Goal: Task Accomplishment & Management: Complete application form

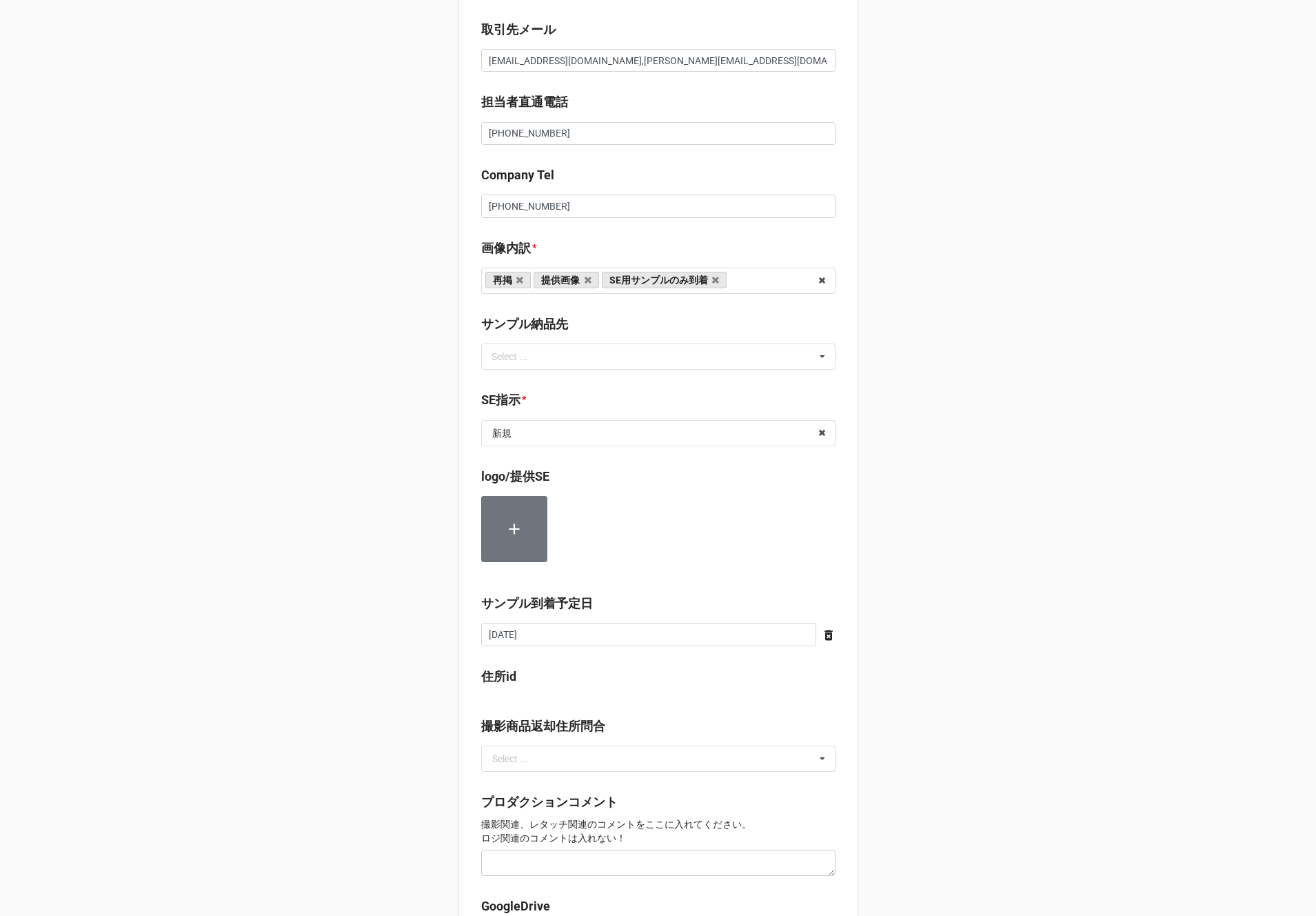
scroll to position [729, 0]
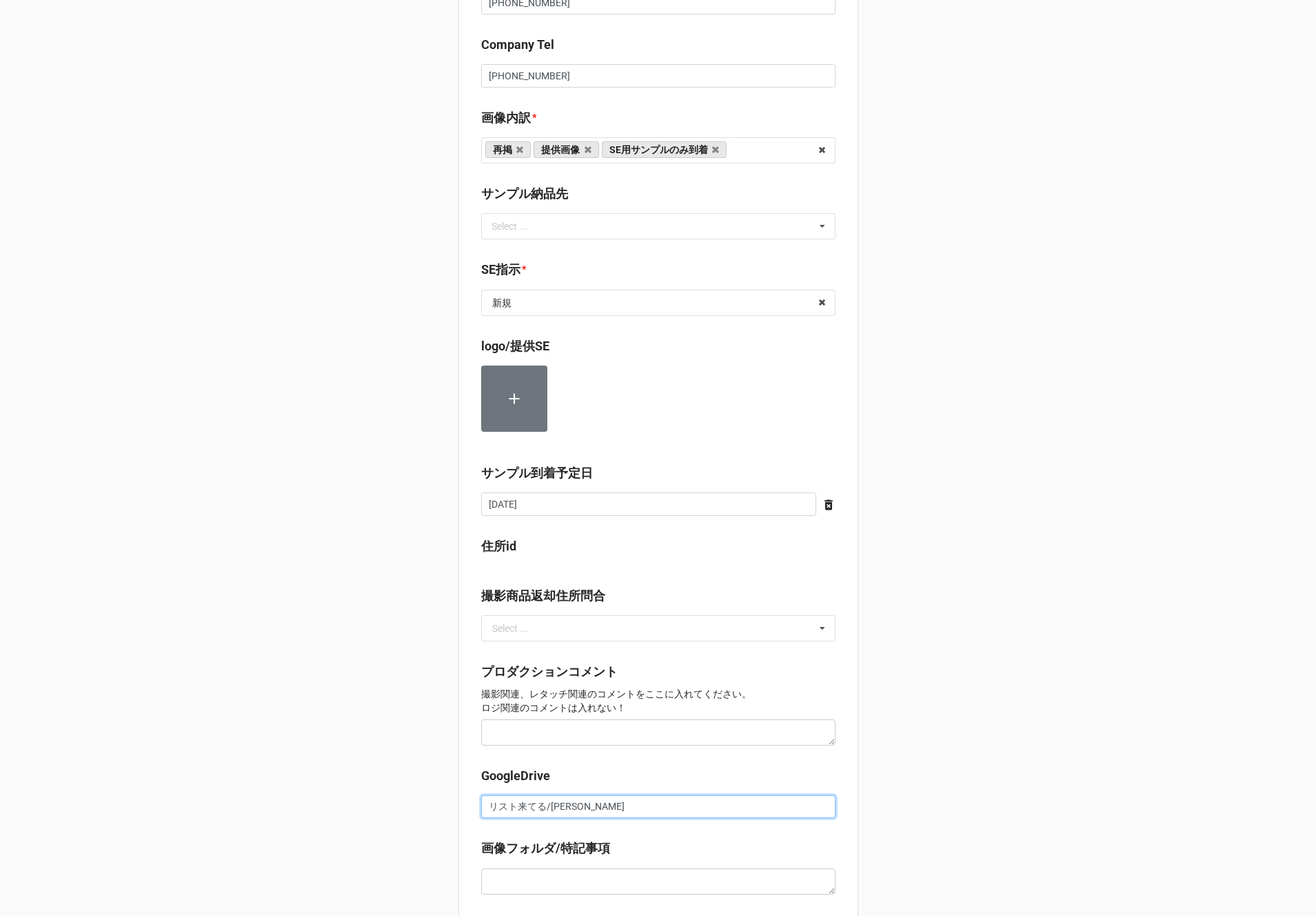
drag, startPoint x: 539, startPoint y: 811, endPoint x: 451, endPoint y: 806, distance: 88.1
click at [451, 806] on div "セール検索 👗 | S56693 | 09/27 (土) | CONVERSE | 250927CONW | コンバースジャパン株式会社 | コンバースジャパ…" at bounding box center [658, 210] width 1316 height 1877
paste input "https://docs.google.com/spreadsheets/d/1JS0lbpAaTKcx0Pi9kp8KVLjKuVUZZVBx/edit?g…"
type input "https://docs.google.com/spreadsheets/d/1JS0lbpAaTKcx0Pi9kp8KVLjKuVUZZVBx/edit?g…"
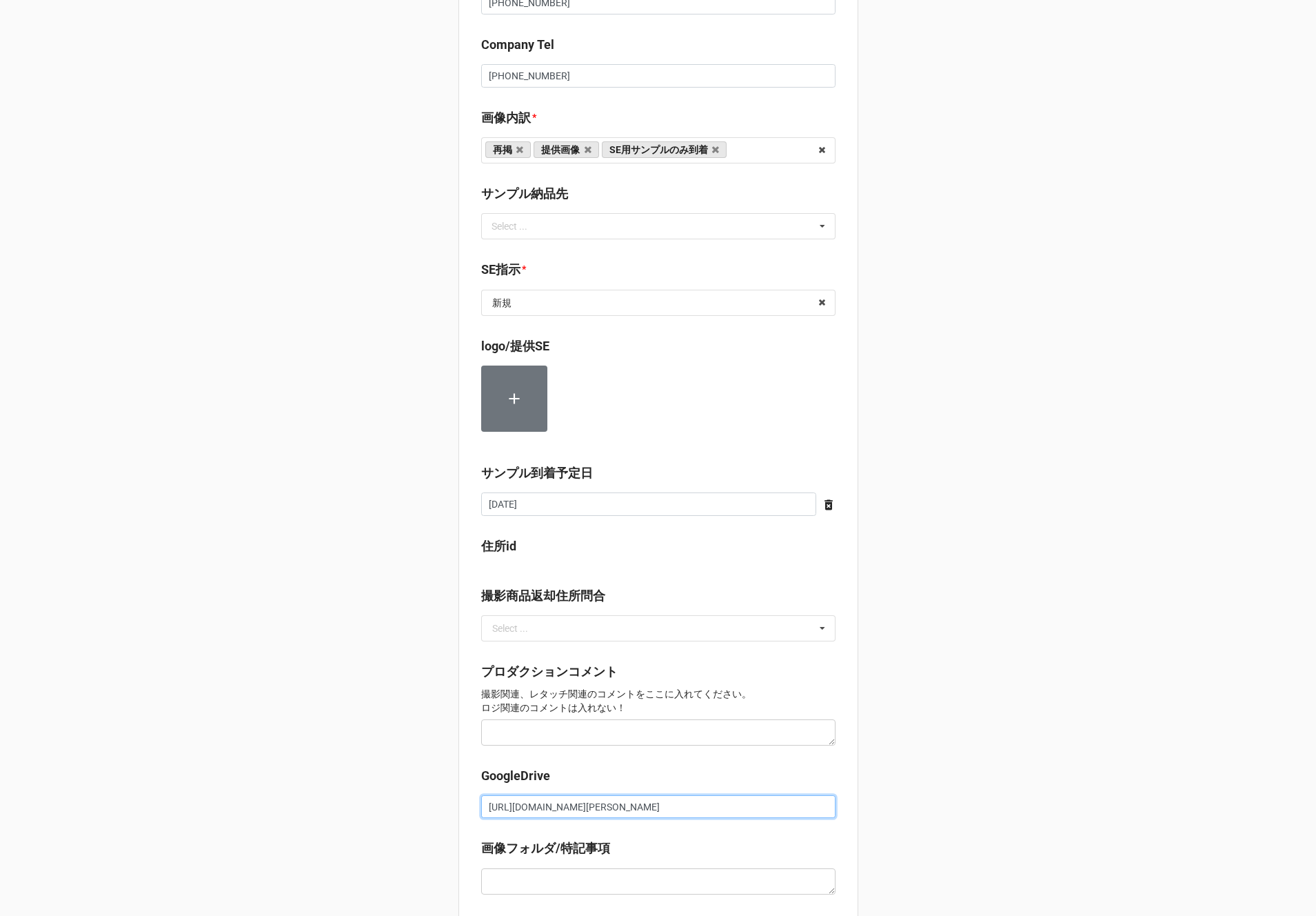
scroll to position [962, 0]
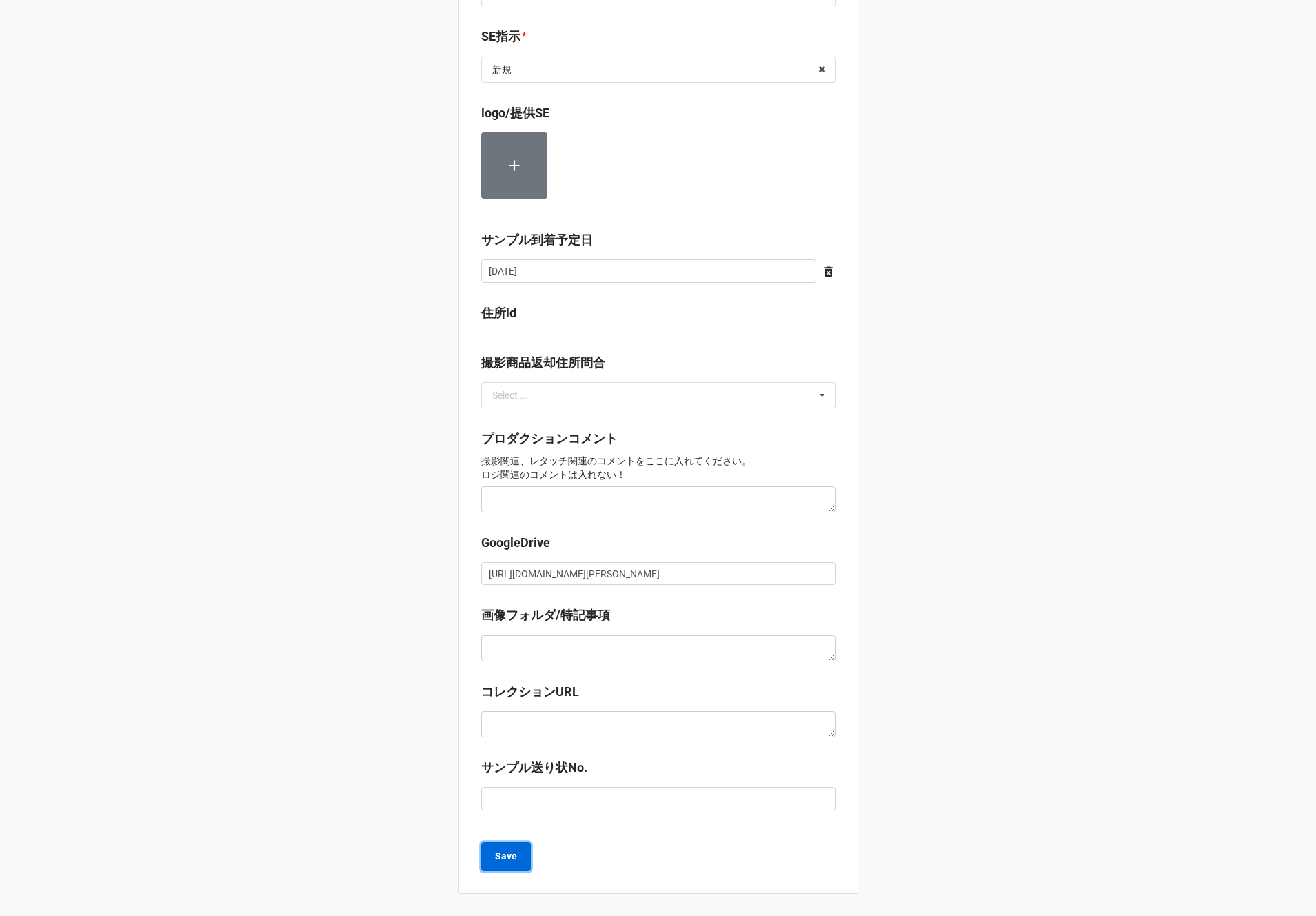
click at [503, 863] on b "Save" at bounding box center [506, 856] width 22 height 14
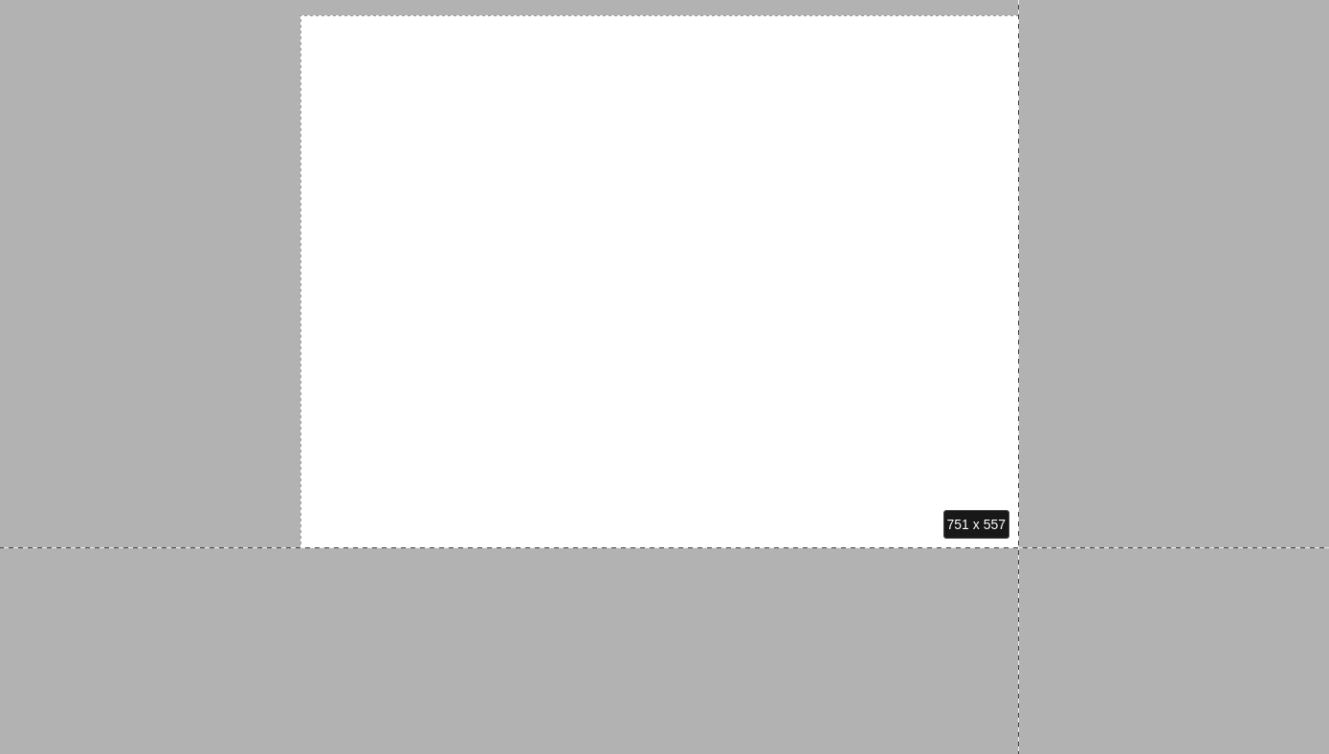
drag, startPoint x: 301, startPoint y: 15, endPoint x: 1019, endPoint y: 548, distance: 894.8
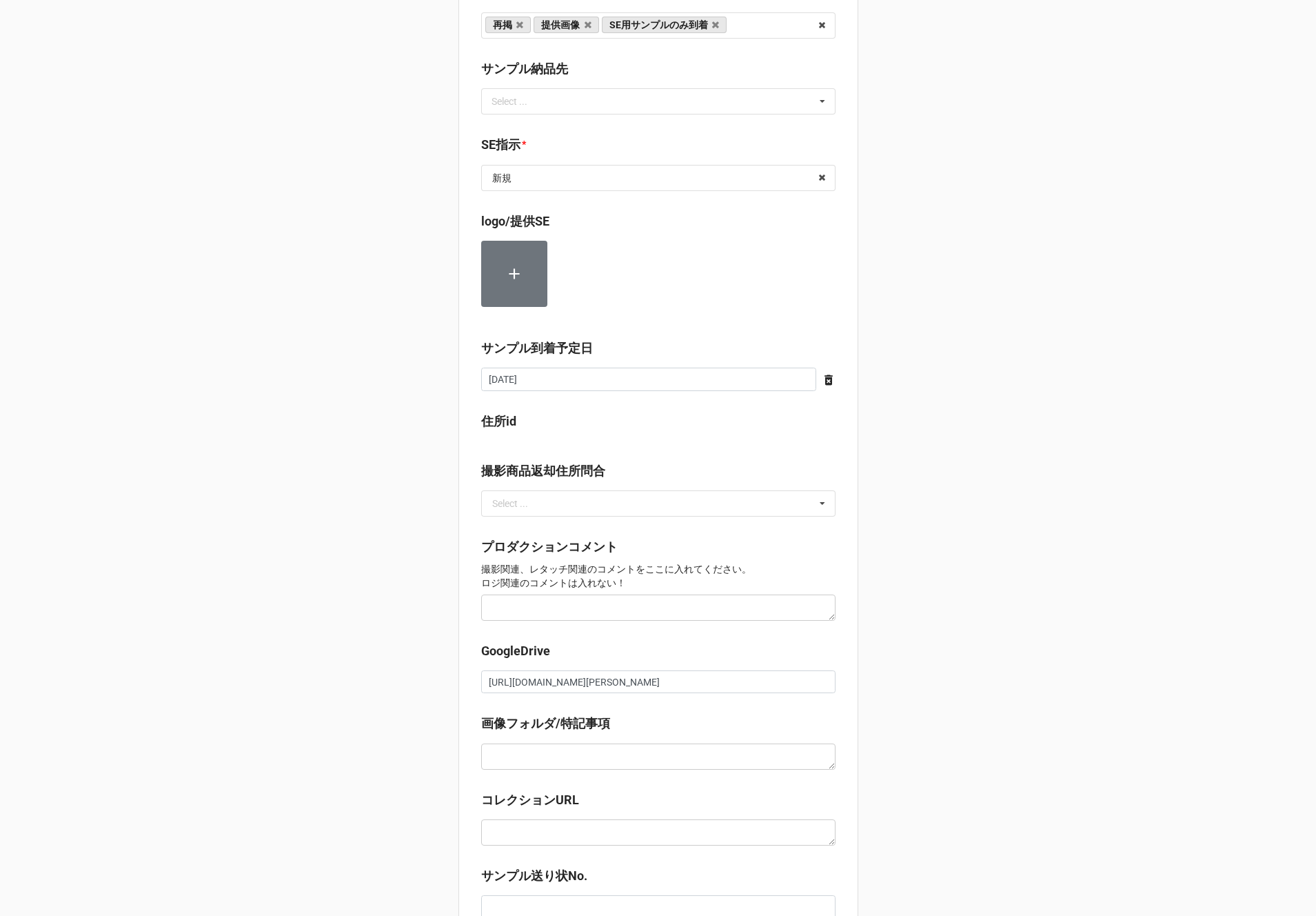
scroll to position [860, 0]
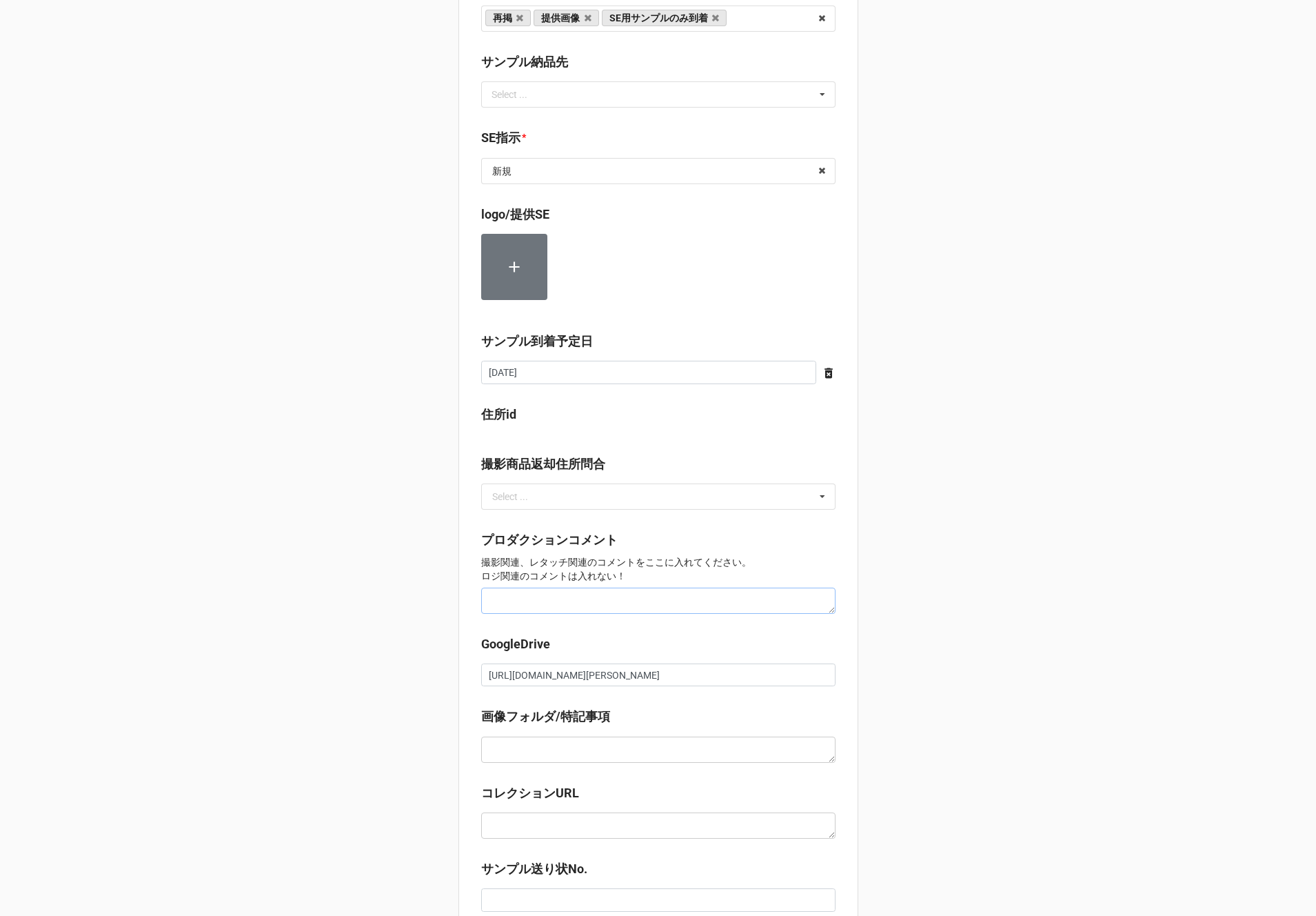
click at [499, 599] on textarea at bounding box center [658, 600] width 354 height 26
type textarea "S"
type textarea "x"
type textarea "SE："
type textarea "x"
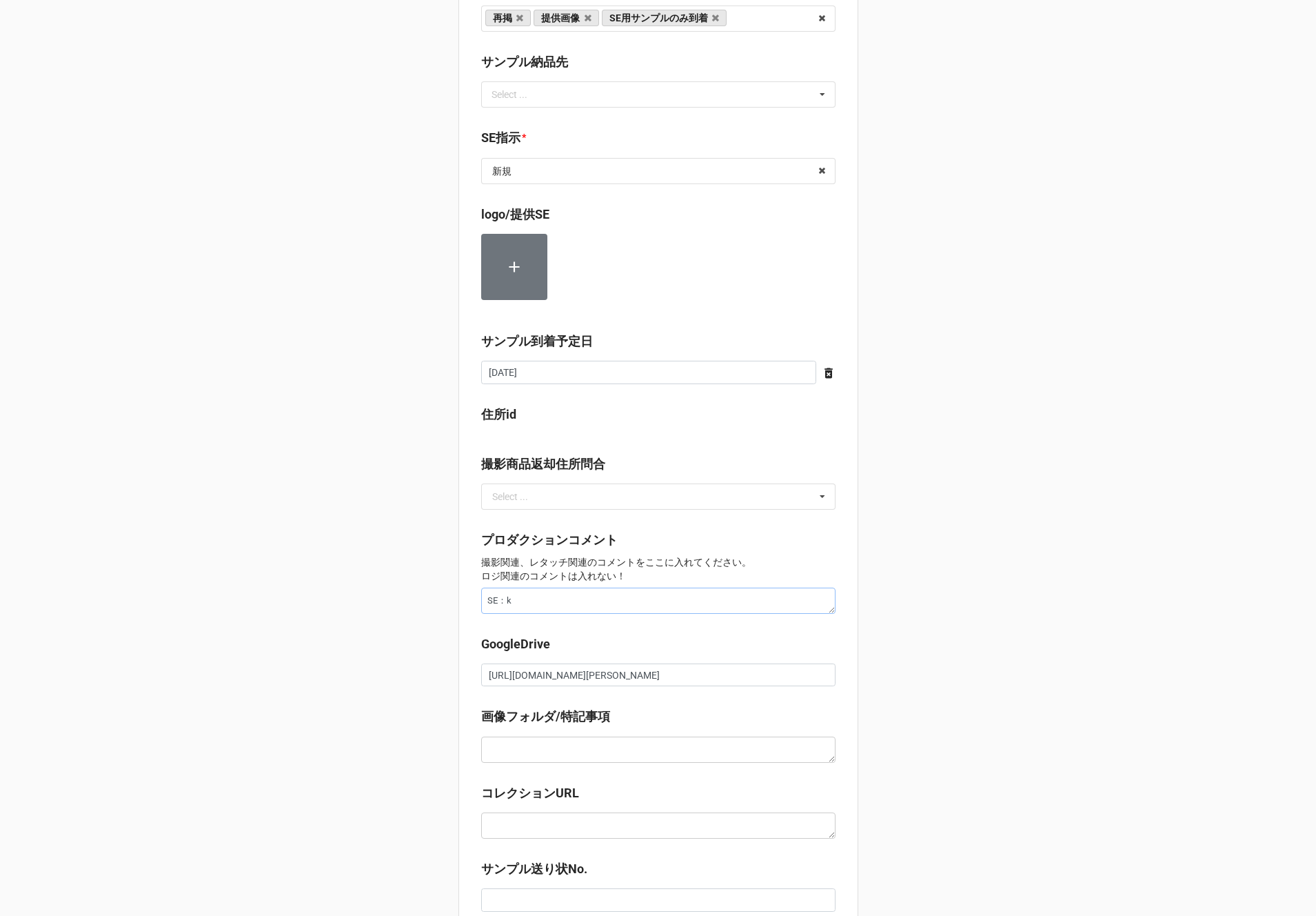
type textarea "SE：く"
type textarea "x"
type textarea "SE：靴"
type textarea "x"
type textarea "SE：く"
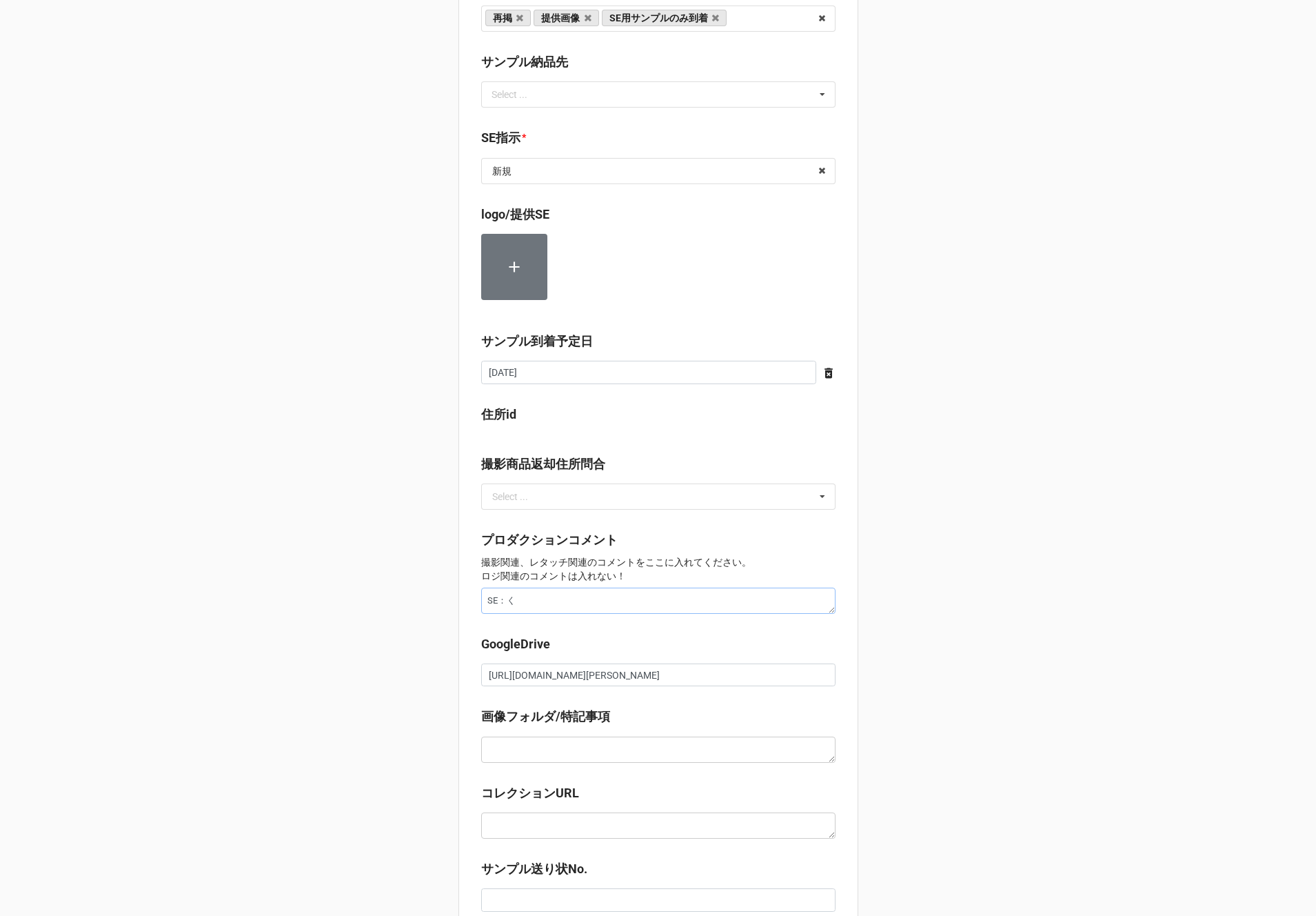
type textarea "x"
type textarea "SE："
type textarea "x"
type textarea "SE：s"
type textarea "x"
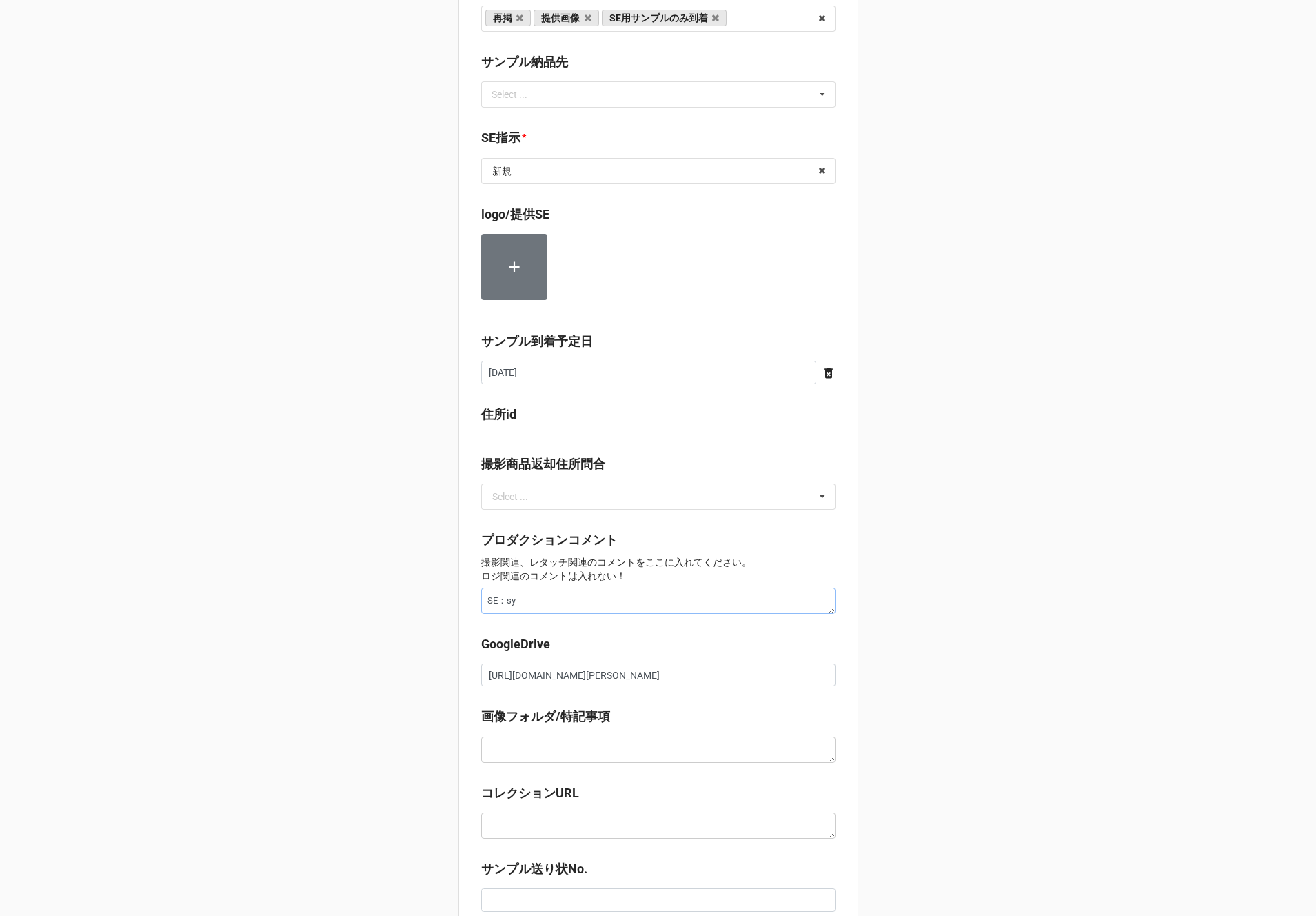
type textarea "SE：しゅ"
type textarea "x"
type textarea "SE：シュー"
type textarea "x"
type textarea "SE：シューz"
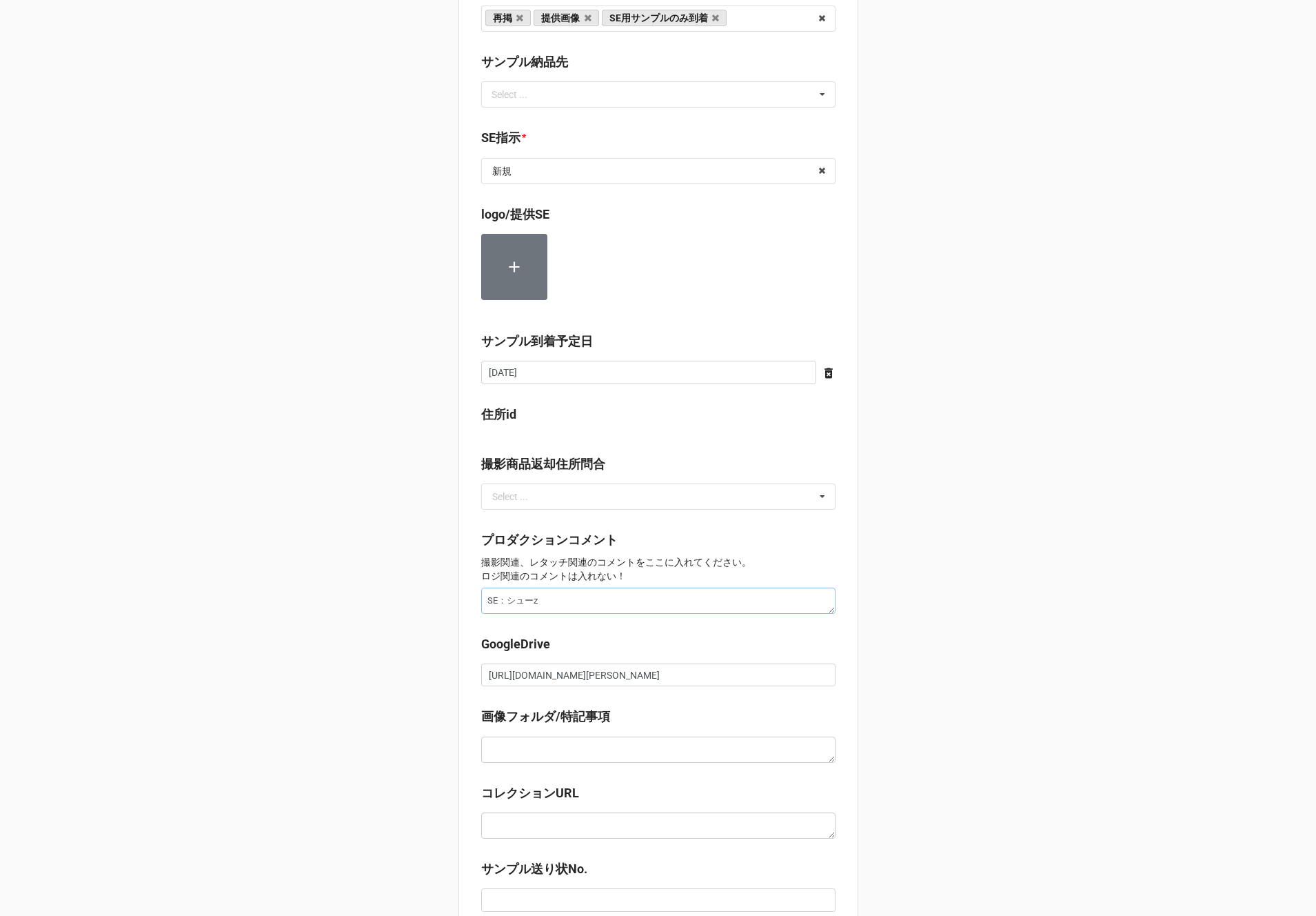
type textarea "x"
type textarea "SE：シューズ"
type textarea "x"
type textarea "SE：シュー"
type textarea "x"
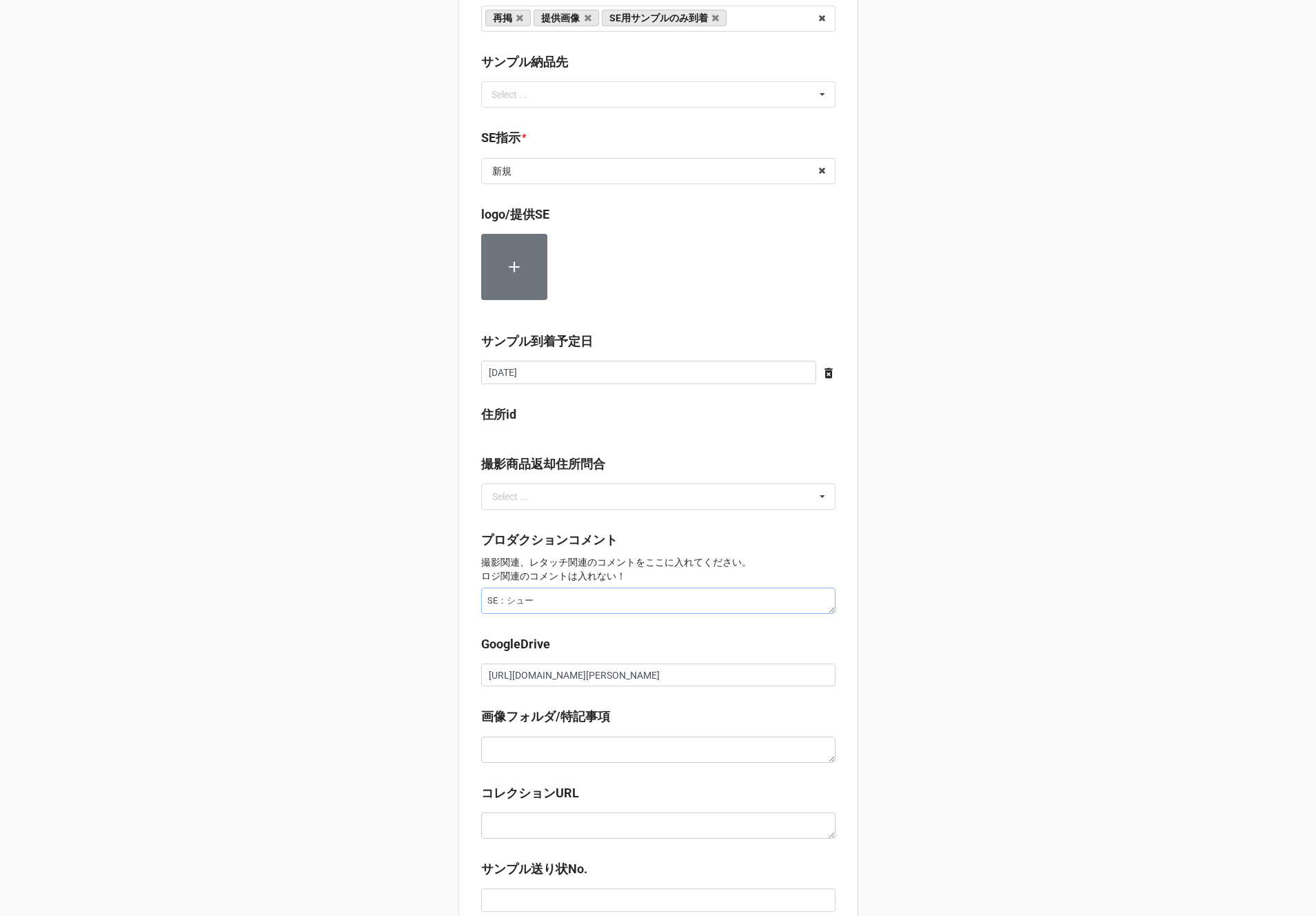
type textarea "SE：シュ"
type textarea "x"
type textarea "SE：シ"
type textarea "x"
type textarea "SE："
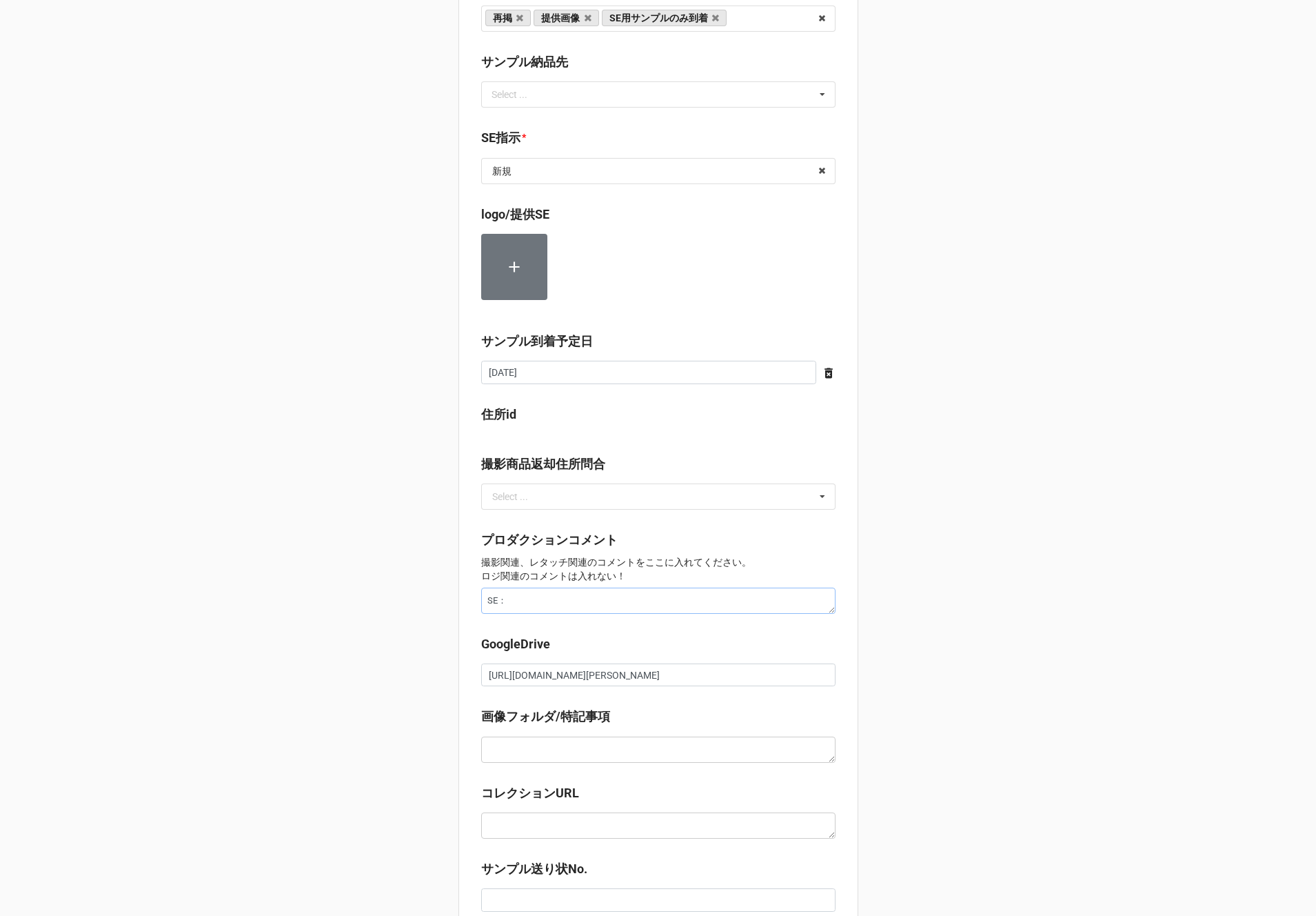
type textarea "x"
type textarea "SE：s"
type textarea "x"
type textarea "SE：しゅ"
type textarea "x"
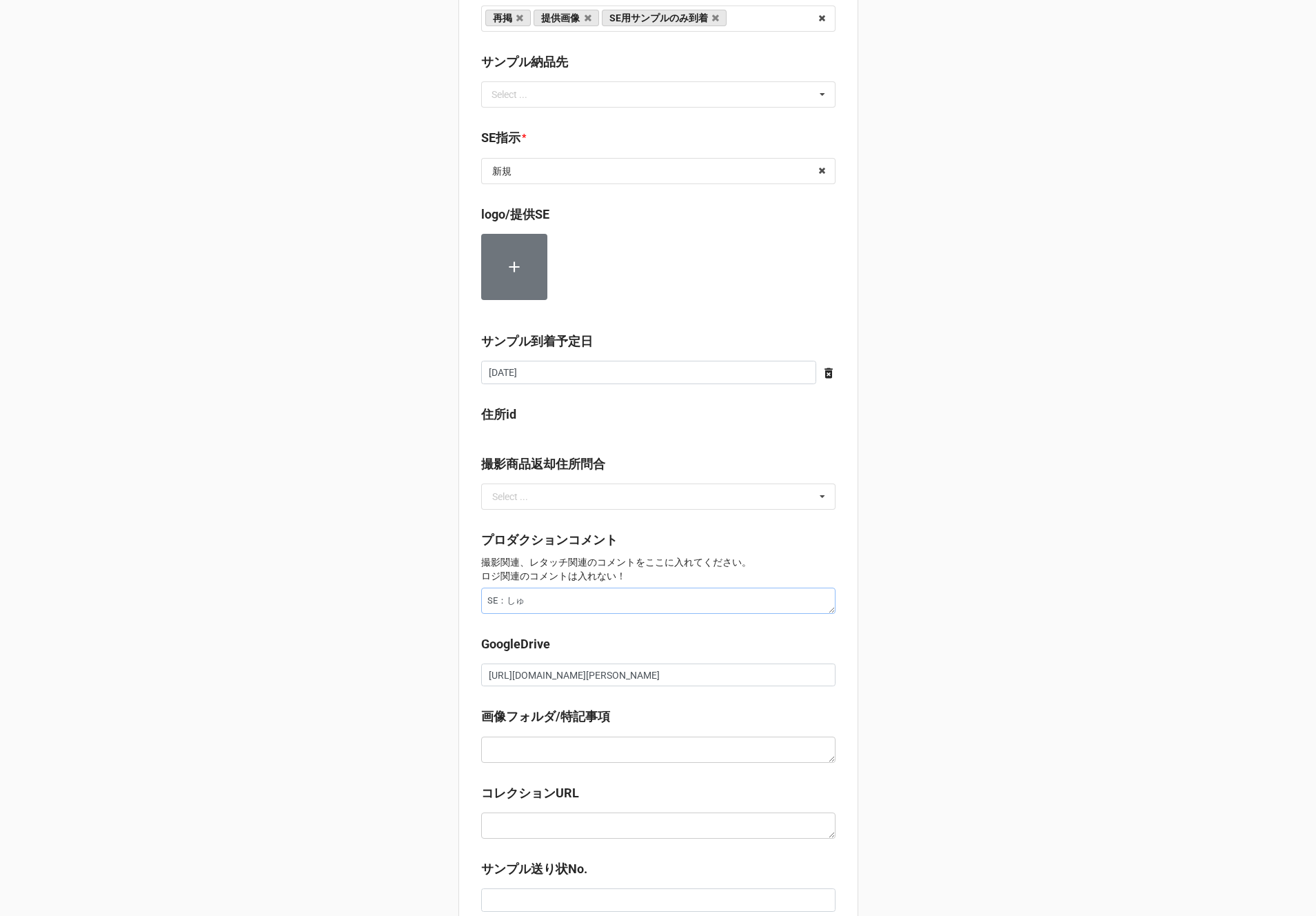
type textarea "SE：シュー"
type textarea "x"
type textarea "SE：シューz"
type textarea "x"
type textarea "SE：しゅー"
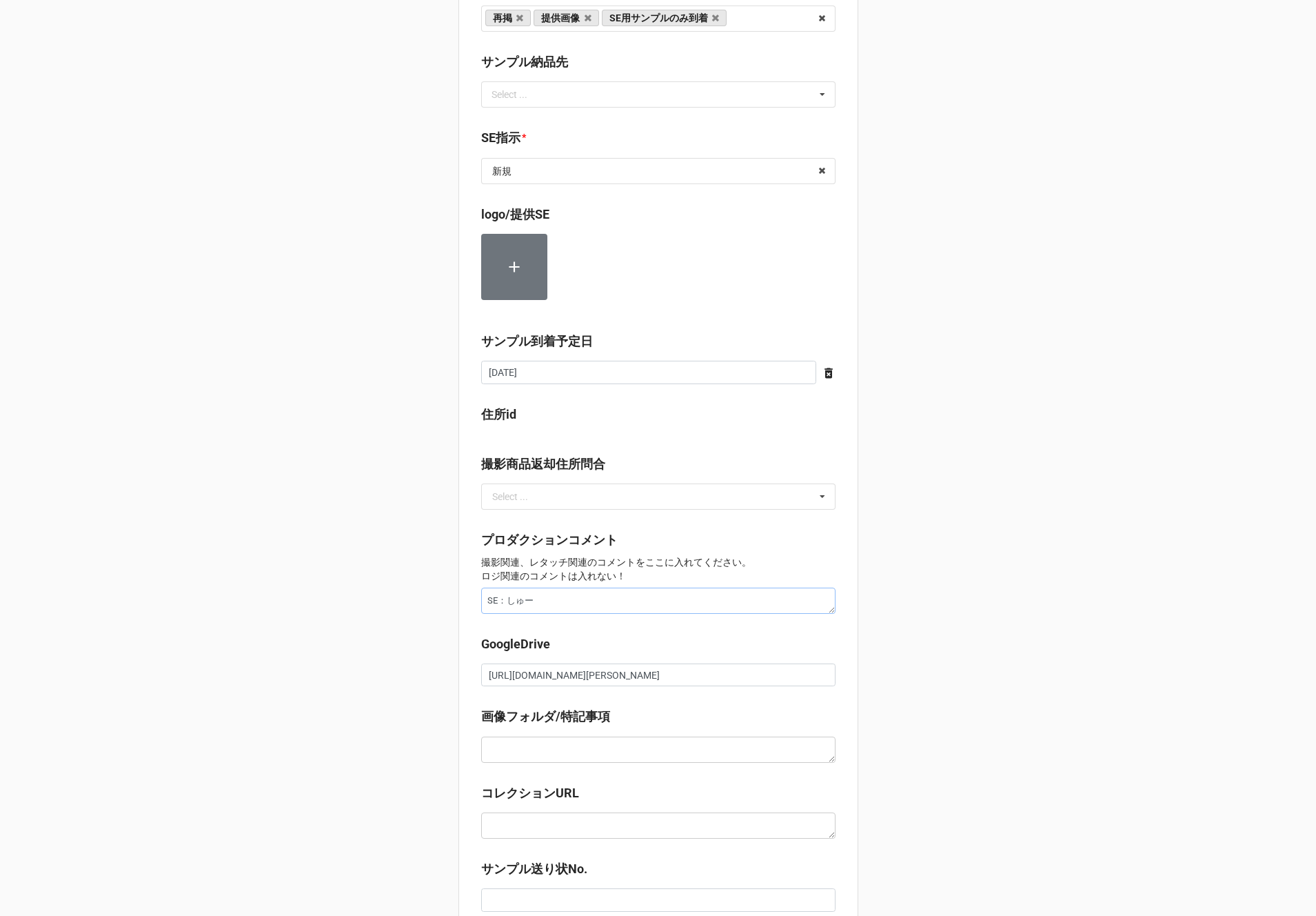
type textarea "x"
type textarea "SE：しゅ"
type textarea "x"
type textarea "SE：し"
type textarea "x"
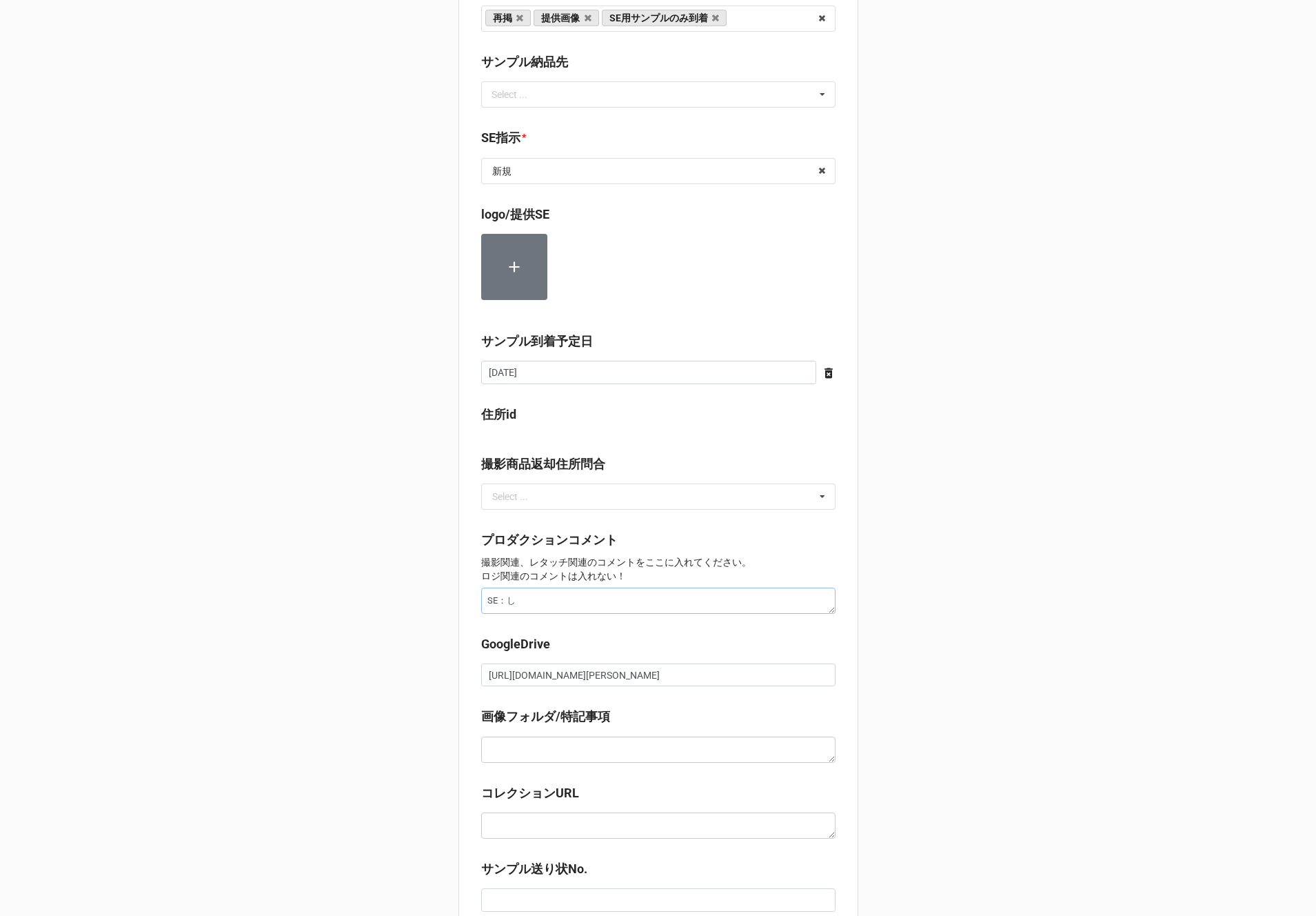
type textarea "SE："
type textarea "x"
type textarea "SE：s"
type textarea "x"
type textarea "SE：しゅ"
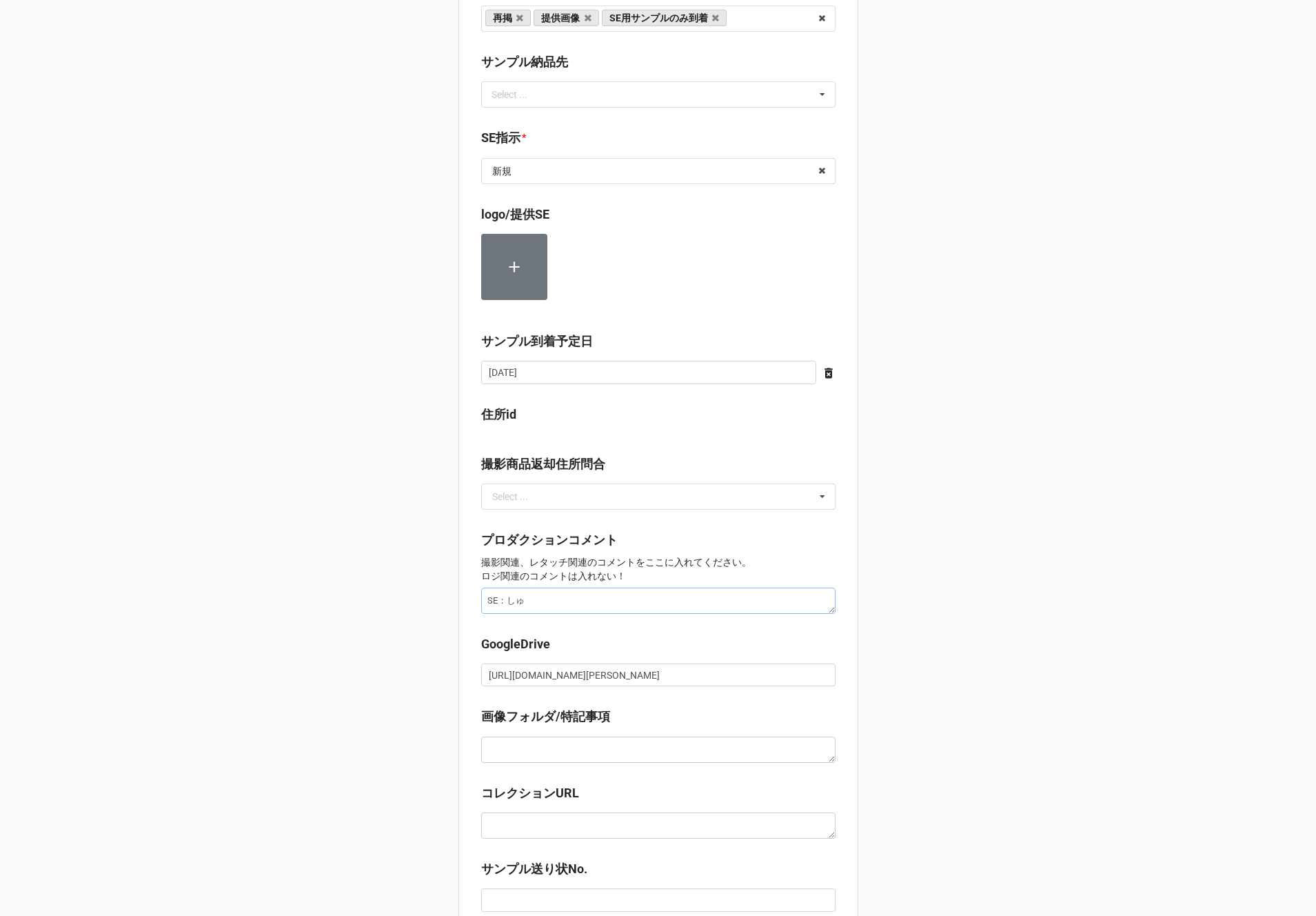
type textarea "x"
type textarea "SE：シュー"
type textarea "x"
type textarea "SE：シューz"
type textarea "x"
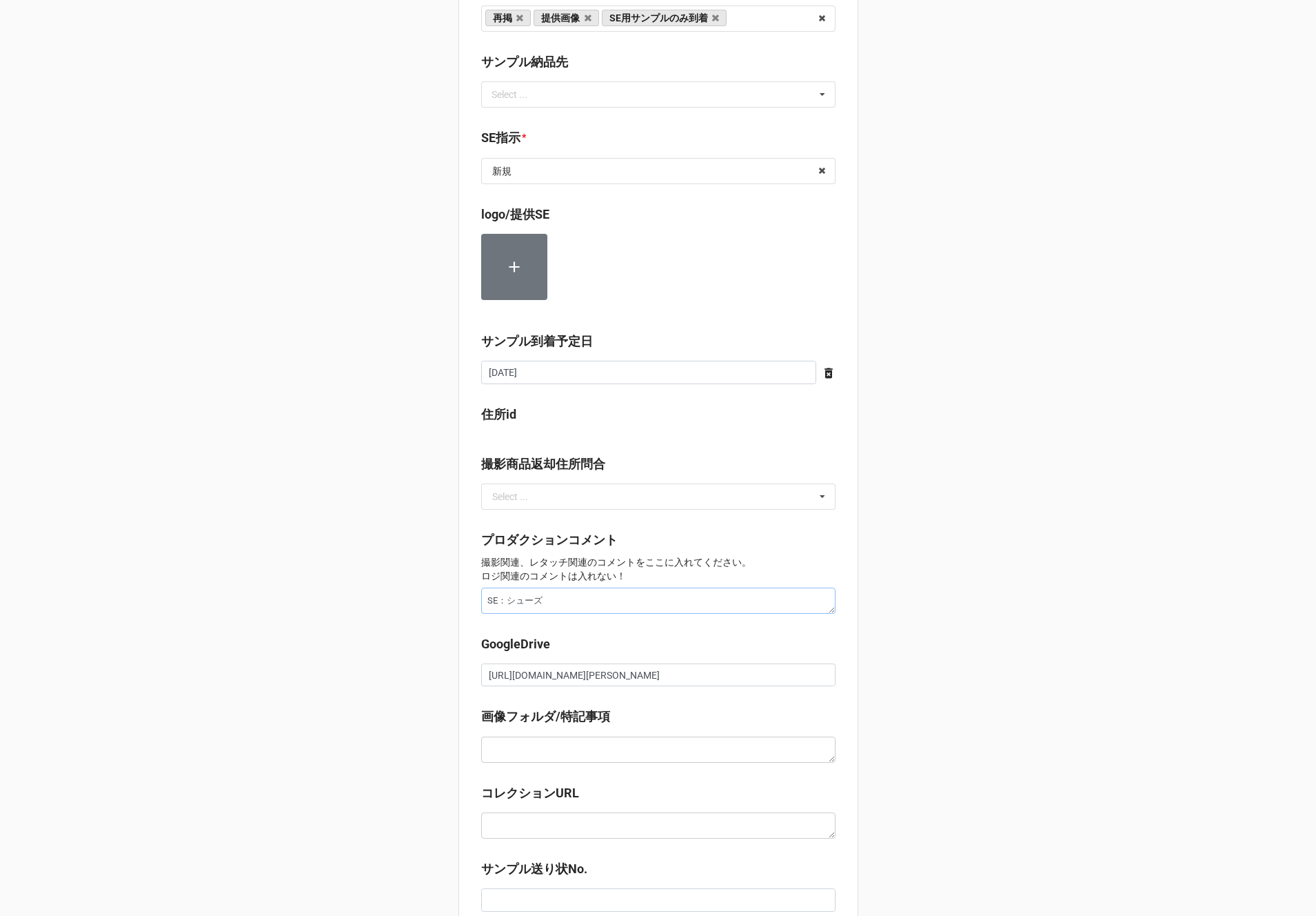
type textarea "SE：シューズ"
click at [481, 600] on textarea "SE：シューズ" at bounding box center [658, 600] width 354 height 26
type textarea "x"
type textarea "SE：シューズ"
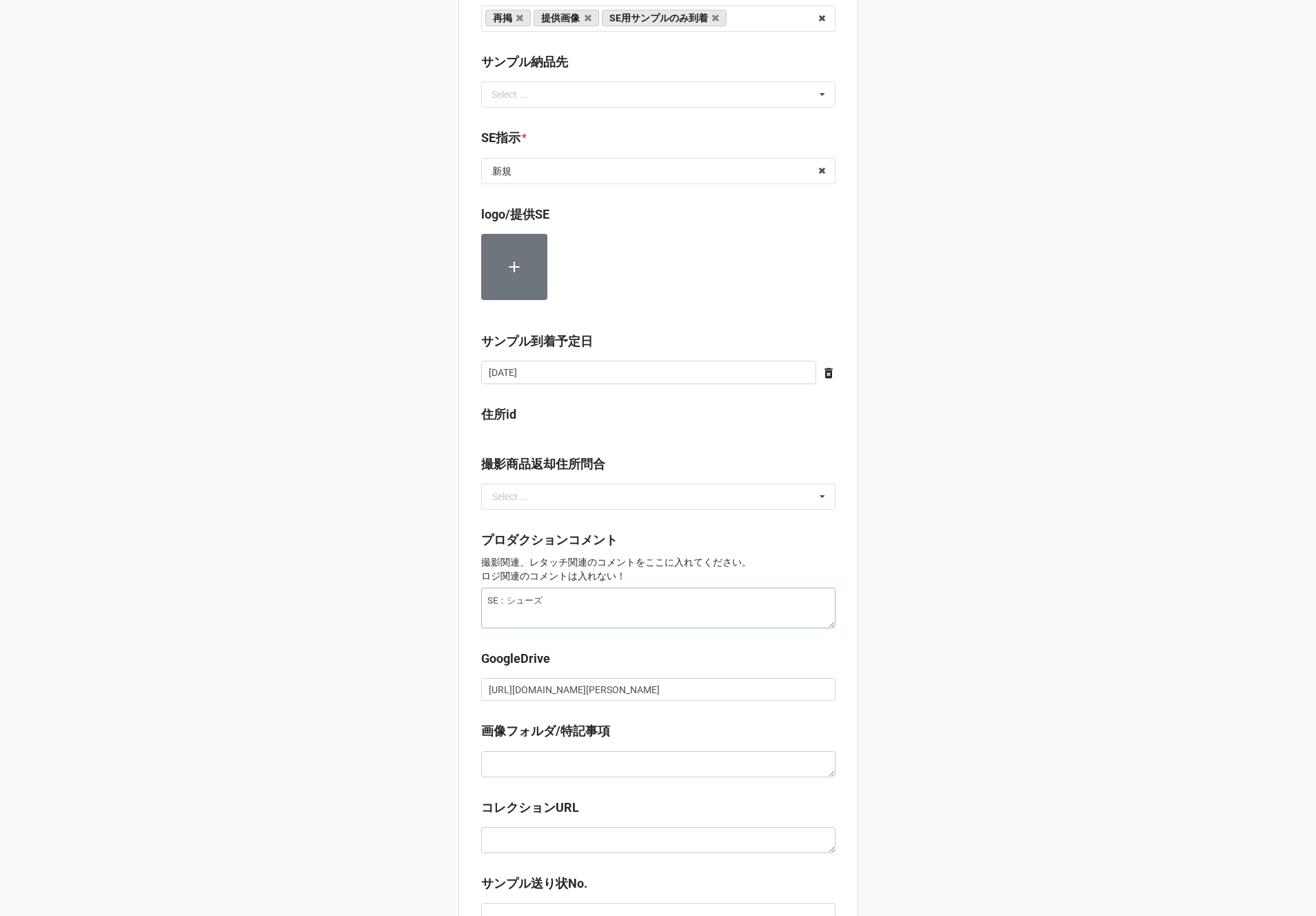
type textarea "x"
type textarea "SE：シューズ"
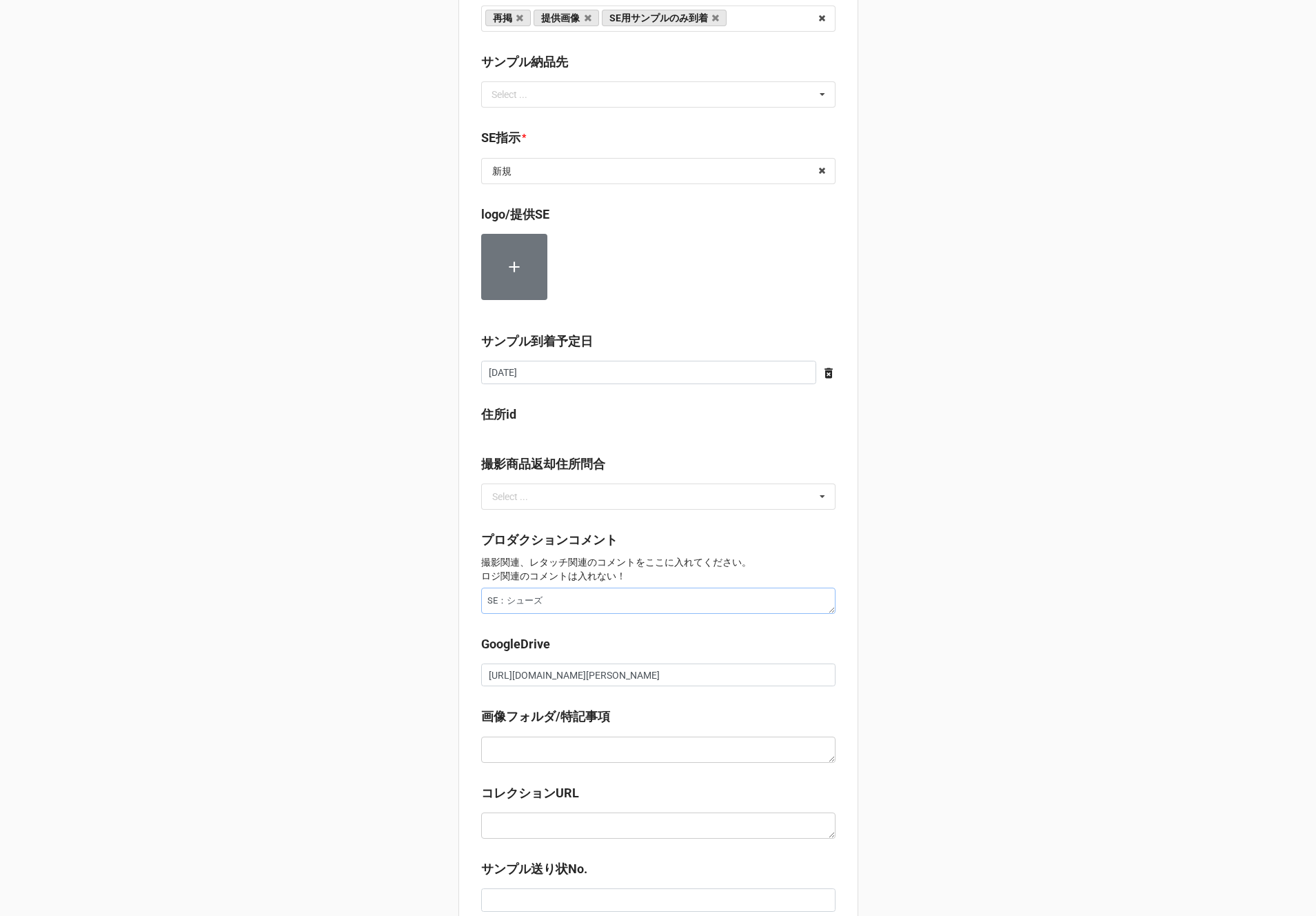
click at [542, 602] on textarea "SE：シューズ" at bounding box center [658, 600] width 354 height 26
click at [505, 602] on textarea "SE：シューズ" at bounding box center [658, 600] width 354 height 26
type textarea "x"
type textarea "SE：sシューズ"
type textarea "x"
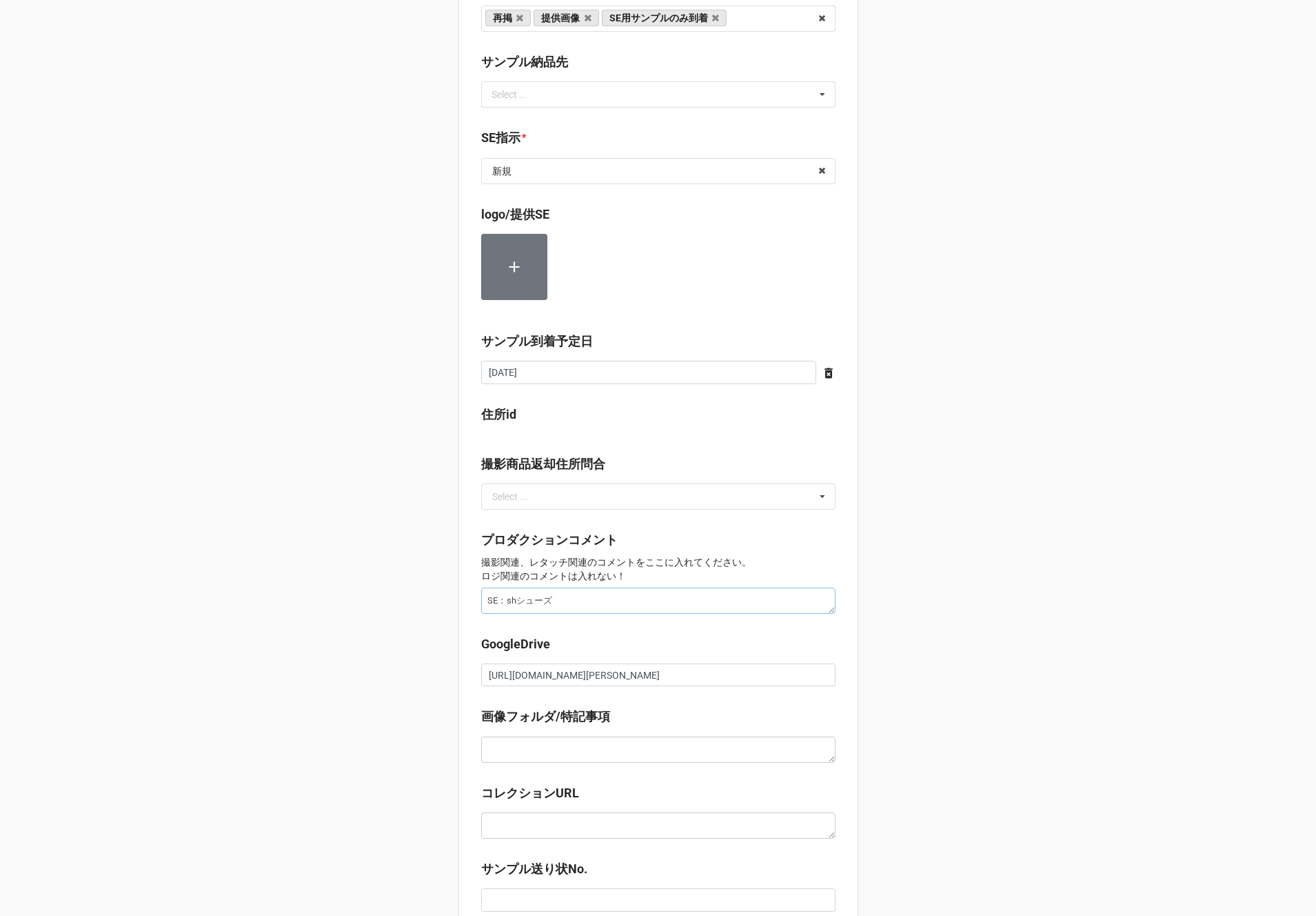
type textarea "SE：しシューズ"
type textarea "x"
type textarea "SE：しnシューズ"
type textarea "x"
type textarea "SE：しんシューズ"
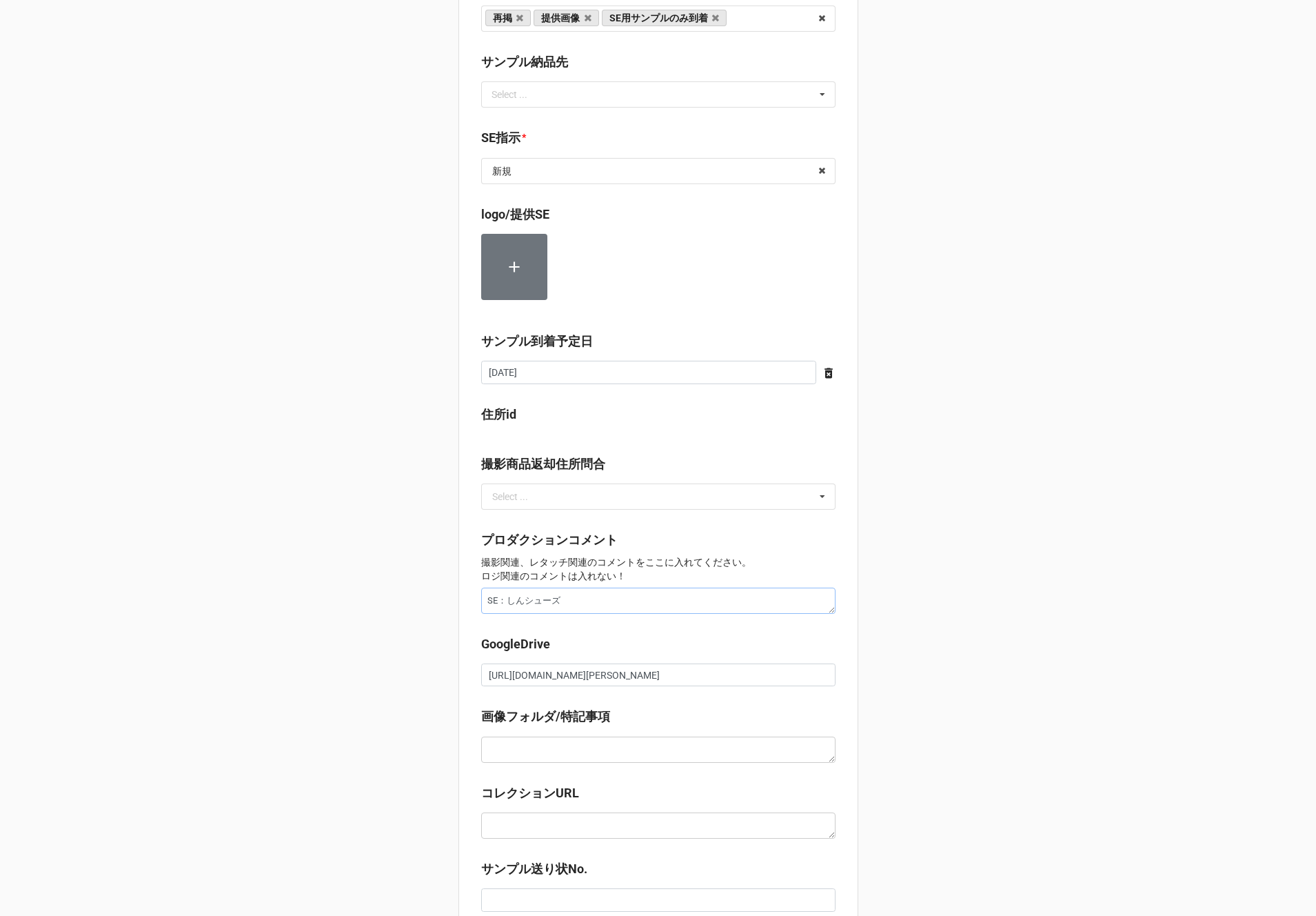
type textarea "x"
type textarea "SE：しんpシューズ"
type textarea "x"
type textarea "SE：シンプシューズ"
type textarea "x"
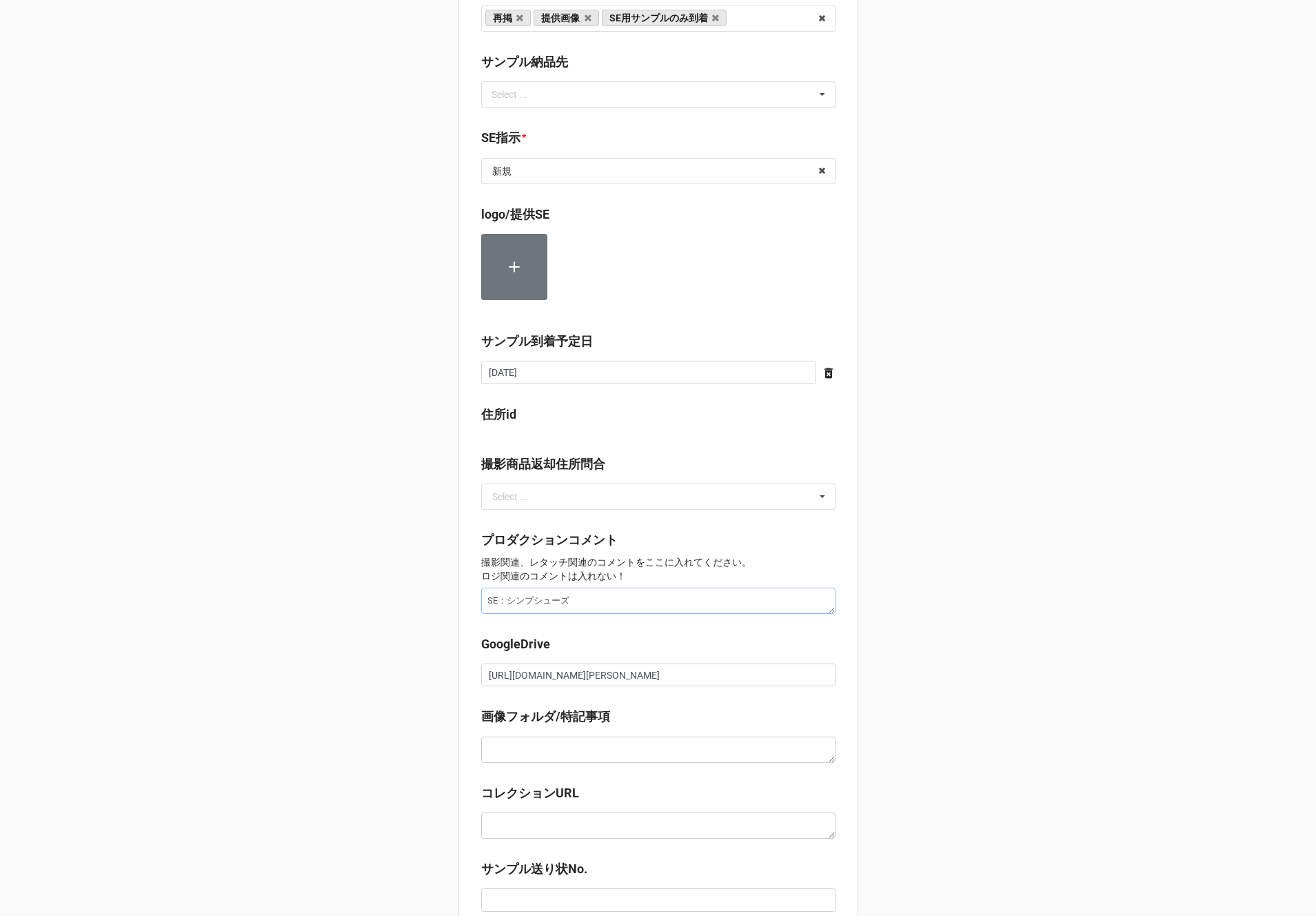
type textarea "SE：シンプrシューズ"
type textarea "x"
type textarea "SE：シンプルシューズ"
type textarea "x"
type textarea "SE：シンプシューズ"
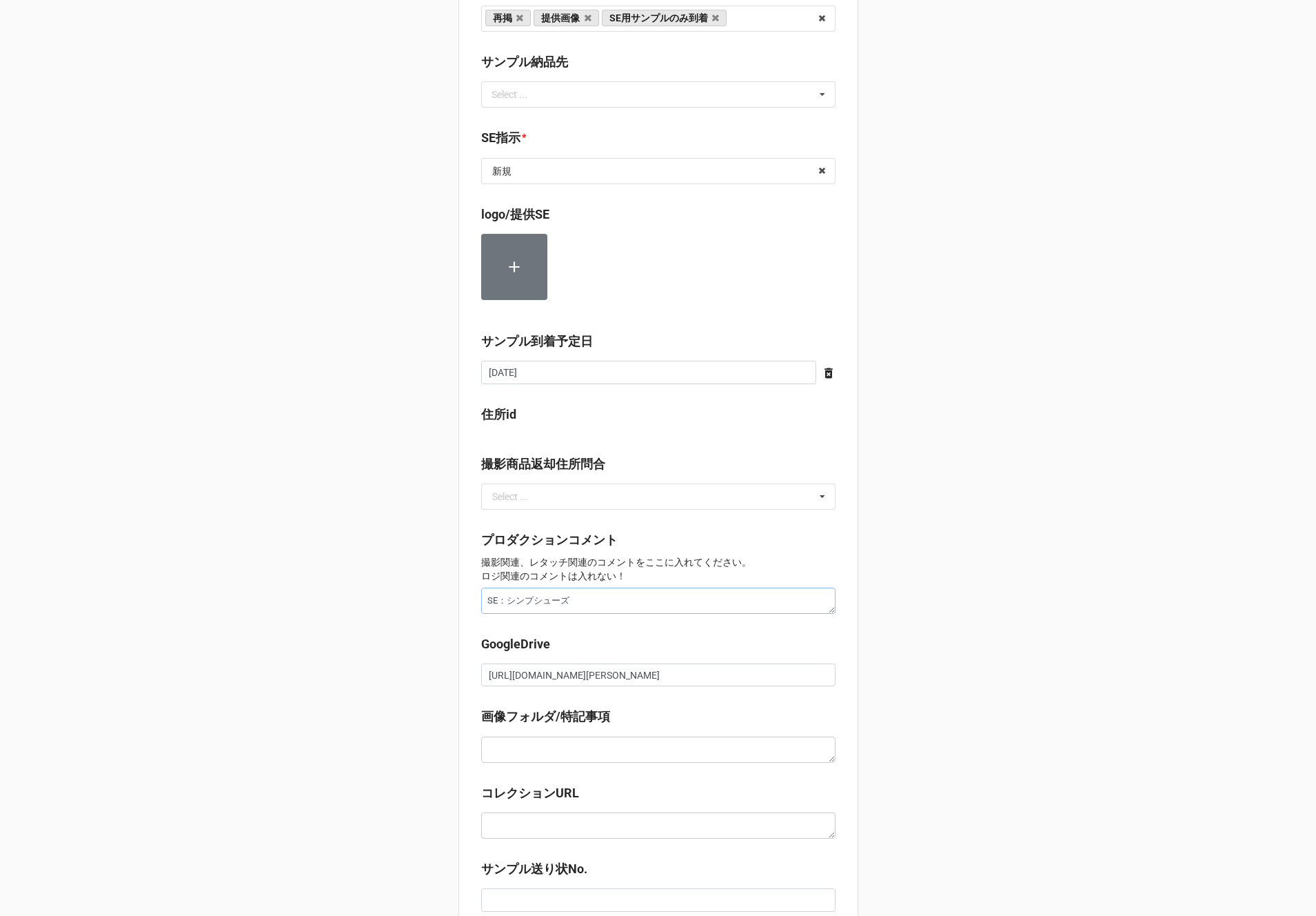
type textarea "x"
type textarea "SE：シンシューズ"
type textarea "x"
type textarea "SE：シシューズ"
type textarea "x"
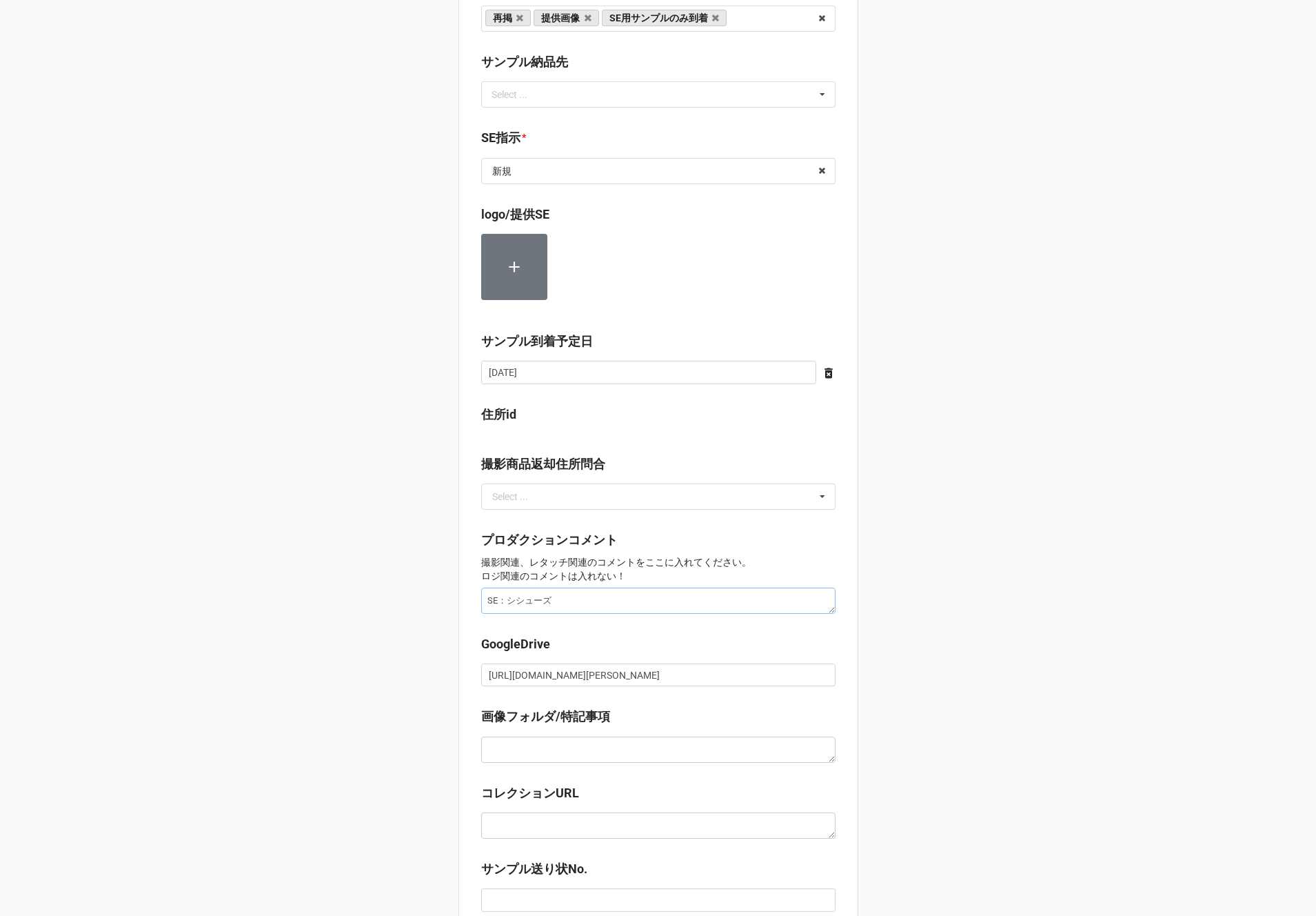
type textarea "SE：シューズ"
type textarea "x"
type textarea "SE：sシューズ"
type textarea "x"
type textarea "SE：しシューズ"
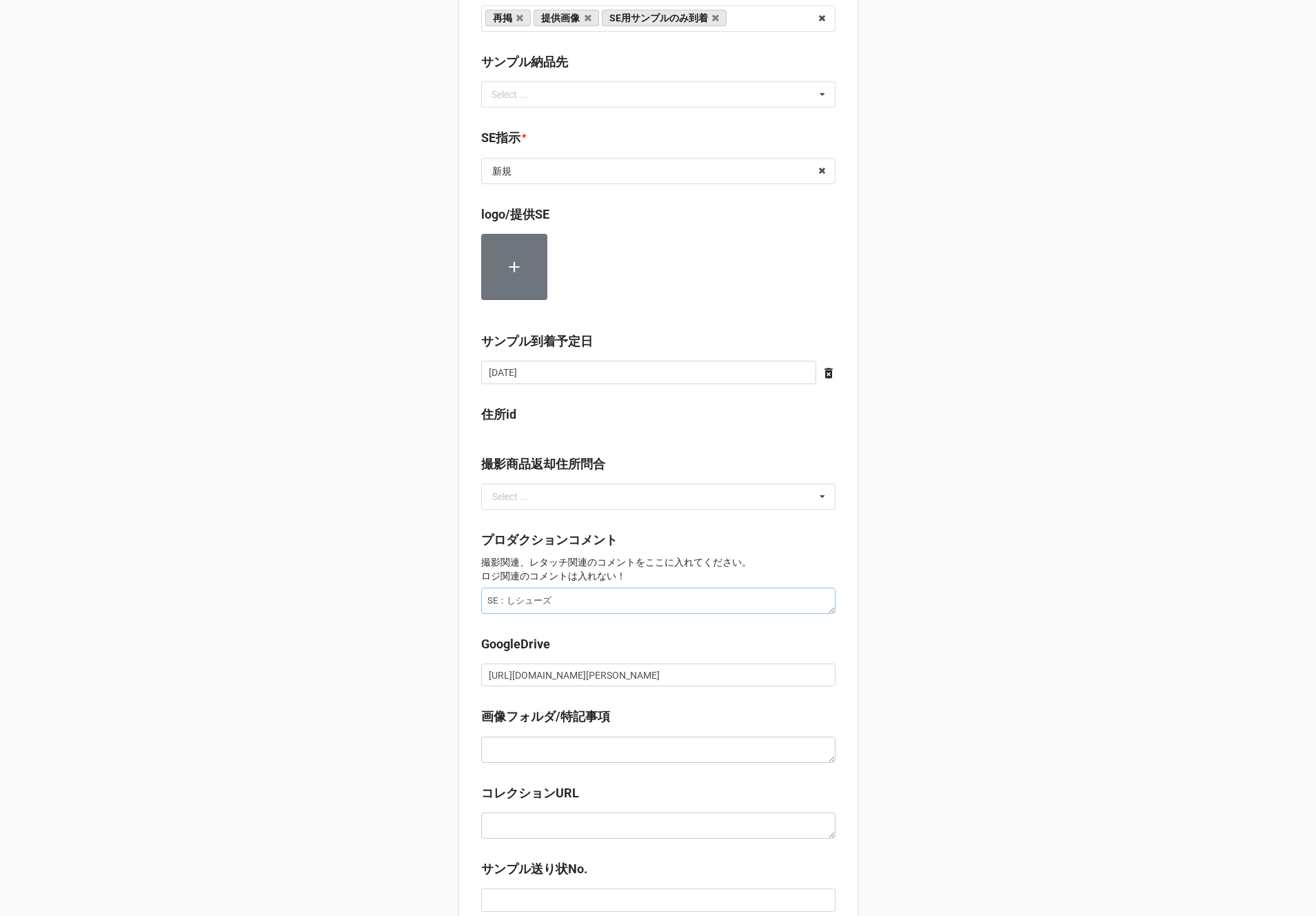
type textarea "x"
type textarea "SE：しnシューズ"
type textarea "x"
type textarea "SE：しんシューズ"
type textarea "x"
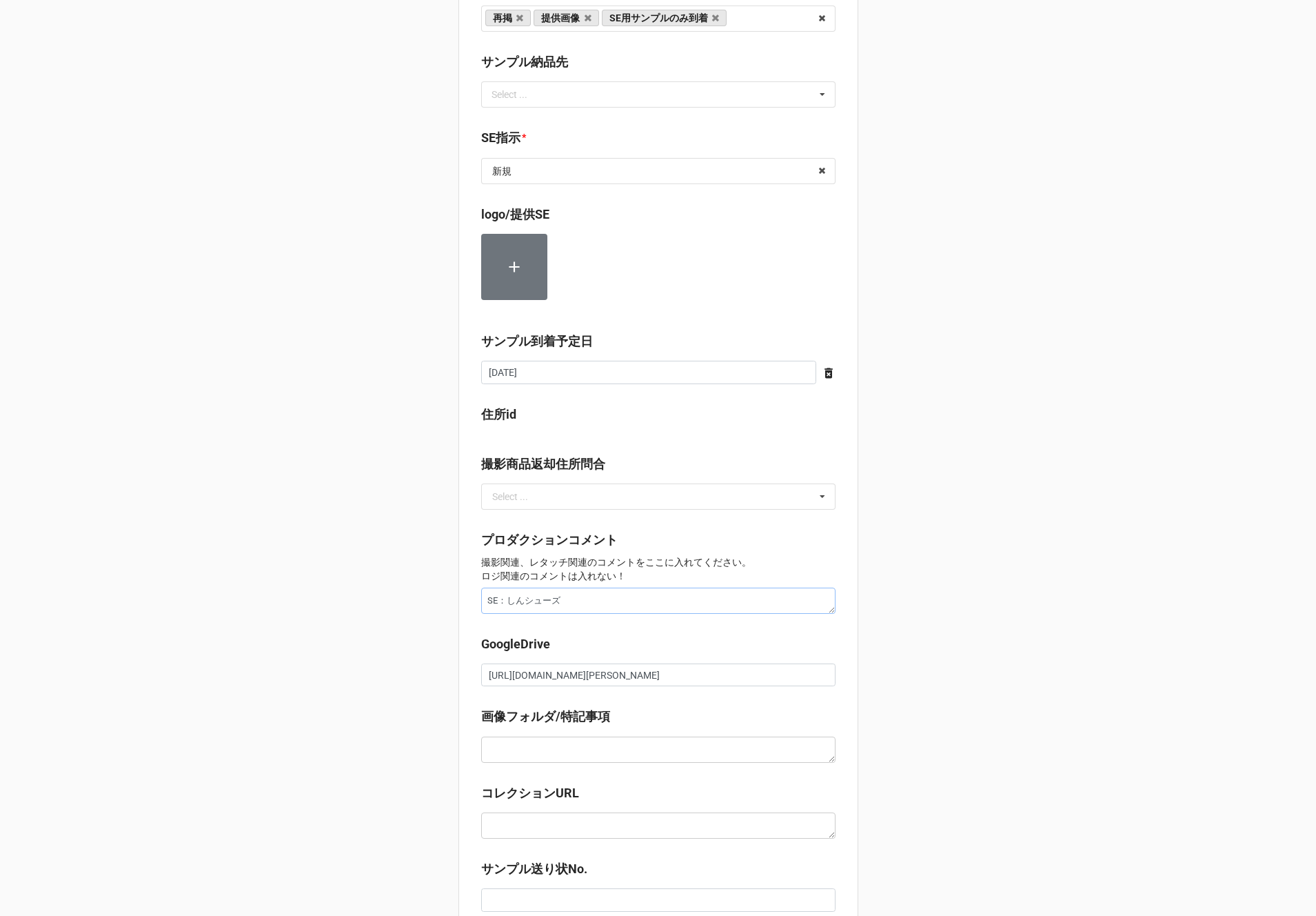
type textarea "SE：しんpシューズ"
type textarea "x"
type textarea "SE：シンプシューズ"
type textarea "x"
type textarea "SE：シンプrシューズ"
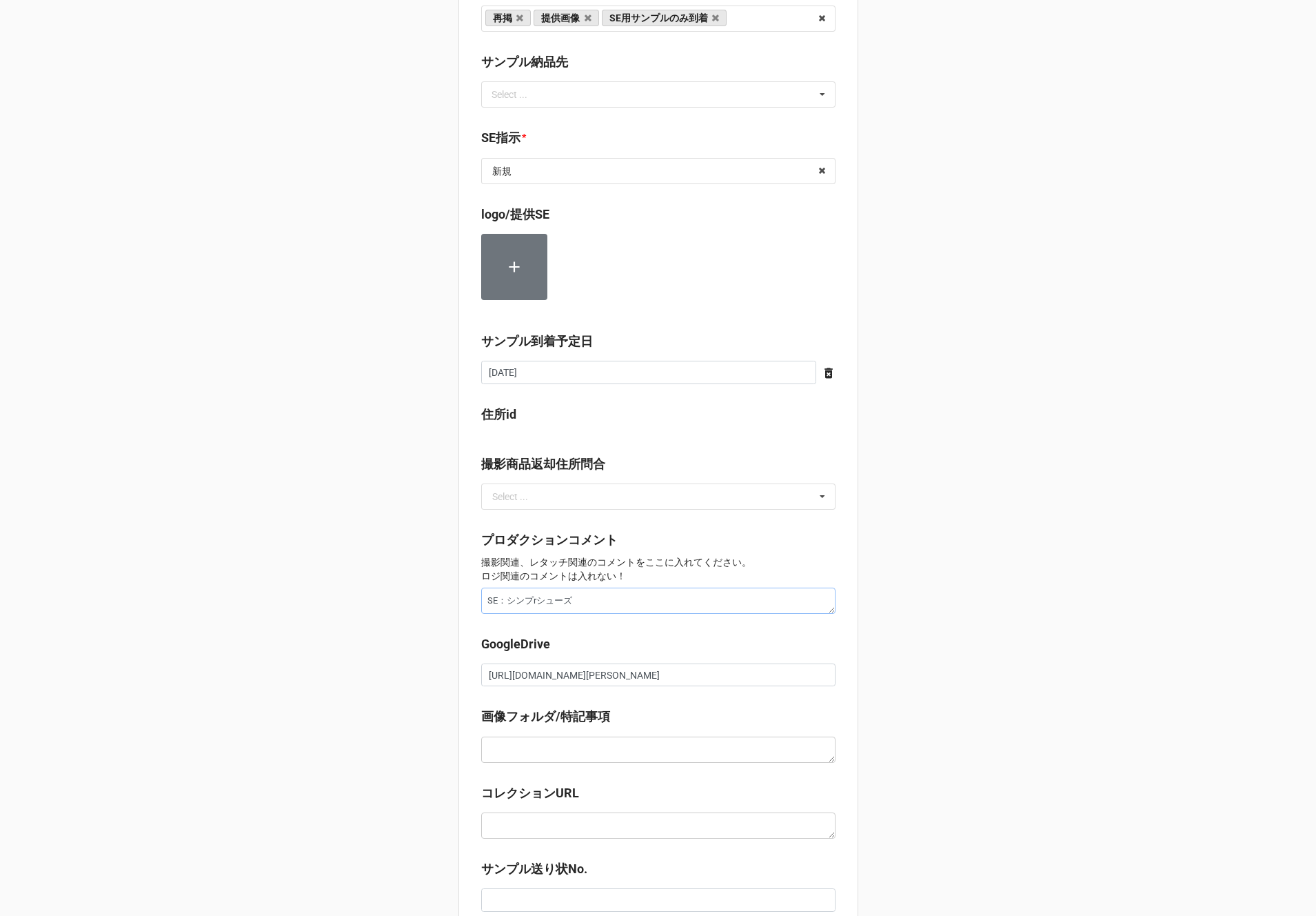
type textarea "x"
type textarea "SE：シンプルシューズ"
type textarea "x"
type textarea "SE：シンプシューズ"
type textarea "x"
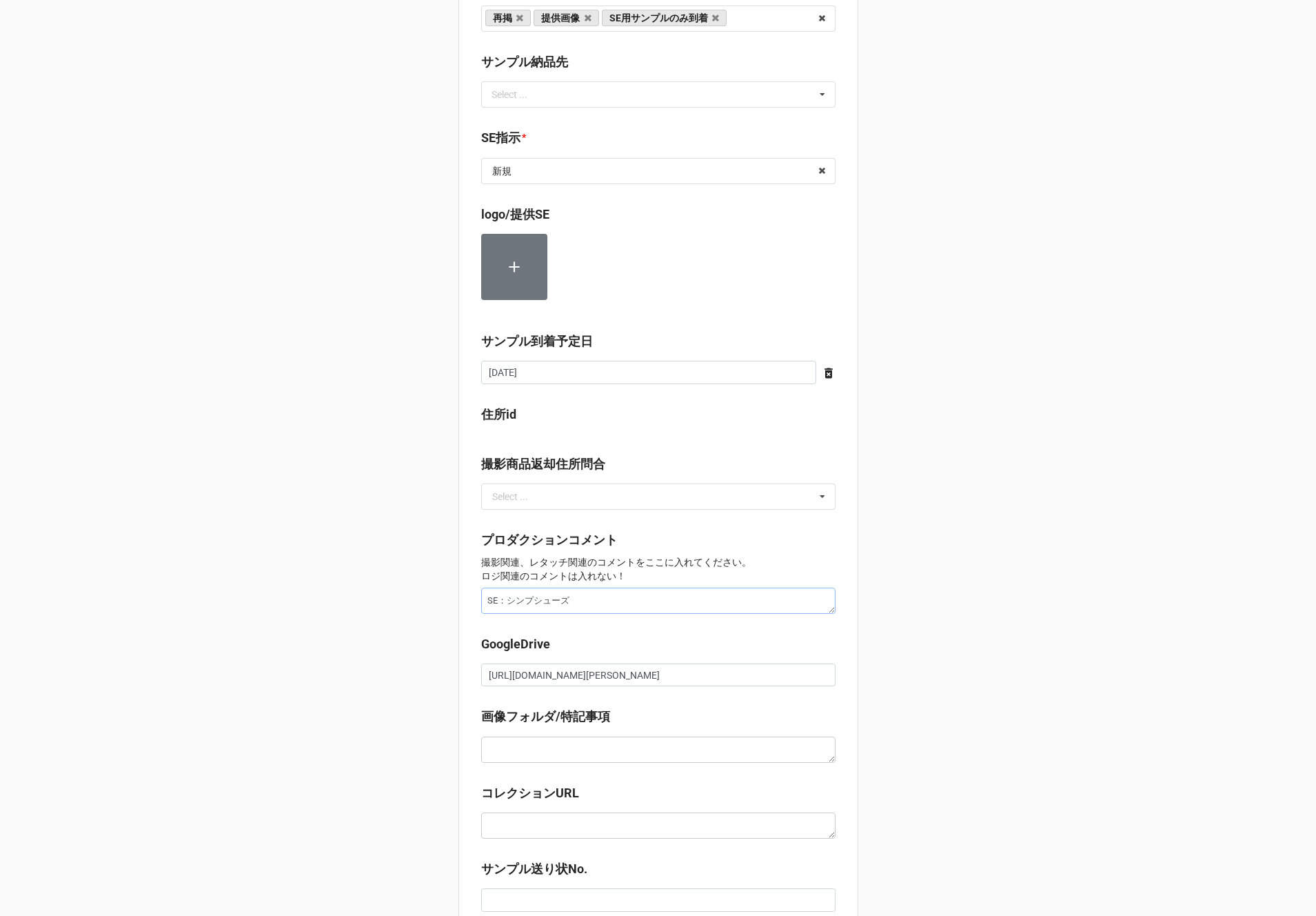
type textarea "SE：シンシューズ"
type textarea "x"
type textarea "SE：シシューズ"
type textarea "x"
type textarea "SE：シューズ"
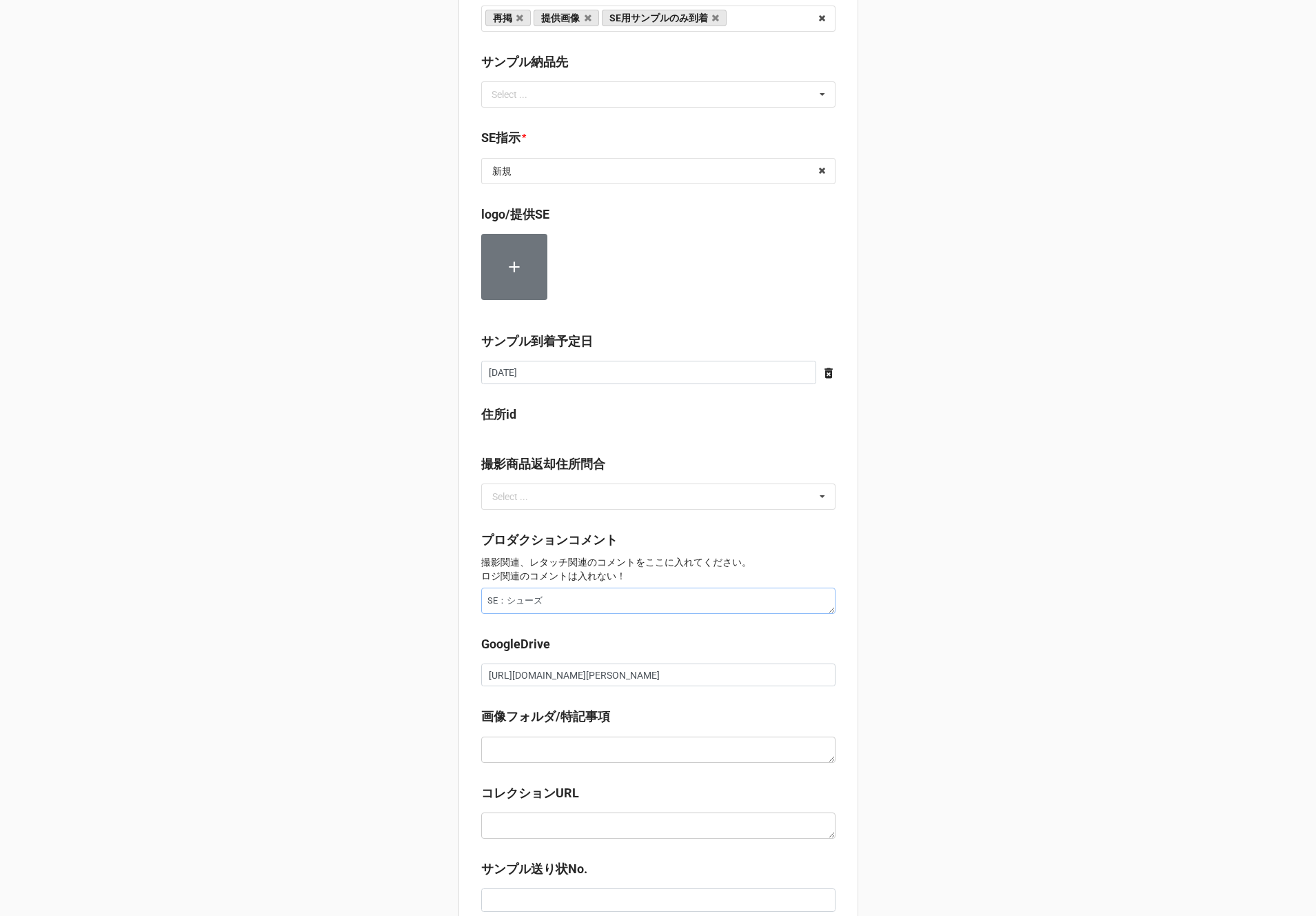
type textarea "x"
type textarea "SE：すシューズ"
type textarea "x"
type textarea "SE：数シューズ"
type textarea "x"
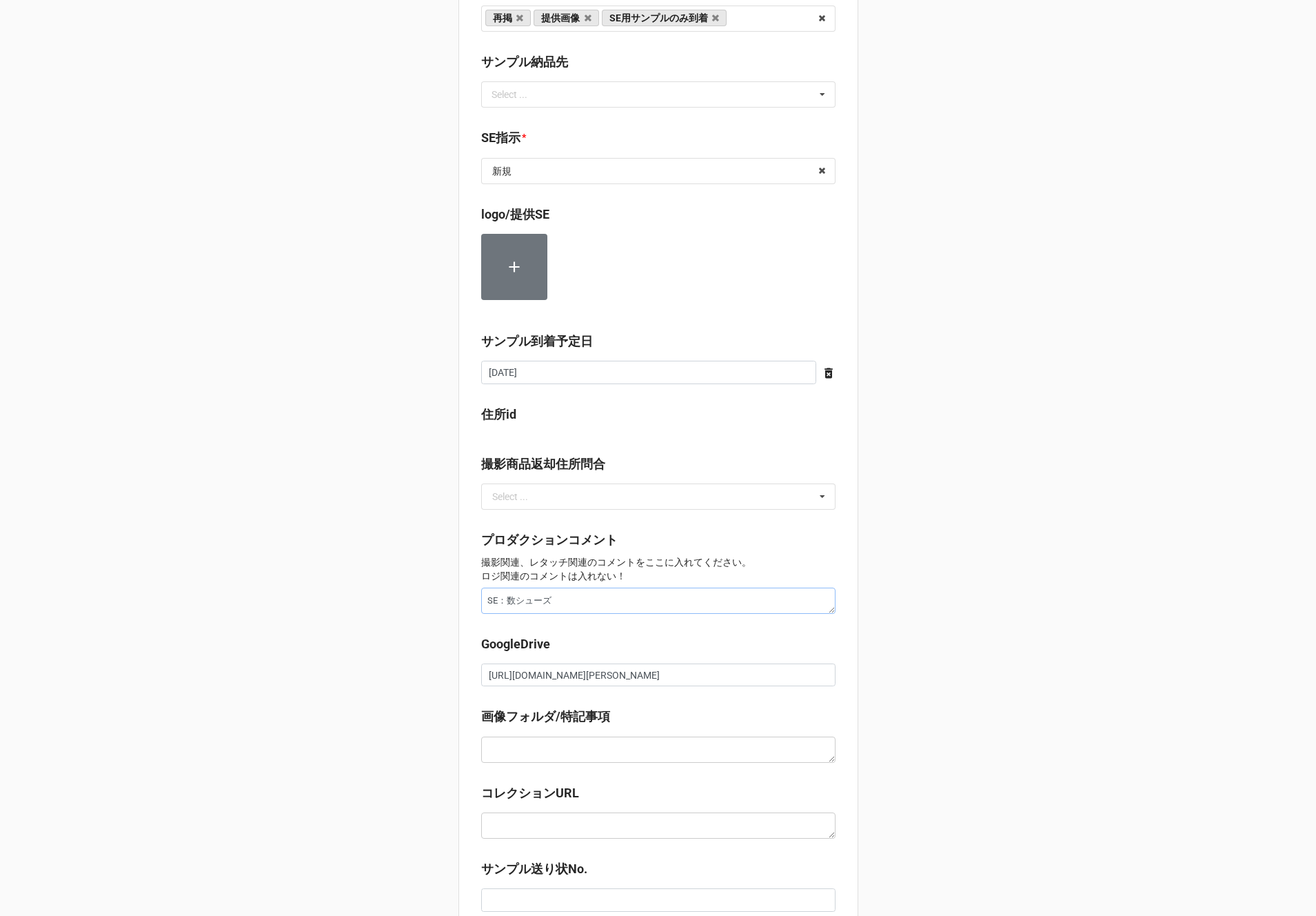
type textarea "SE：すシューズ"
type textarea "x"
type textarea "SE：シューズ"
type textarea "x"
type textarea "SE：sシューズ"
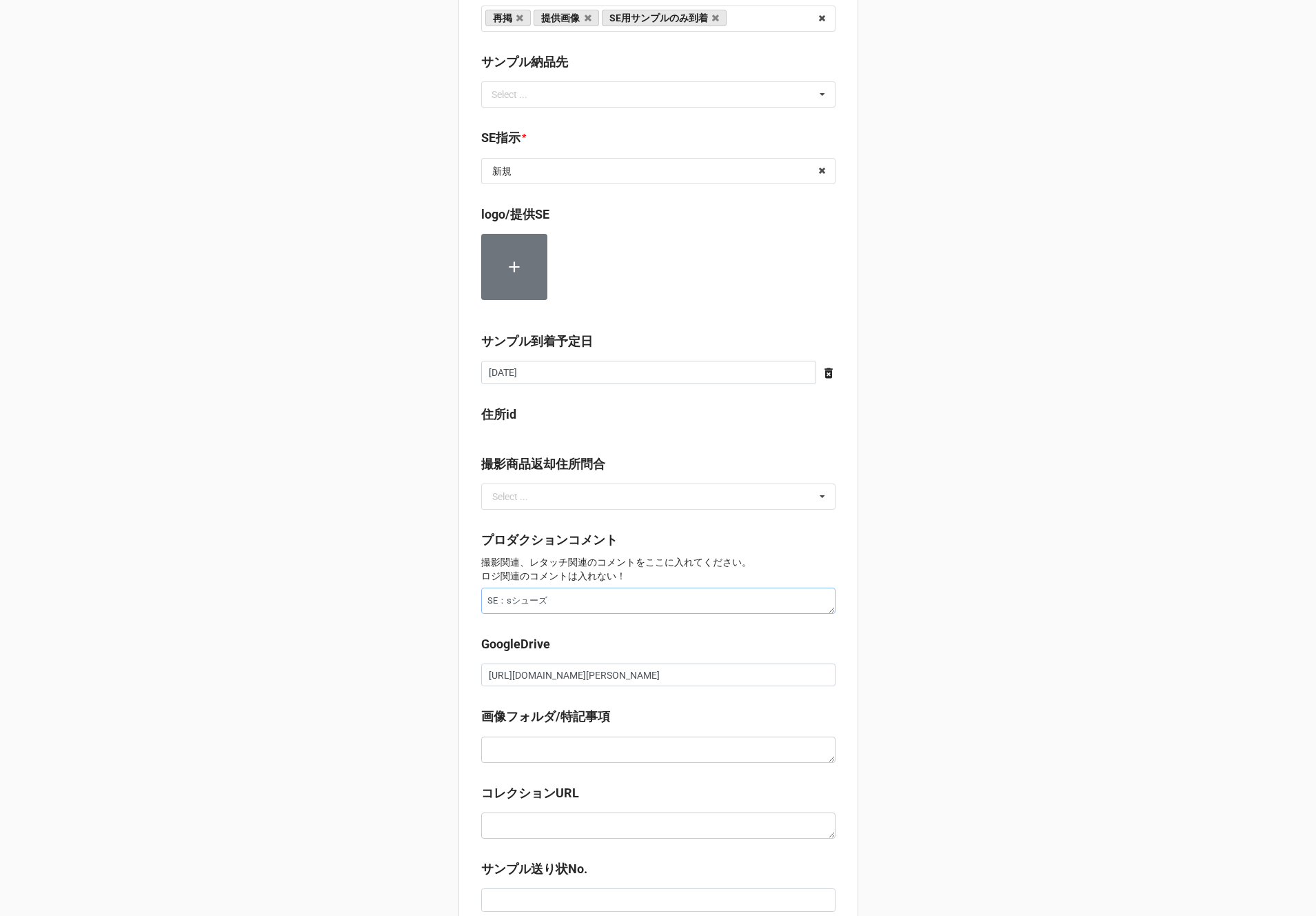
type textarea "x"
type textarea "SE：しょシューズ"
type textarea "x"
type textarea "SE：翔シューズ"
type textarea "x"
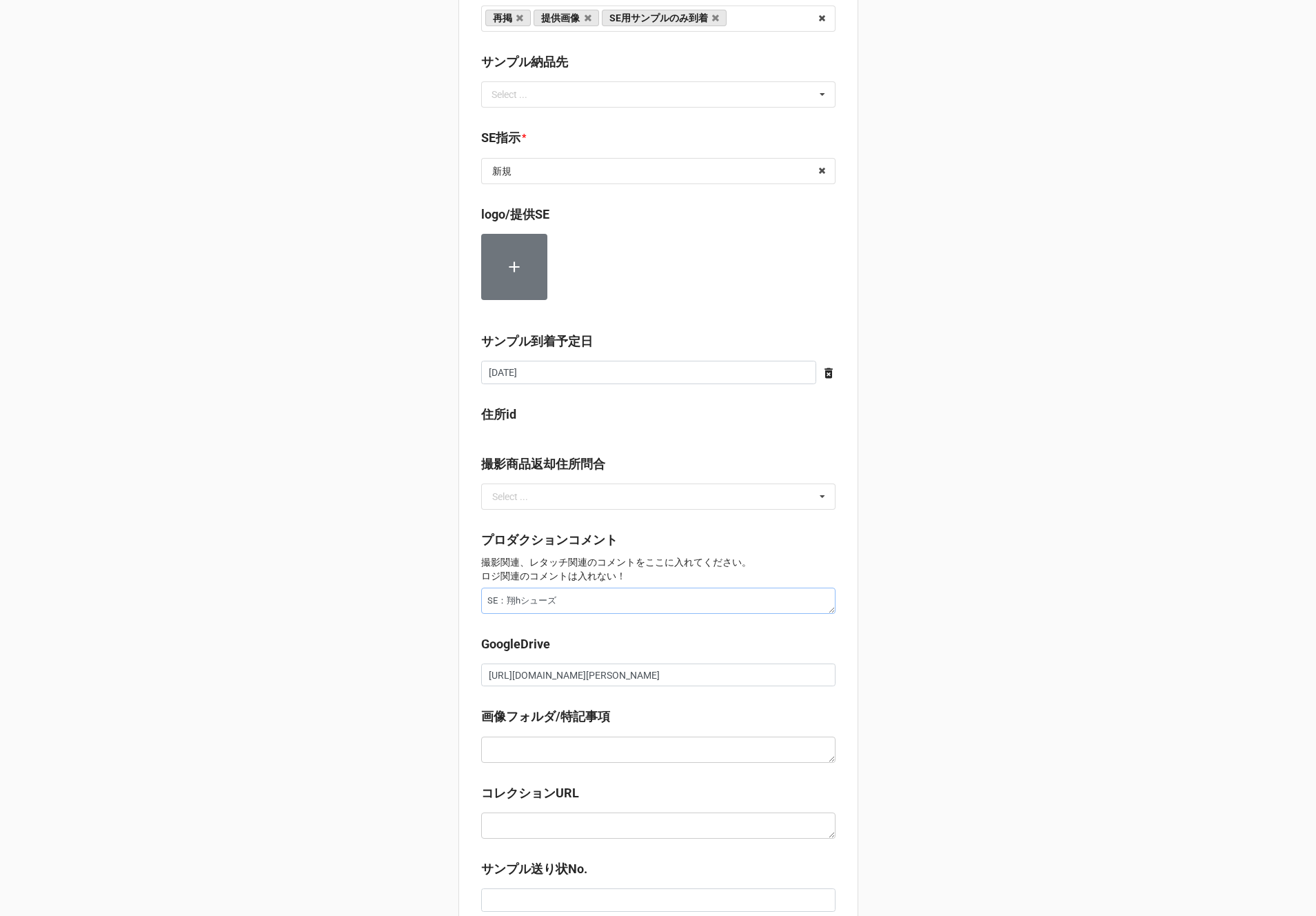
type textarea "SE：しょうひシューズ"
type textarea "x"
type textarea "SE：しょうひnシューズ"
type textarea "x"
type textarea "SE：商品シューズ"
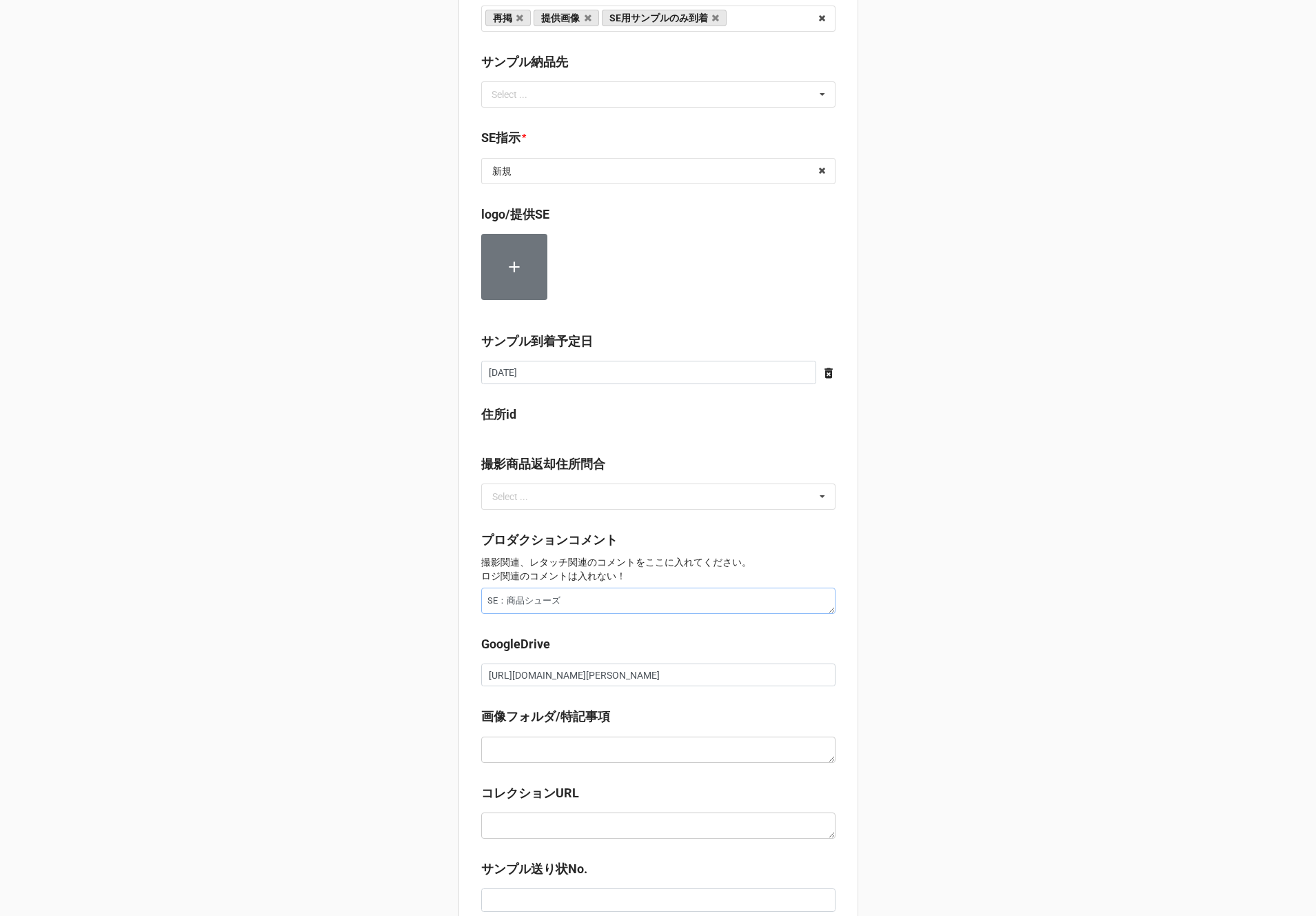
type textarea "x"
type textarea "SE：商品sシューズ"
type textarea "x"
type textarea "SE：商品すシューズ"
type textarea "x"
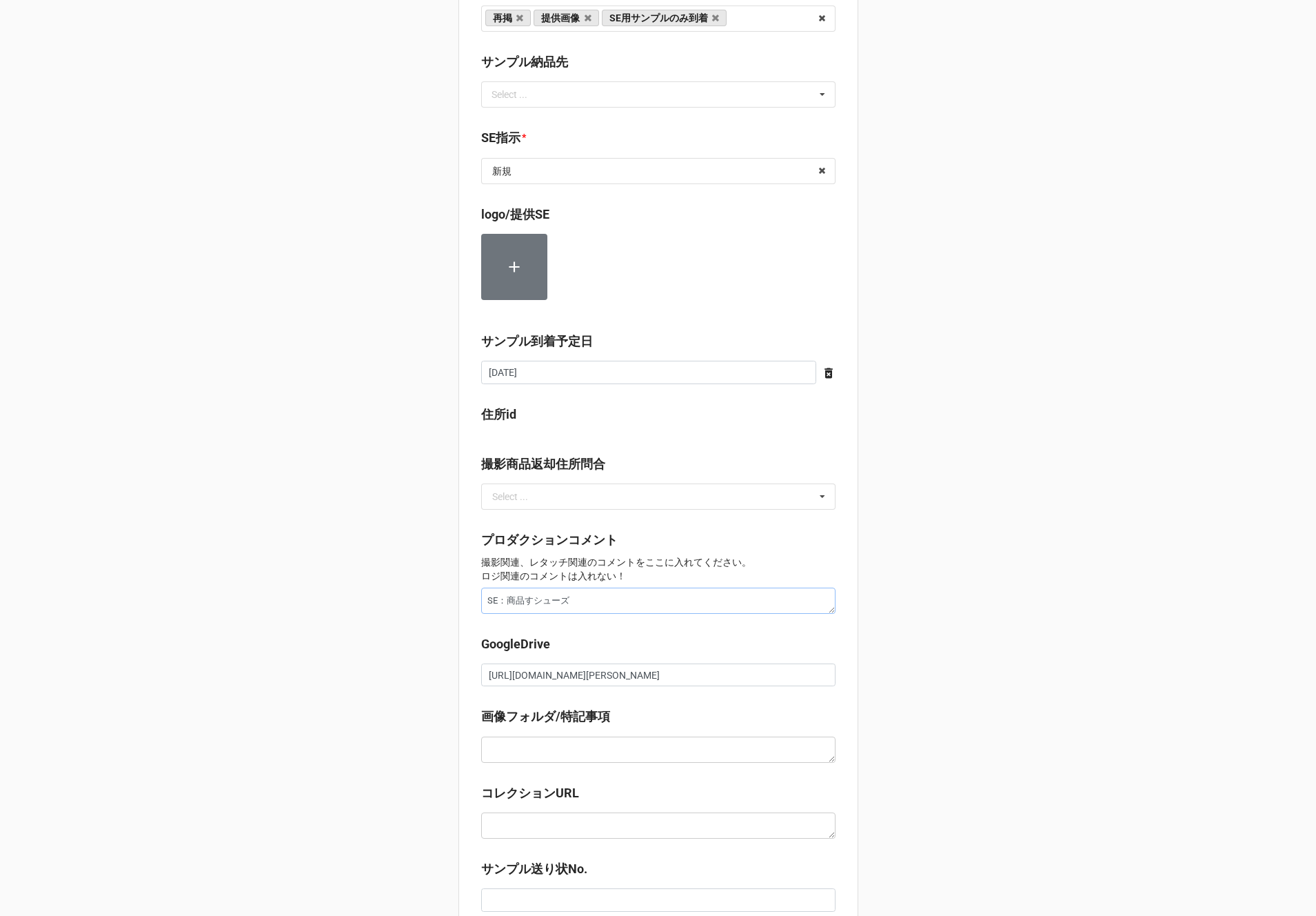
type textarea "SE：商品数シューズ"
type textarea "x"
type textarea "SE：商品数wシューズ"
type textarea "x"
type textarea "SE：商品数をシューズ"
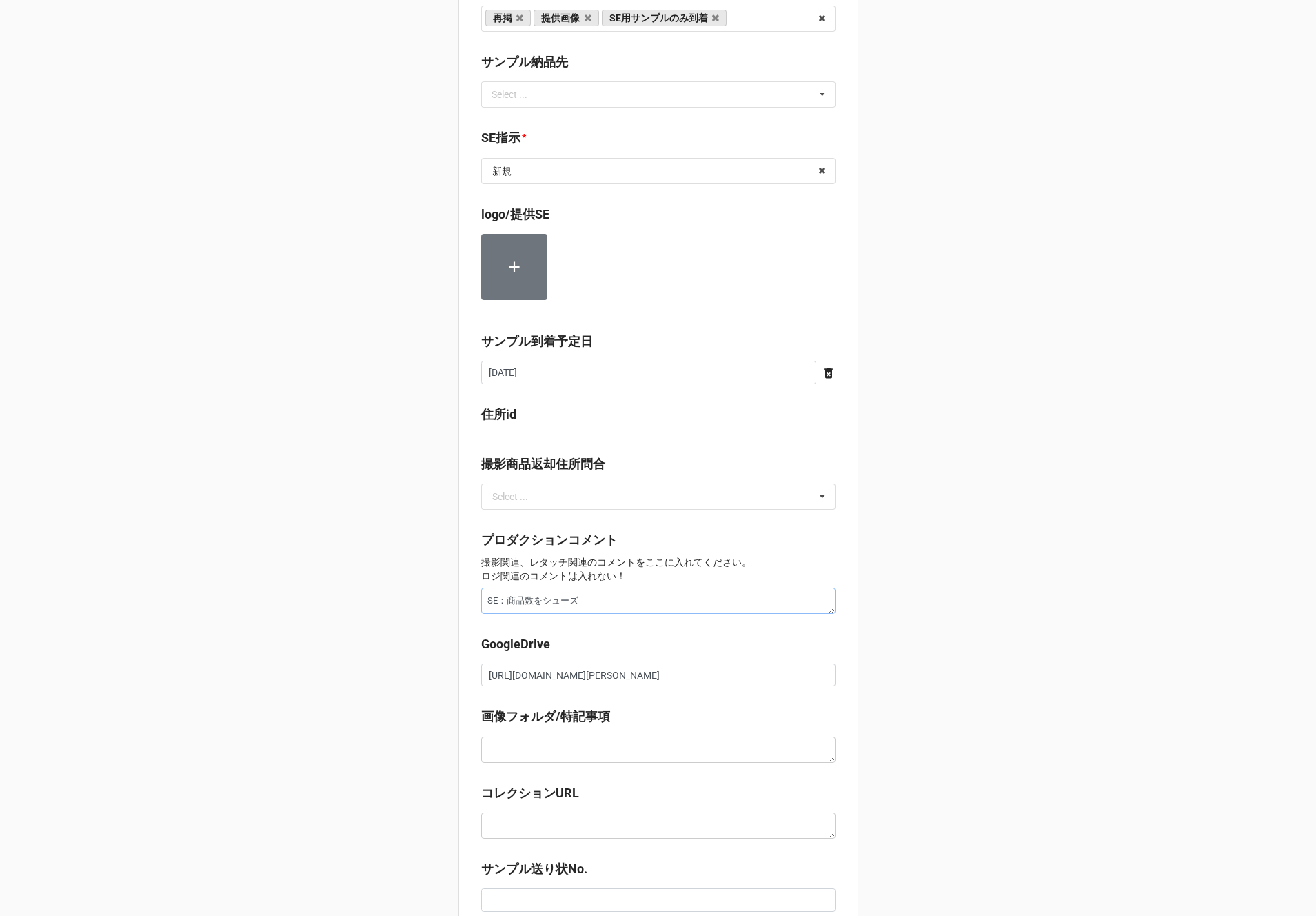
type textarea "x"
type textarea "SE：商品数シューズ"
type textarea "x"
type textarea "SE：商品シューズ"
type textarea "x"
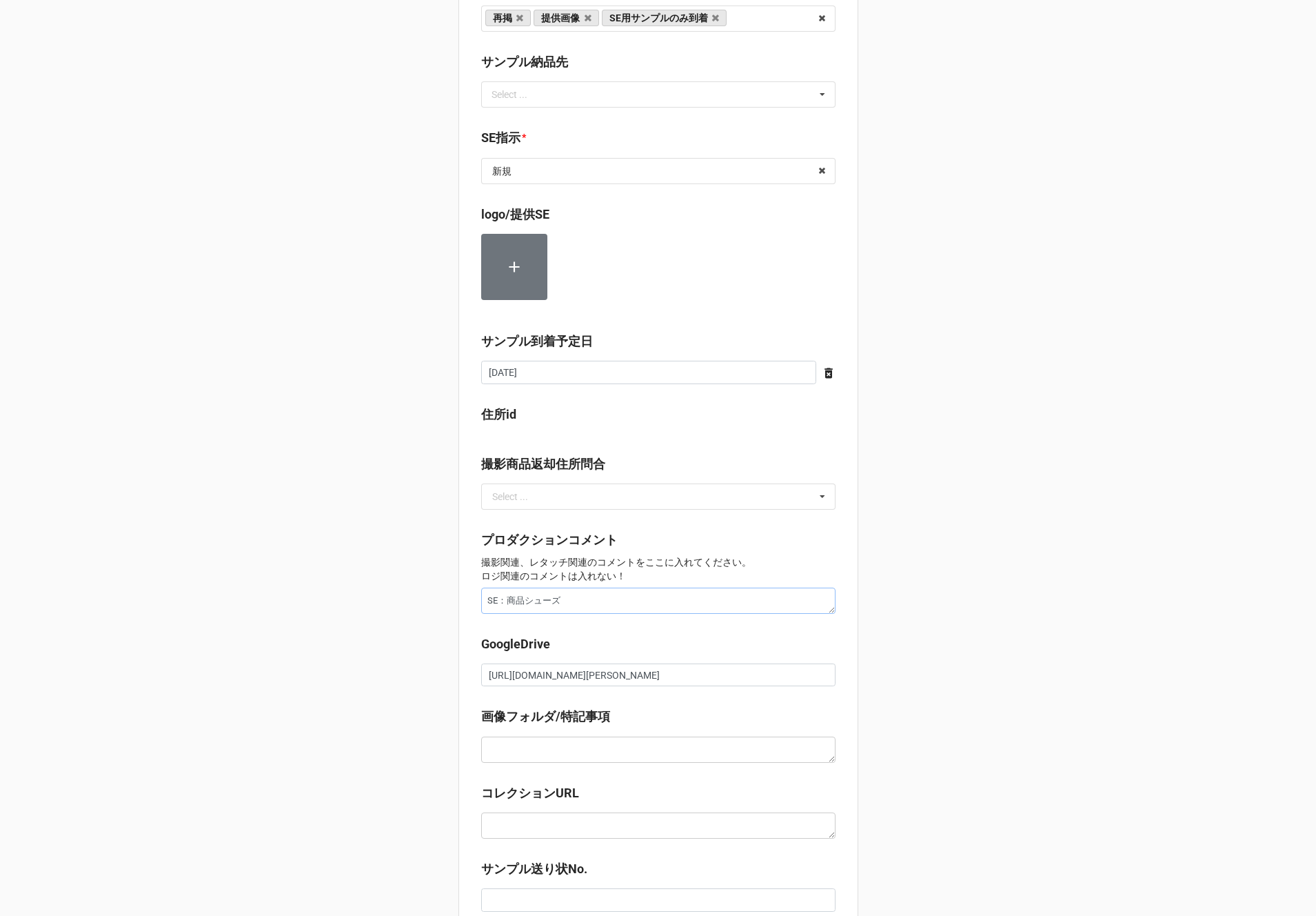
type textarea "SE：商シューズ"
type textarea "x"
type textarea "SE：シューズ"
type textarea "x"
type textarea "SE：sシューズ"
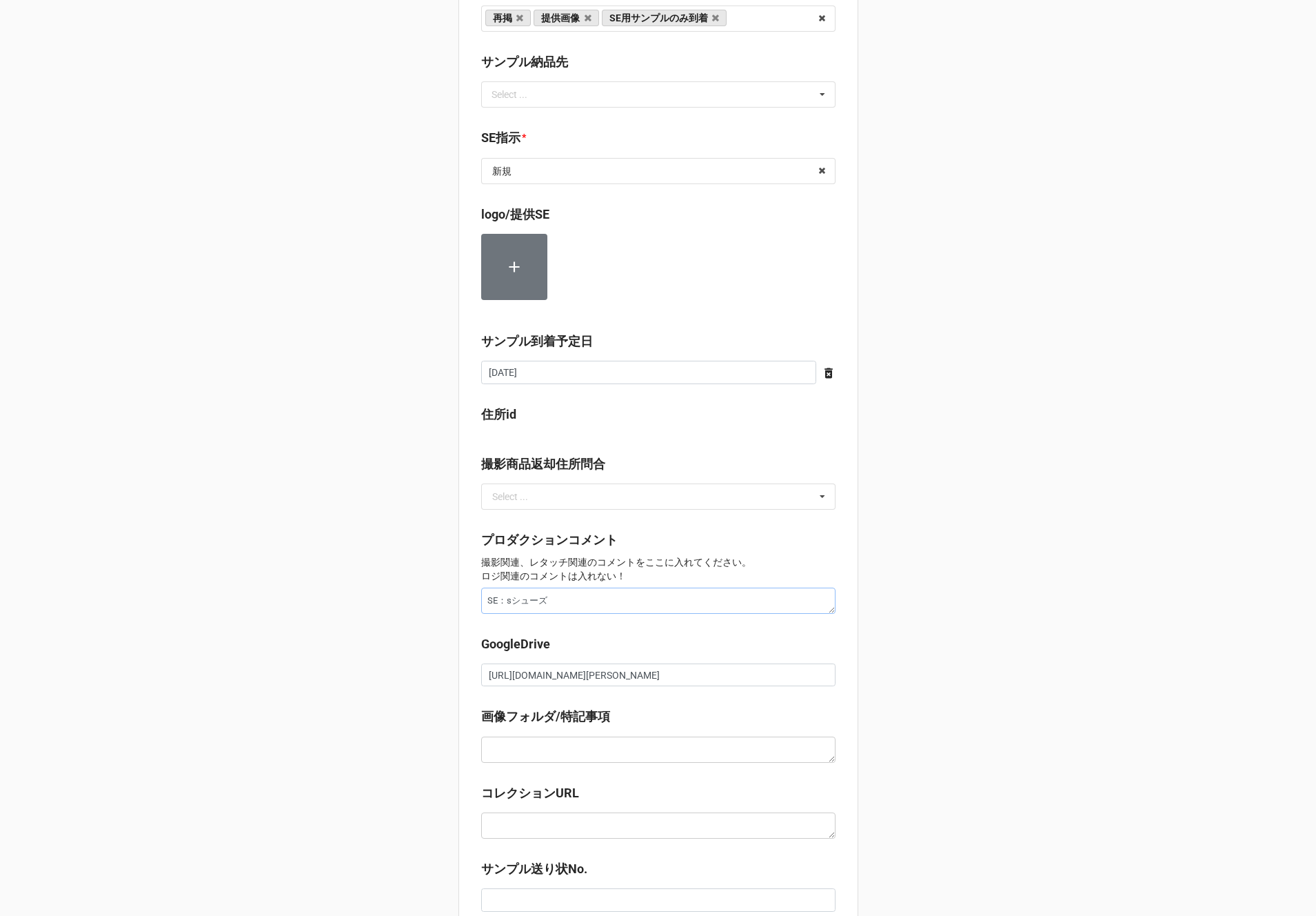
type textarea "x"
type textarea "SE：しょシューズ"
type textarea "x"
type textarea "SE：翔シューズ"
type textarea "x"
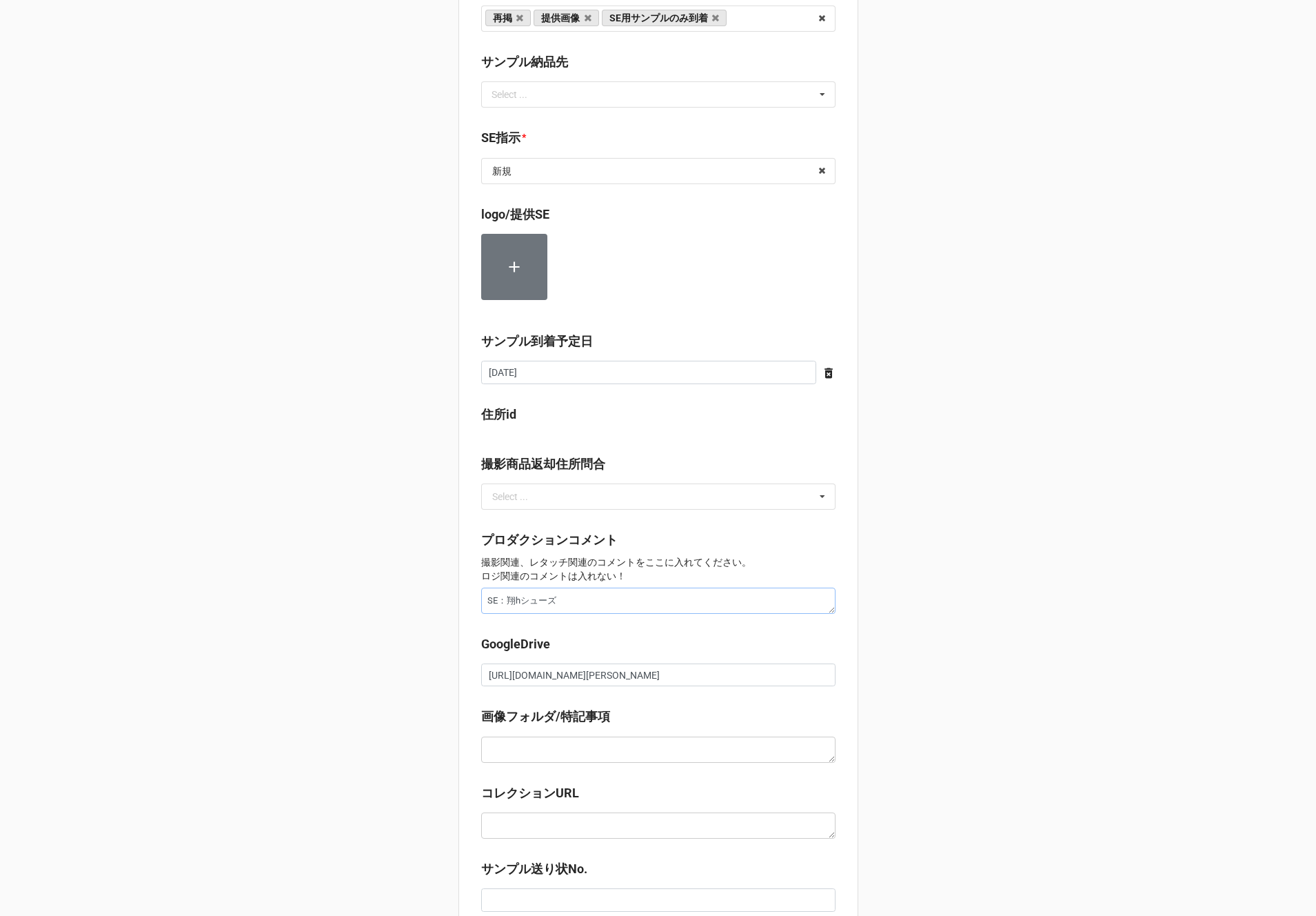
type textarea "SE：しょうひシューズ"
type textarea "x"
type textarea "SE：しょうひnシューズ"
type textarea "x"
type textarea "SE：商品sシューズ"
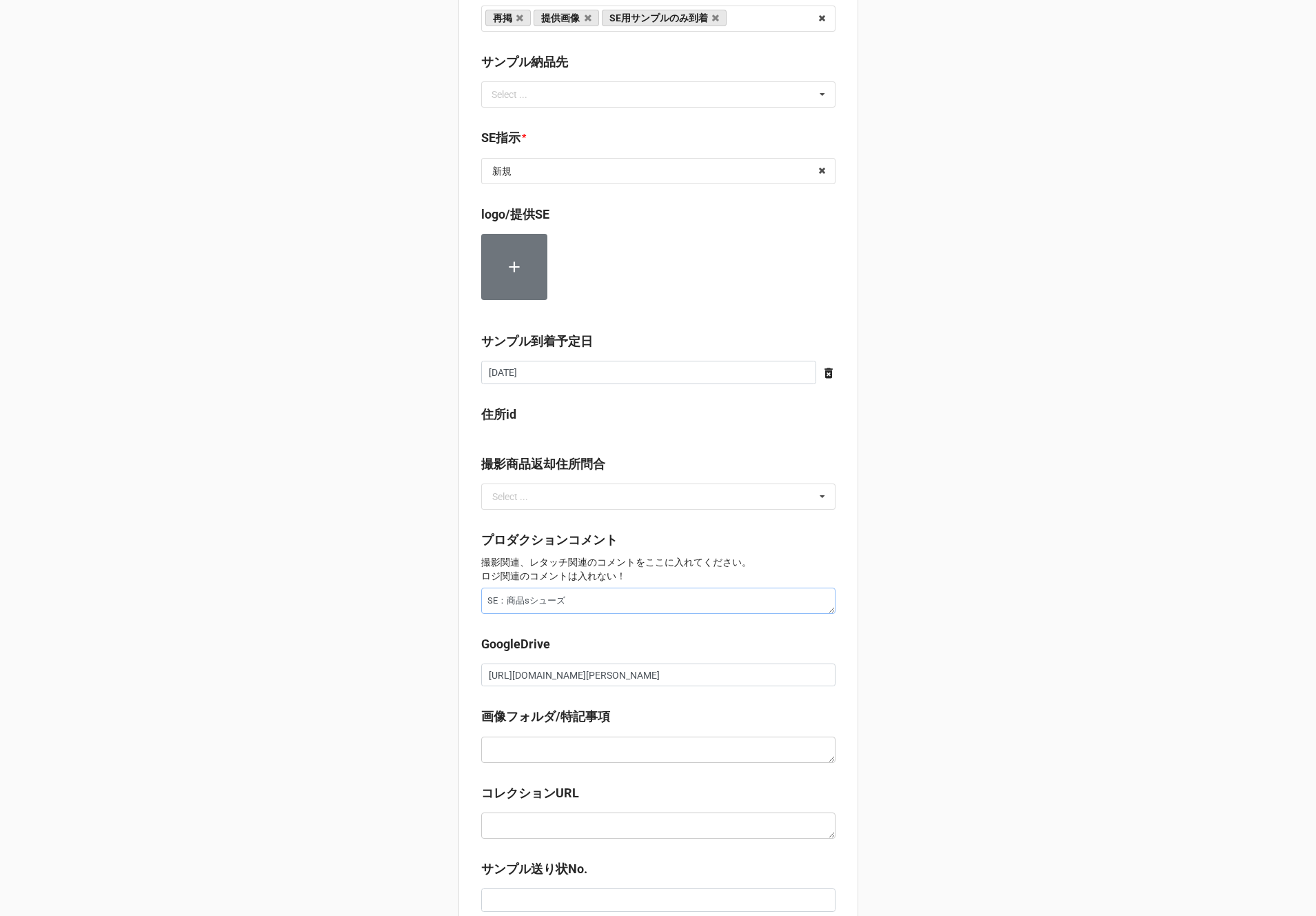
type textarea "x"
type textarea "SE：商品srシューズ"
type textarea "x"
type textarea "SE：商品sるシューズ"
type textarea "x"
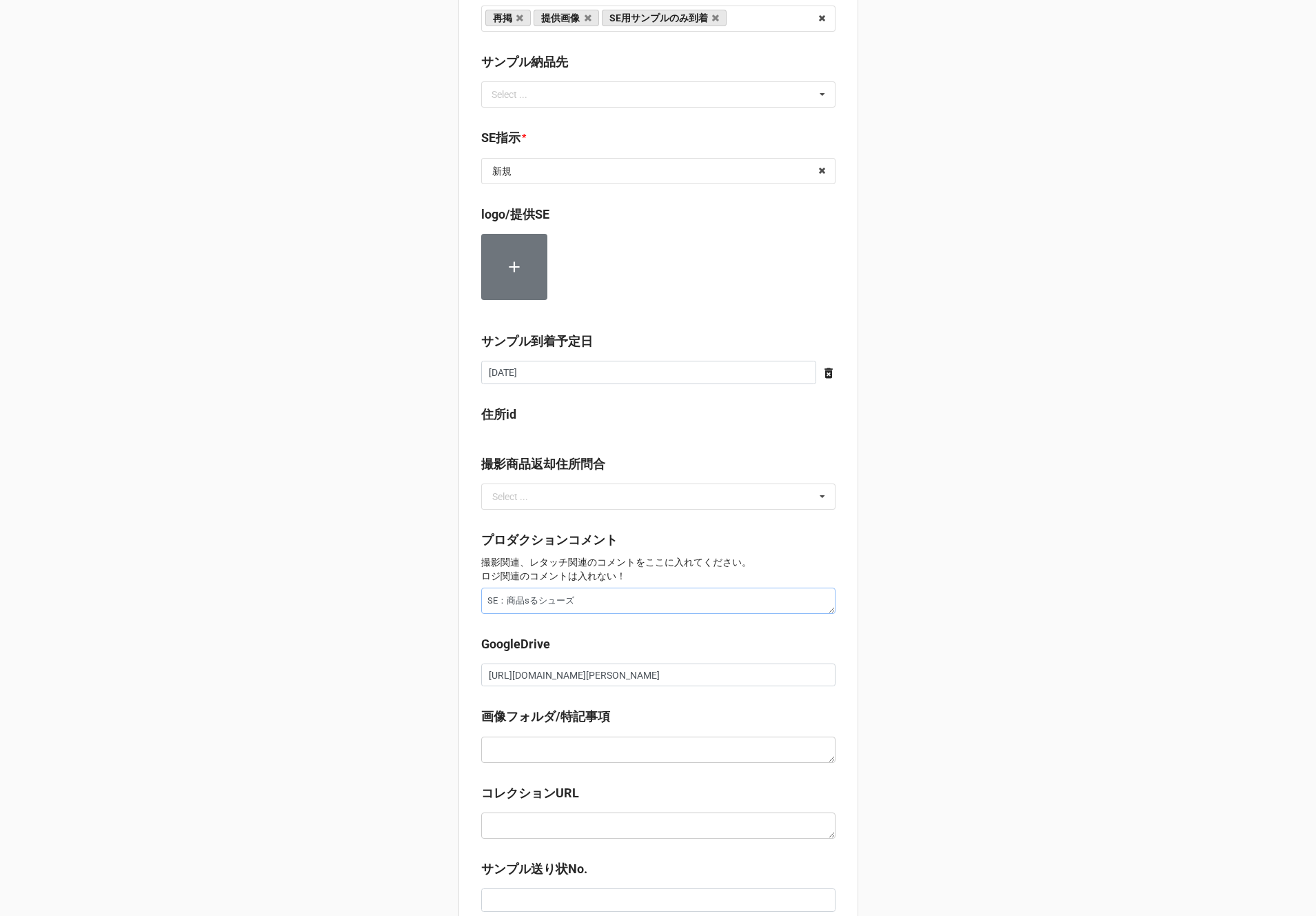
type textarea "SE：商品sルウシューズ"
type textarea "x"
type textarea "SE：商品sるシューズ"
type textarea "x"
type textarea "SE：商品sシューズ"
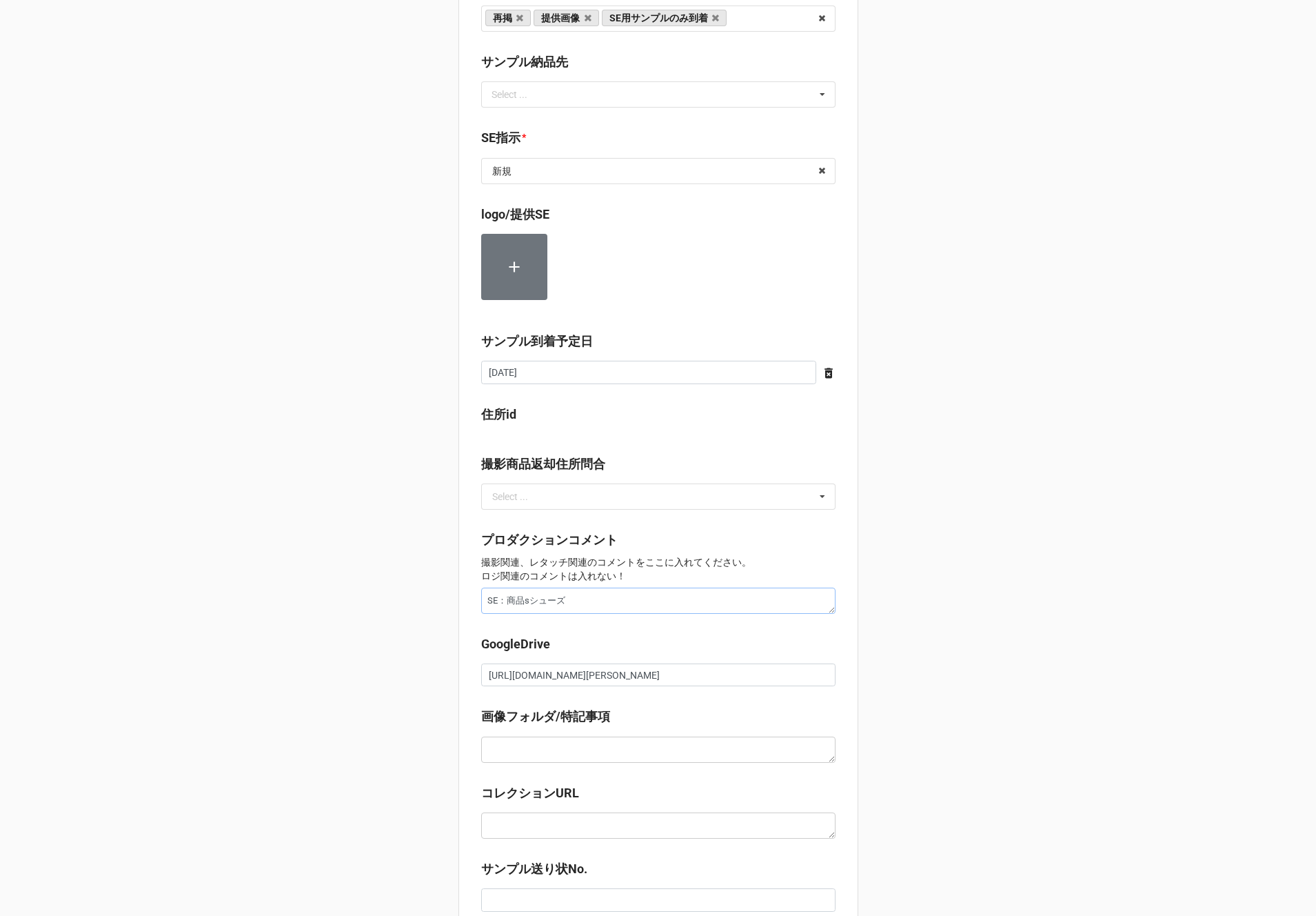
type textarea "x"
type textarea "SE：商品シューズ"
type textarea "x"
type textarea "SE：商シューズ"
type textarea "x"
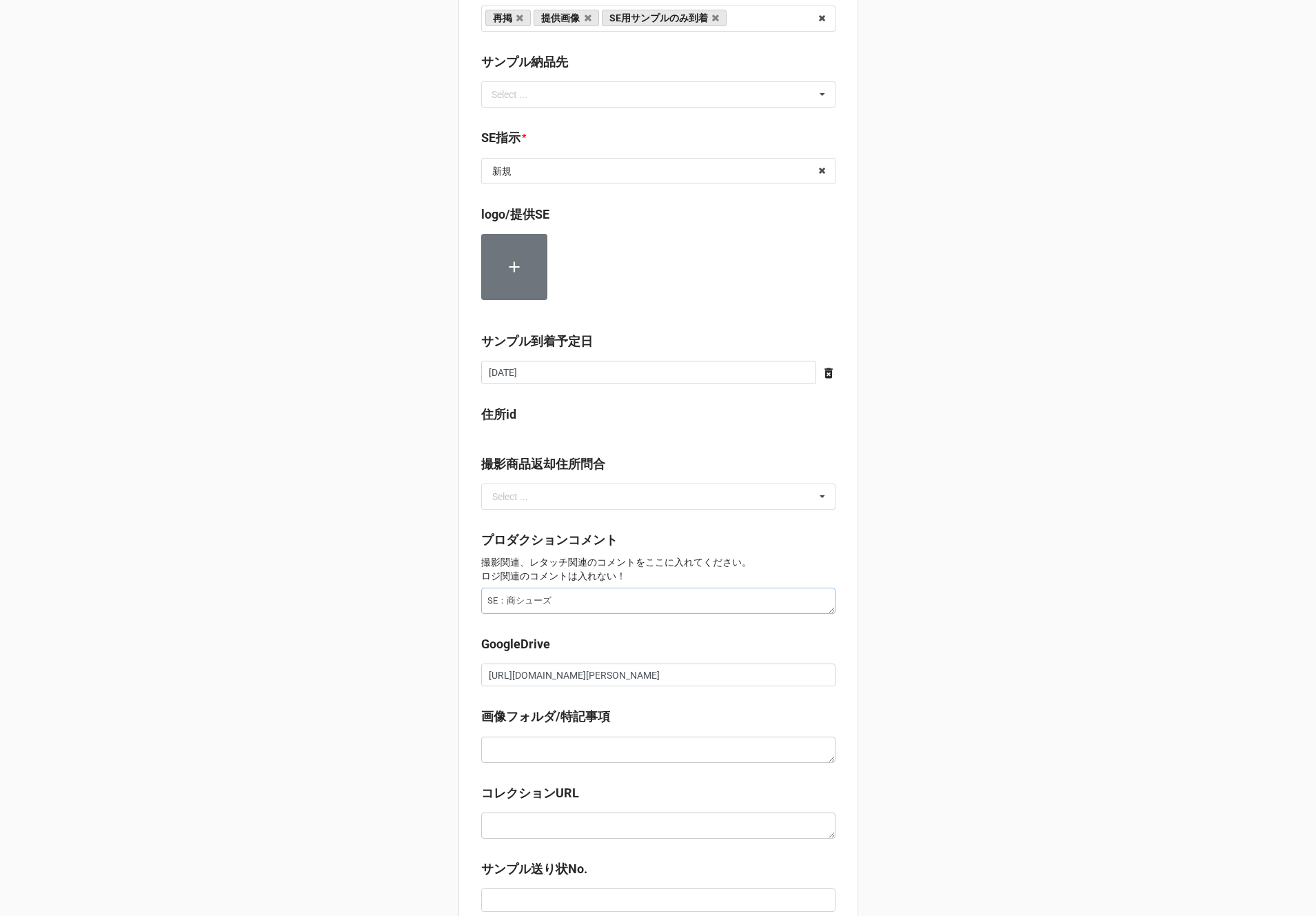
type textarea "SE：シューズ"
type textarea "x"
type textarea "SE：sシューズ"
type textarea "x"
type textarea "SE：しょシューズ"
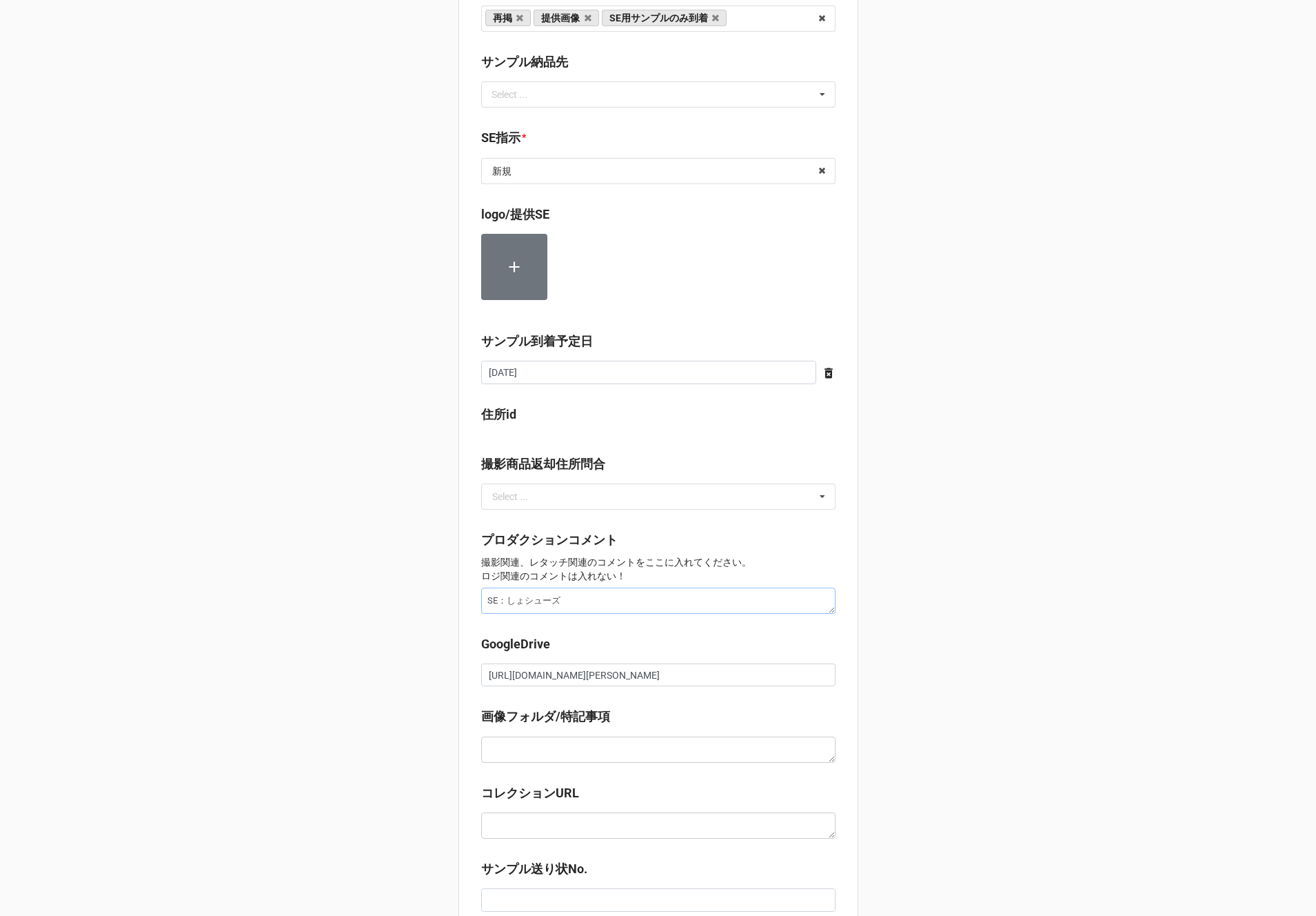
type textarea "x"
type textarea "SE：翔シューズ"
type textarea "x"
type textarea "SE：しょうひシューズ"
type textarea "x"
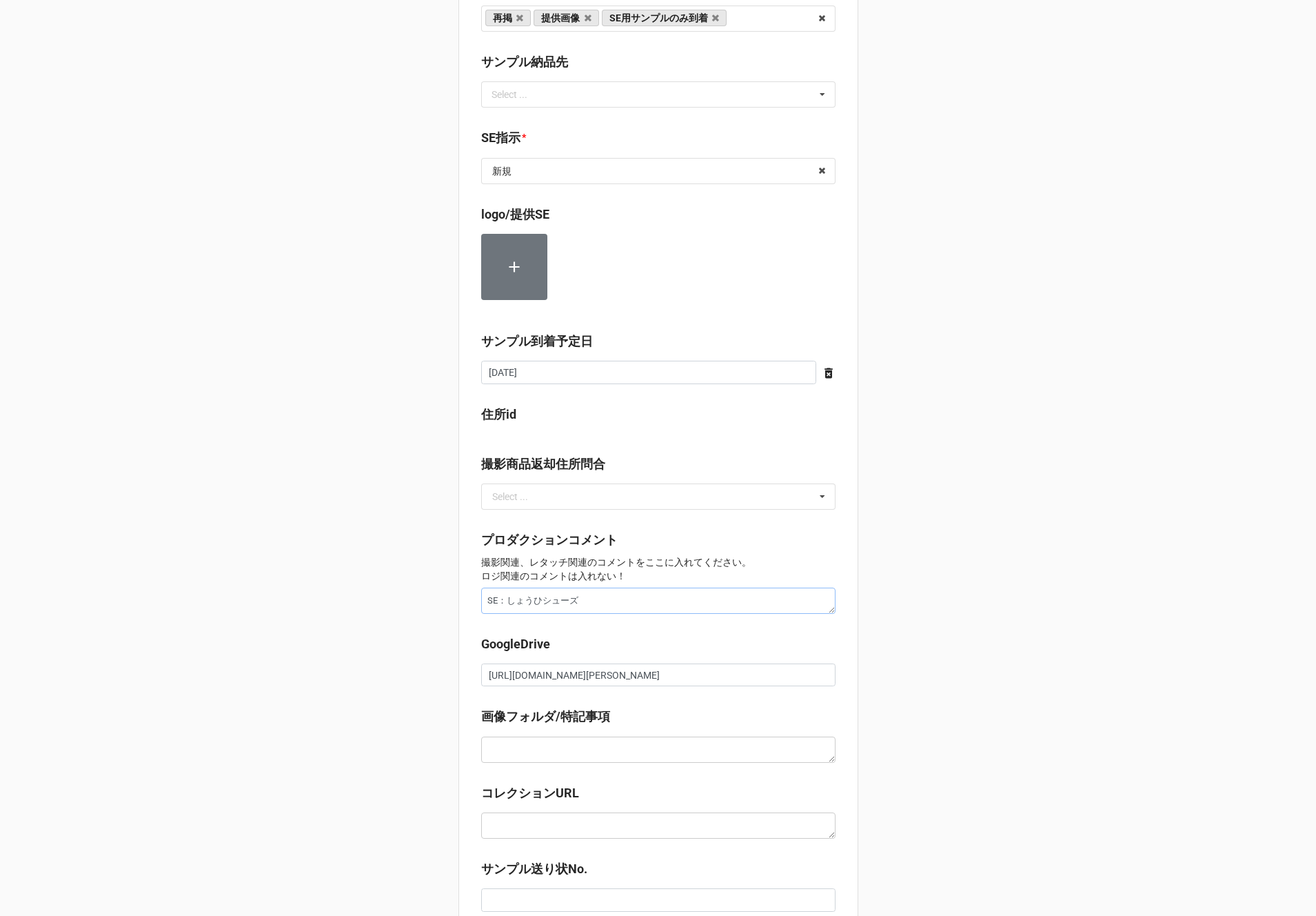
type textarea "SE：しょうひnシューズ"
type textarea "x"
type textarea "SE：商品シューズ"
type textarea "x"
type textarea "SE：商品すシューズ"
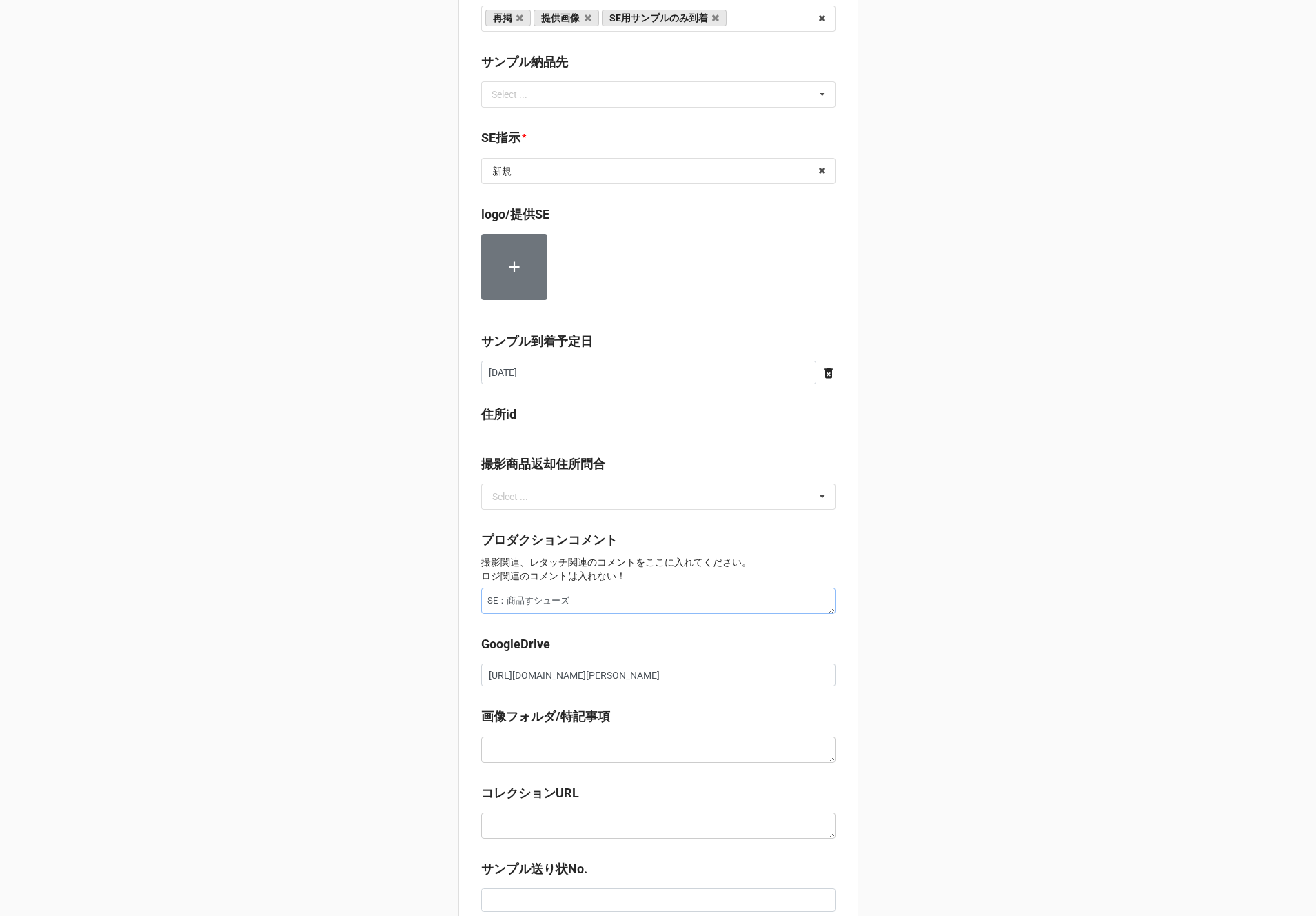
type textarea "x"
type textarea "SE：商品数シューズ"
type textarea "x"
type textarea "SE：商品数おシューズ"
type textarea "x"
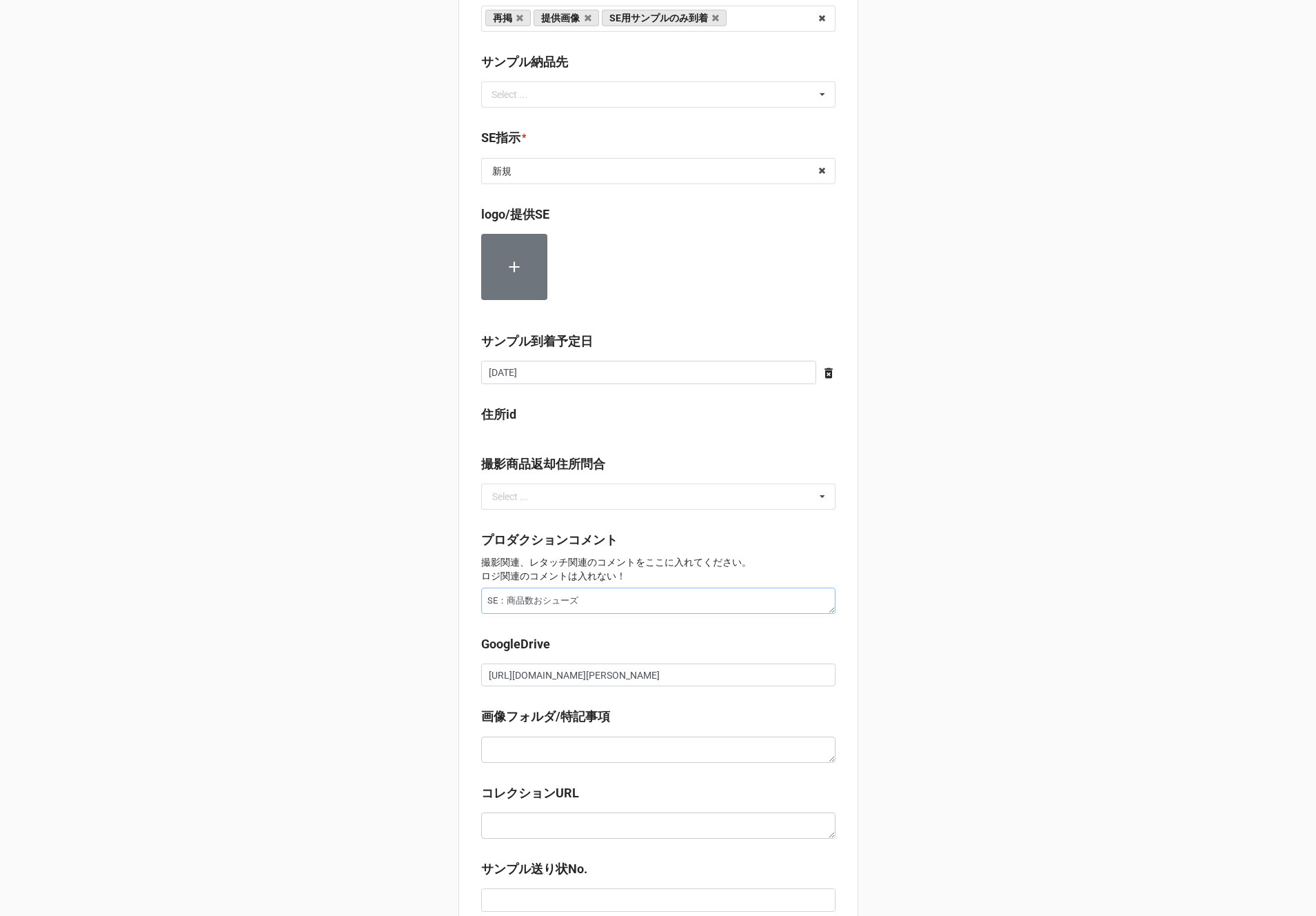
type textarea "SE：商品数おおシューズ"
type textarea "x"
type textarea "SE：商品数おおmシューズ"
type textarea "x"
type textarea "SE：商品数多めシューズ"
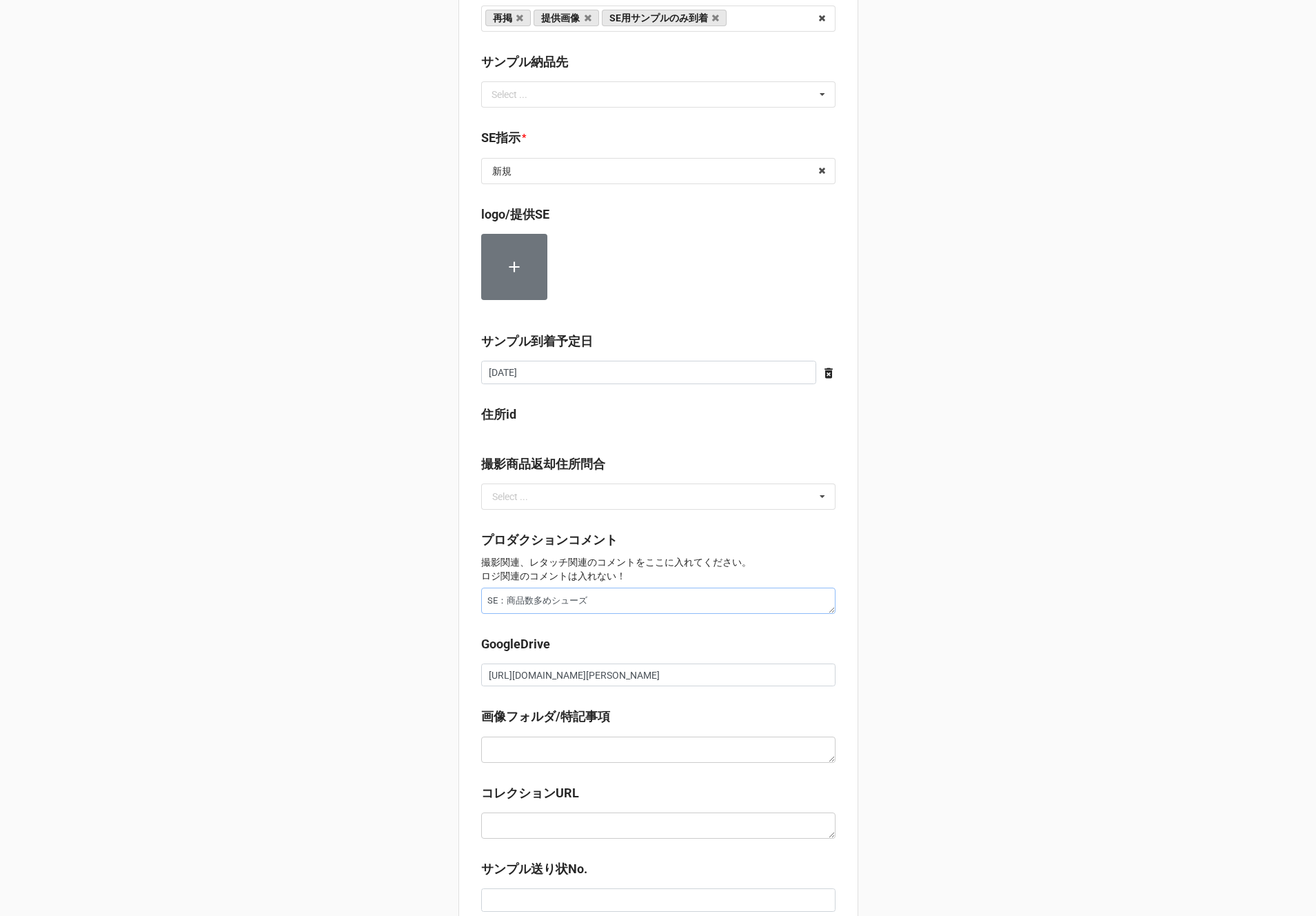
type textarea "x"
type textarea "SE：商品数おおシューズ"
type textarea "x"
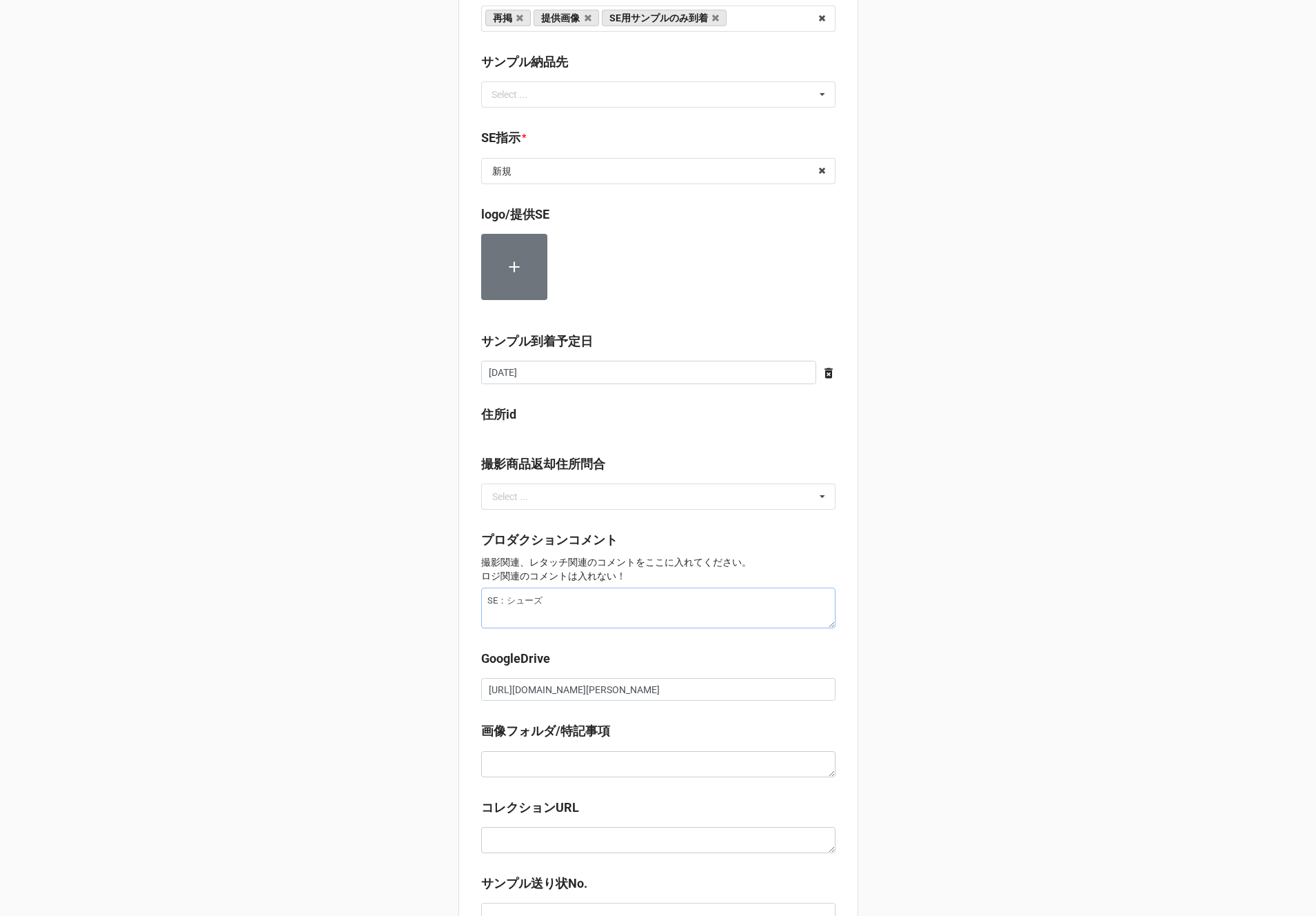
click at [483, 619] on textarea "SE：シューズ" at bounding box center [658, 608] width 354 height 40
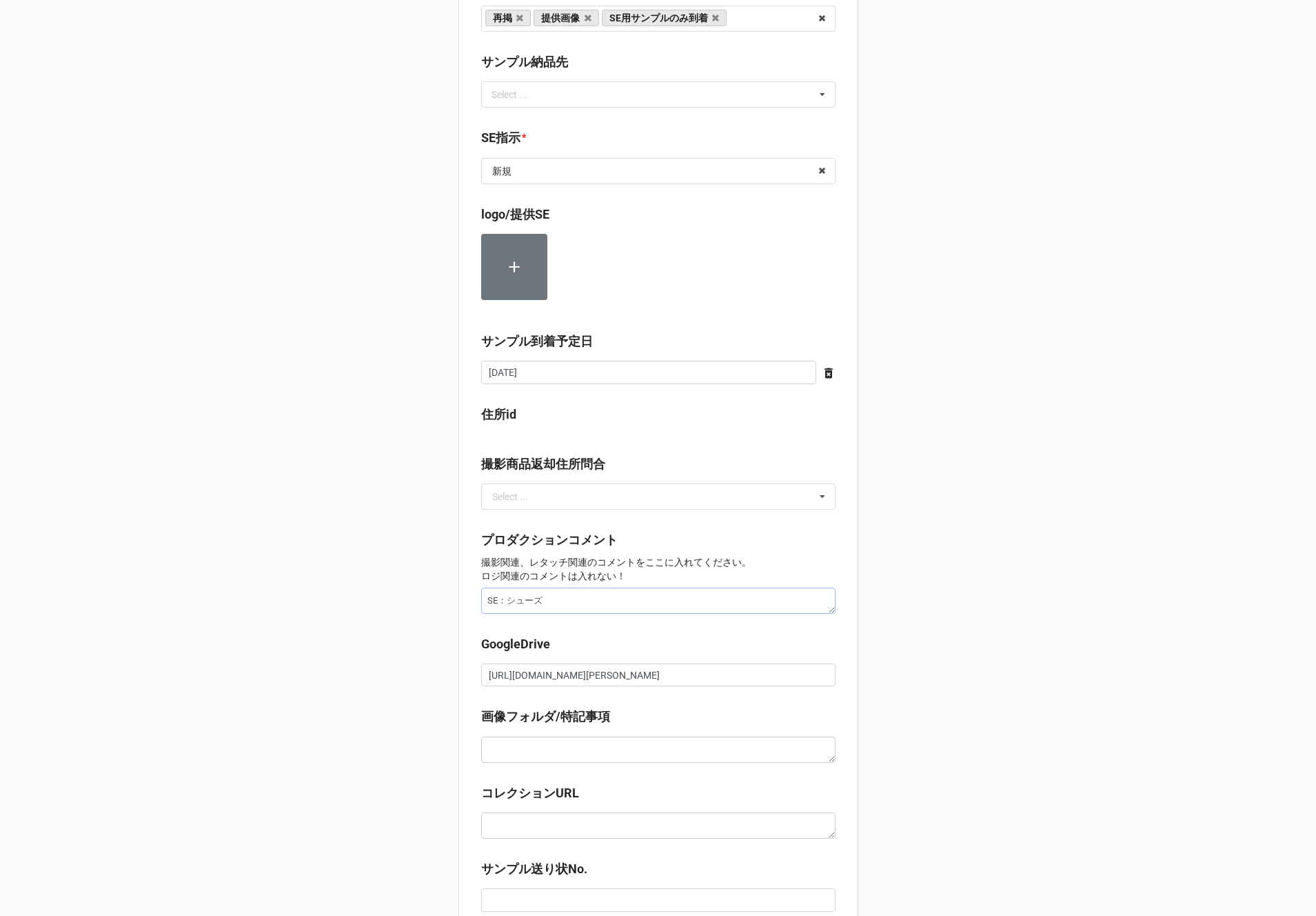
click at [549, 605] on textarea "SE：シューズ" at bounding box center [658, 600] width 354 height 26
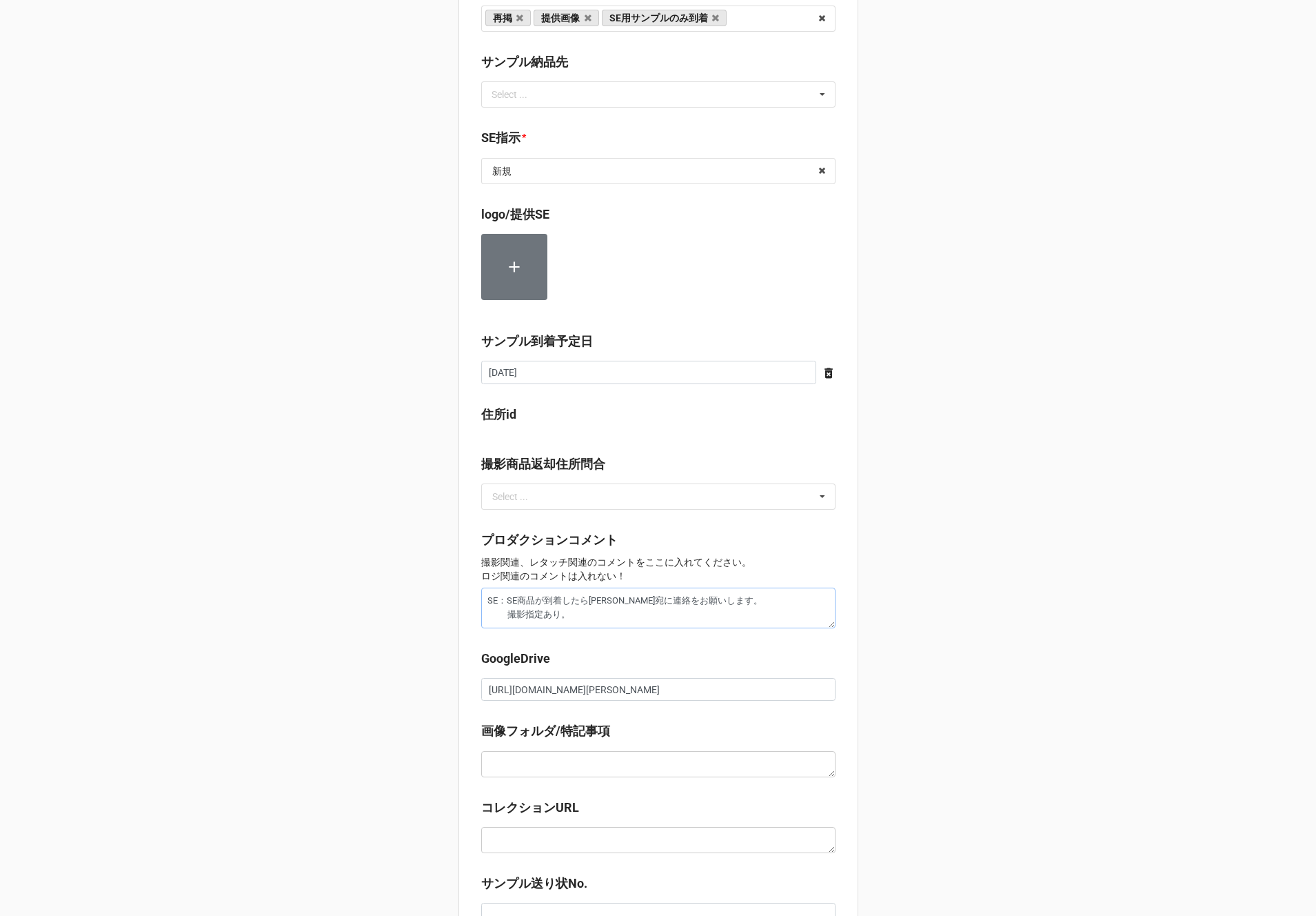
scroll to position [977, 0]
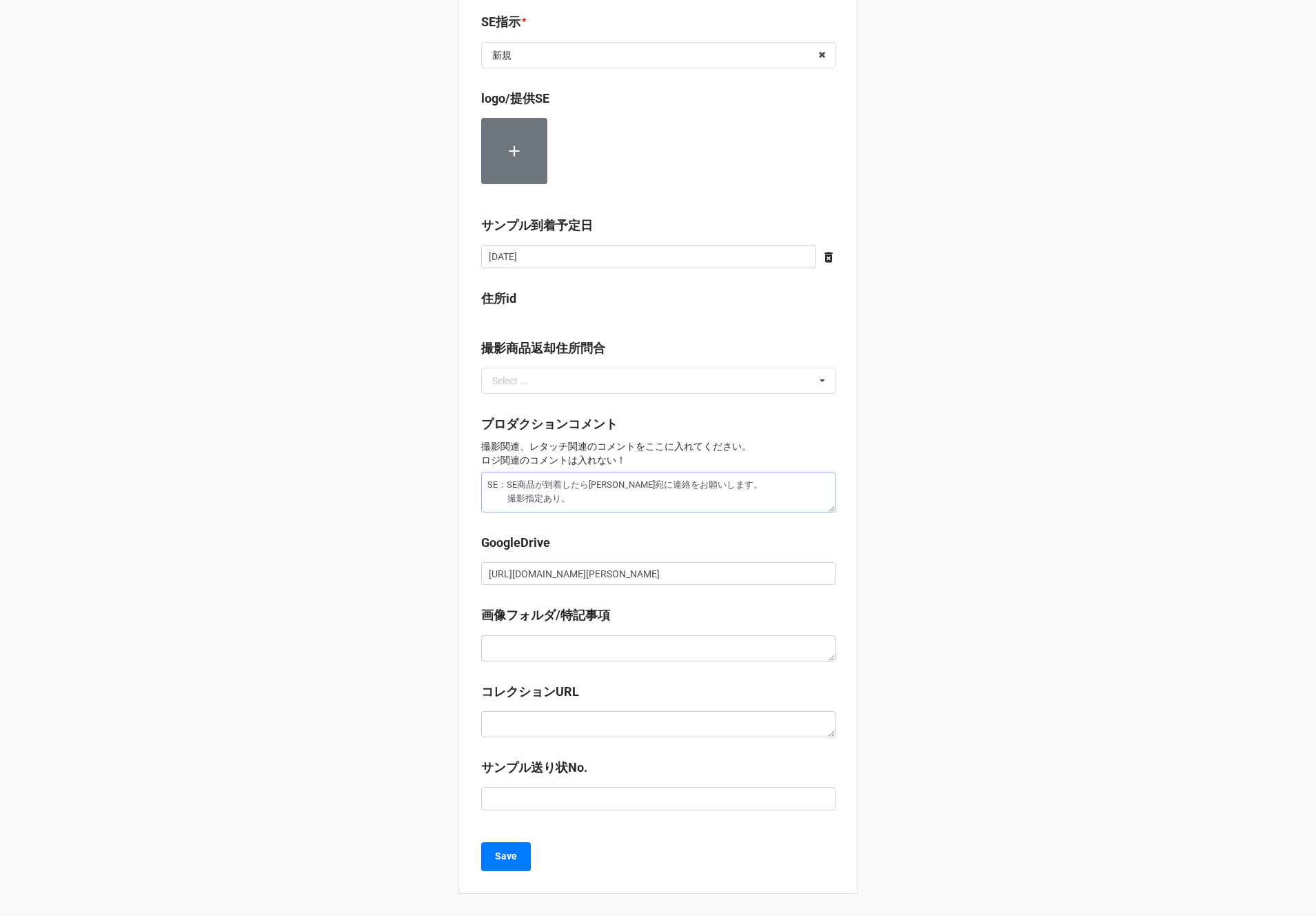
click at [573, 498] on textarea "SE：SE商品が到着したら川島宛に連絡をお願いします。 撮影指定あり。" at bounding box center [658, 492] width 354 height 40
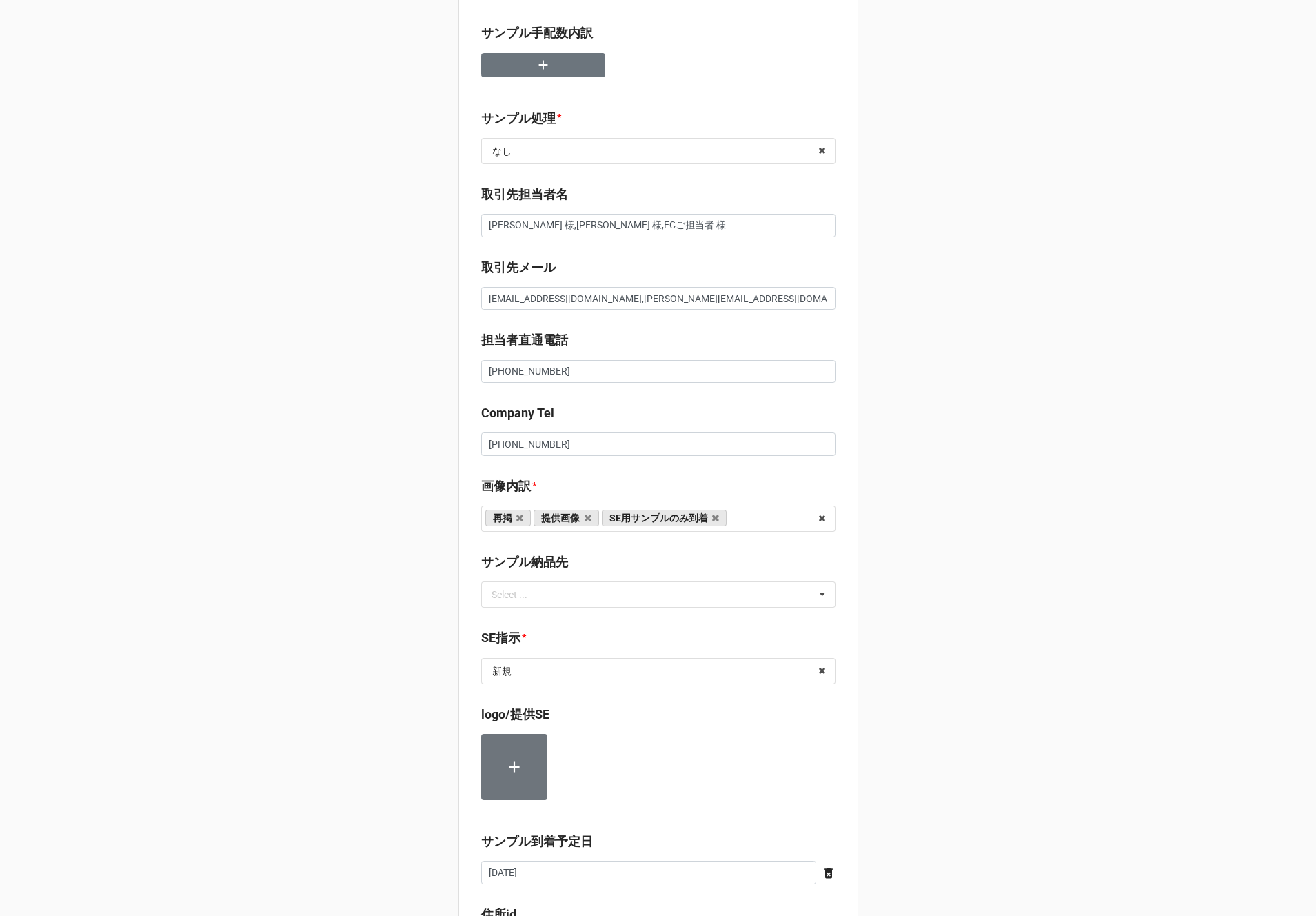
scroll to position [0, 0]
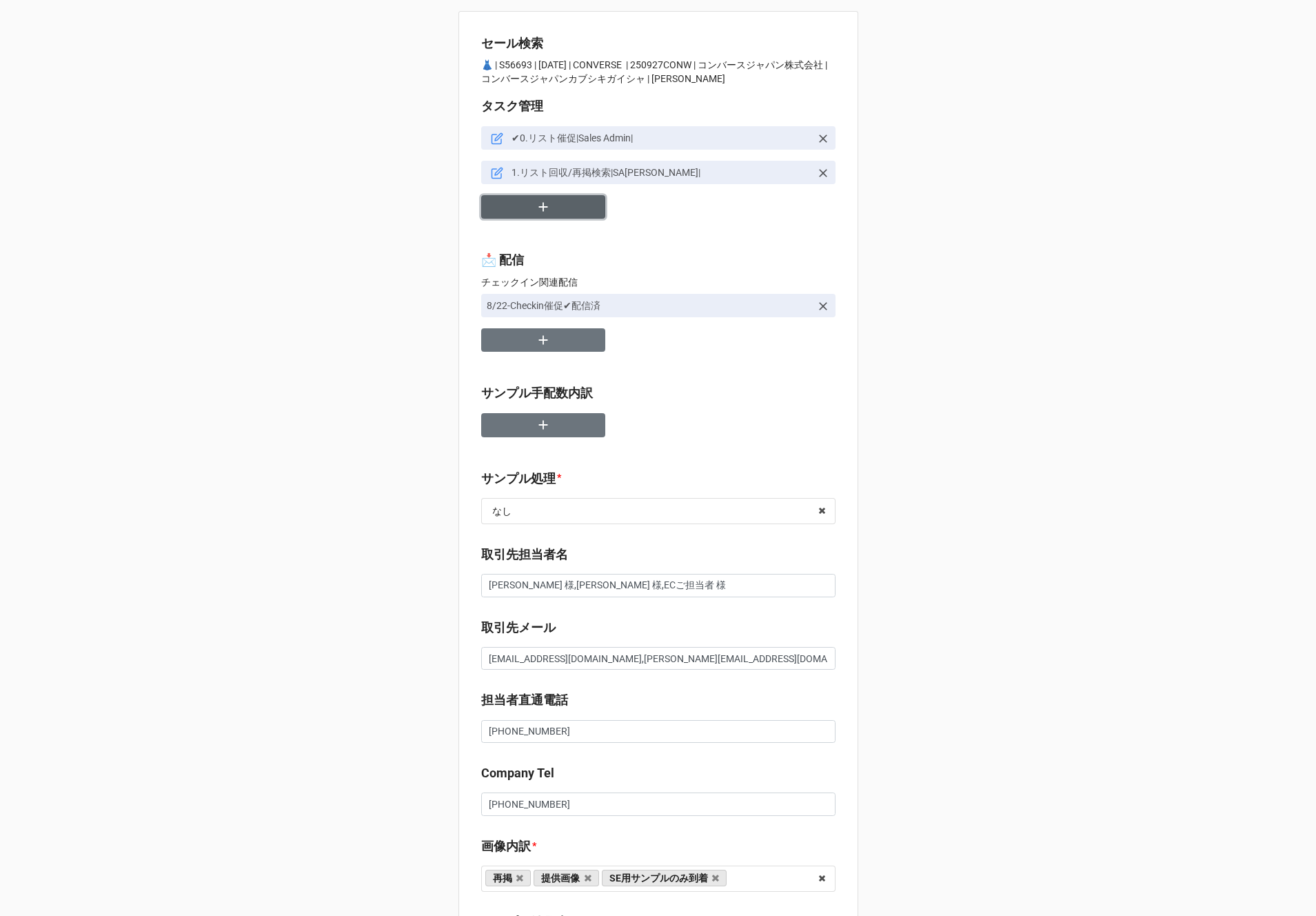
click at [545, 203] on icon "button" at bounding box center [543, 207] width 15 height 15
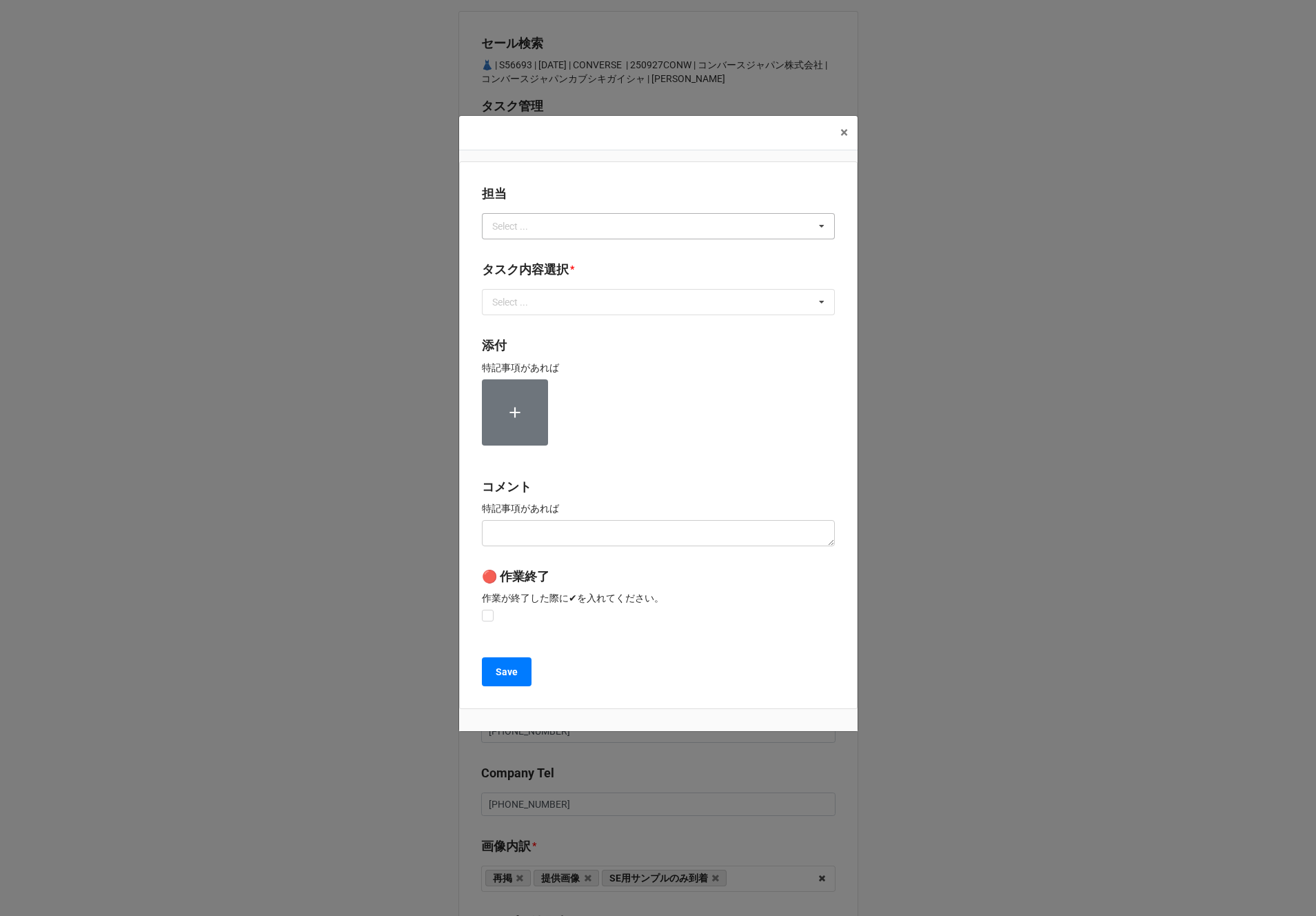
click at [529, 226] on div "Select ..." at bounding box center [519, 226] width 59 height 16
click at [518, 252] on div "川島" at bounding box center [658, 251] width 352 height 25
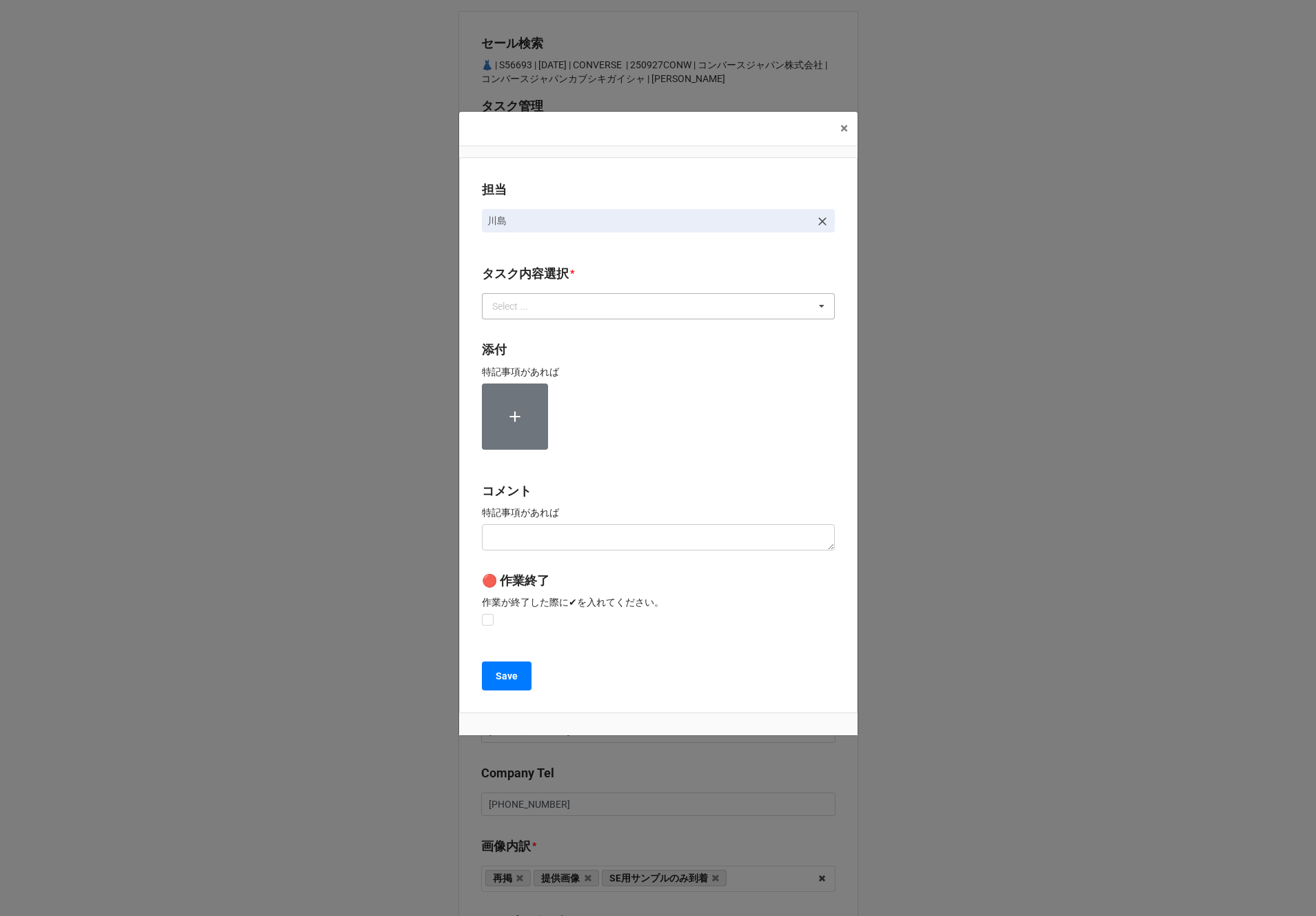
click at [512, 315] on div "Select ... 1~13一気通貫に作業中 0.リスト催促 1.リスト回収/再掲検索 2.期待値精査 3.画像/サンプル手配(画像内訳) 4.Checki…" at bounding box center [658, 306] width 353 height 26
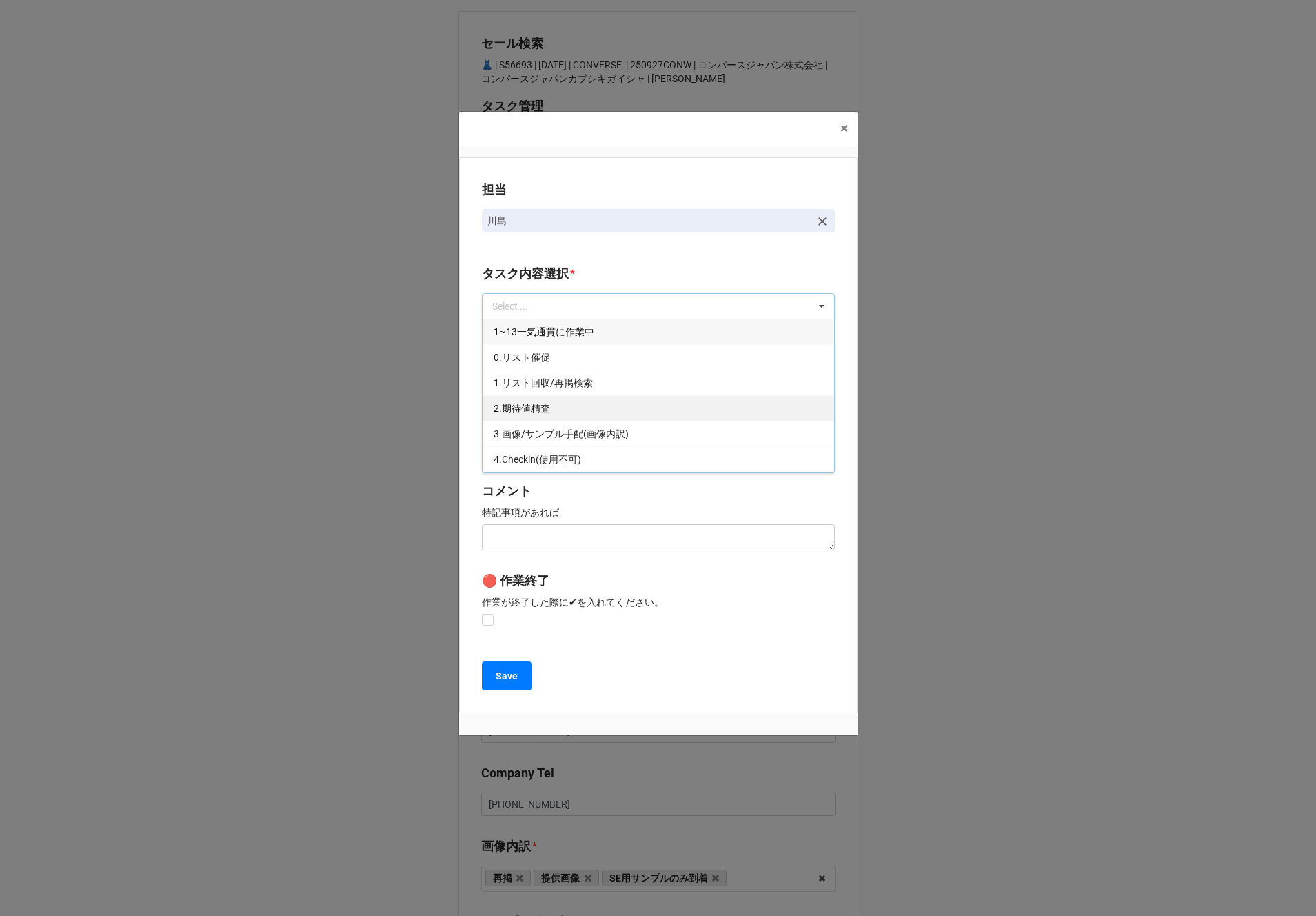
click at [515, 417] on div "2.期待値精査" at bounding box center [658, 407] width 352 height 25
click at [478, 412] on div "担当 川島 タスク内容選択 * 2.期待値精査 1~13一気通貫に作業中 0.リスト催促 1.リスト回収/再掲検索 3.画像/サンプル手配(画像内訳) 4.C…" at bounding box center [658, 435] width 398 height 556
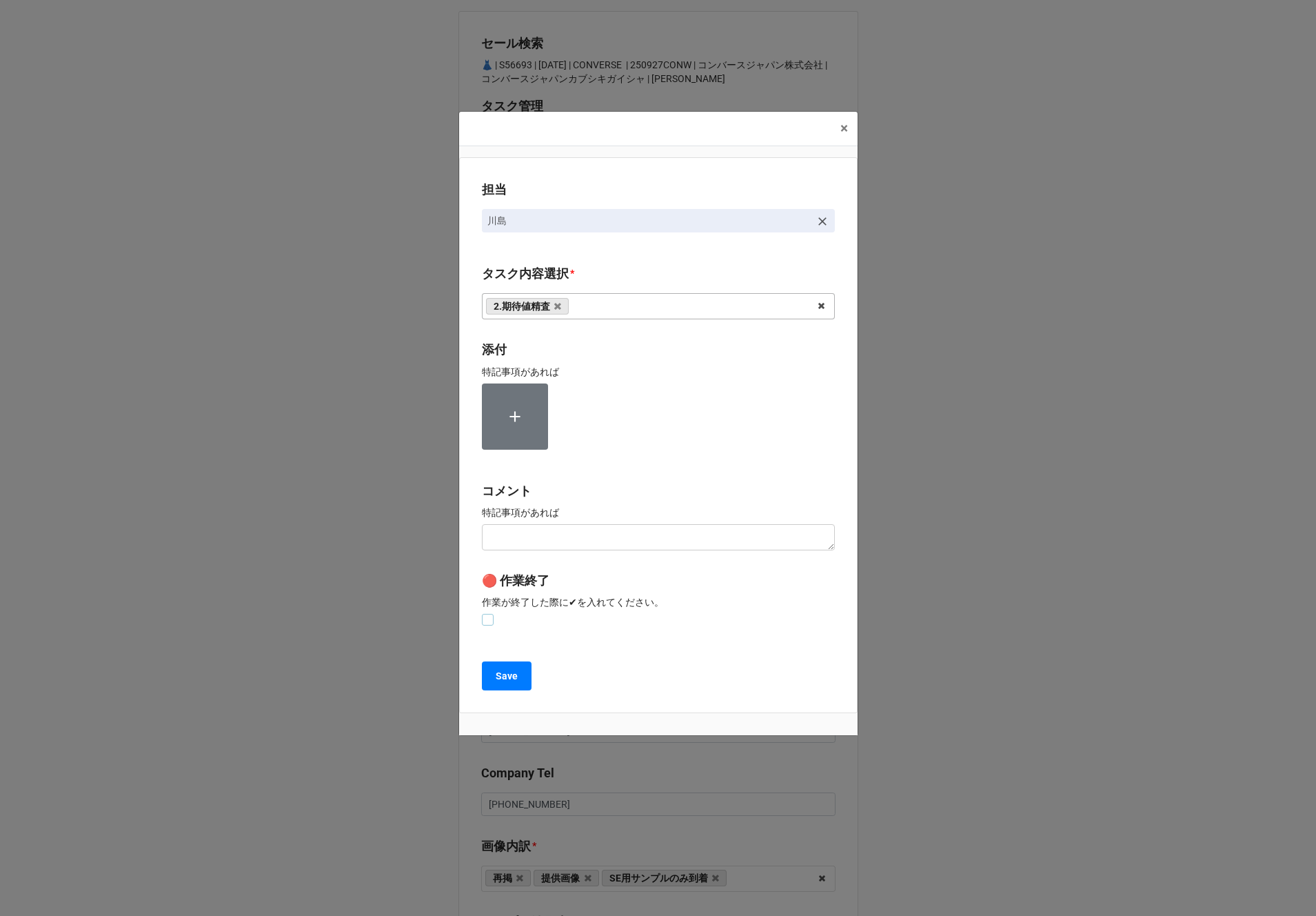
click at [488, 614] on label at bounding box center [488, 614] width 12 height 0
click at [497, 684] on button "Save" at bounding box center [506, 676] width 50 height 29
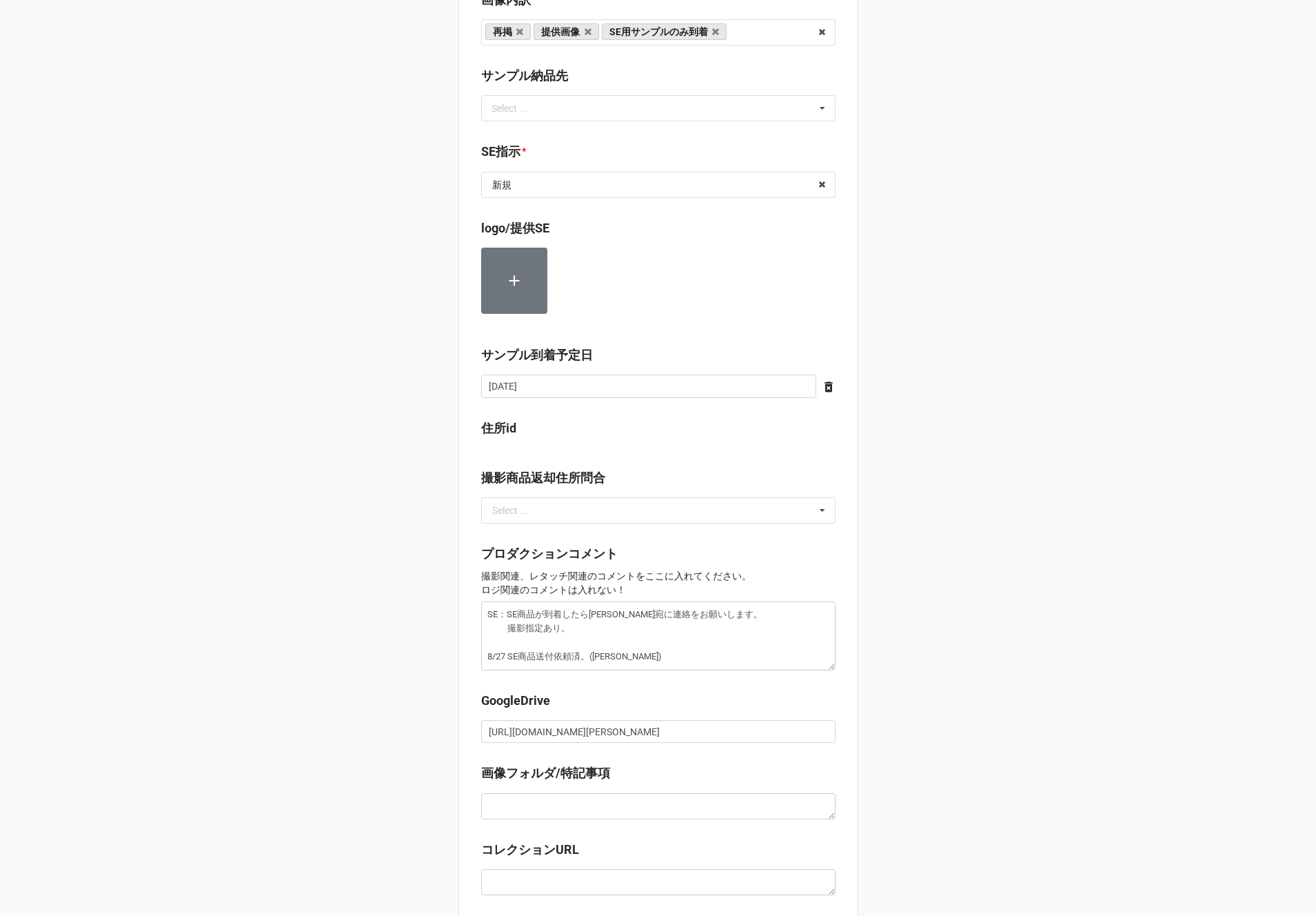
scroll to position [1039, 0]
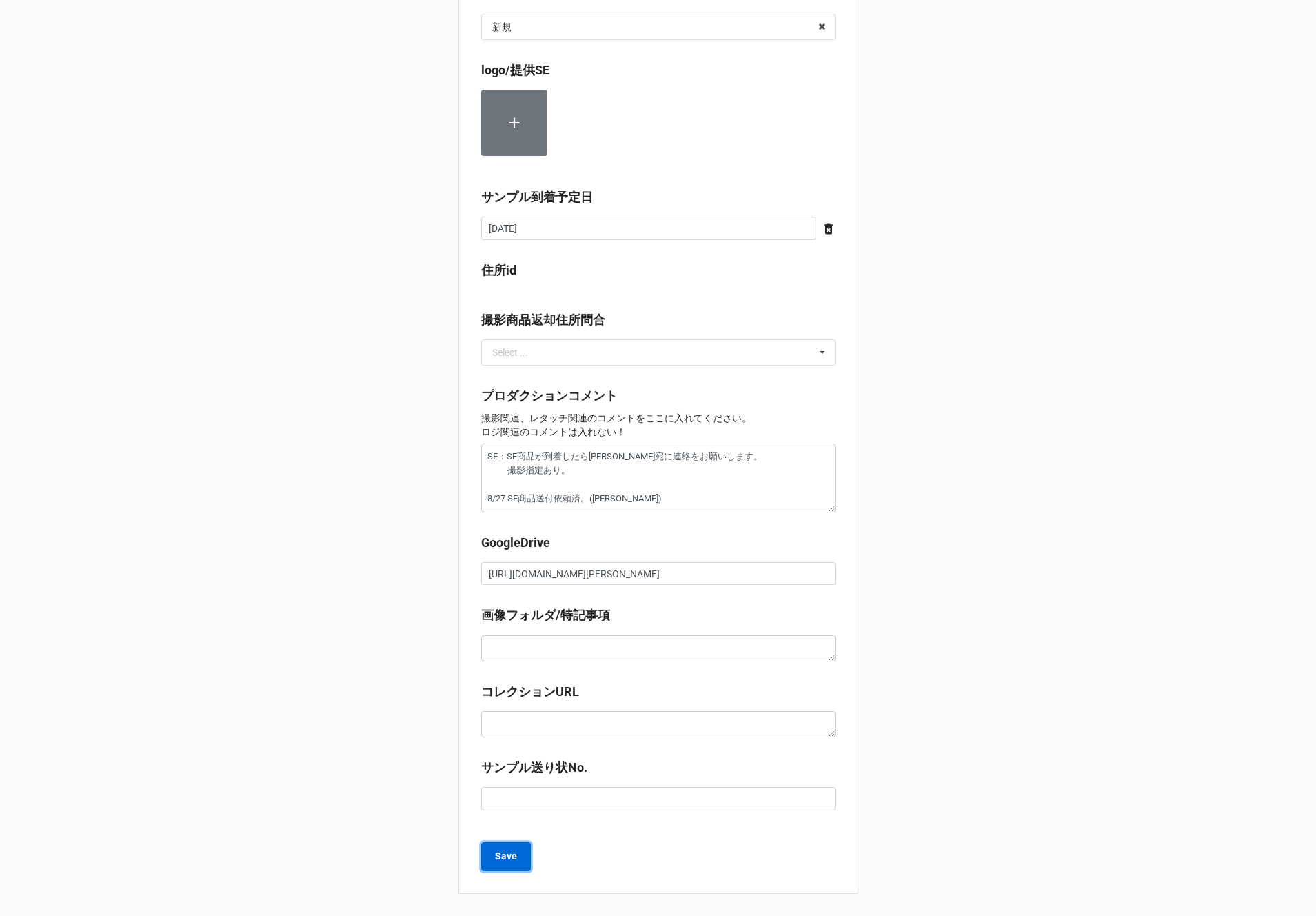
click at [511, 848] on button "Save" at bounding box center [506, 857] width 50 height 29
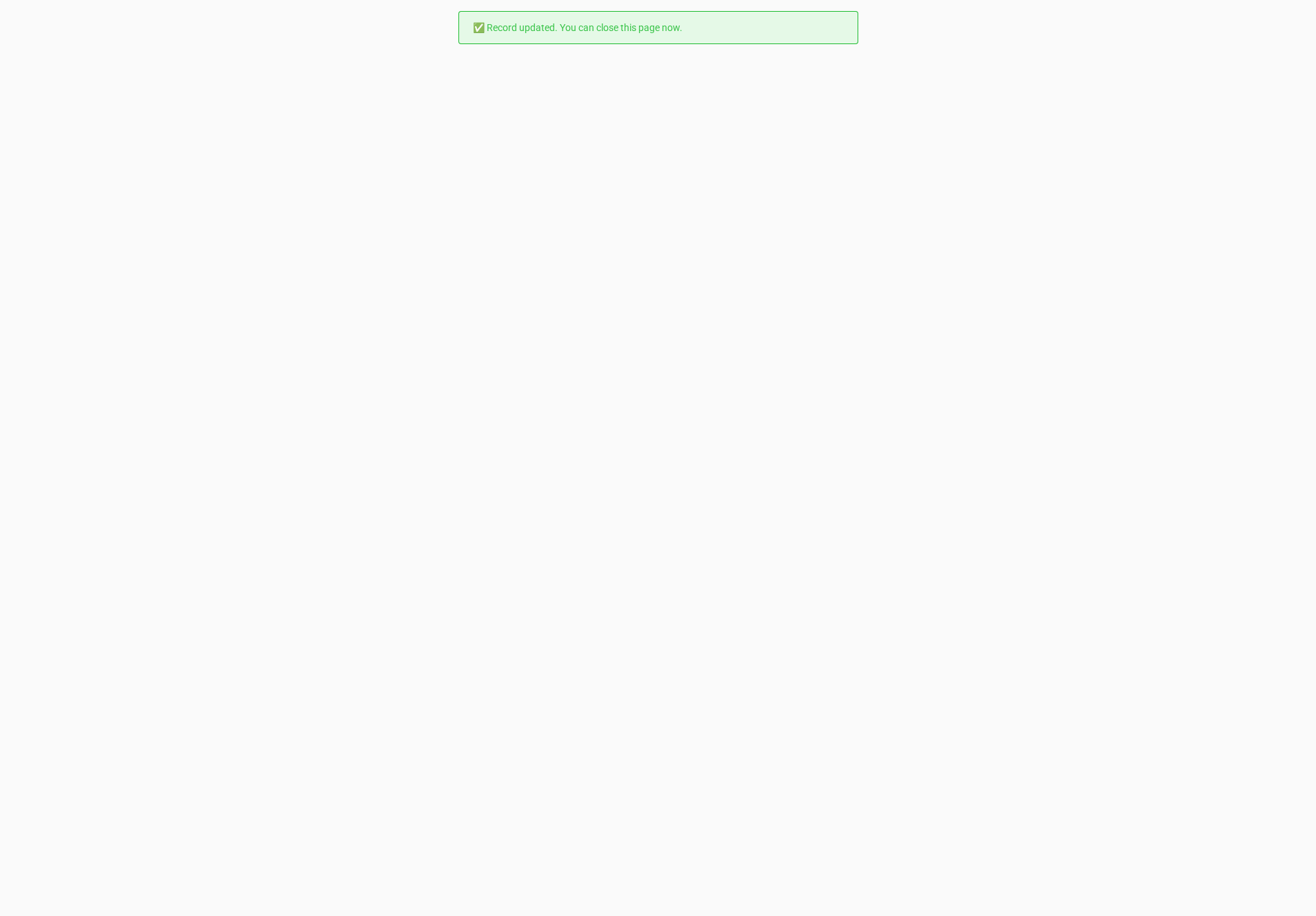
scroll to position [0, 0]
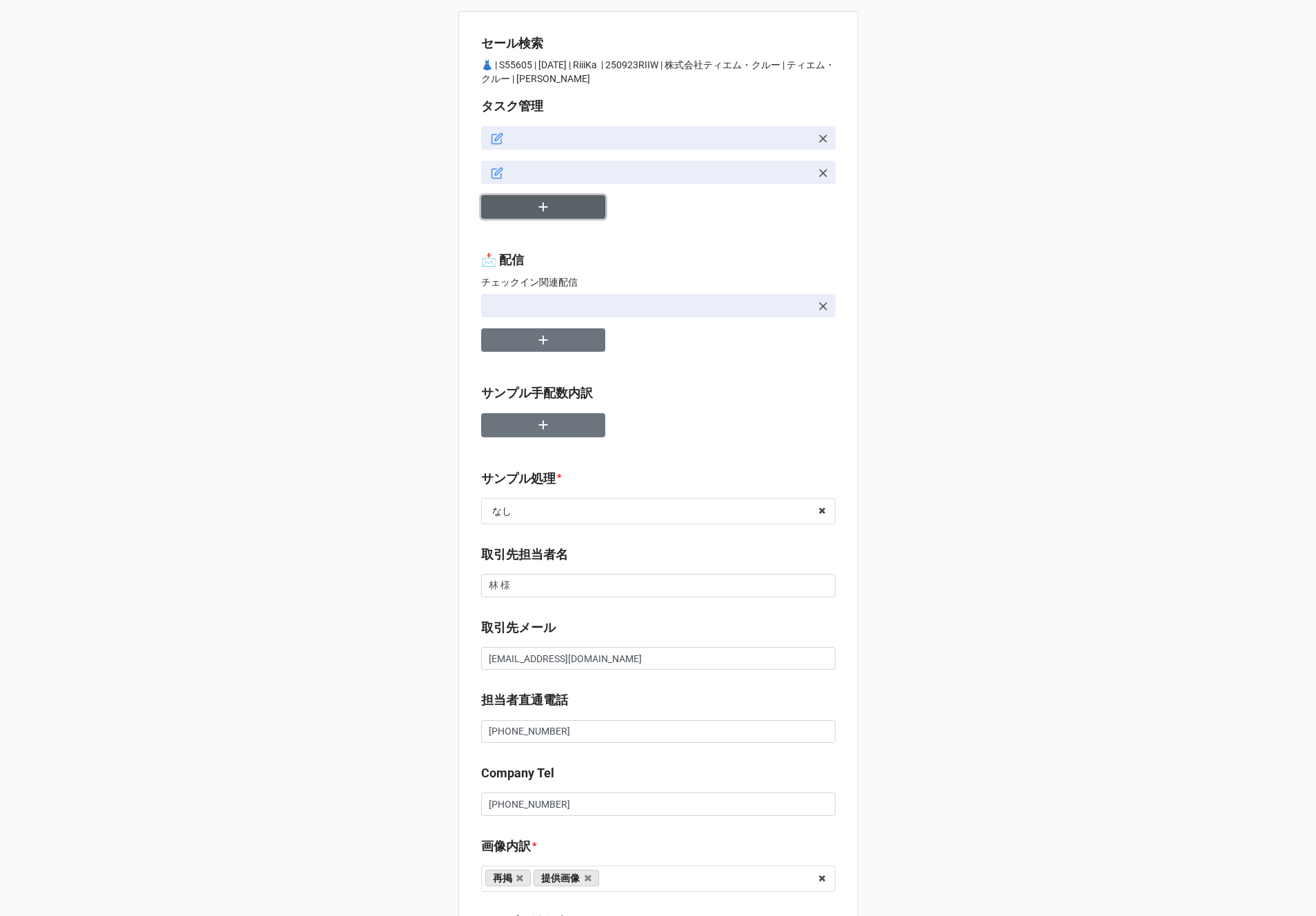
click at [529, 207] on button "button" at bounding box center [543, 207] width 124 height 24
type textarea "x"
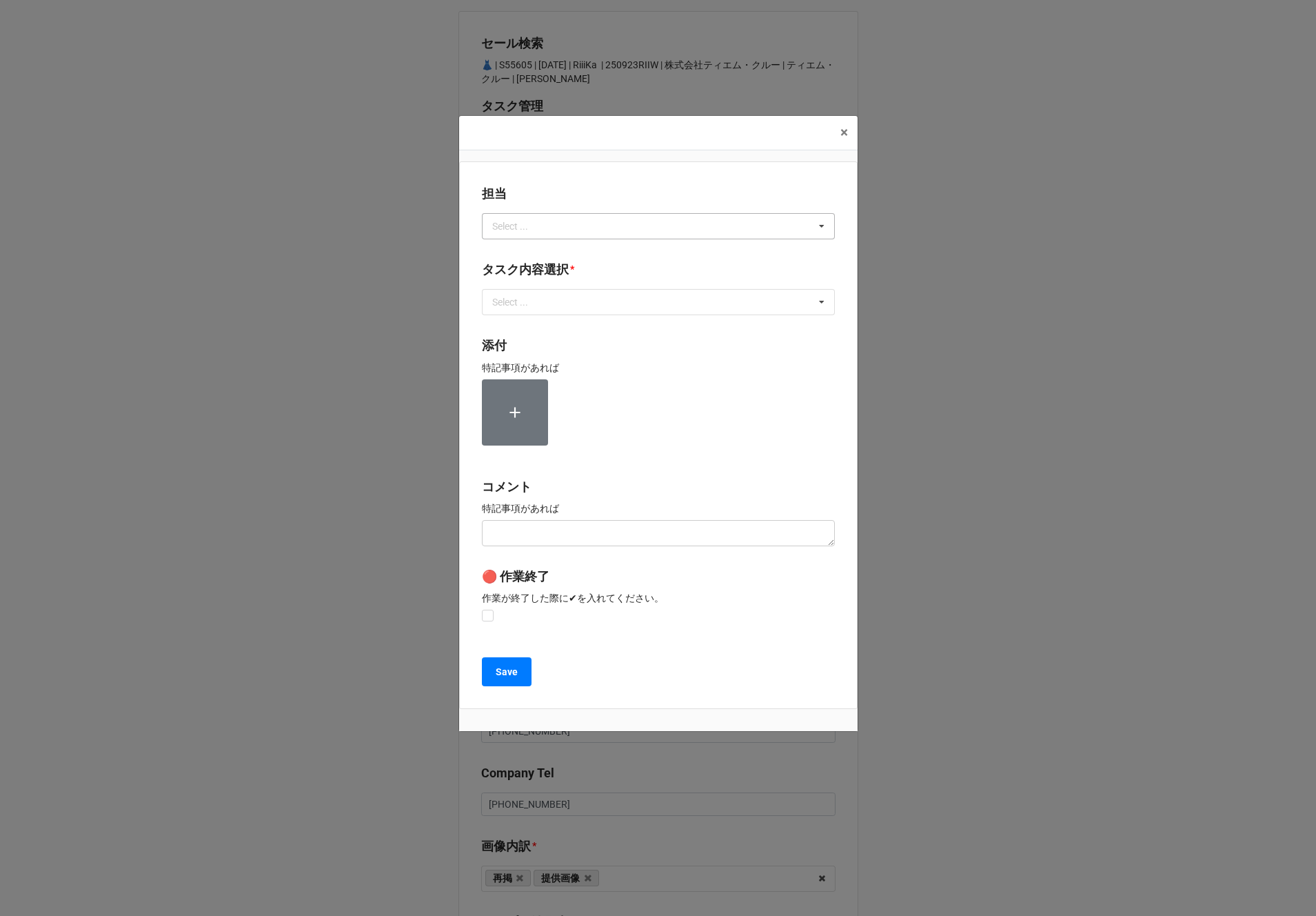
click at [537, 231] on div "Select ..." at bounding box center [519, 226] width 59 height 16
type input "川島"
click at [514, 252] on div "川島" at bounding box center [658, 251] width 352 height 25
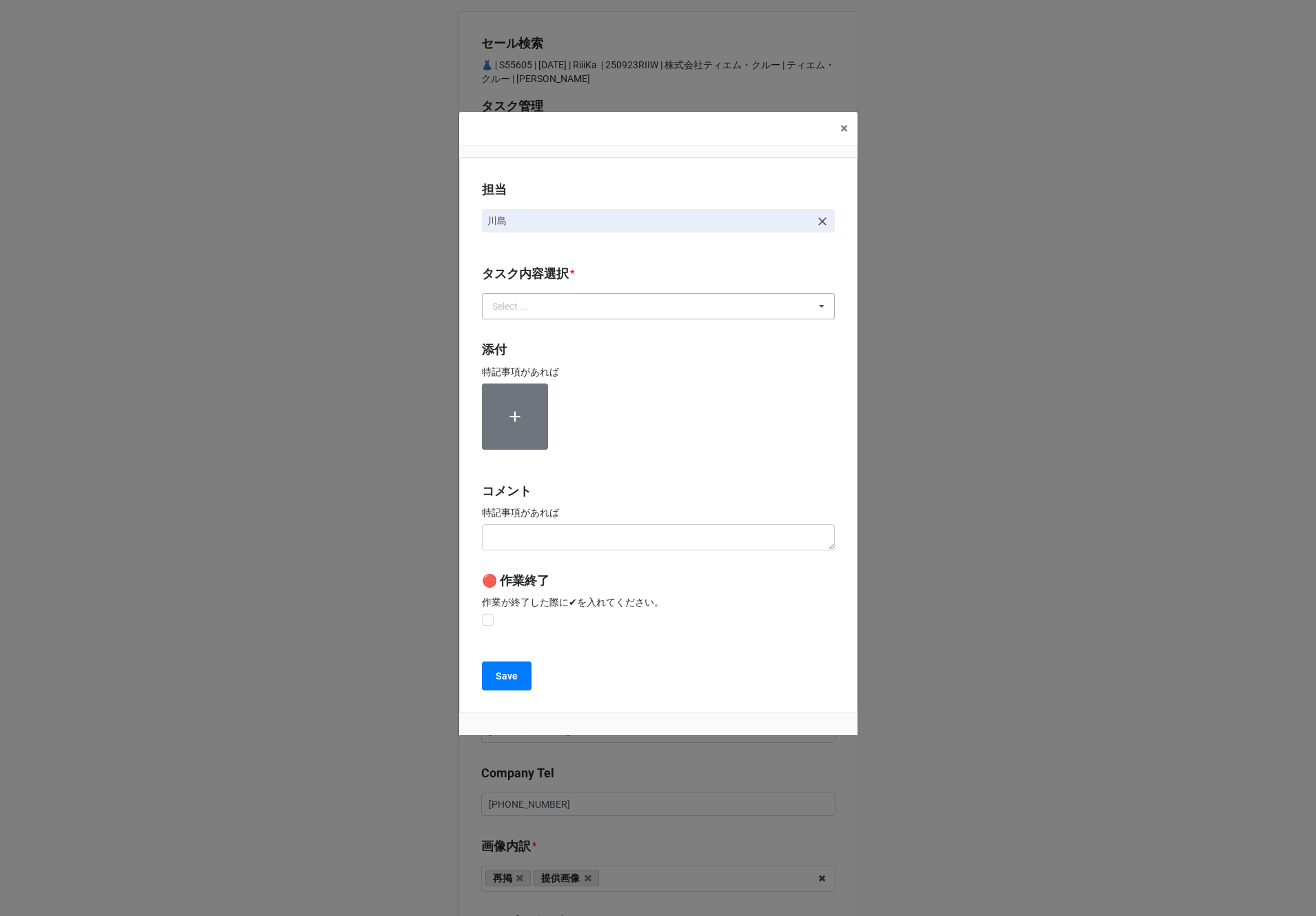
click at [512, 313] on div "Select ..." at bounding box center [519, 306] width 59 height 16
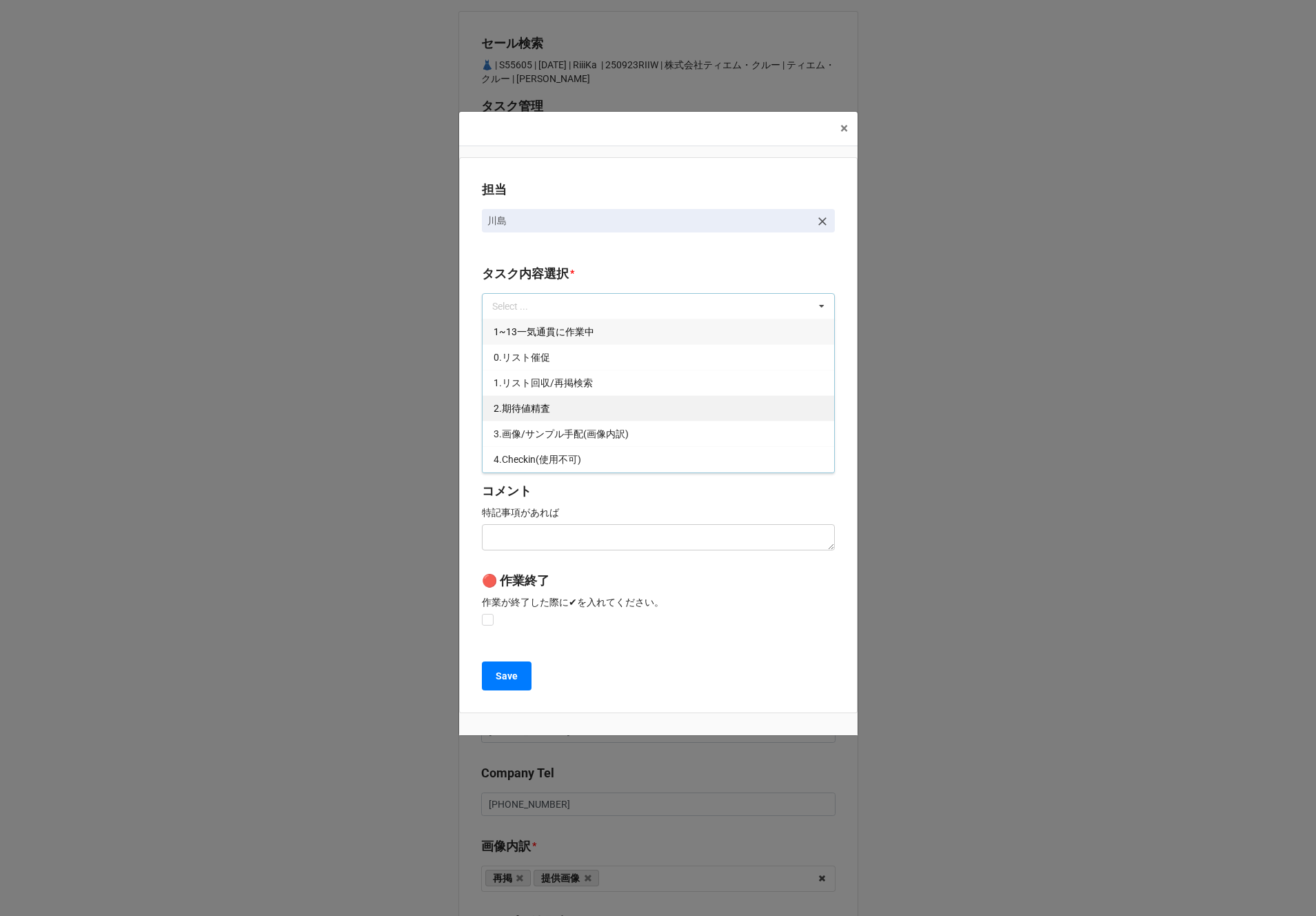
click at [509, 414] on div "2.期待値精査" at bounding box center [658, 407] width 352 height 25
click at [476, 418] on div "担当 川島 タスク内容選択 * 2.期待値精査 1~13一気通貫に作業中 0.リスト催促 1.リスト回収/再掲検索 3.画像/サンプル手配(画像内訳) 4.C…" at bounding box center [658, 435] width 398 height 556
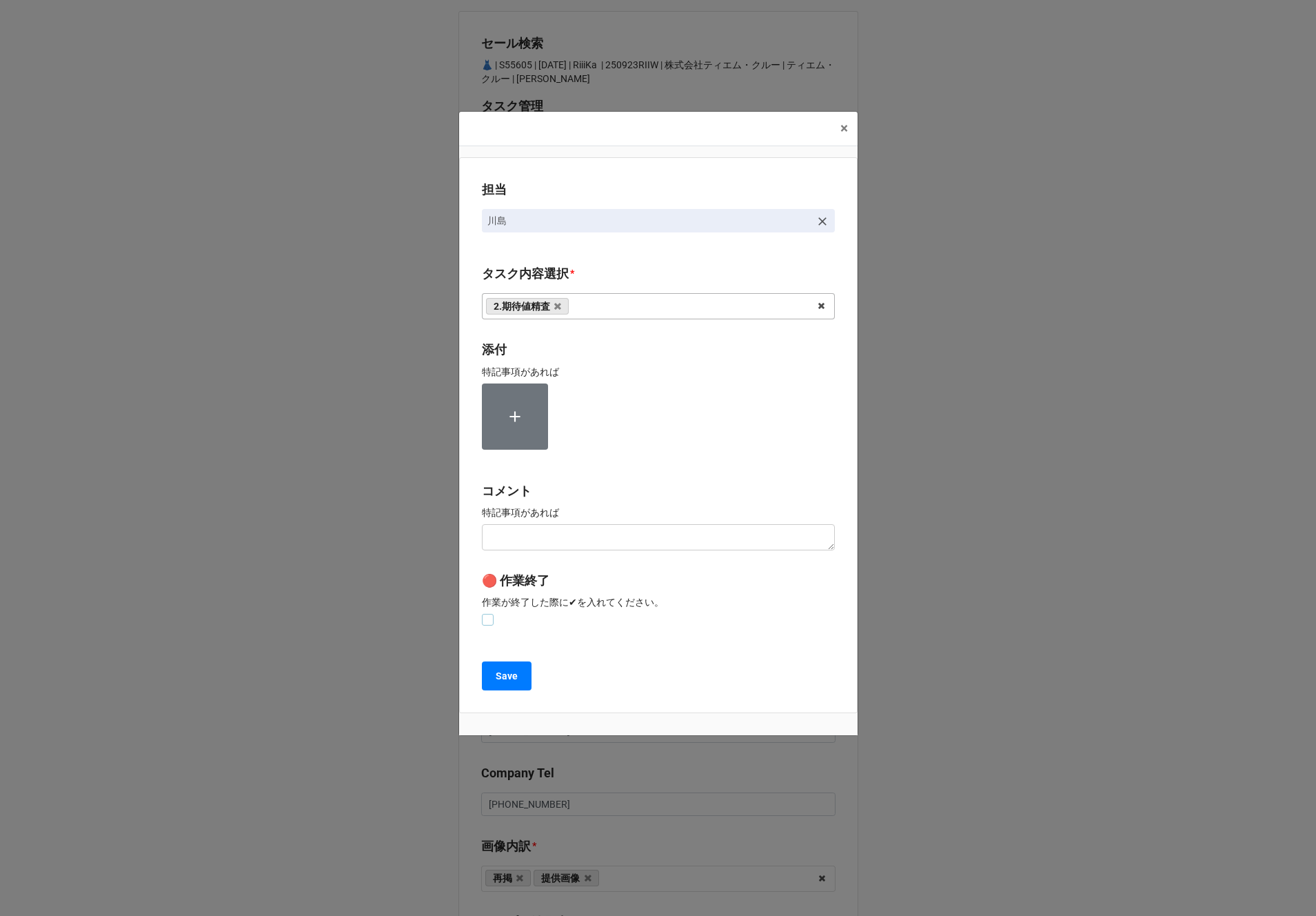
click at [488, 614] on label at bounding box center [488, 614] width 12 height 0
checkbox input "true"
click at [496, 672] on b "Save" at bounding box center [506, 676] width 22 height 14
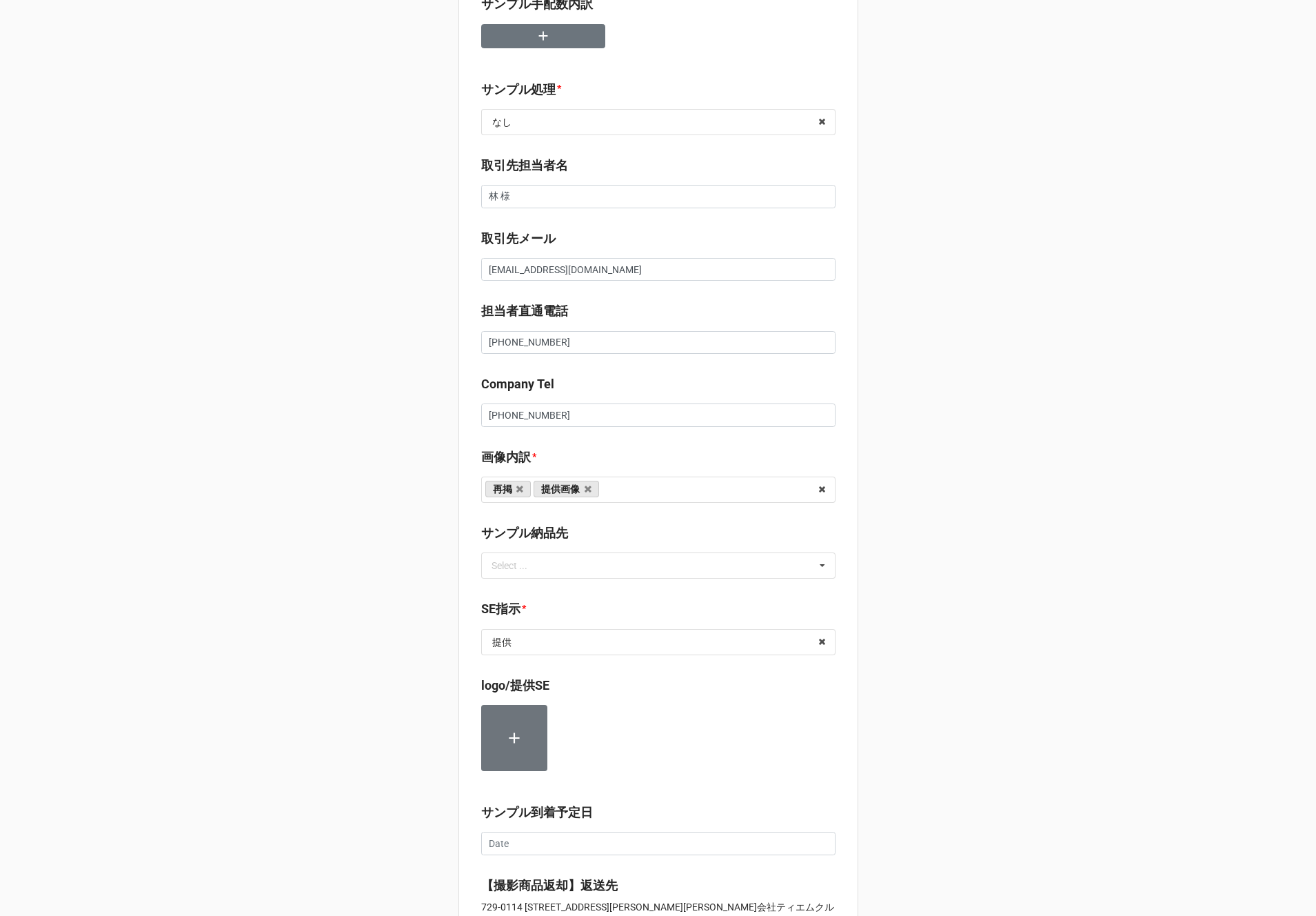
scroll to position [513, 0]
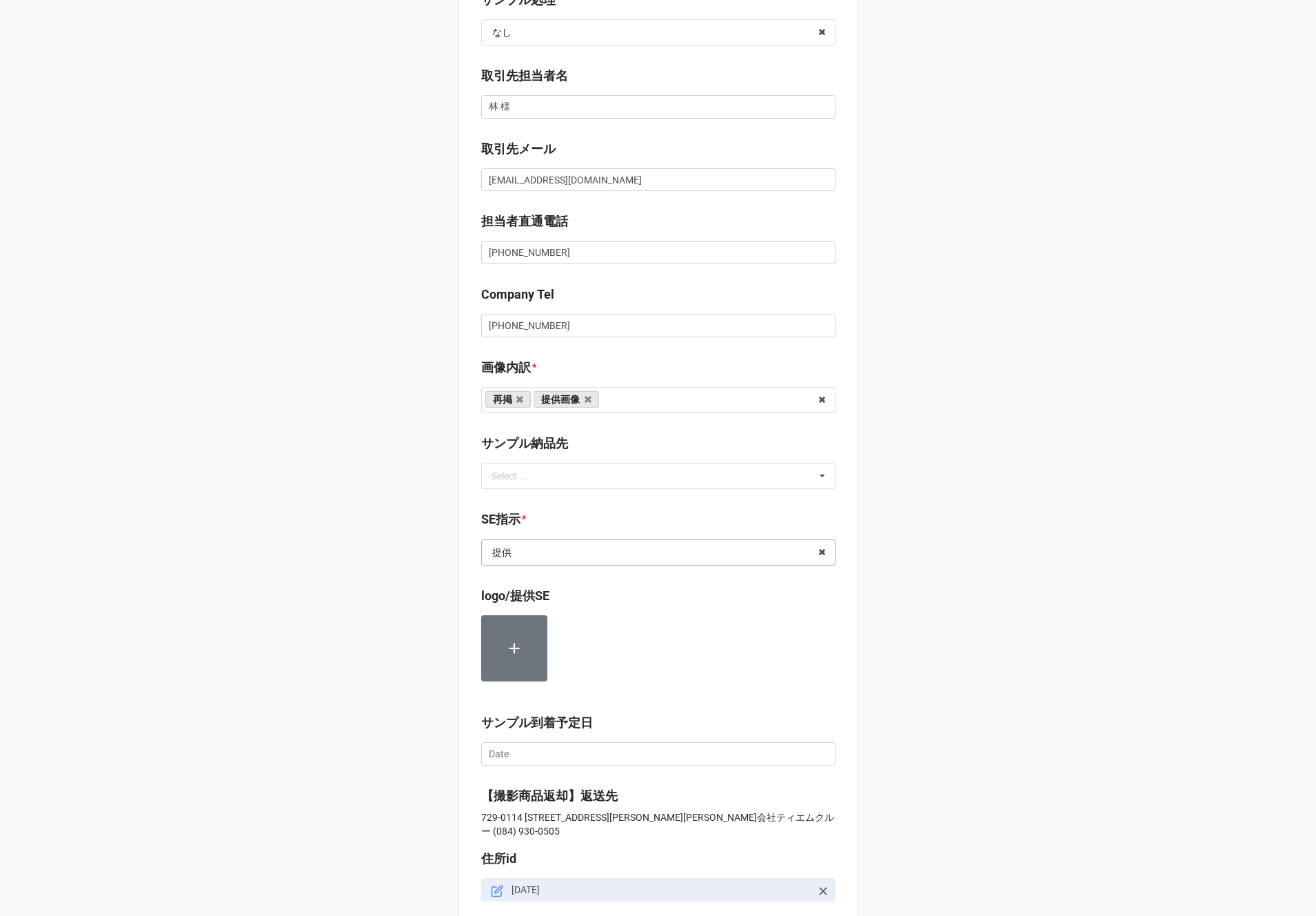
click at [522, 554] on input "text" at bounding box center [659, 552] width 353 height 25
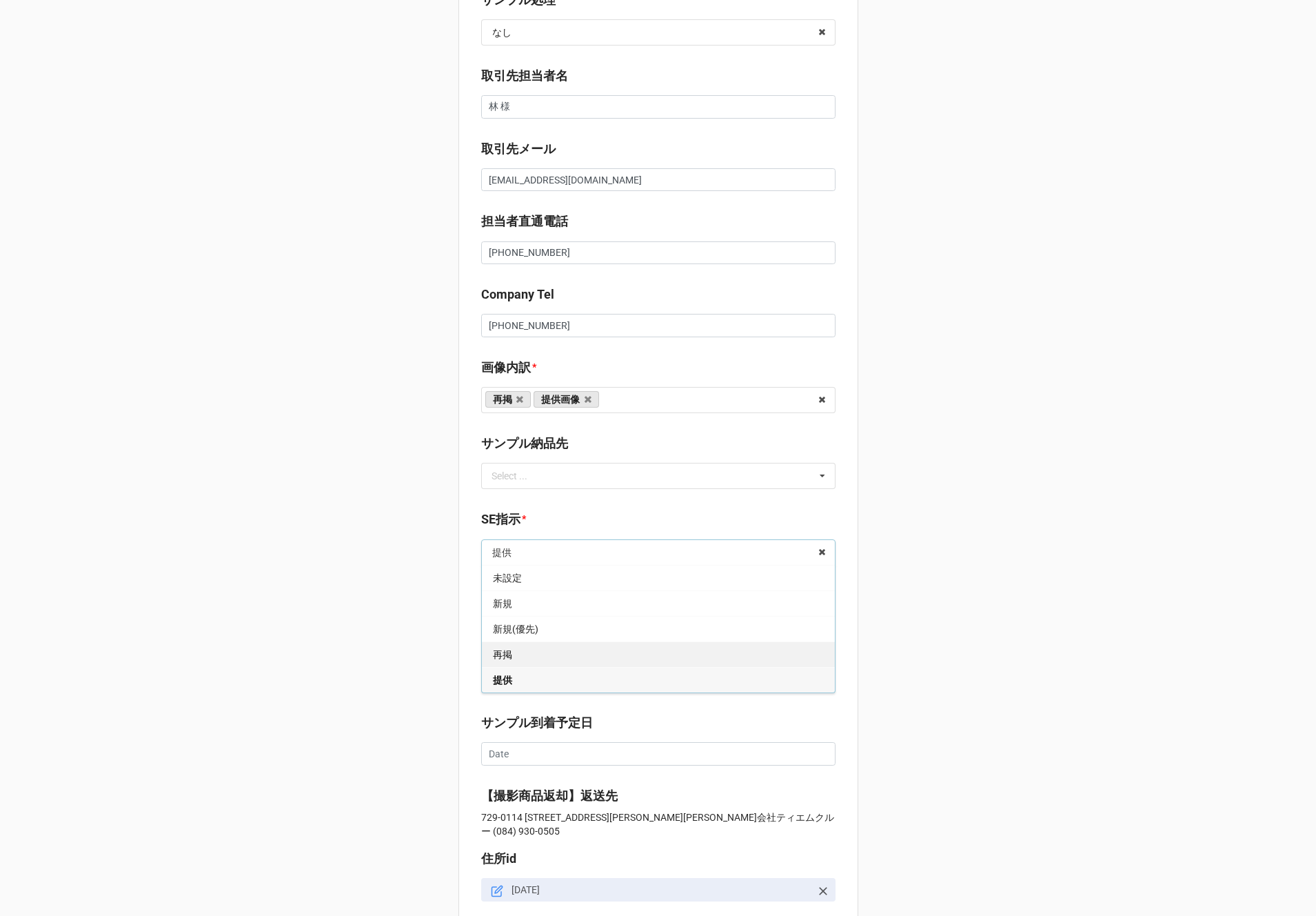
click at [514, 659] on div "再掲" at bounding box center [658, 654] width 353 height 25
type textarea "x"
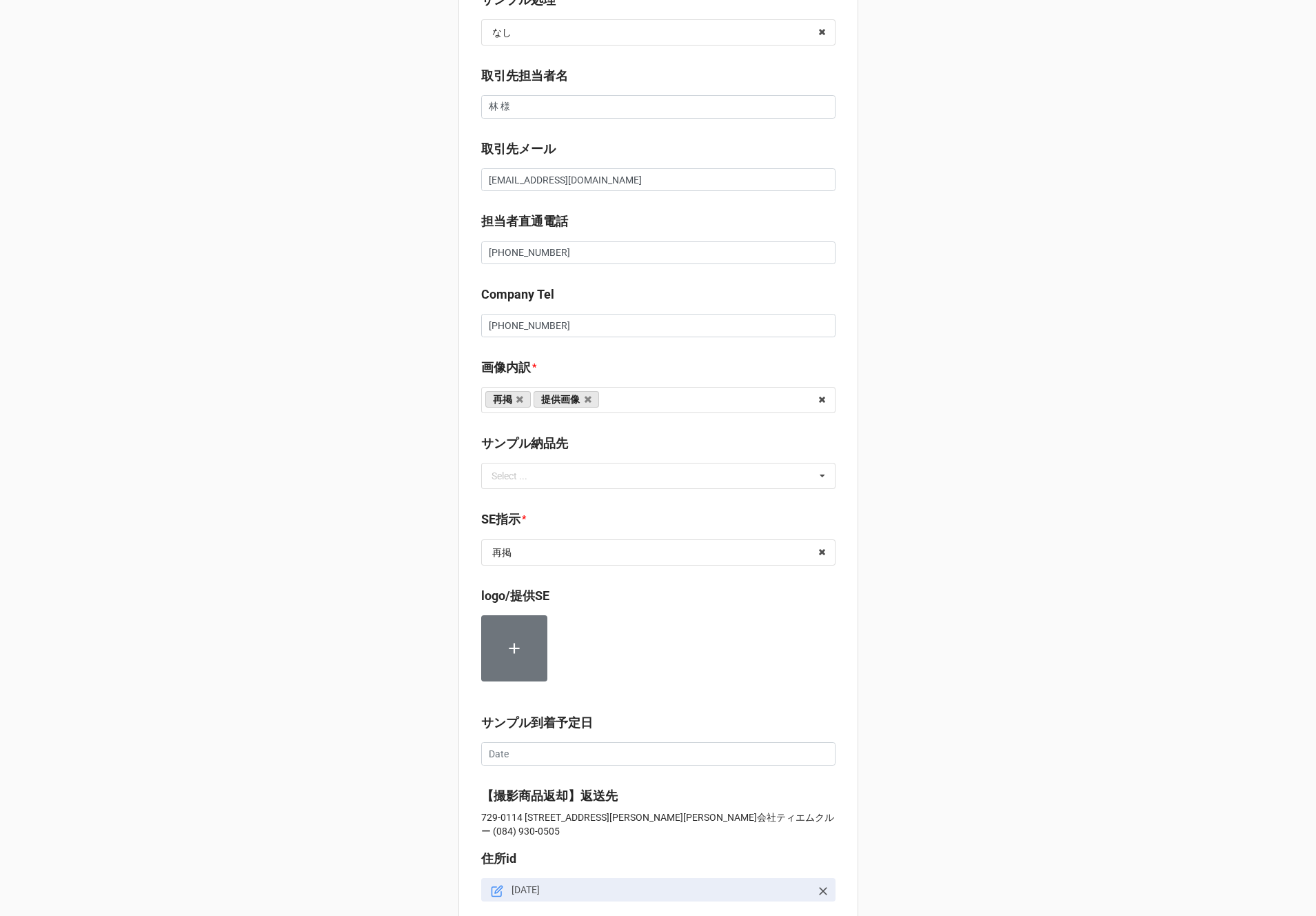
click at [416, 665] on div "セール検索 👗 | S55605 | 09/23 (火) | RiiiKa | 250923RIIW | 株式会社ティエム・クルー | ティエム・クルー | …" at bounding box center [658, 499] width 1316 height 2024
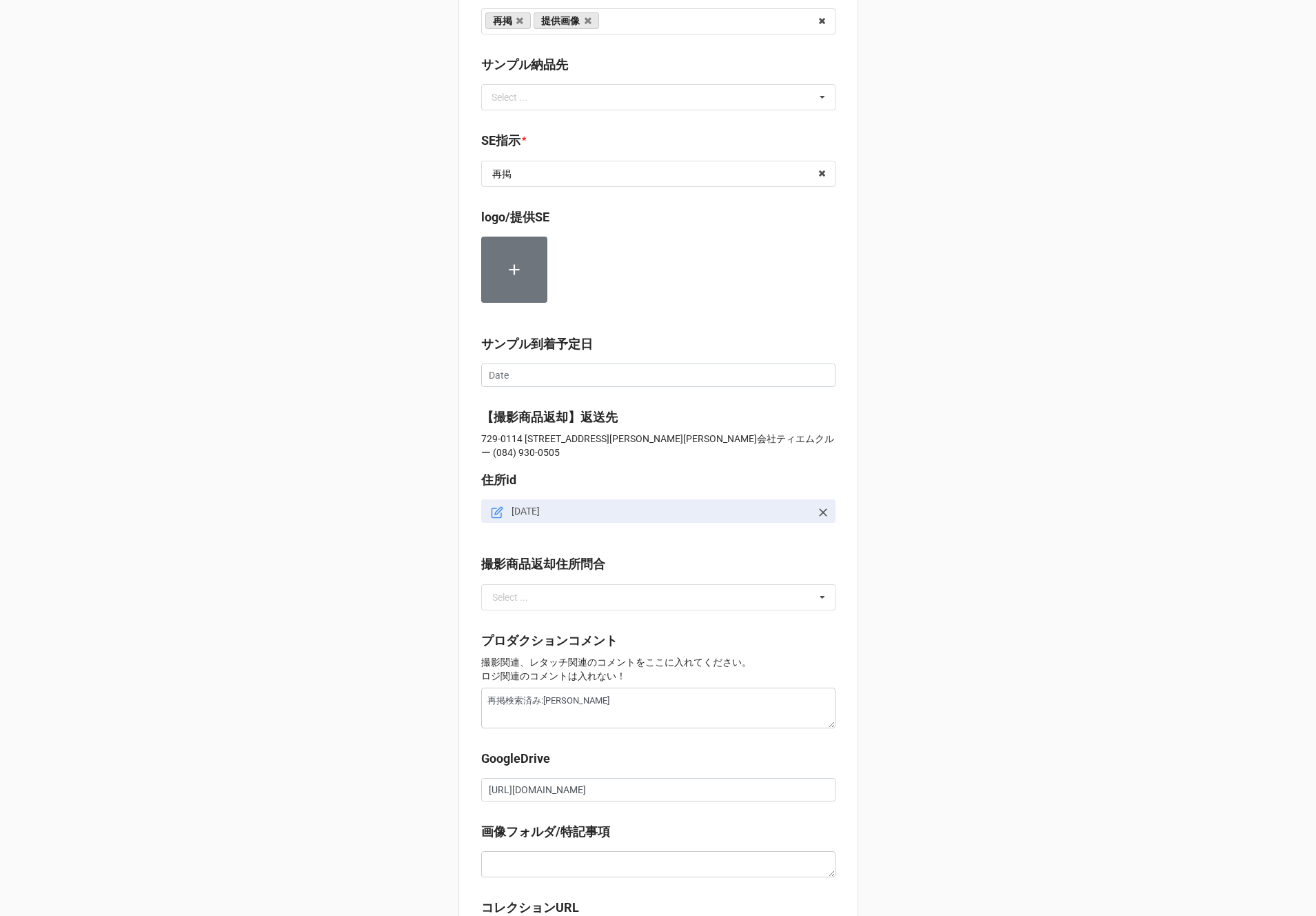
scroll to position [1108, 0]
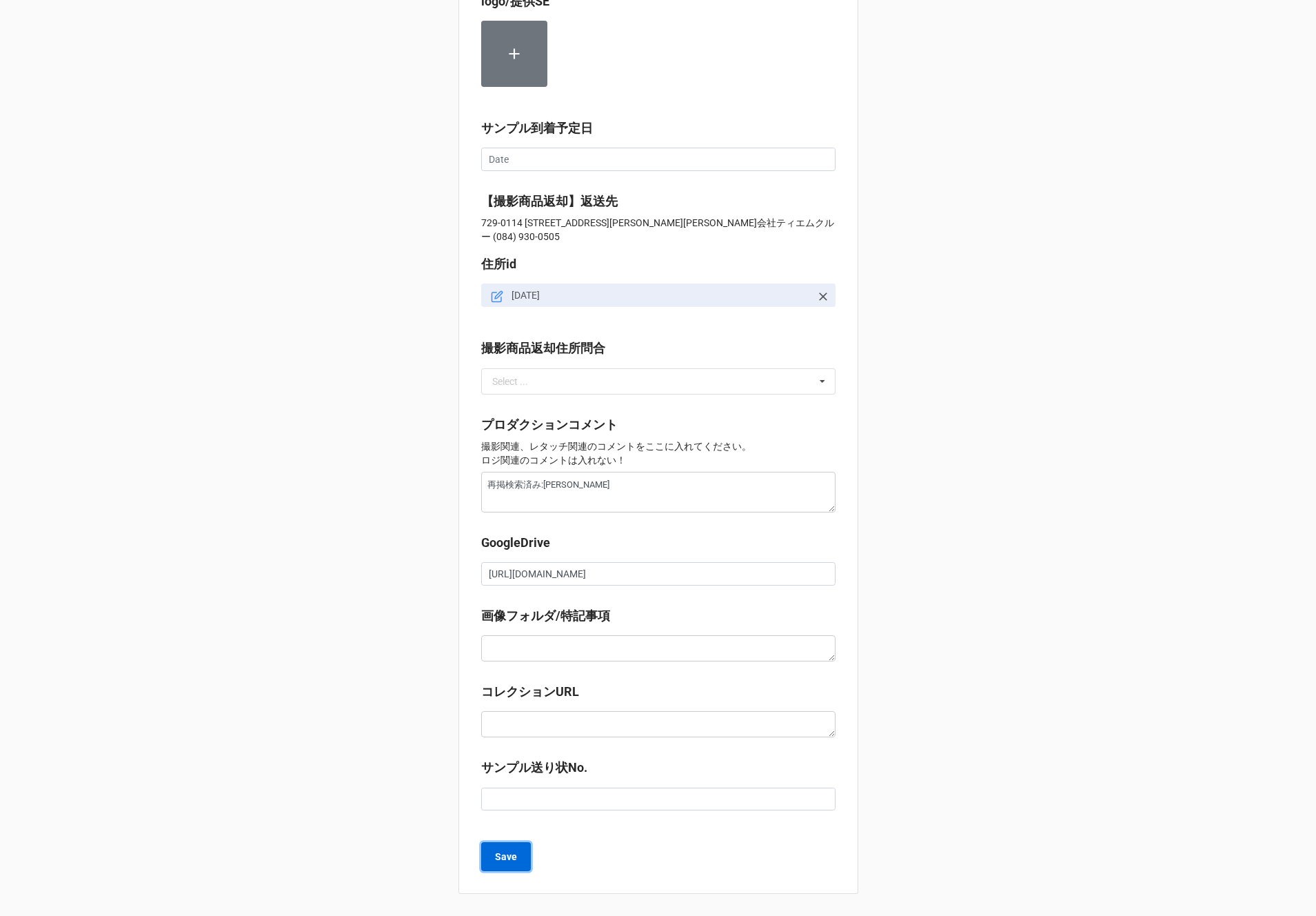
click at [496, 860] on b "Save" at bounding box center [506, 857] width 22 height 14
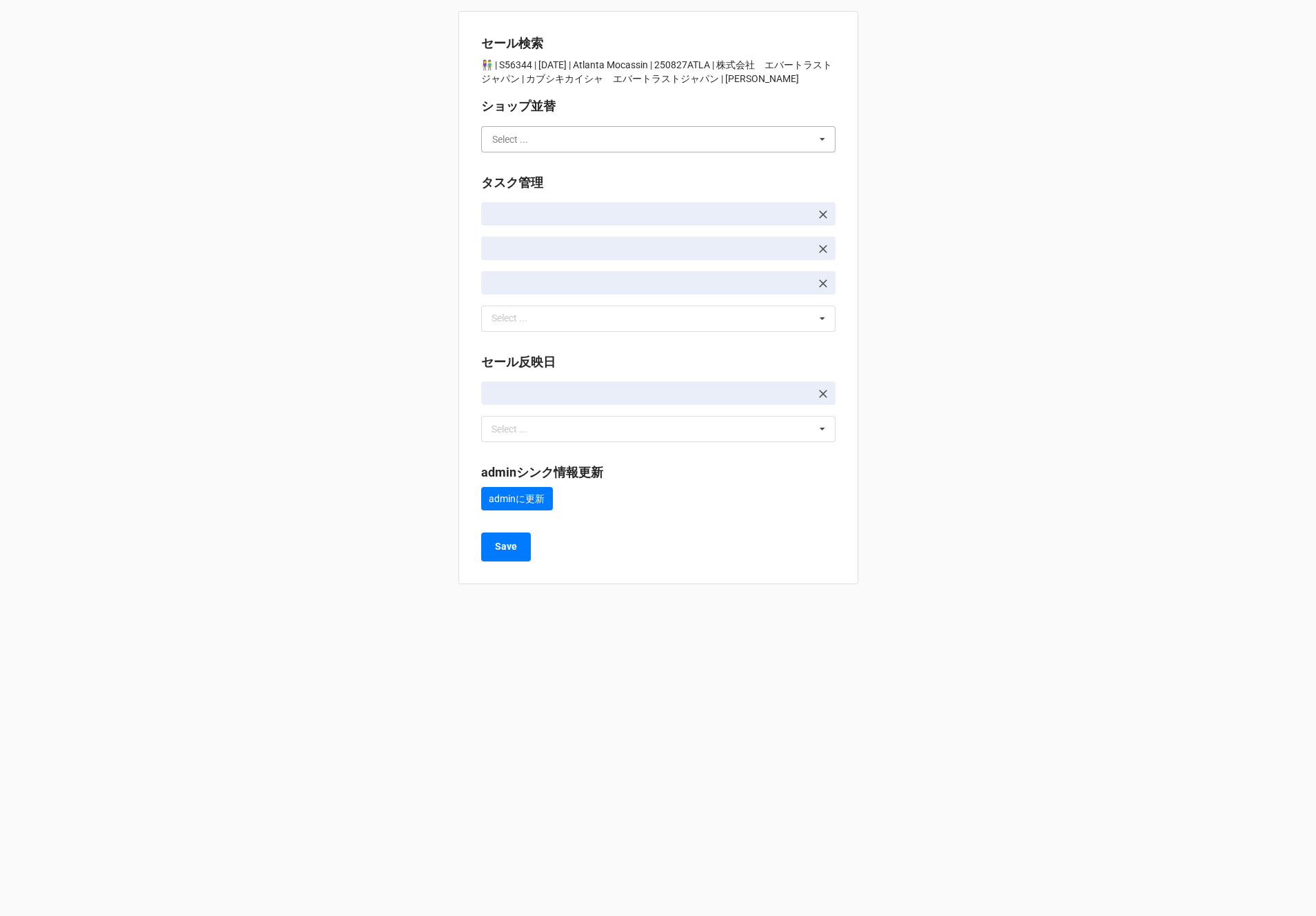
click at [564, 136] on input "text" at bounding box center [659, 139] width 353 height 25
type input "川島"
click at [549, 166] on div "川島" at bounding box center [658, 164] width 353 height 25
click at [510, 553] on button "Save" at bounding box center [506, 547] width 50 height 29
click at [697, 131] on input "text" at bounding box center [659, 139] width 353 height 25
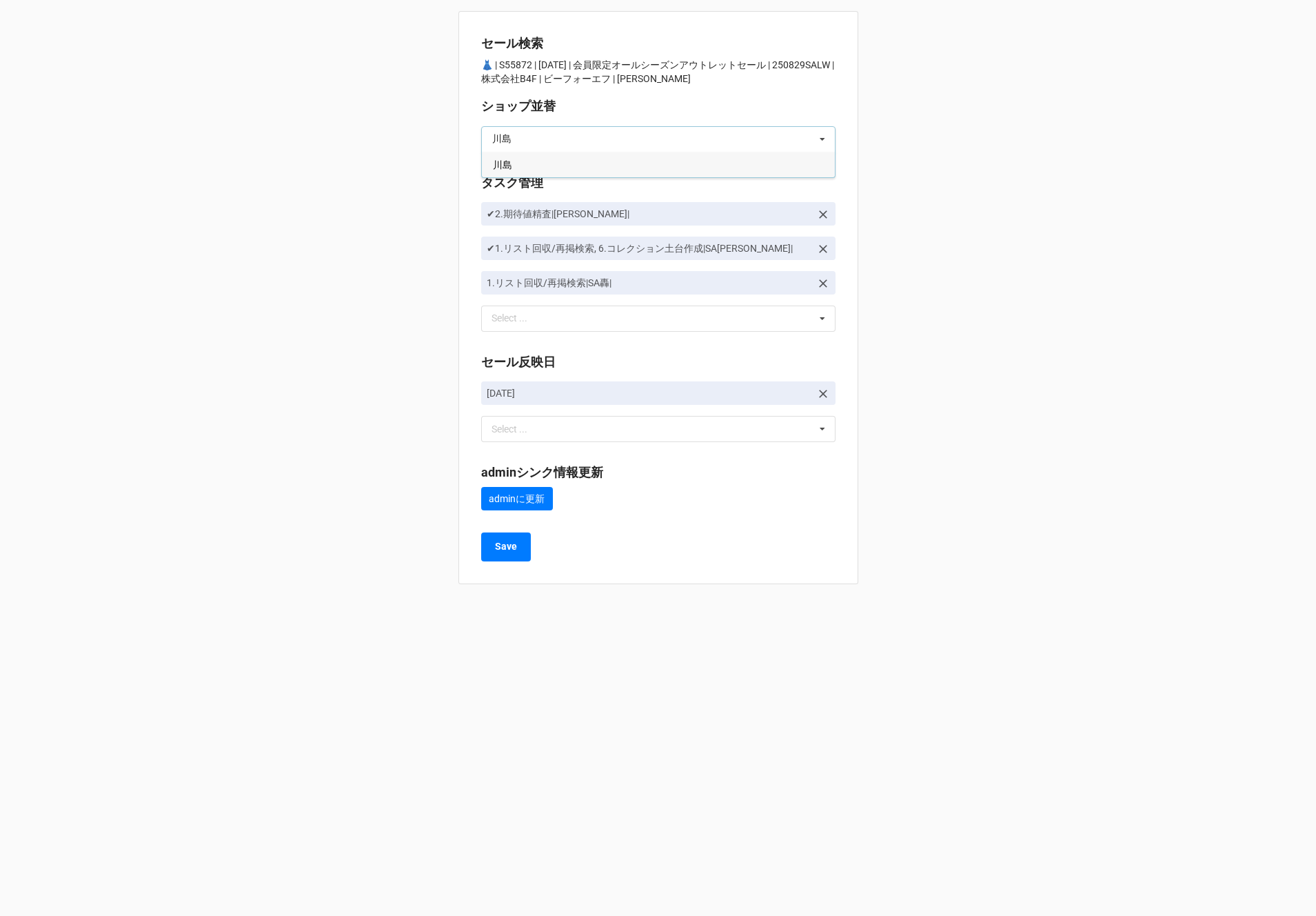
type input "川島"
click at [650, 162] on div "川島" at bounding box center [658, 164] width 353 height 25
click at [501, 558] on button "Save" at bounding box center [506, 547] width 50 height 29
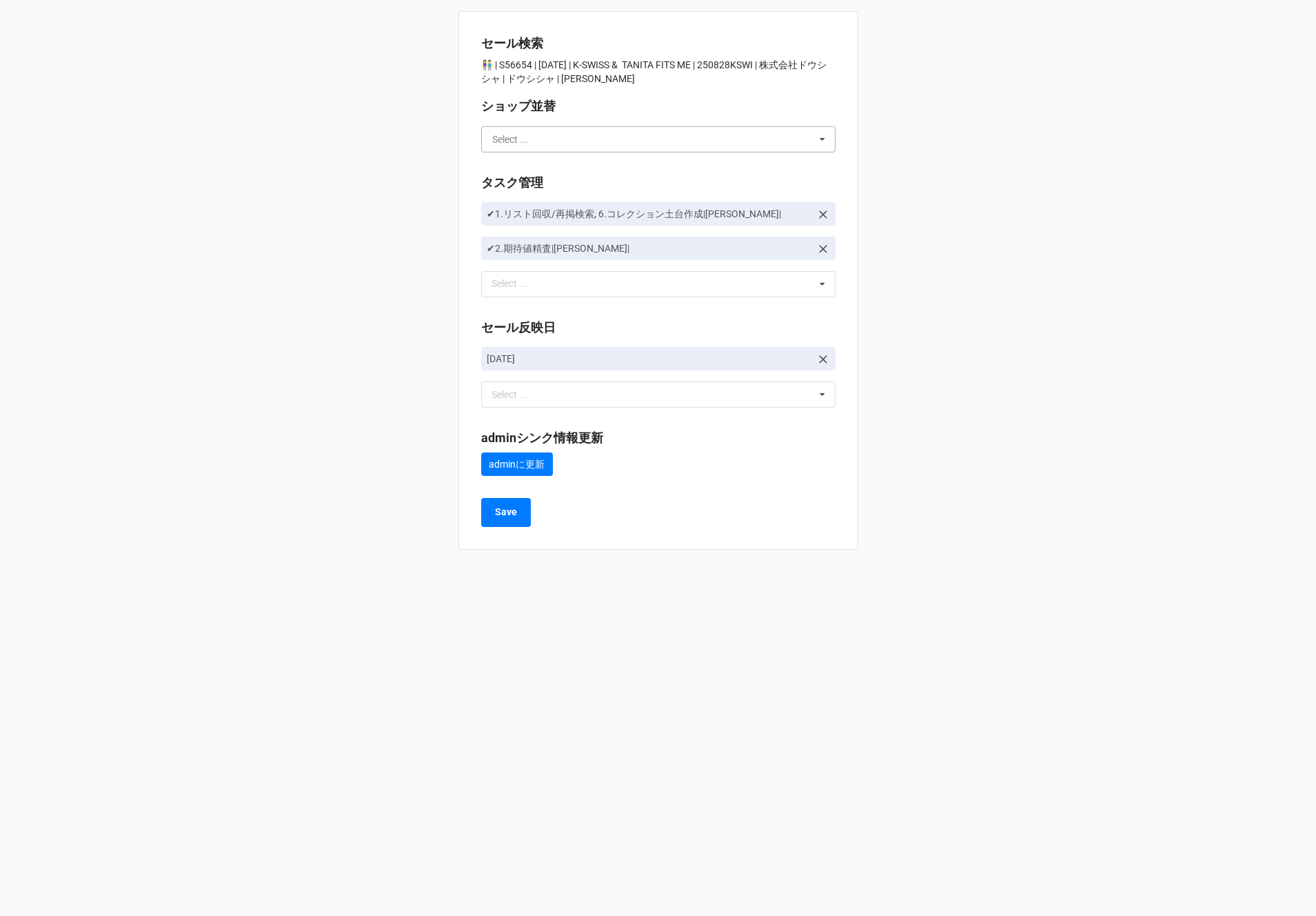
click at [560, 133] on input "text" at bounding box center [659, 139] width 353 height 25
type input "川島"
click at [548, 163] on div "川島" at bounding box center [658, 164] width 353 height 25
click at [522, 514] on button "Save" at bounding box center [506, 512] width 50 height 29
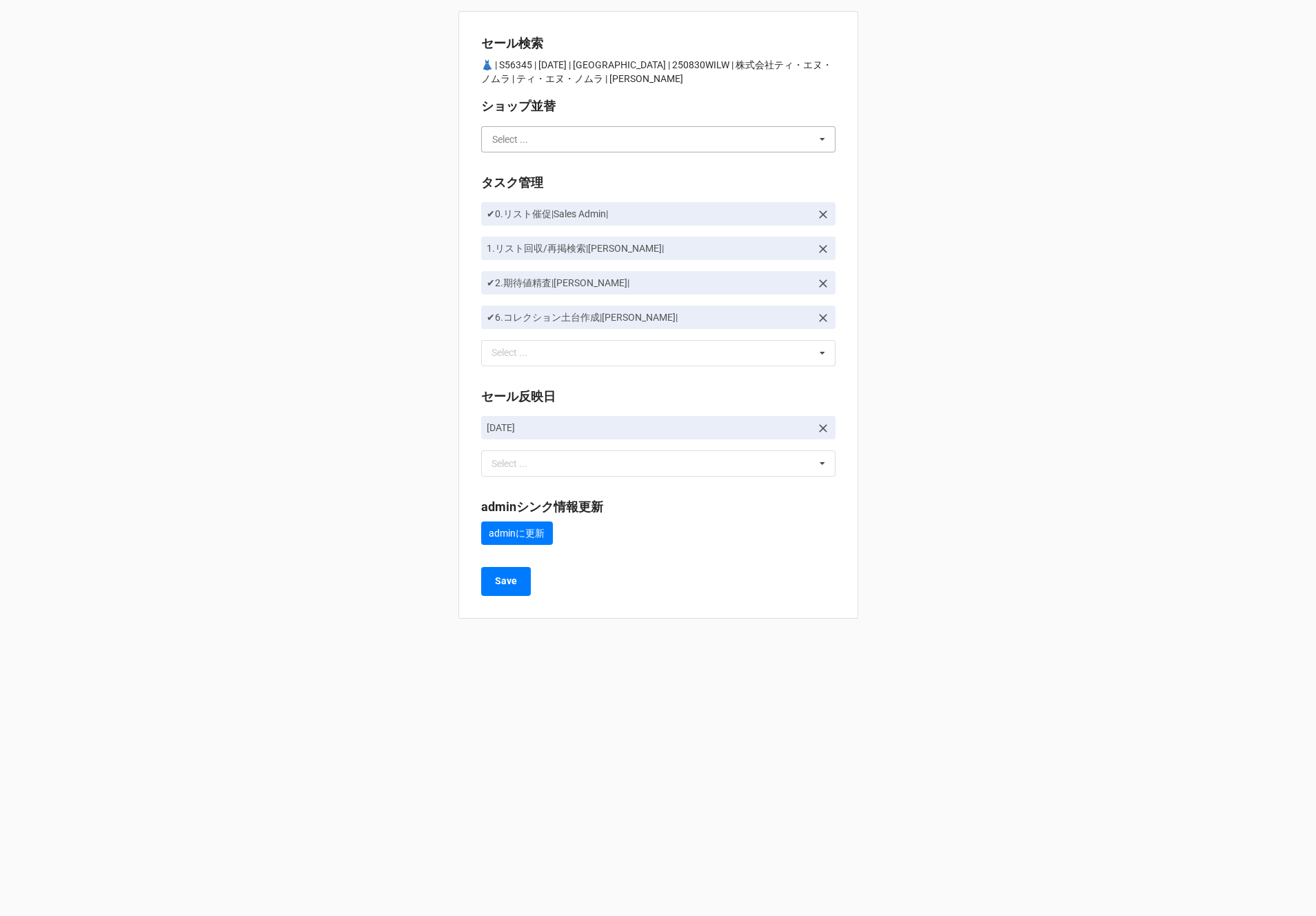
click at [534, 135] on input "text" at bounding box center [659, 139] width 353 height 25
type input "川島"
click at [506, 156] on div "川島" at bounding box center [658, 164] width 353 height 25
click at [520, 582] on button "Save" at bounding box center [506, 582] width 50 height 29
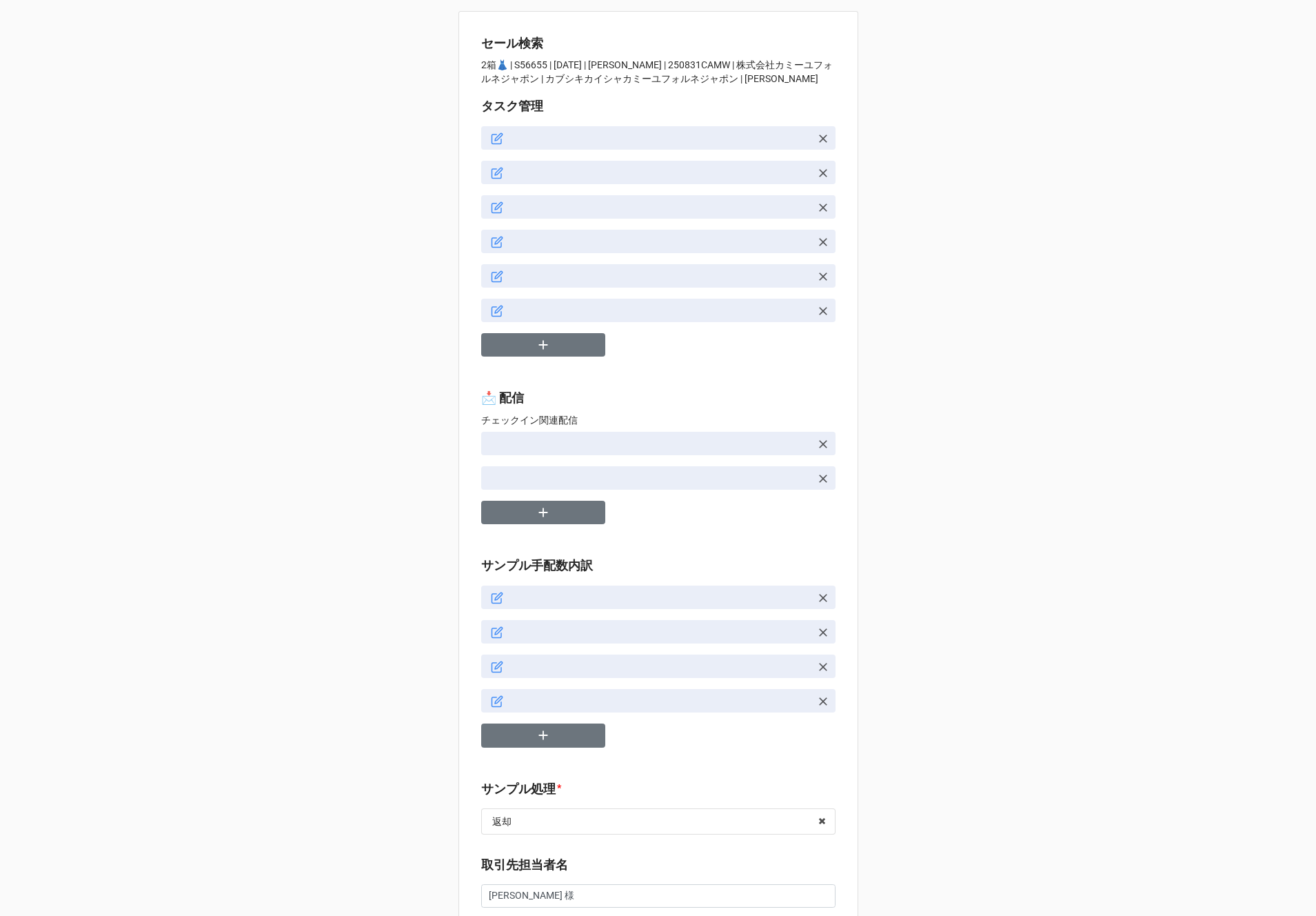
type textarea "x"
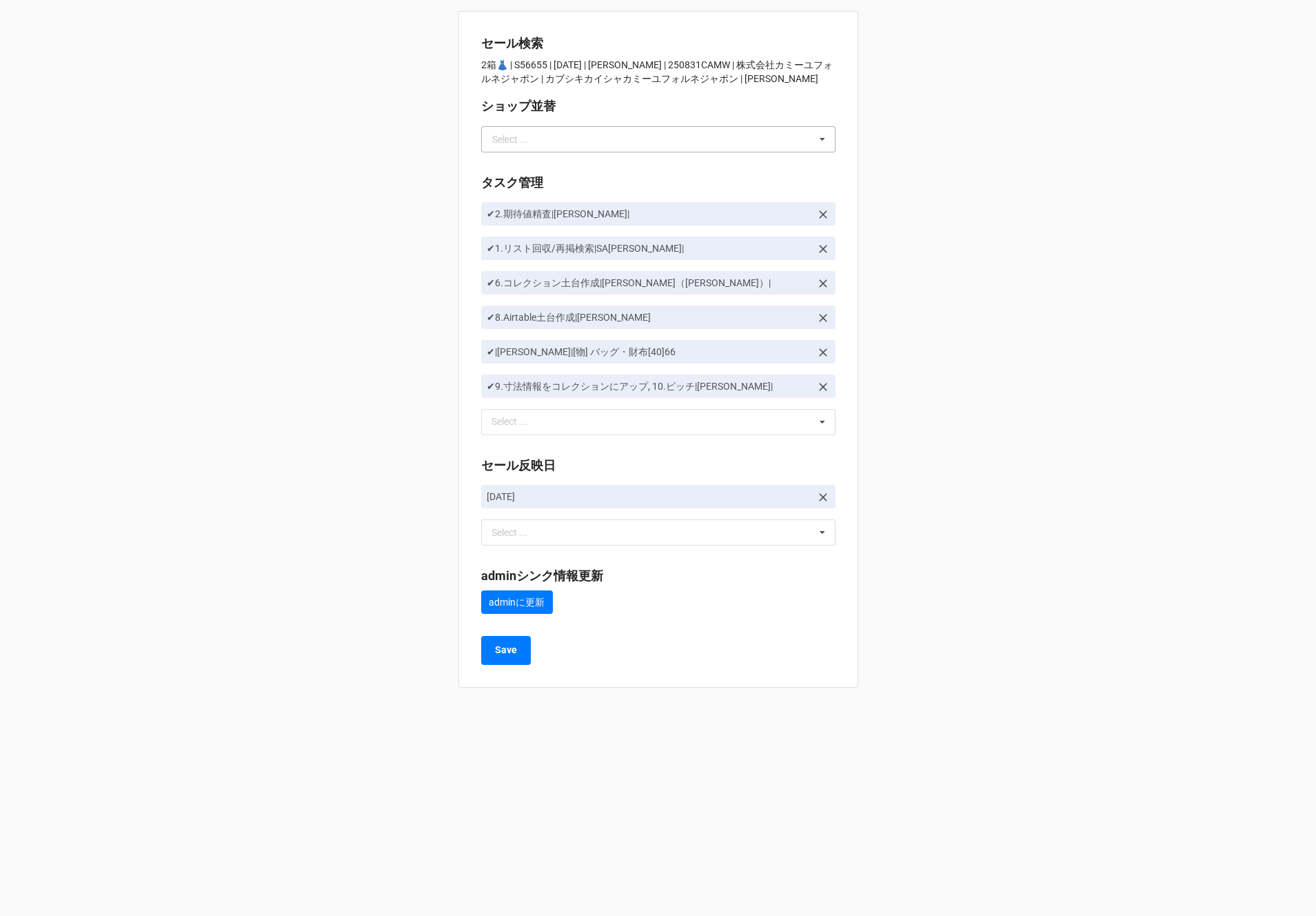
click at [510, 136] on div "Select ..." at bounding box center [510, 139] width 36 height 9
type input "あ"
type input "川島"
click at [500, 168] on span "川島" at bounding box center [502, 164] width 19 height 11
click at [501, 647] on b "Save" at bounding box center [506, 650] width 22 height 14
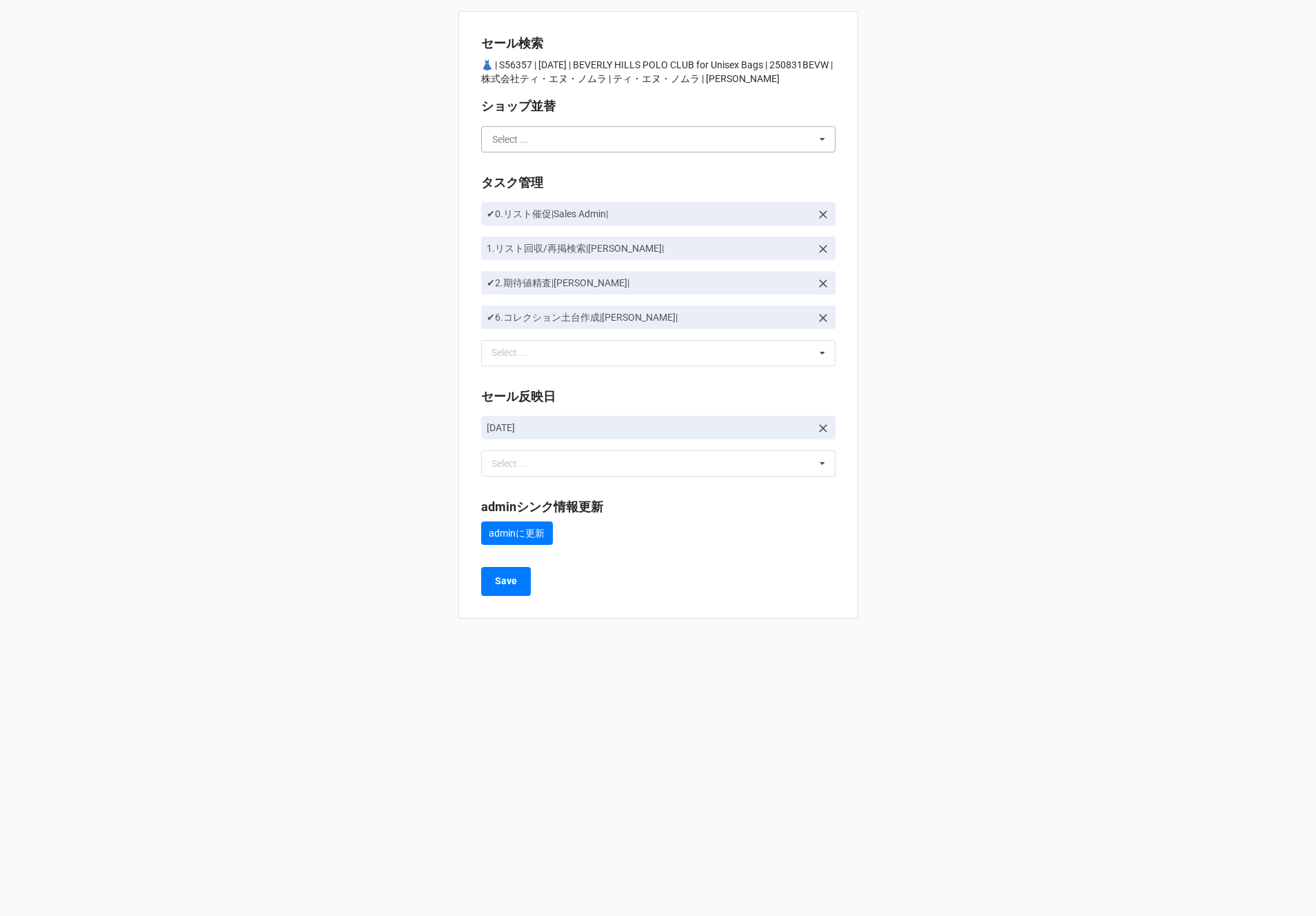
click at [623, 133] on input "text" at bounding box center [659, 139] width 353 height 25
type input "川島"
click at [601, 166] on div "川島" at bounding box center [658, 164] width 353 height 25
click at [516, 576] on b "Save" at bounding box center [506, 581] width 22 height 14
click at [511, 137] on div "Select ..." at bounding box center [510, 139] width 36 height 9
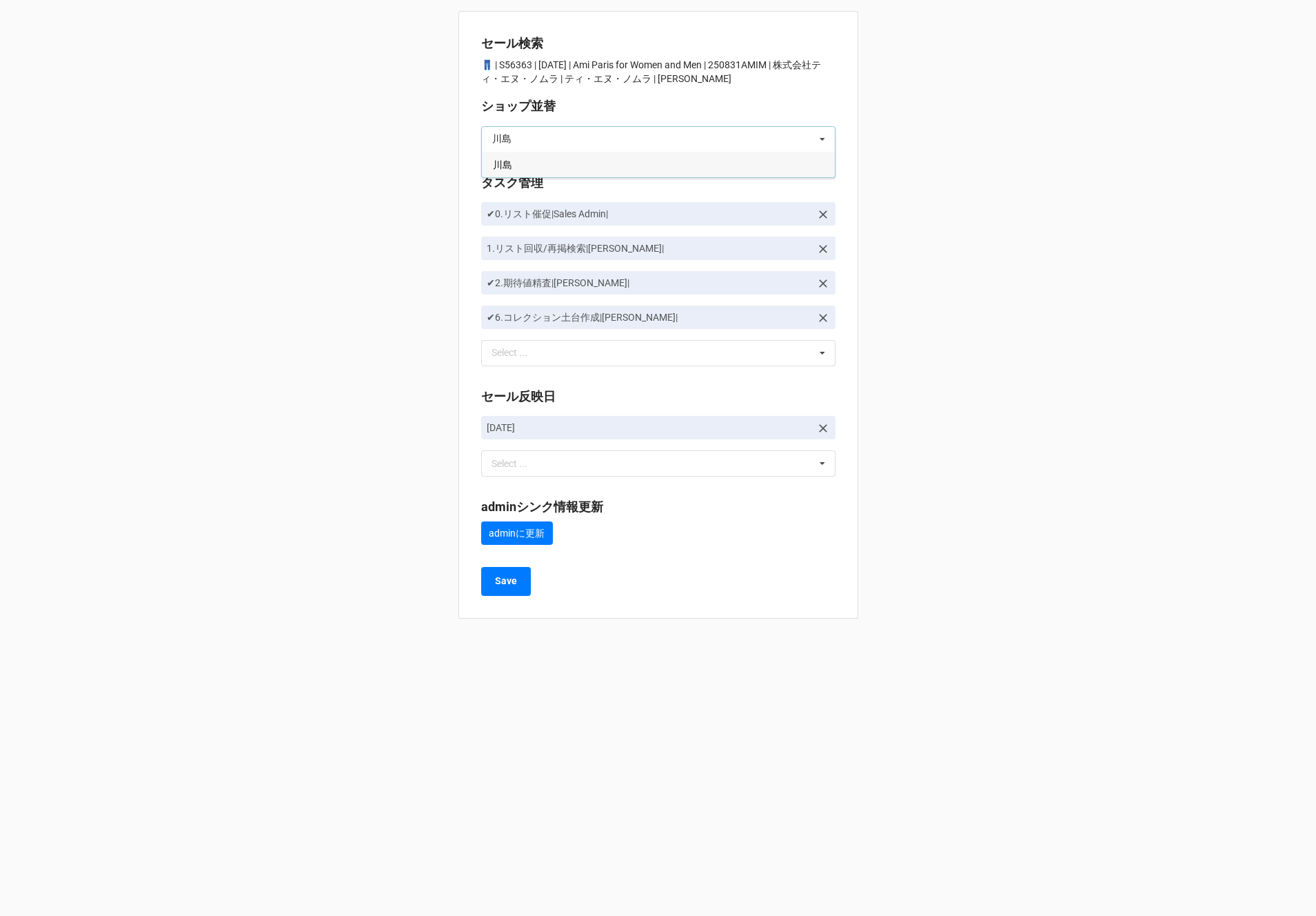
type input "川島"
click at [494, 161] on span "川島" at bounding box center [502, 164] width 19 height 11
click at [506, 577] on b "Save" at bounding box center [506, 581] width 22 height 14
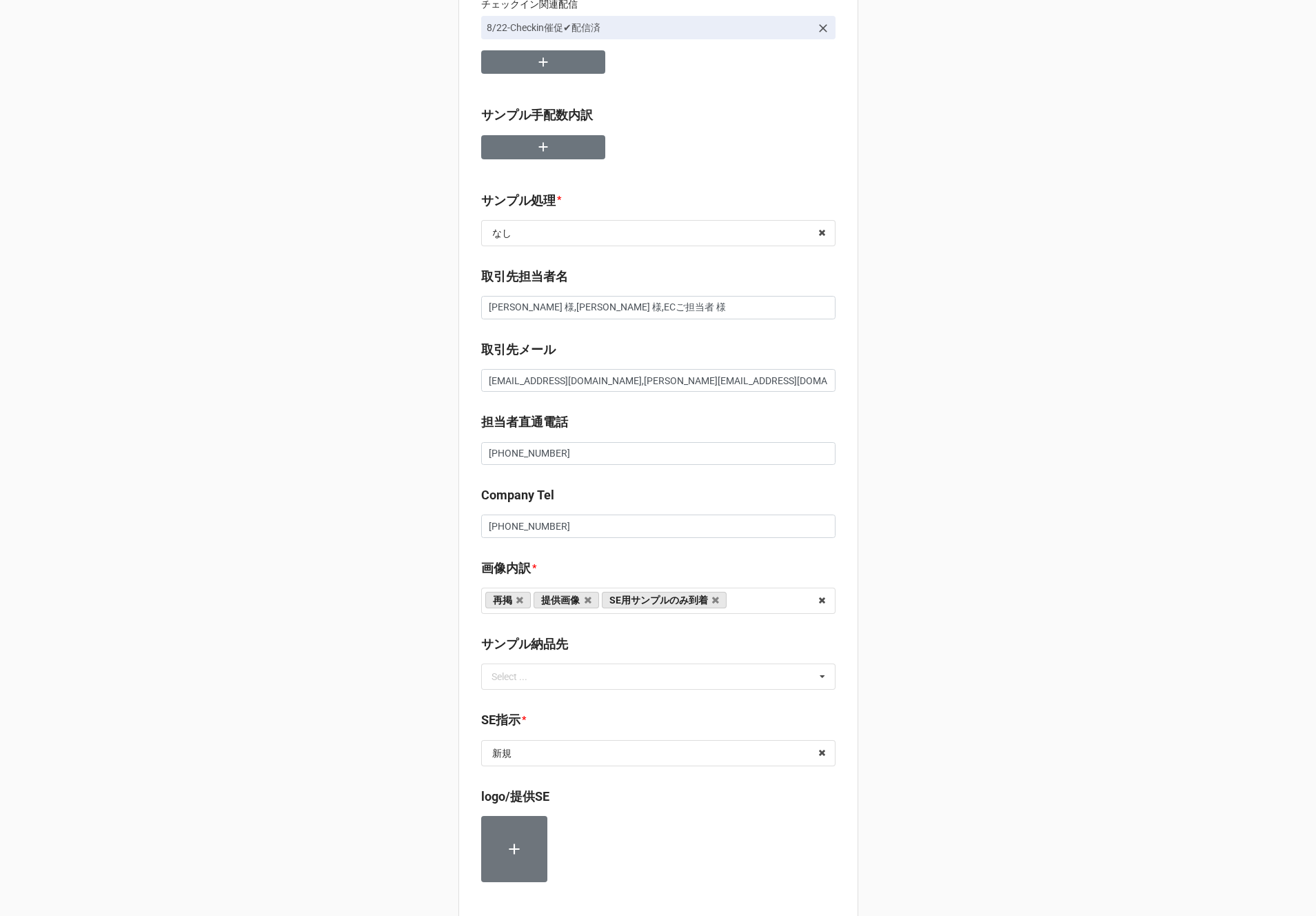
scroll to position [341, 0]
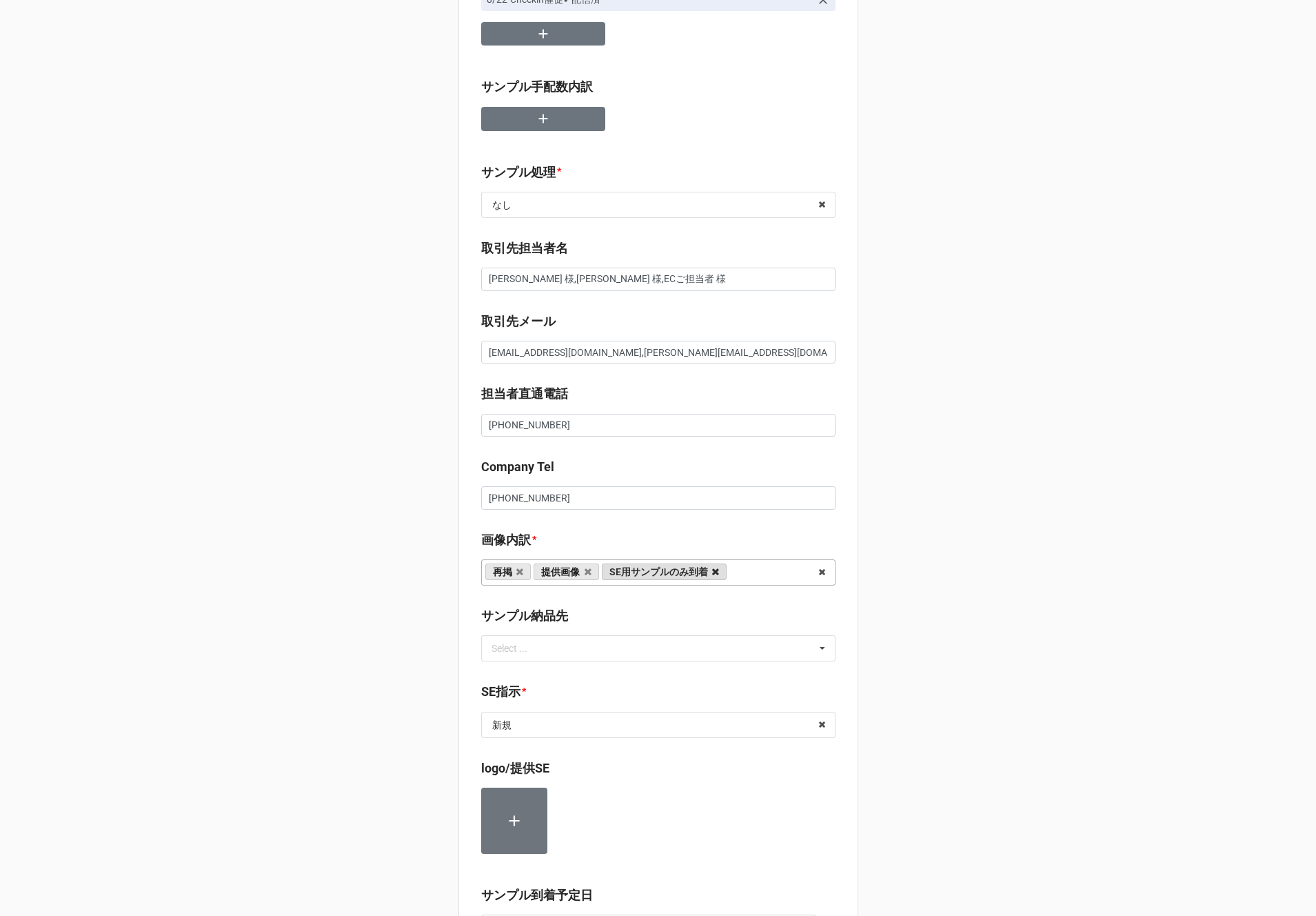
click at [712, 573] on icon at bounding box center [716, 572] width 7 height 9
click at [570, 731] on input "text" at bounding box center [659, 725] width 353 height 25
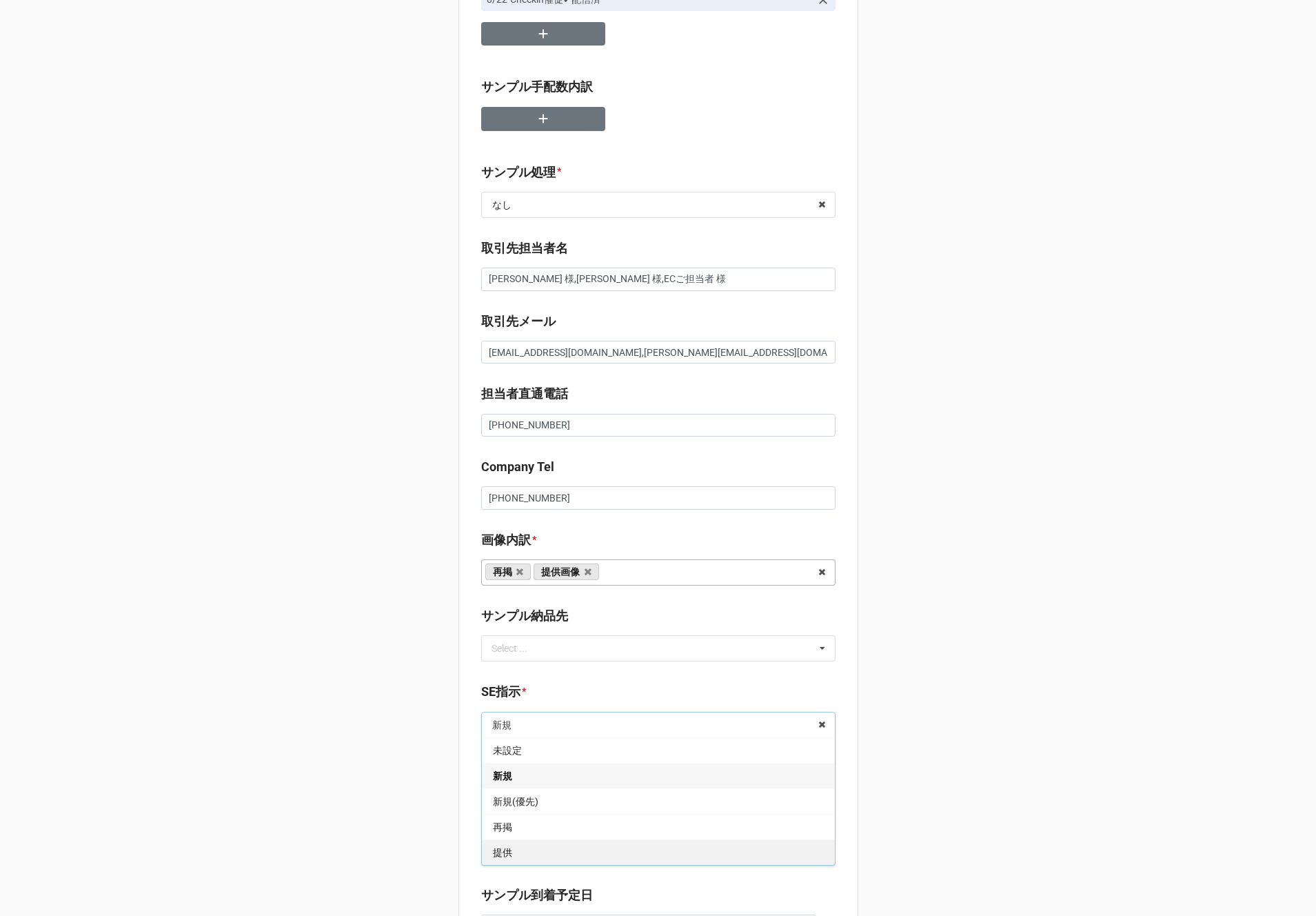
click at [531, 855] on div "提供" at bounding box center [658, 852] width 353 height 25
type textarea "x"
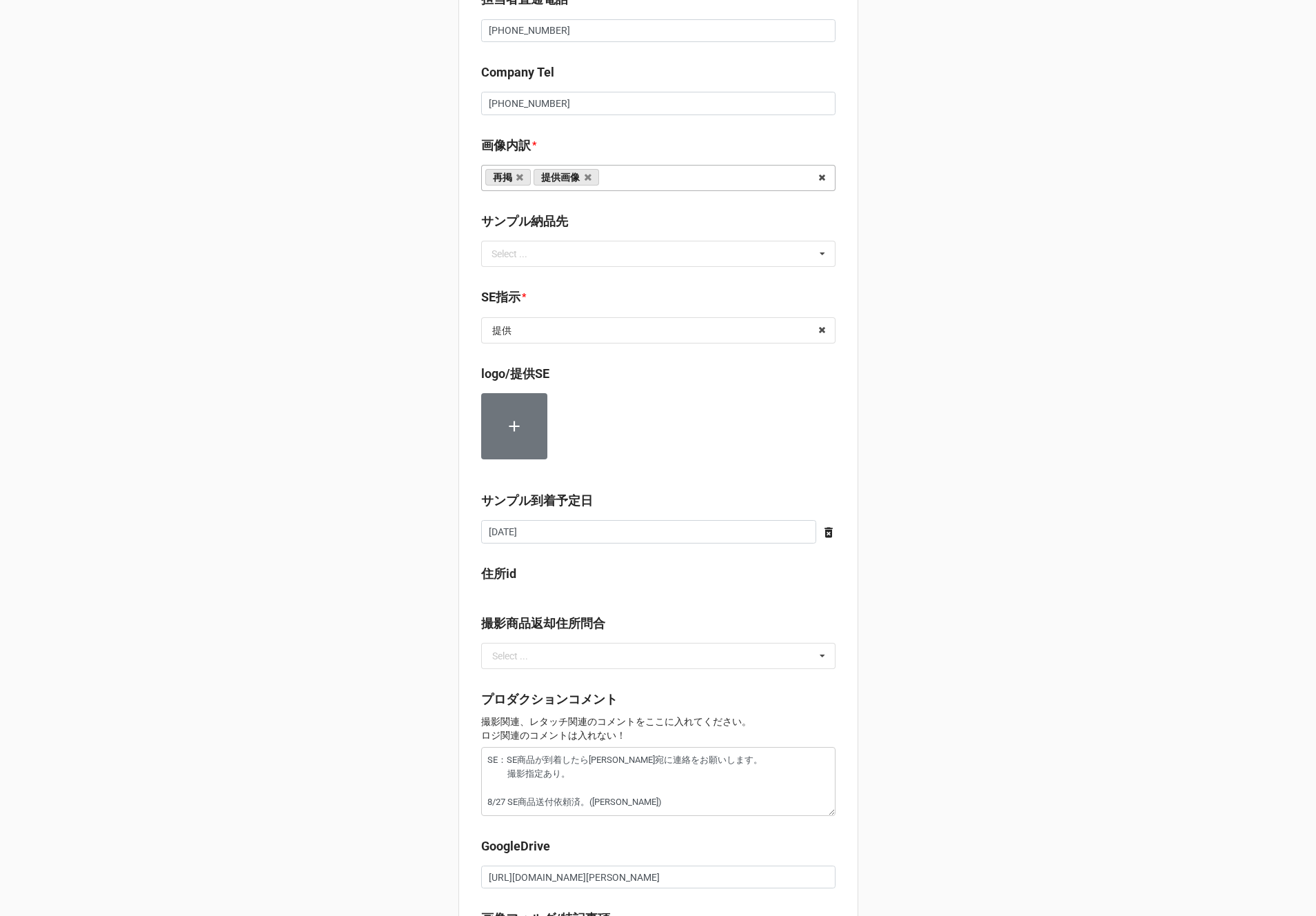
scroll to position [748, 0]
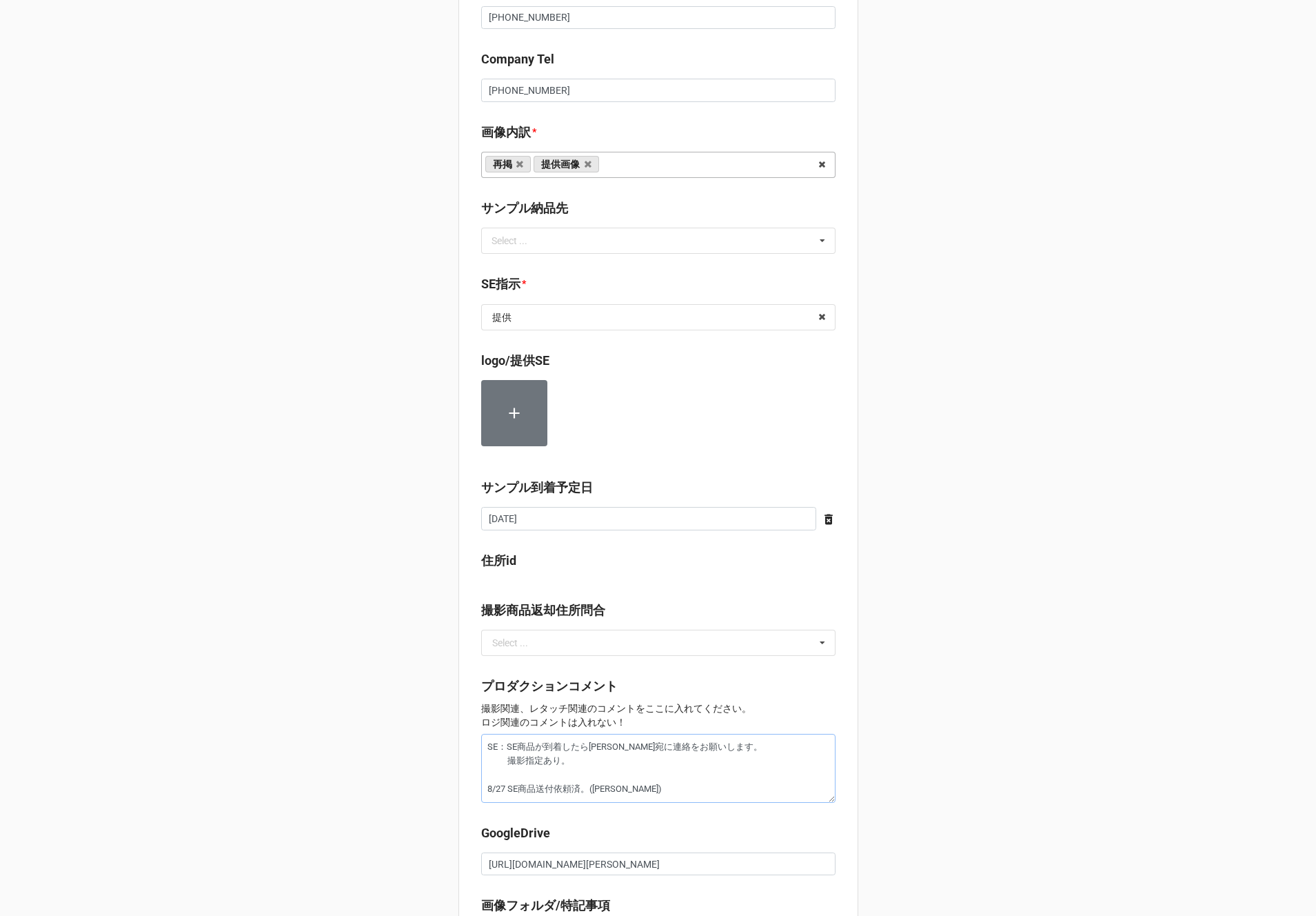
drag, startPoint x: 648, startPoint y: 797, endPoint x: 395, endPoint y: 724, distance: 263.3
click at [395, 724] on div "セール検索 👗 | S56693 | 09/27 (土) | CONVERSE | 250927CONW | コンバースジャパン株式会社 | コンバースジャパ…" at bounding box center [658, 229] width 1316 height 1955
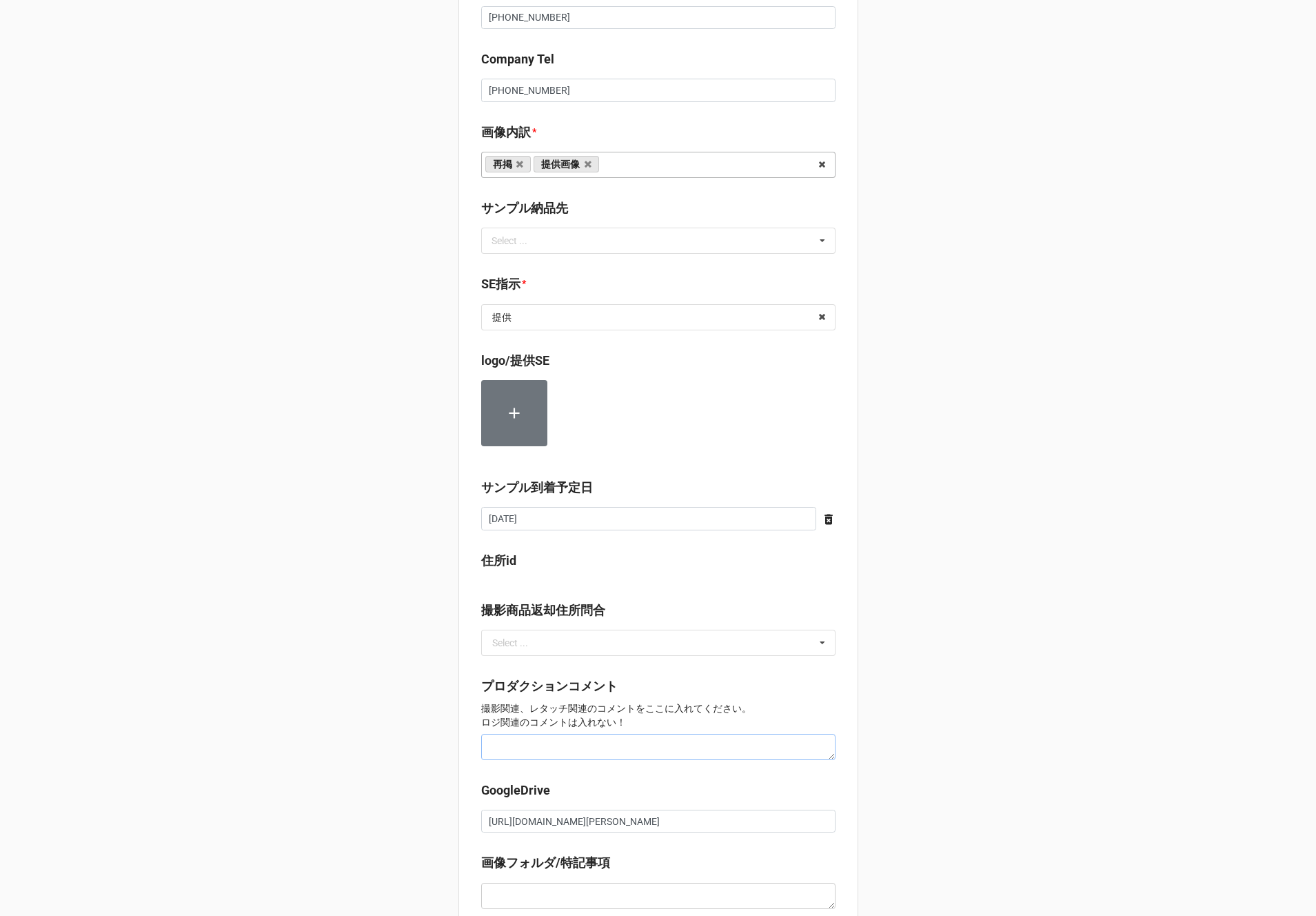
scroll to position [997, 0]
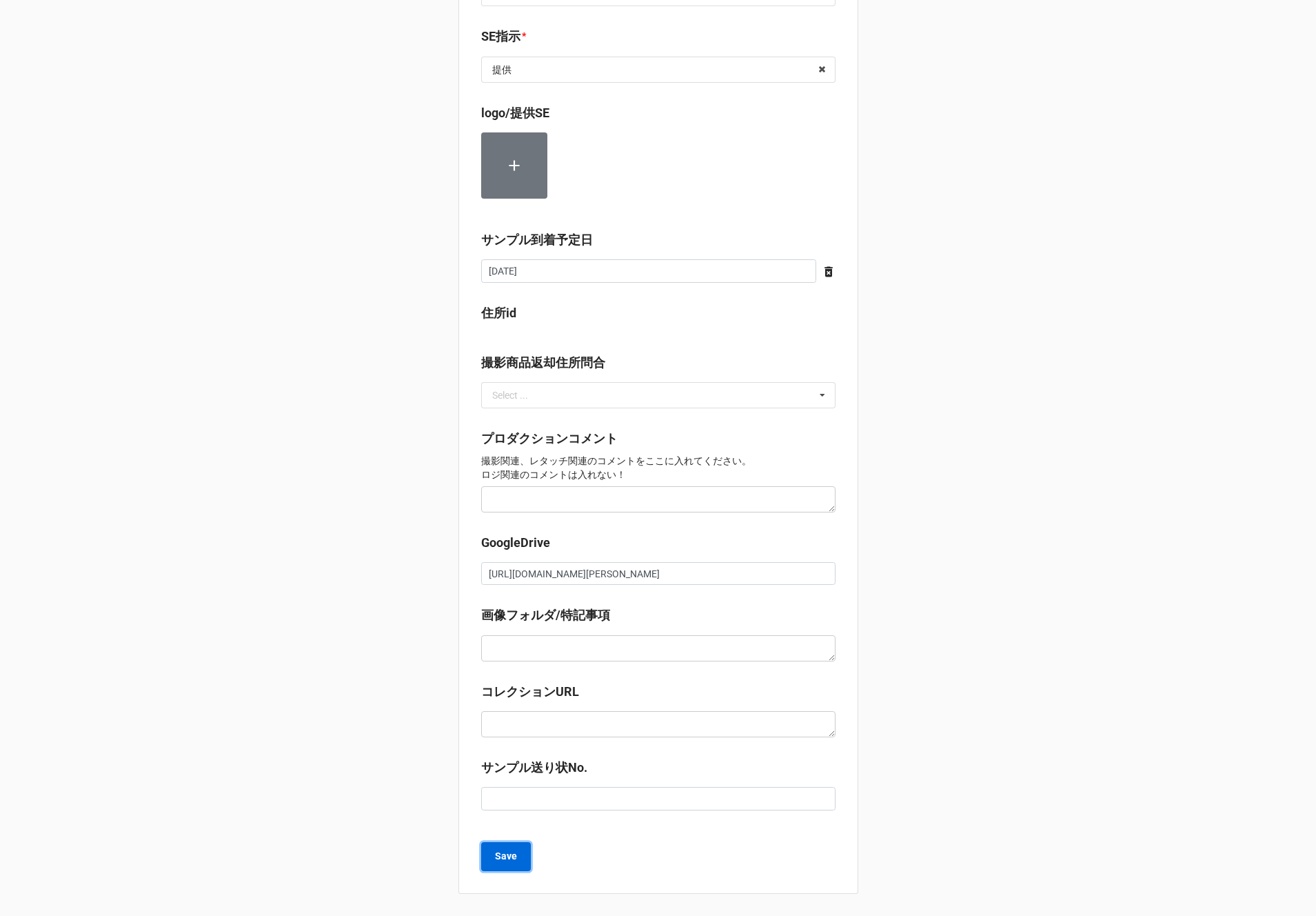
click at [510, 853] on b "Save" at bounding box center [506, 856] width 22 height 14
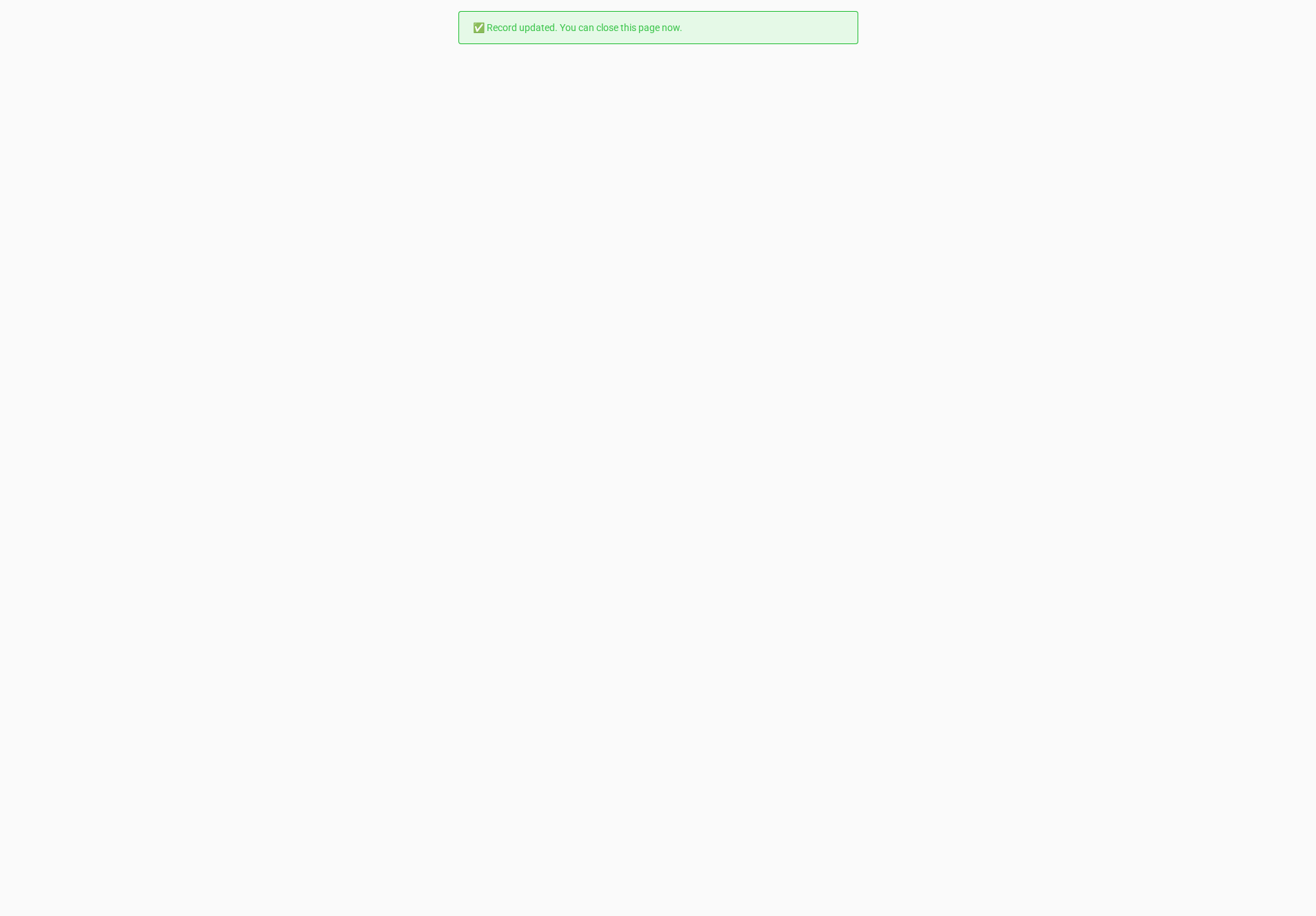
scroll to position [0, 0]
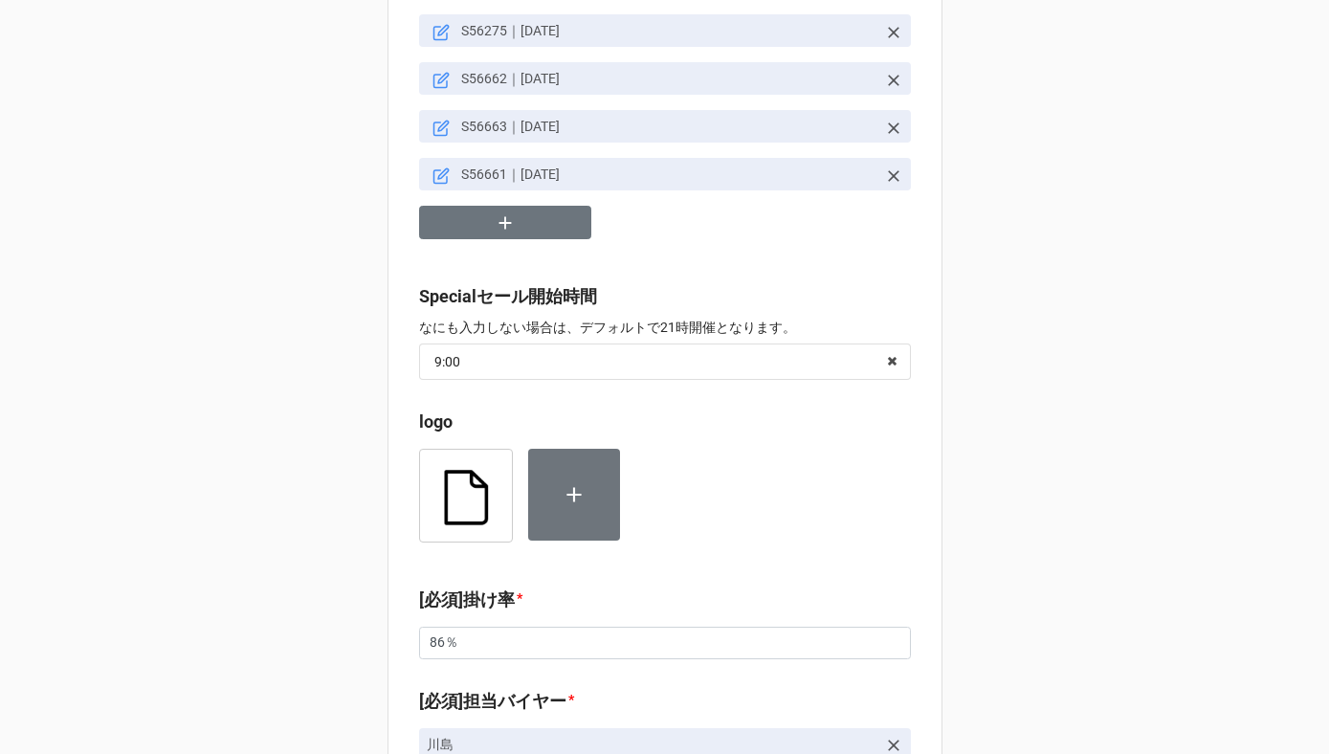
scroll to position [991, 0]
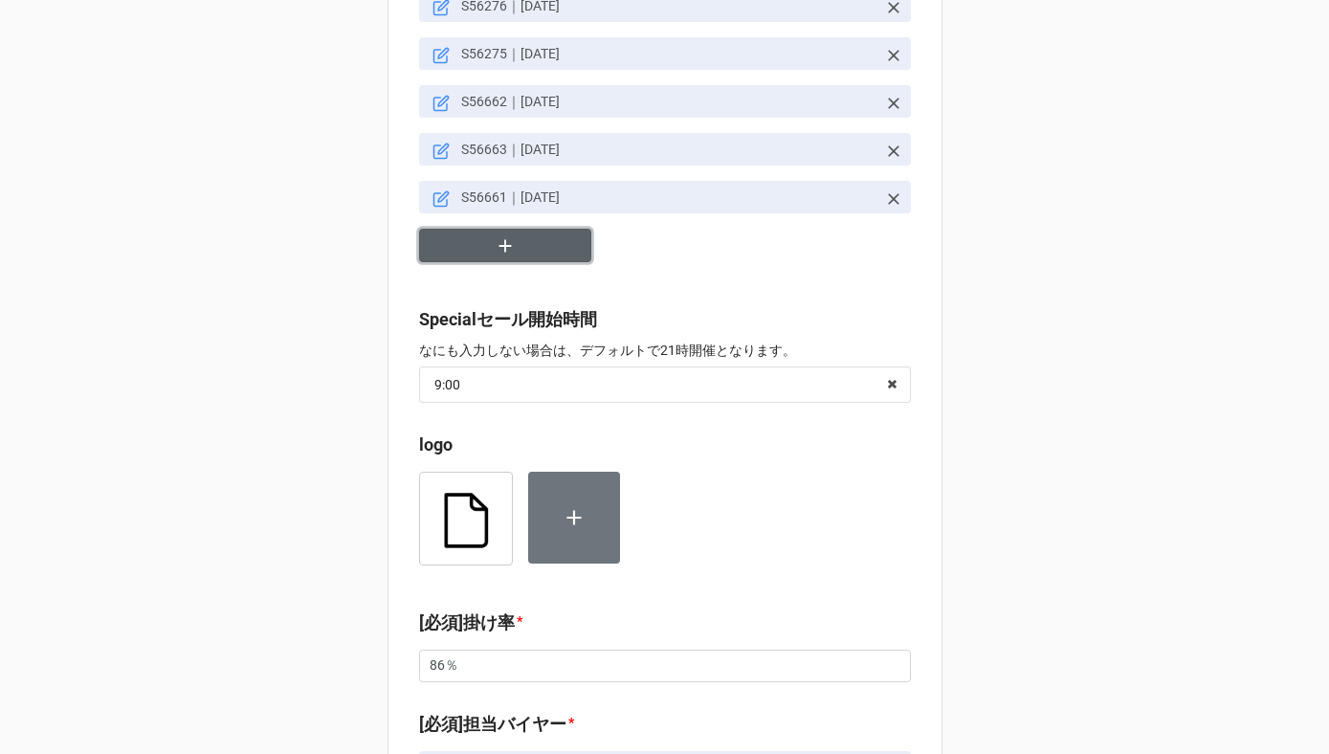
click at [534, 239] on button "button" at bounding box center [505, 245] width 172 height 33
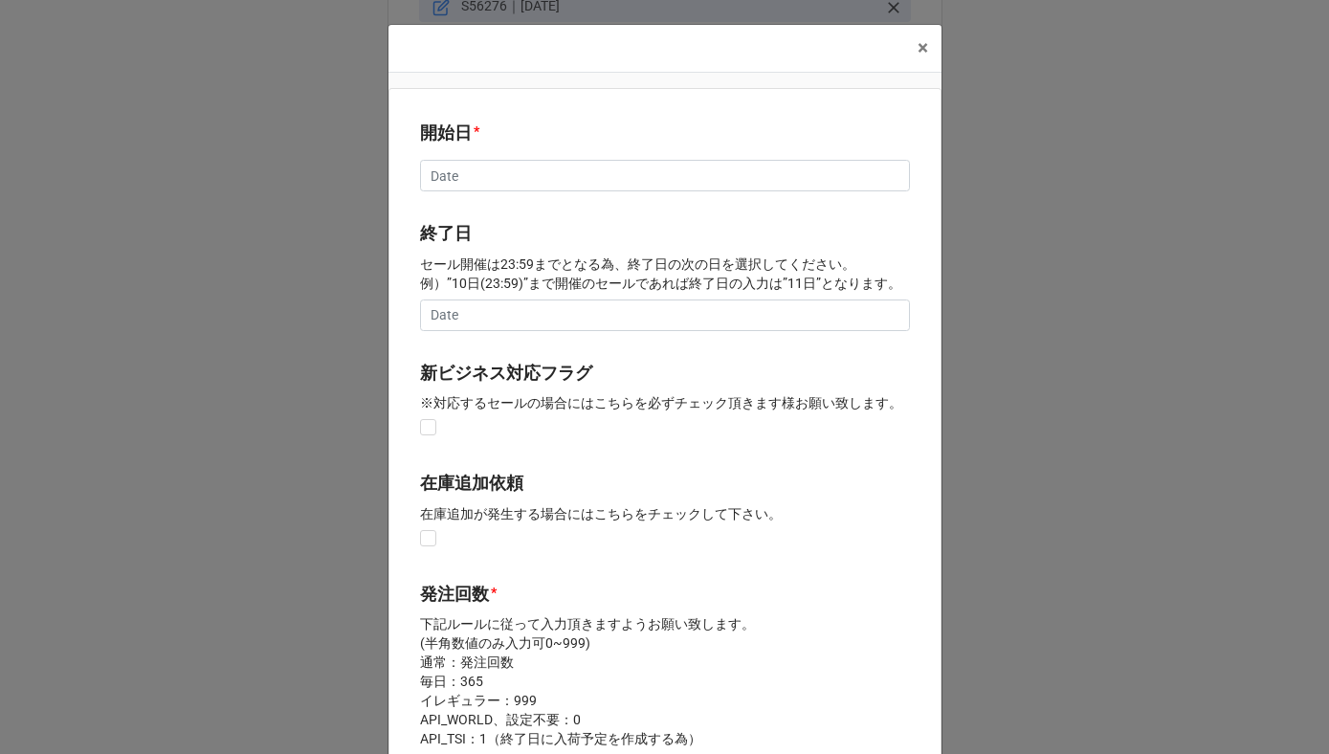
type textarea "x"
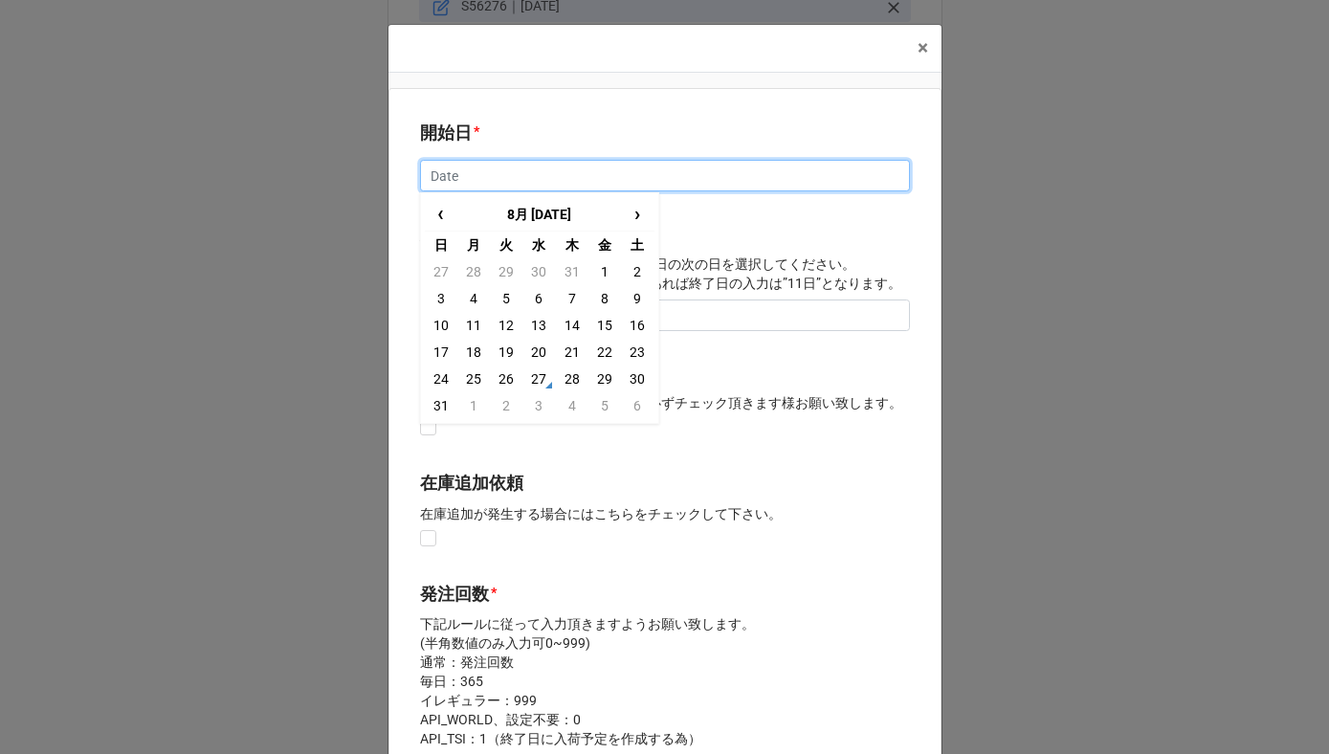
click at [444, 180] on input "text" at bounding box center [665, 176] width 490 height 33
click at [636, 221] on span "›" at bounding box center [637, 214] width 31 height 32
click at [575, 326] on td "16" at bounding box center [572, 325] width 33 height 27
type input "2025/10/16"
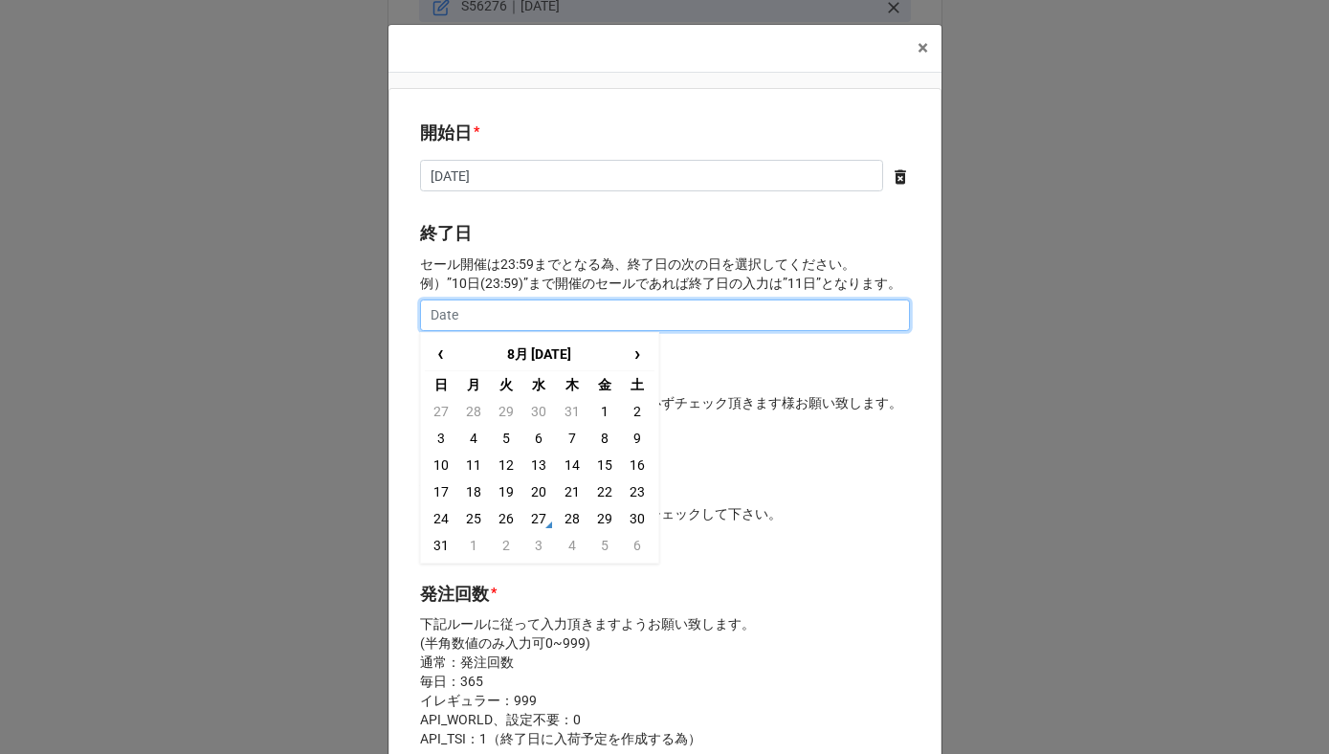
click at [527, 319] on input "text" at bounding box center [665, 316] width 490 height 33
click at [629, 355] on span "›" at bounding box center [637, 354] width 31 height 32
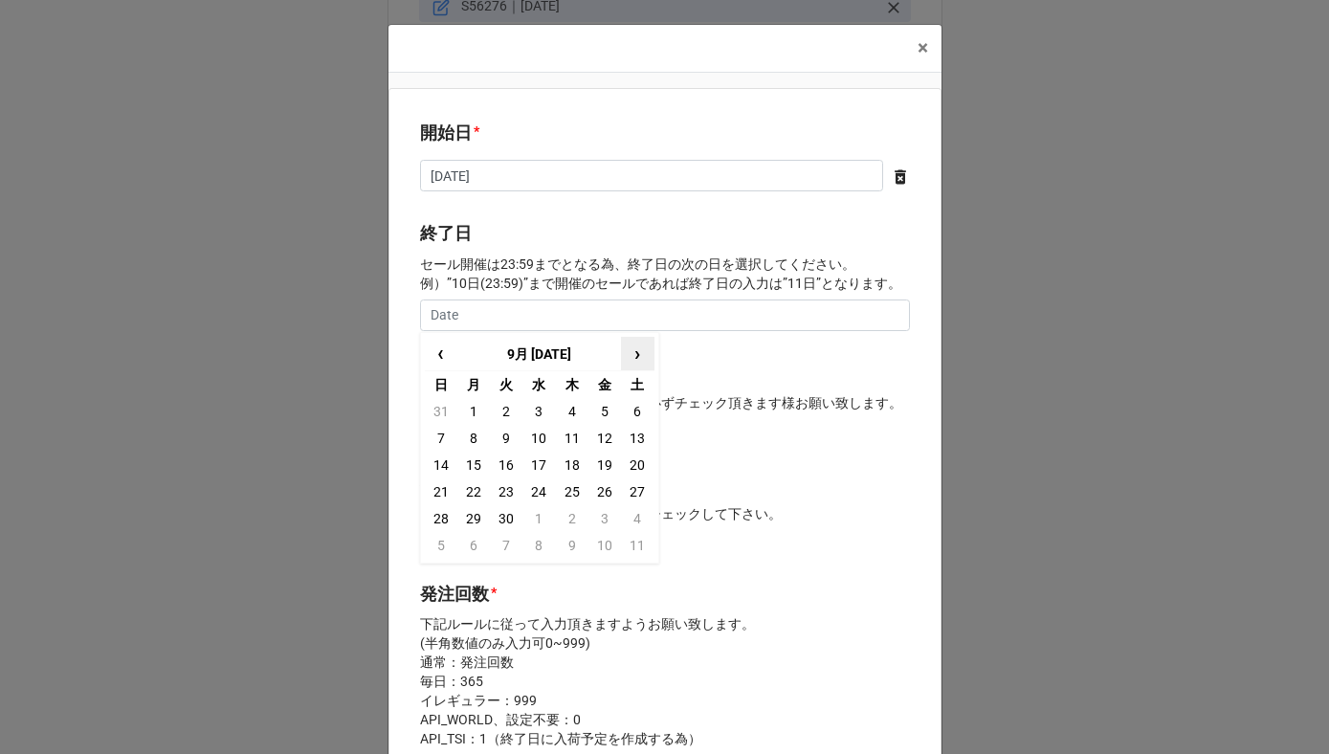
click at [629, 355] on span "›" at bounding box center [637, 354] width 31 height 32
click at [503, 491] on td "21" at bounding box center [506, 492] width 33 height 27
type input "2025/10/21"
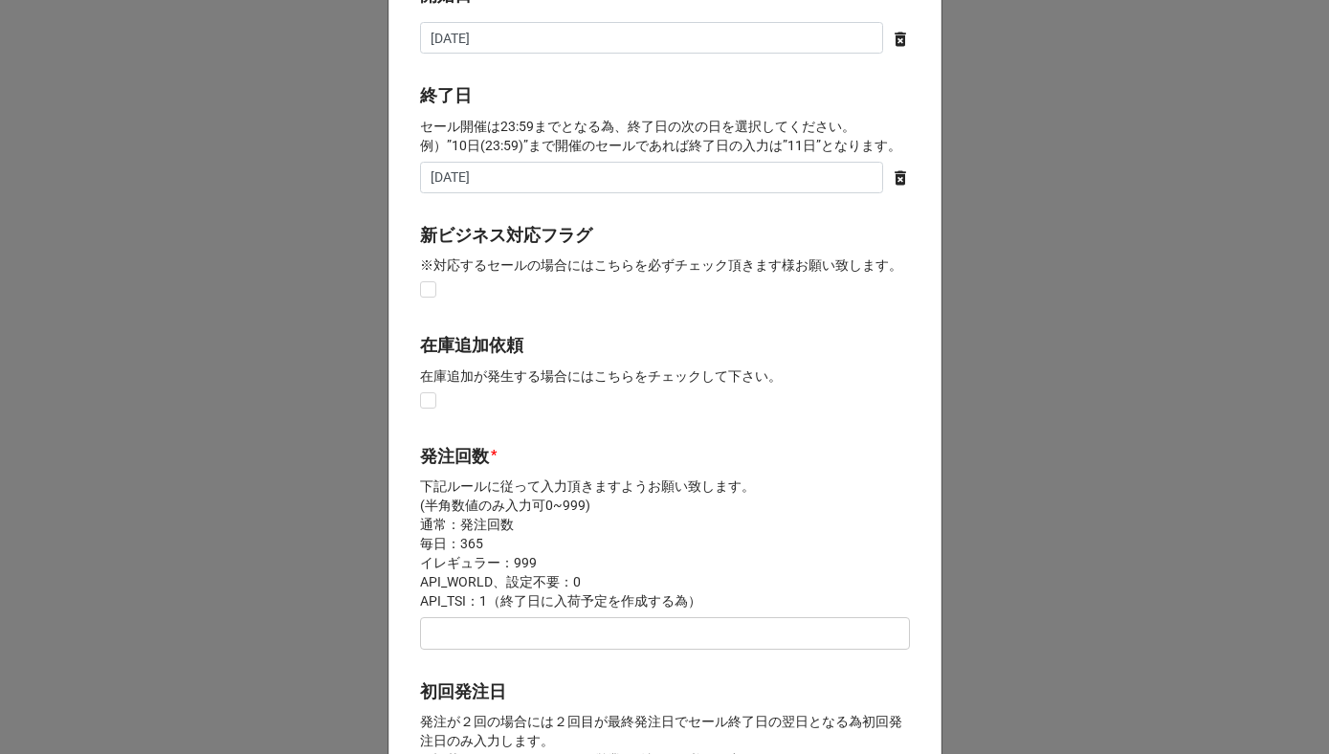
scroll to position [192, 0]
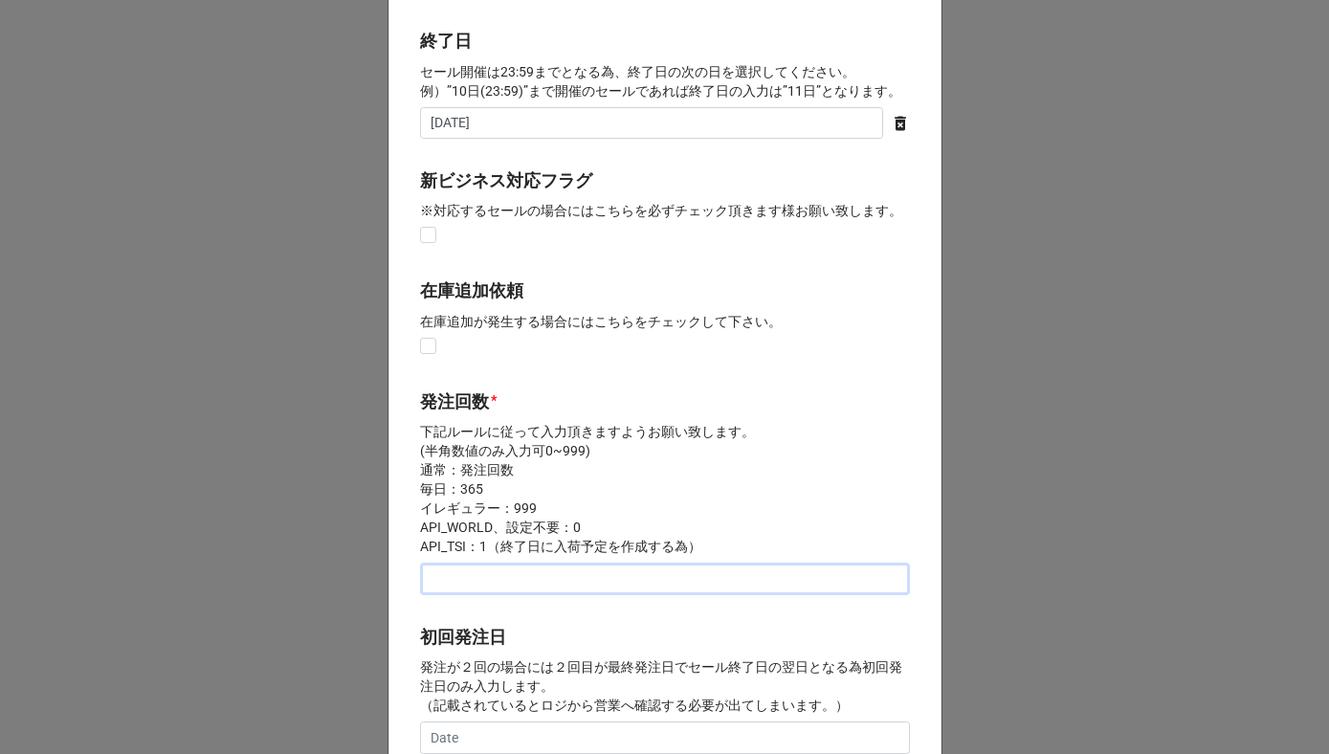
click at [462, 586] on input "text" at bounding box center [665, 579] width 490 height 33
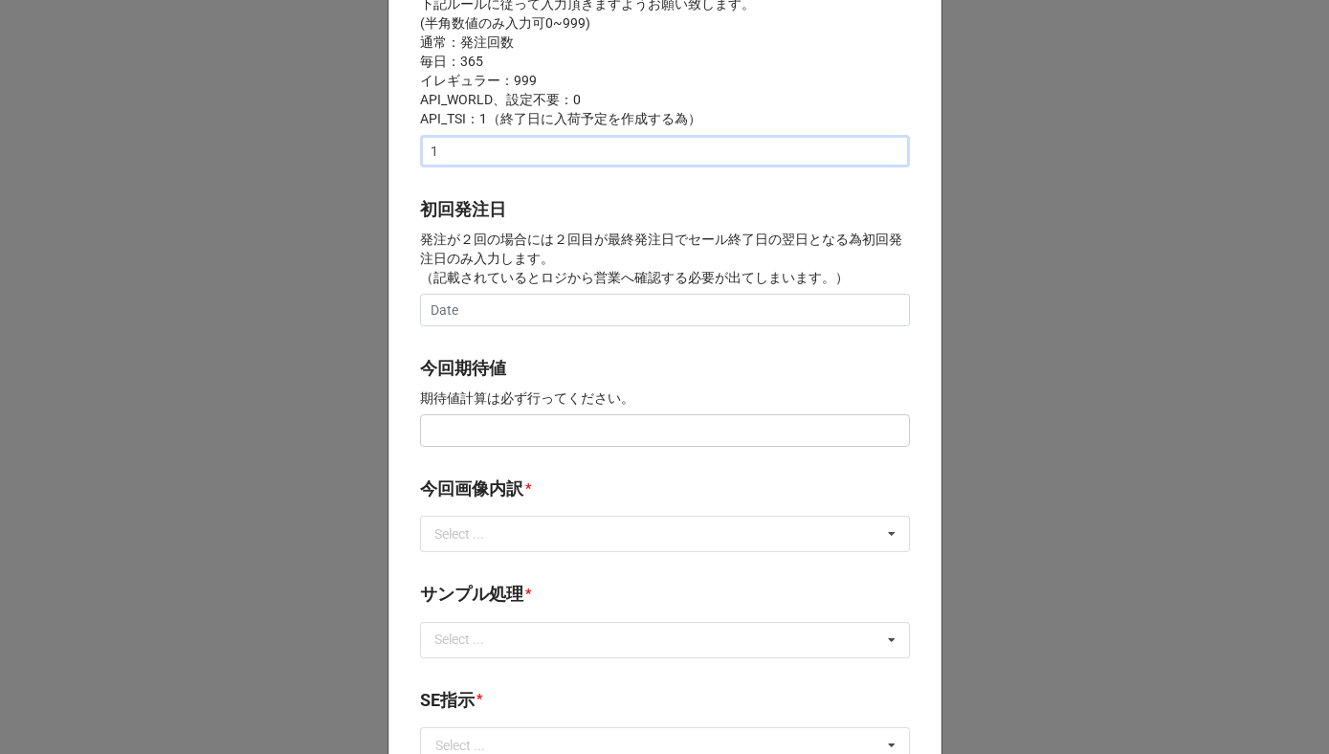
scroll to position [646, 0]
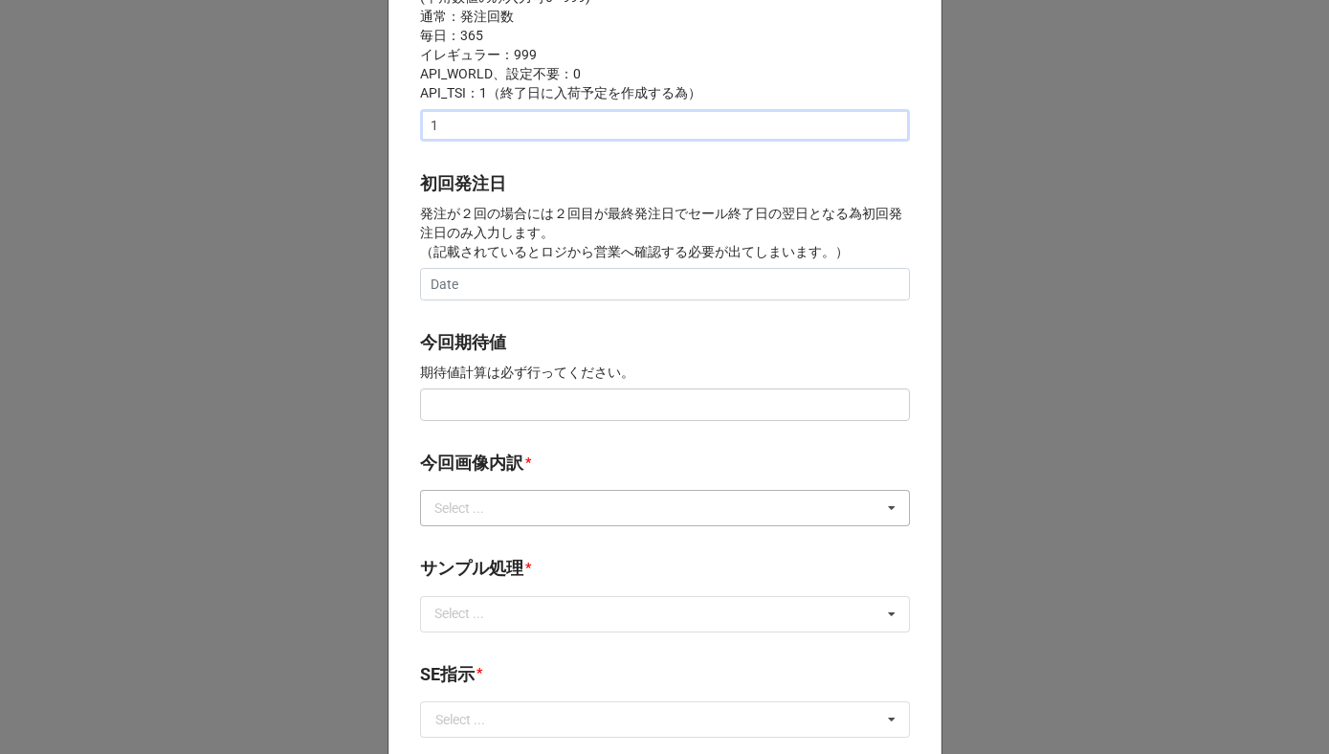
type input "1"
click at [476, 519] on div "Select ..." at bounding box center [471, 509] width 82 height 22
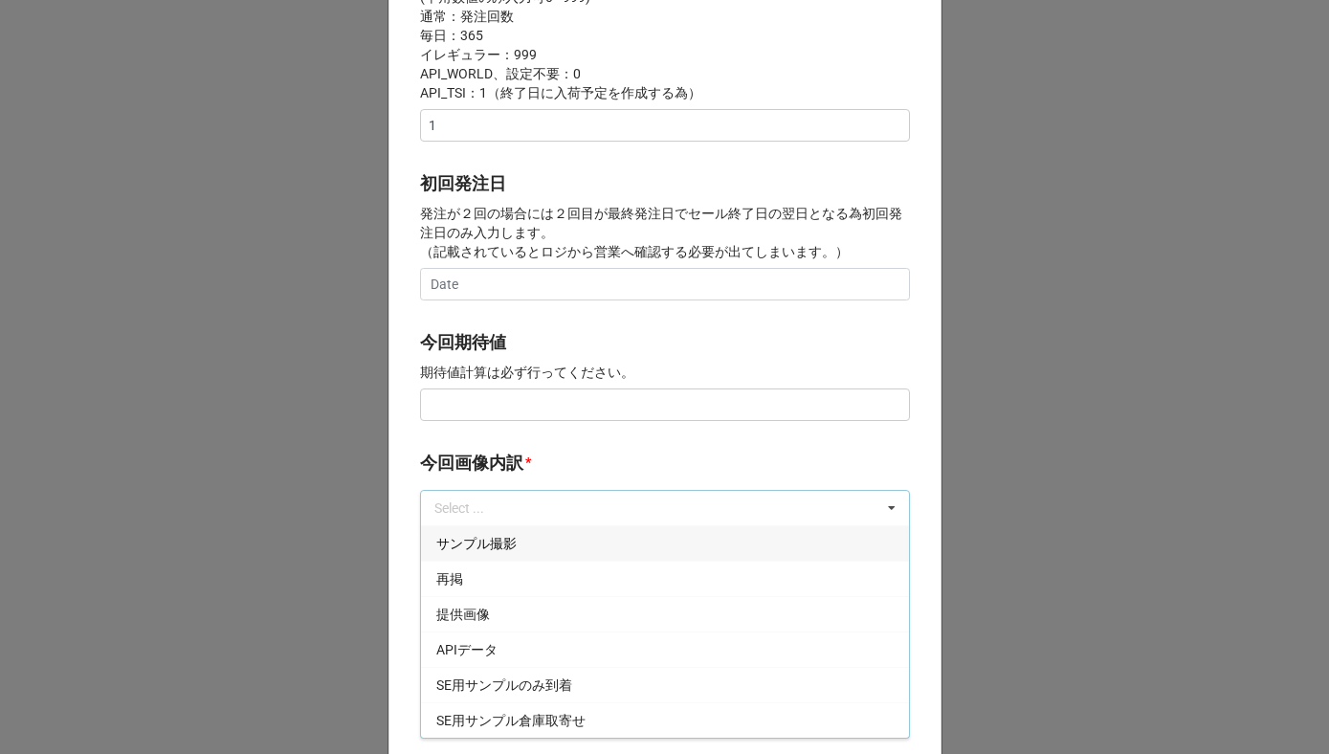
click at [473, 545] on span "サンプル撮影" at bounding box center [476, 543] width 80 height 15
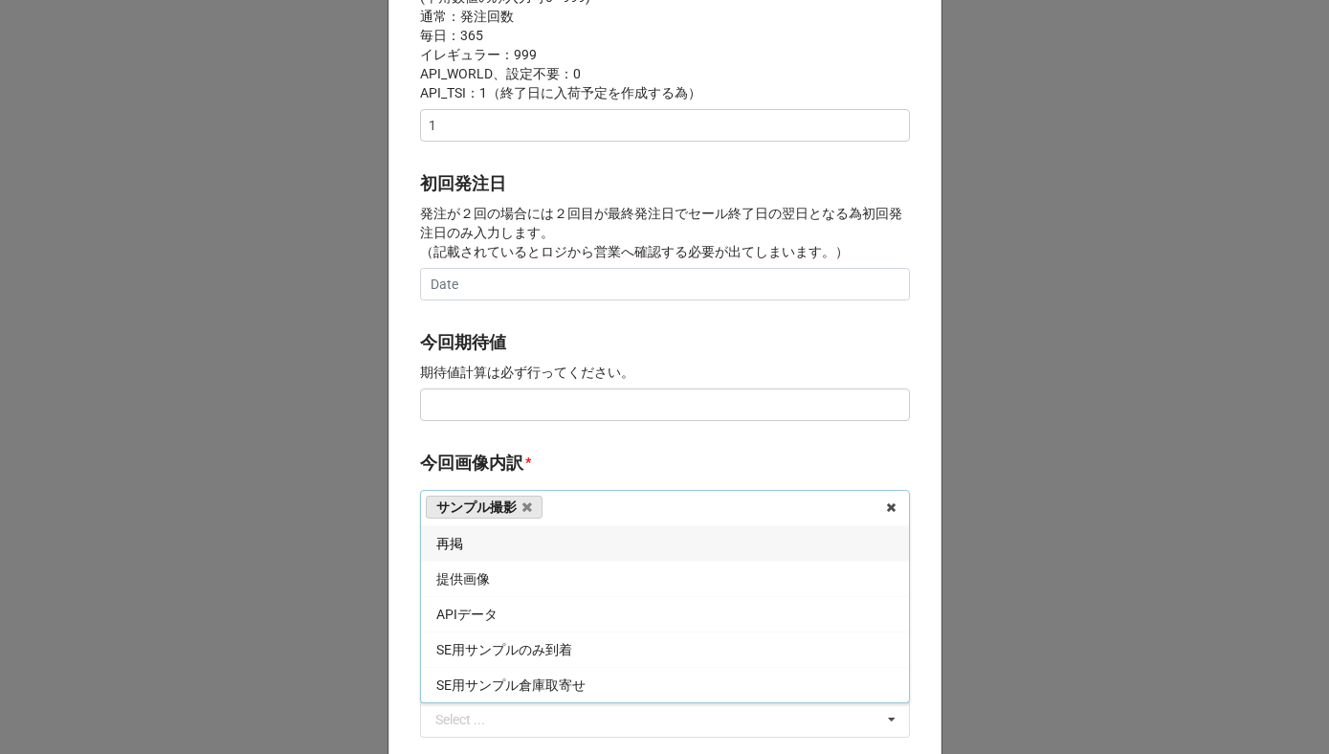
click at [473, 545] on div "再掲" at bounding box center [665, 542] width 488 height 35
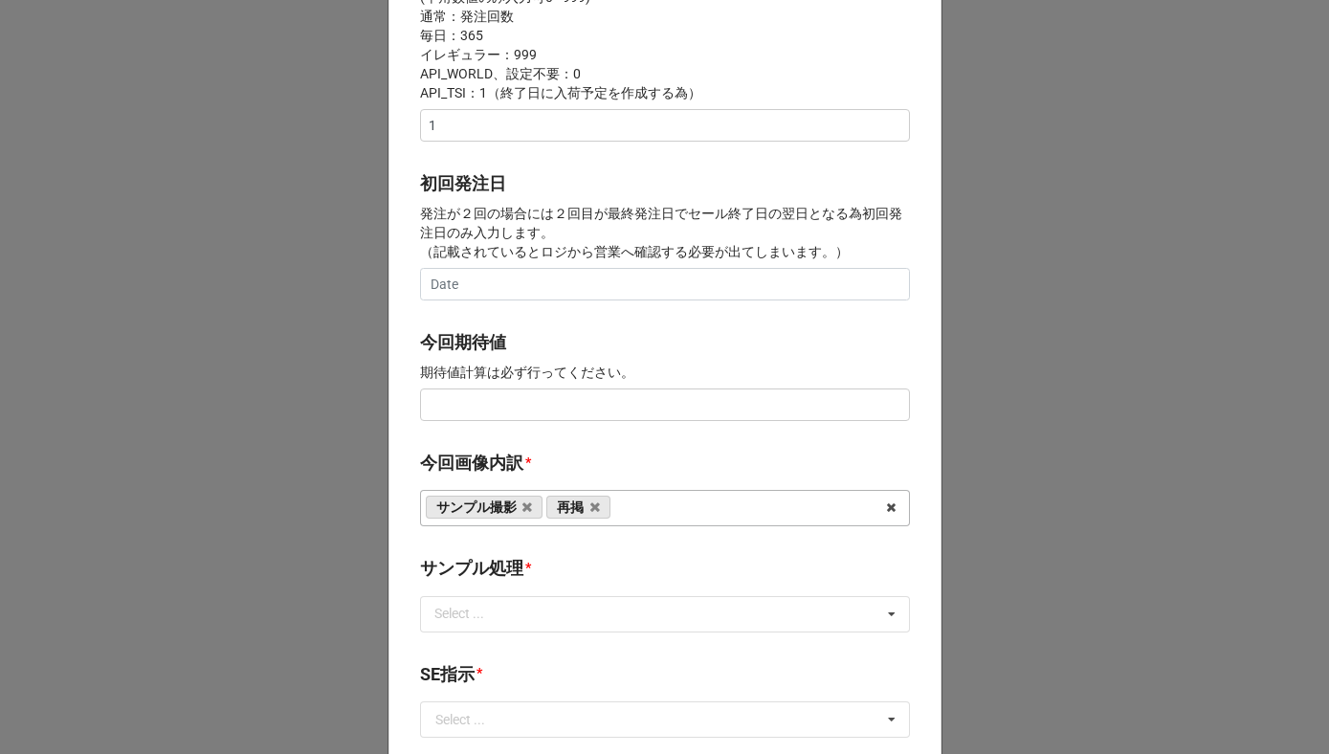
click at [526, 472] on b "今回画像内訳 *" at bounding box center [665, 466] width 490 height 33
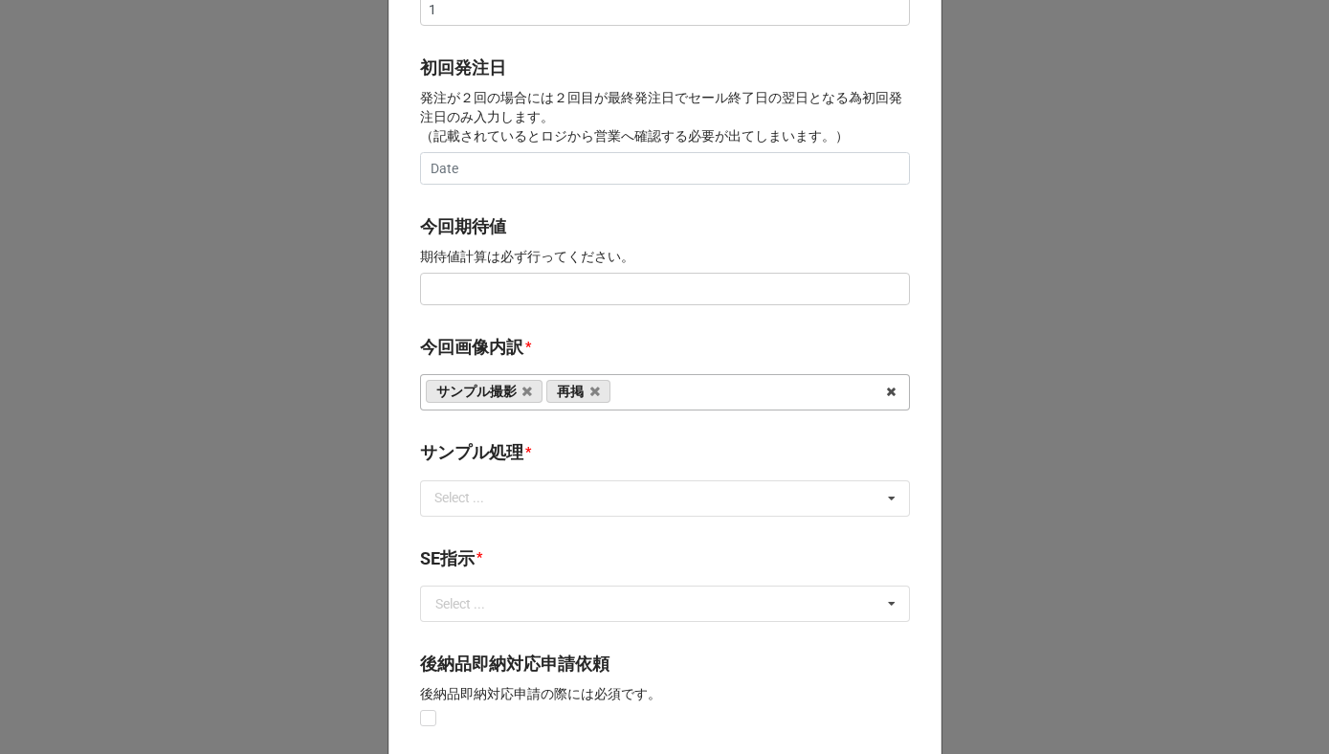
scroll to position [904, 0]
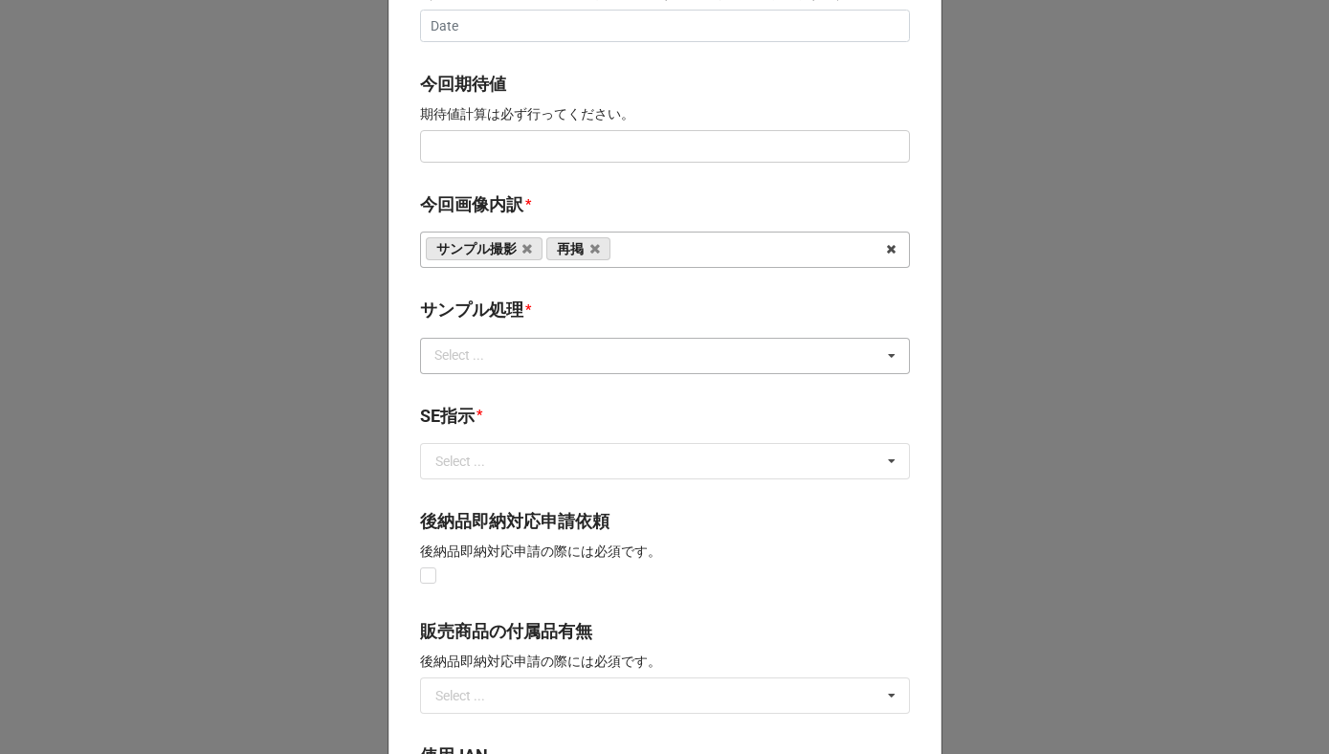
click at [492, 347] on div "Select ..." at bounding box center [471, 356] width 82 height 22
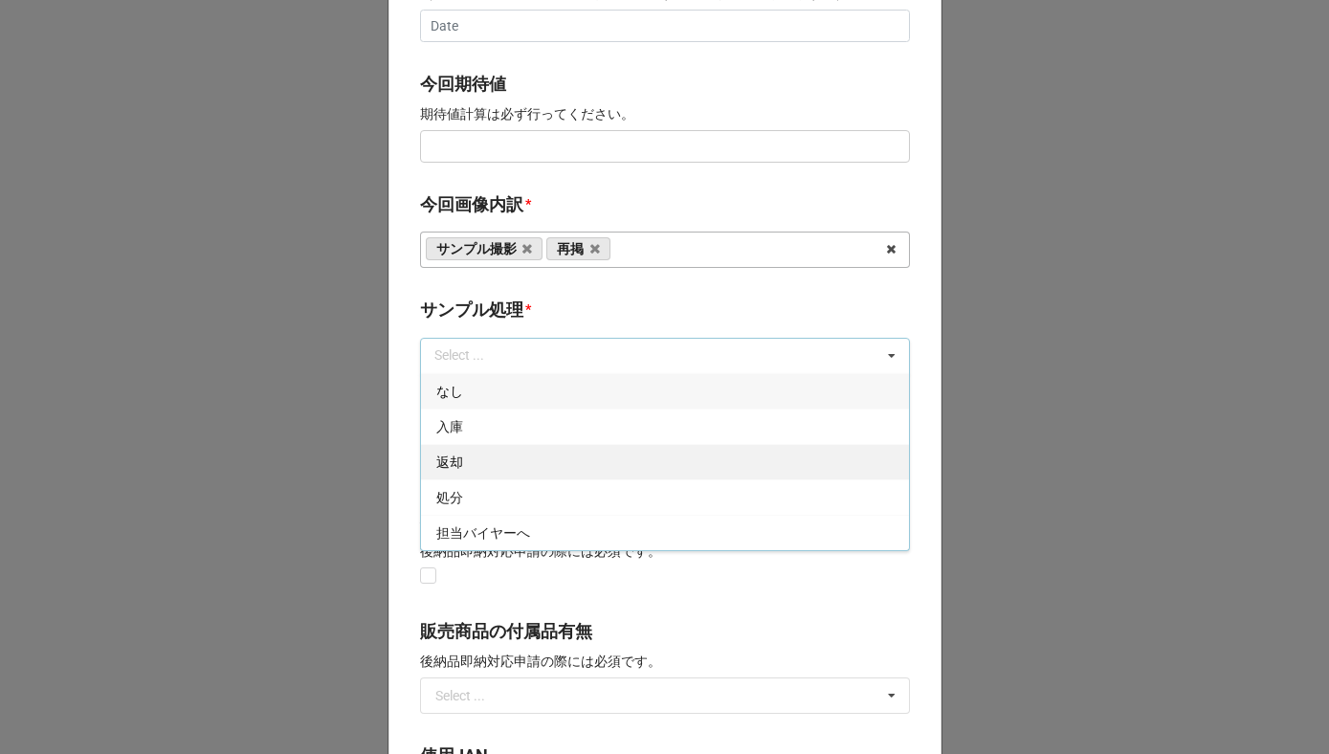
click at [479, 458] on div "返却" at bounding box center [665, 461] width 488 height 35
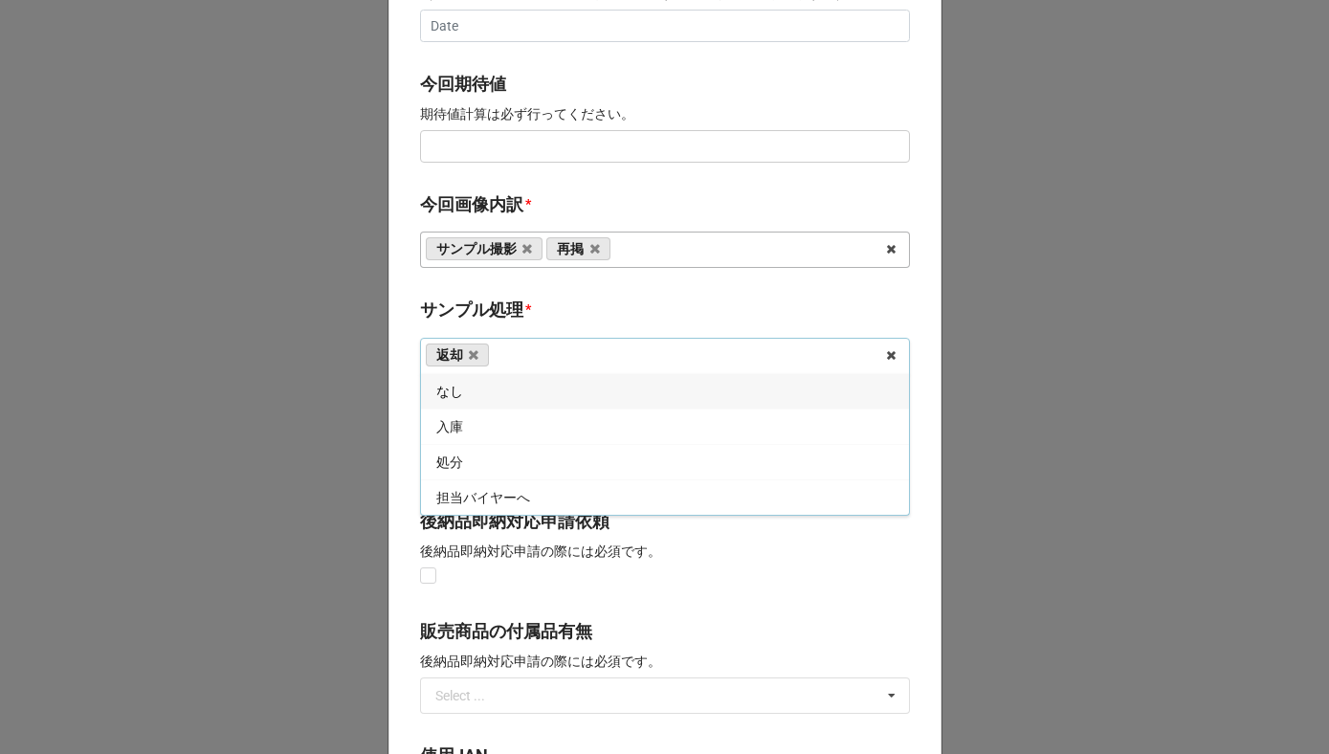
click at [533, 307] on b "サンプル処理 *" at bounding box center [665, 313] width 490 height 33
click at [508, 456] on input "text" at bounding box center [666, 461] width 488 height 34
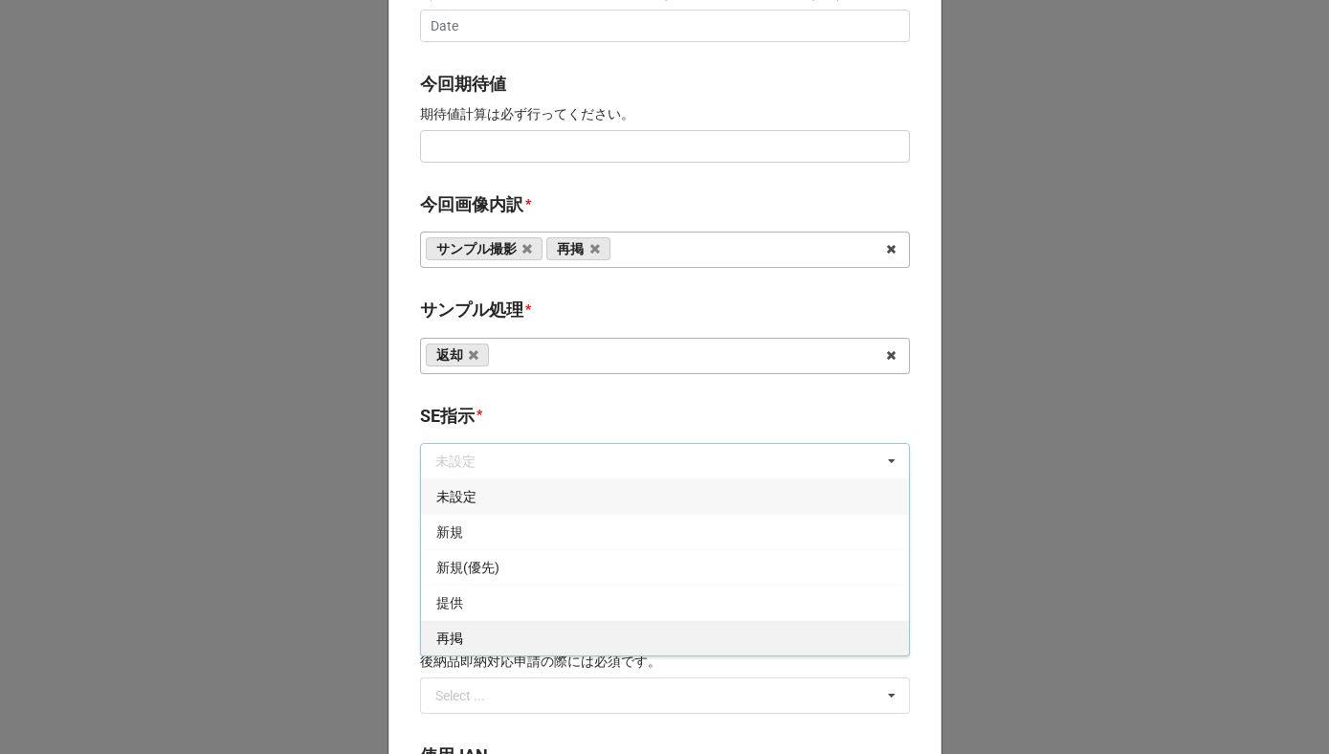
click at [478, 640] on div "再掲" at bounding box center [665, 637] width 488 height 35
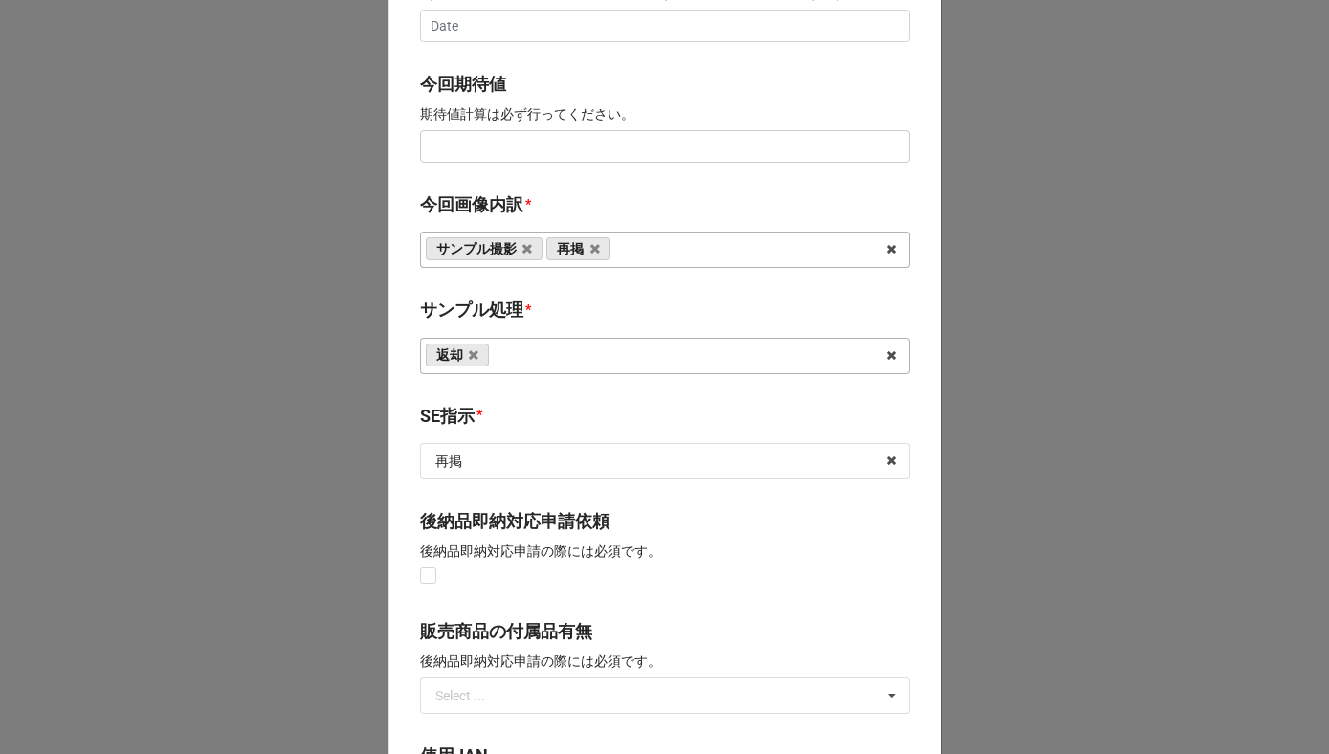
click at [503, 370] on div "返却 なし 入庫 処分 担当バイヤーへ" at bounding box center [665, 356] width 490 height 36
click at [532, 317] on b "サンプル処理 *" at bounding box center [665, 313] width 490 height 33
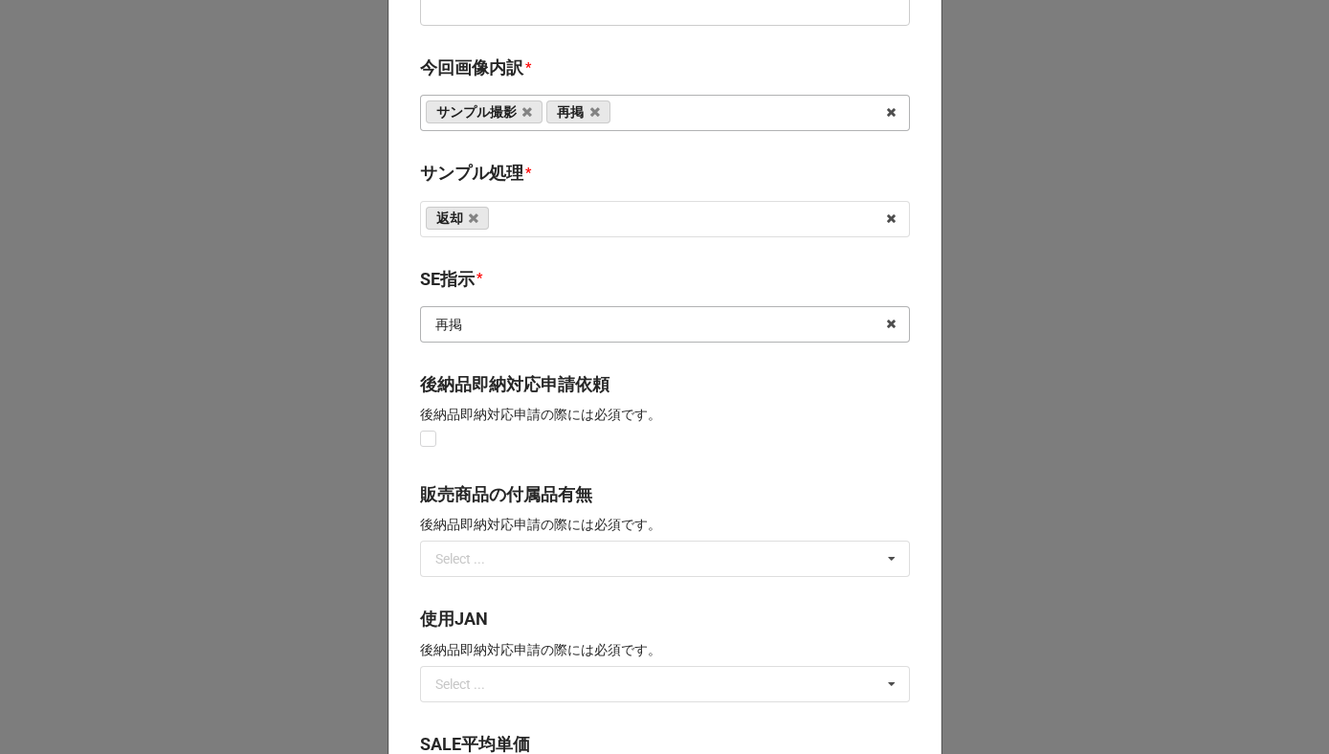
scroll to position [1370, 0]
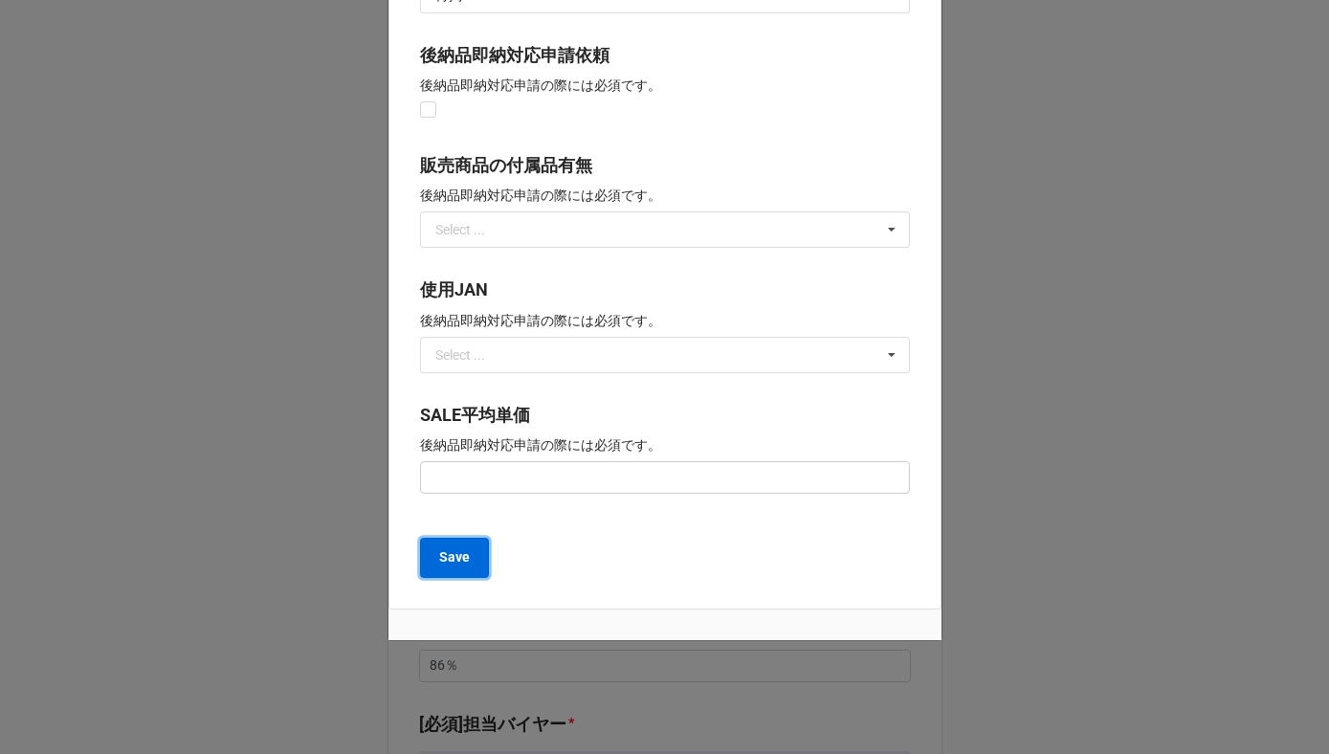
click at [456, 569] on button "Save" at bounding box center [454, 558] width 69 height 40
type textarea "x"
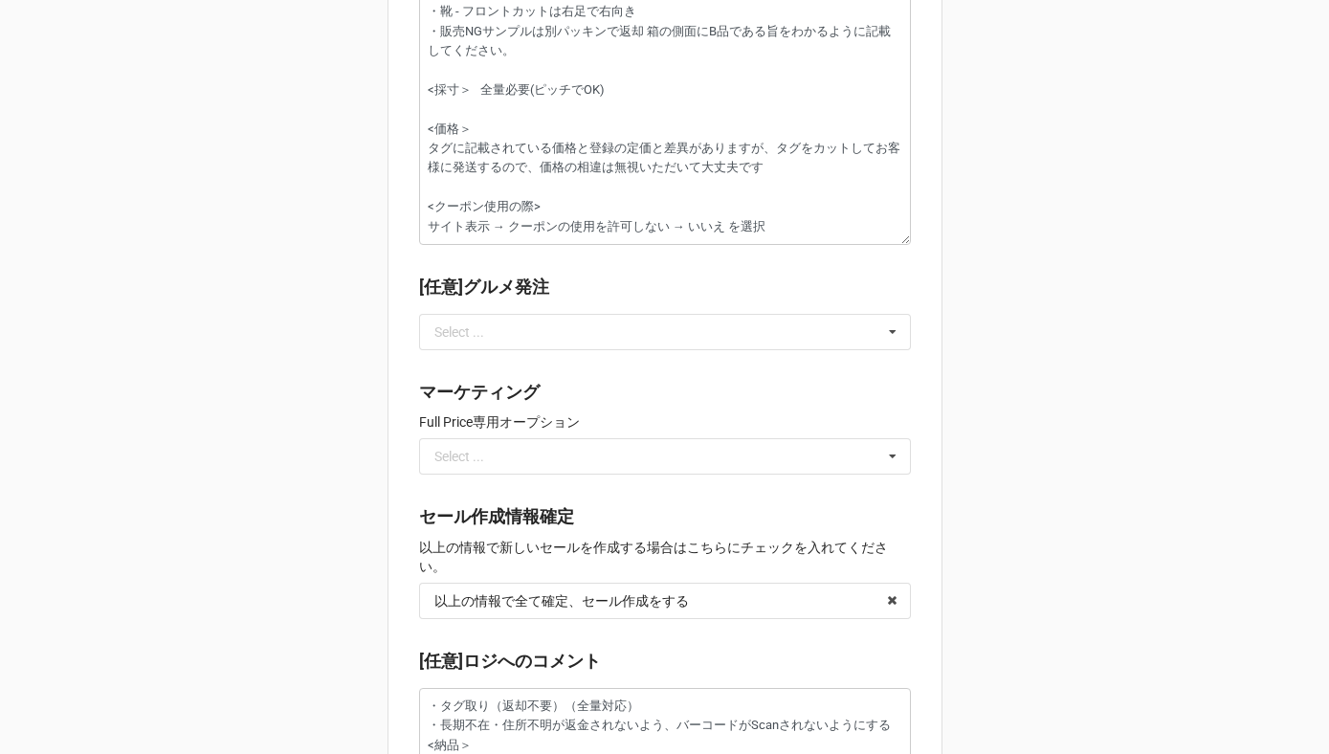
scroll to position [2735, 0]
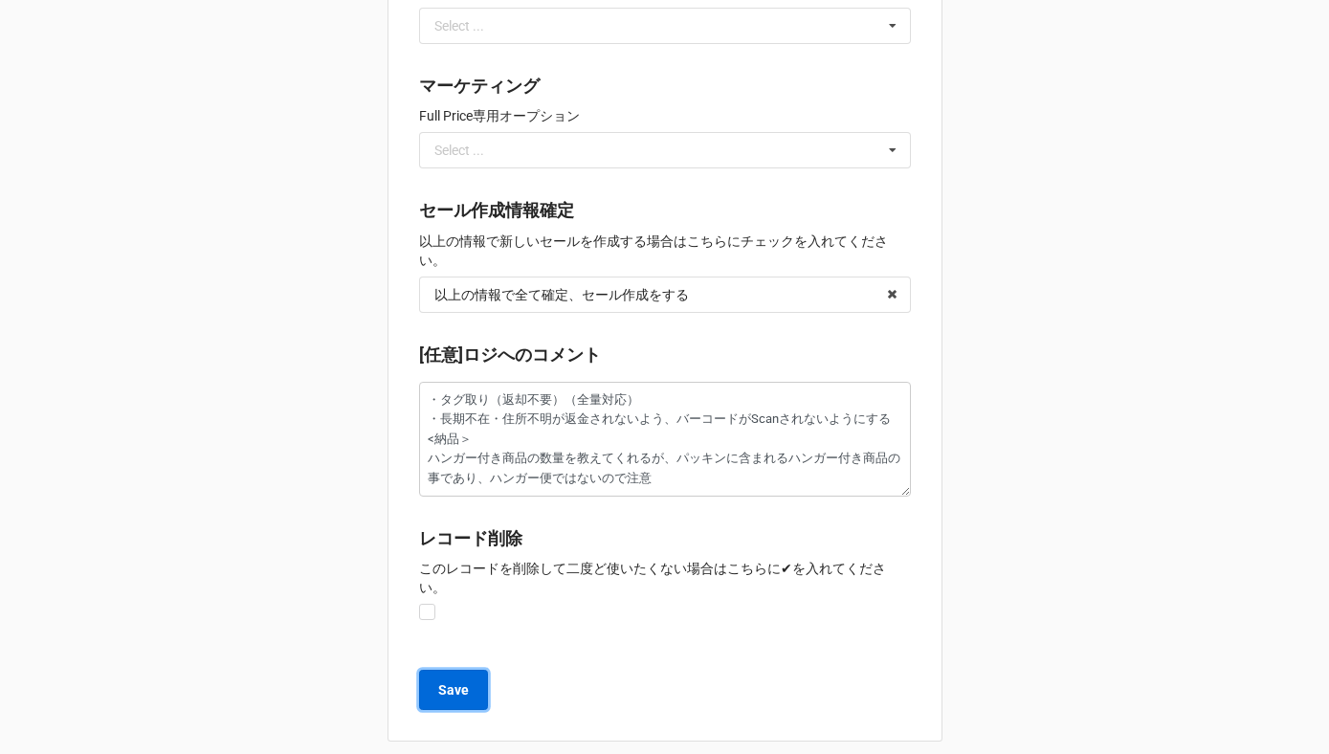
click at [444, 680] on b "Save" at bounding box center [453, 690] width 31 height 20
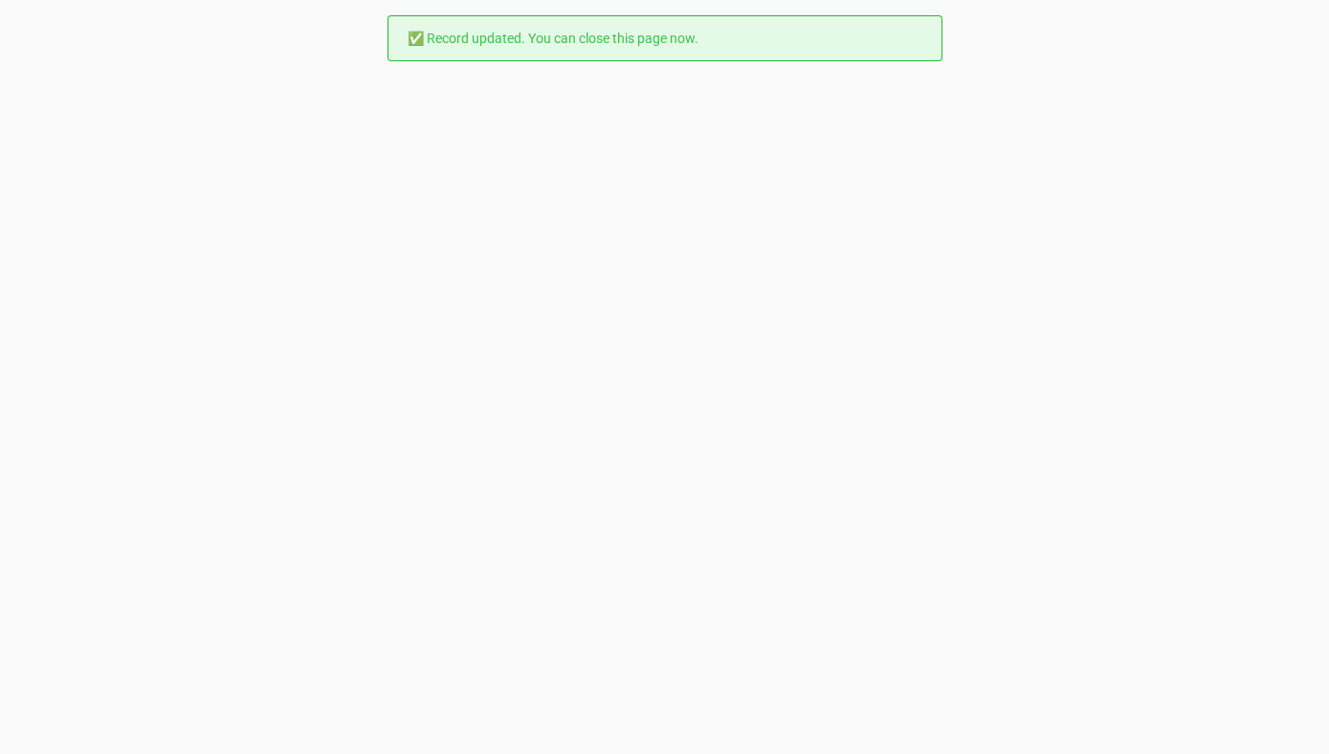
scroll to position [0, 0]
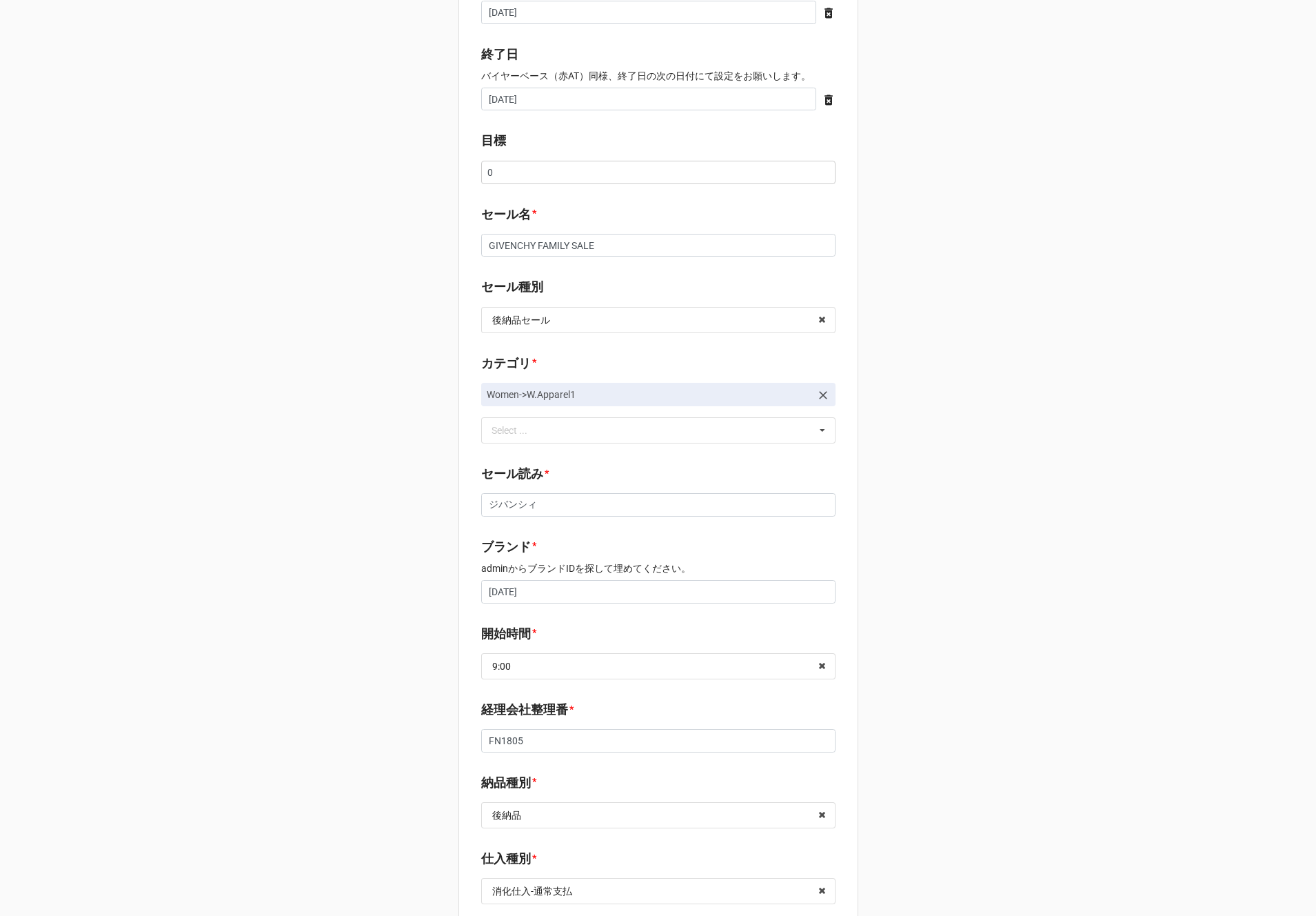
scroll to position [298, 0]
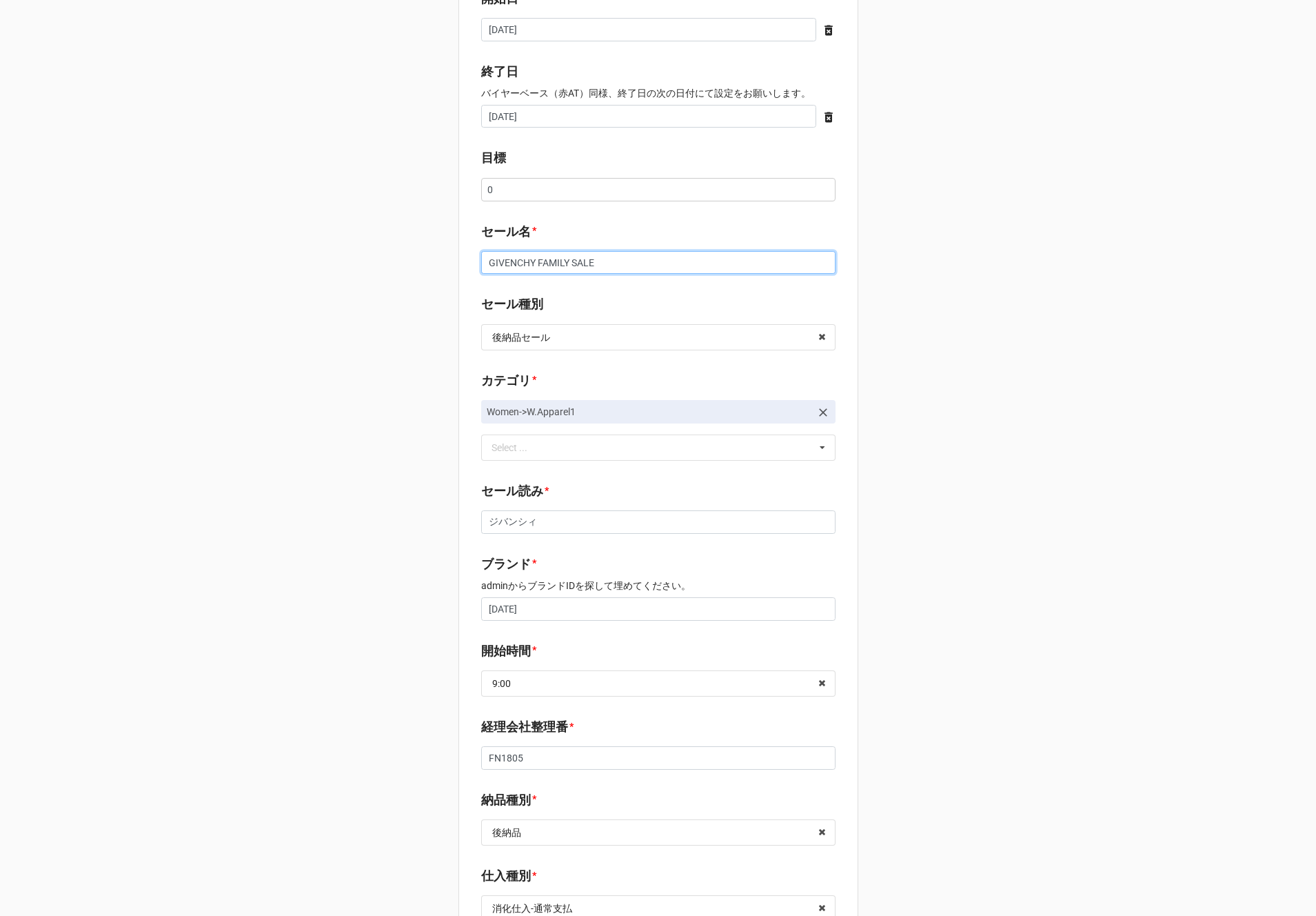
drag, startPoint x: 610, startPoint y: 261, endPoint x: 408, endPoint y: 260, distance: 202.0
click at [408, 260] on div "セール検索 👗 | S56662 | [DATE] | GIVENCHY FAMILY SALE | 251016GIAW | LVMHファッション・グループ…" at bounding box center [658, 607] width 1316 height 1810
paste input "LVMH EXCLUSIVE （DEFECT品を含みます）"
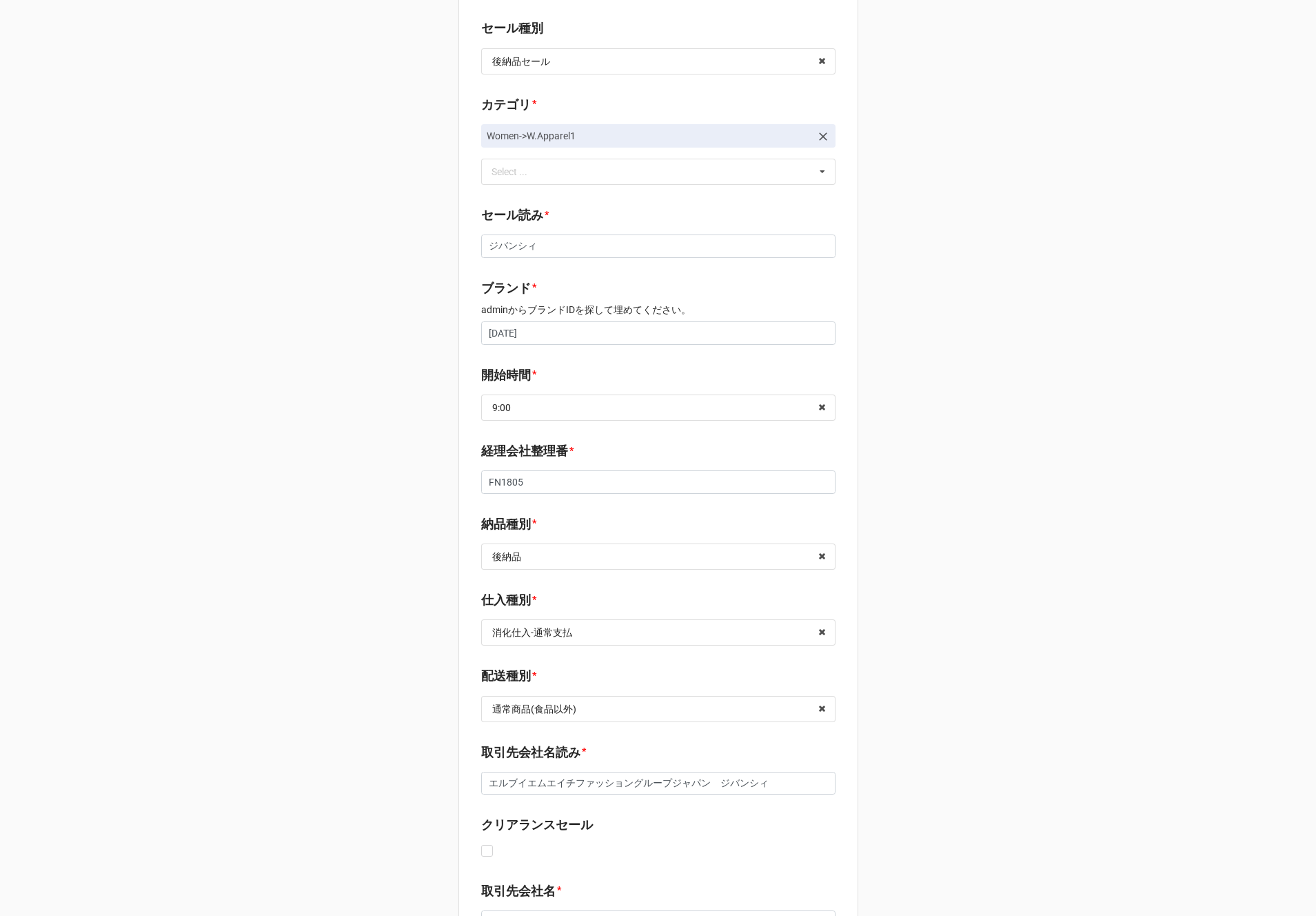
scroll to position [894, 0]
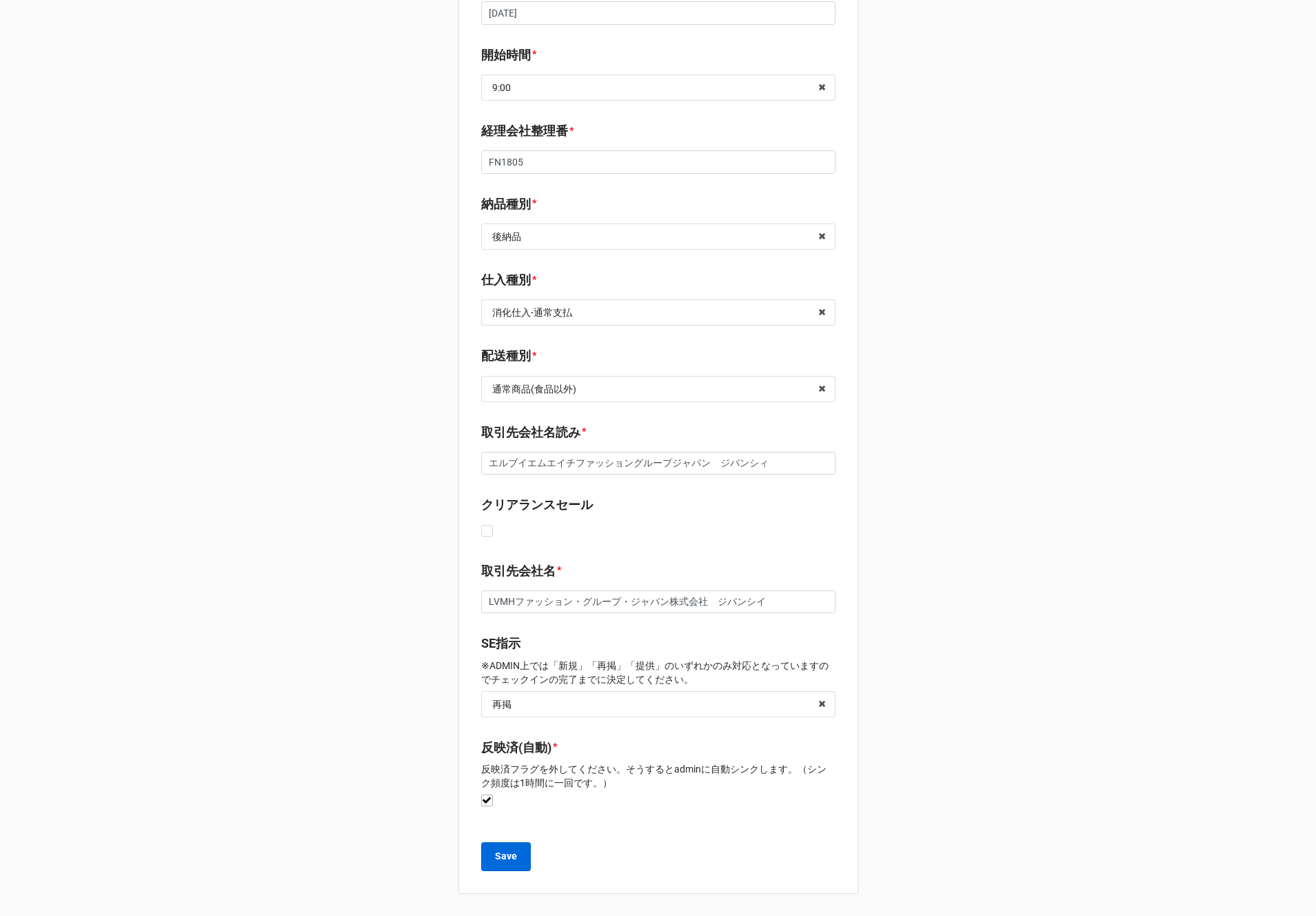
type input "LVMH EXCLUSIVE （DEFECT品を含みます）"
drag, startPoint x: 505, startPoint y: 866, endPoint x: 432, endPoint y: 808, distance: 93.2
click at [432, 808] on div "セール検索 👗 | S56662 | 10/16 (木) | GIVENCHY FAMILY SALE | 251016GIAW | LVMHファッション・グ…" at bounding box center [658, 11] width 1316 height 1810
click at [481, 794] on label at bounding box center [487, 794] width 12 height 0
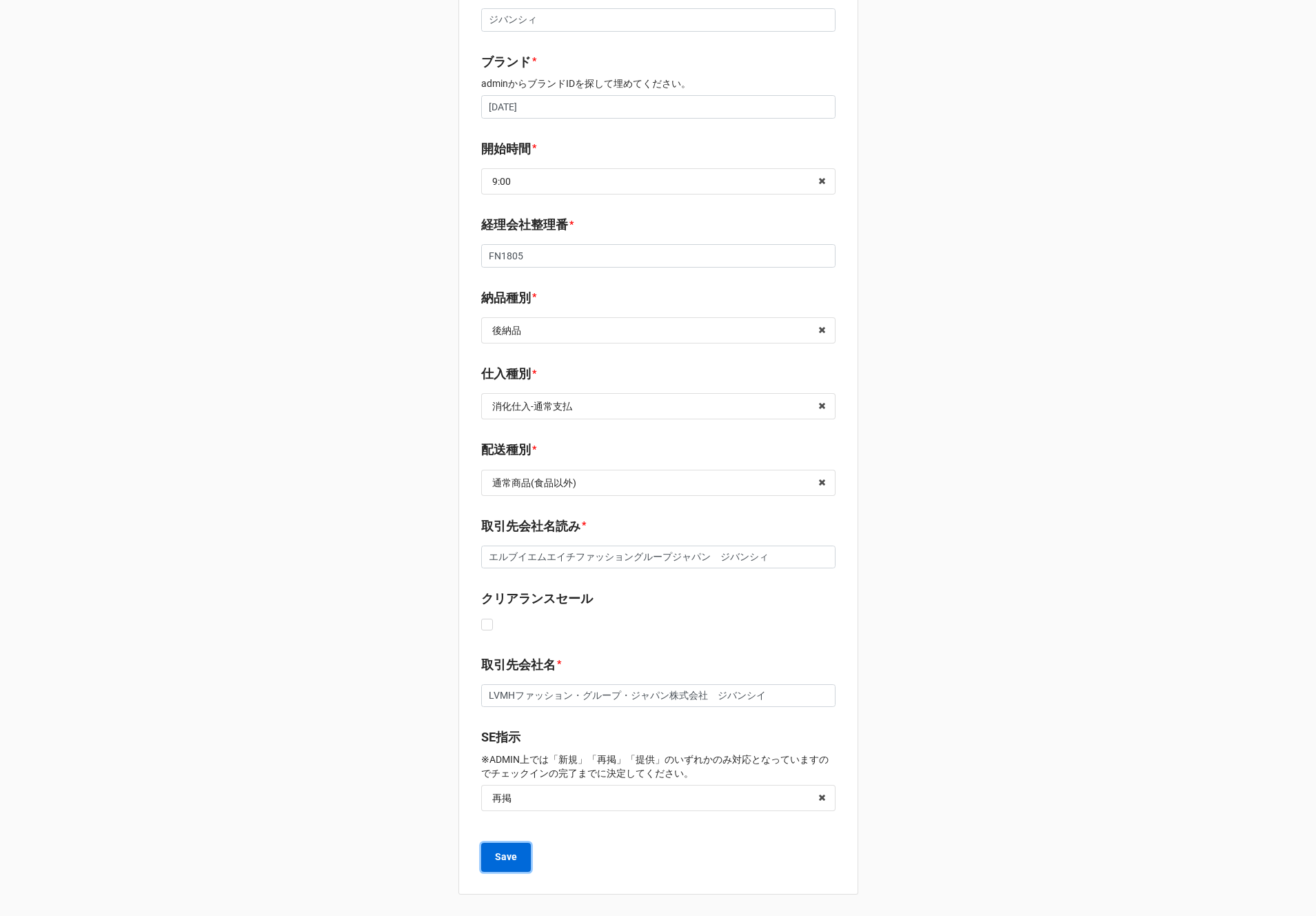
click at [498, 854] on b "Save" at bounding box center [506, 857] width 22 height 14
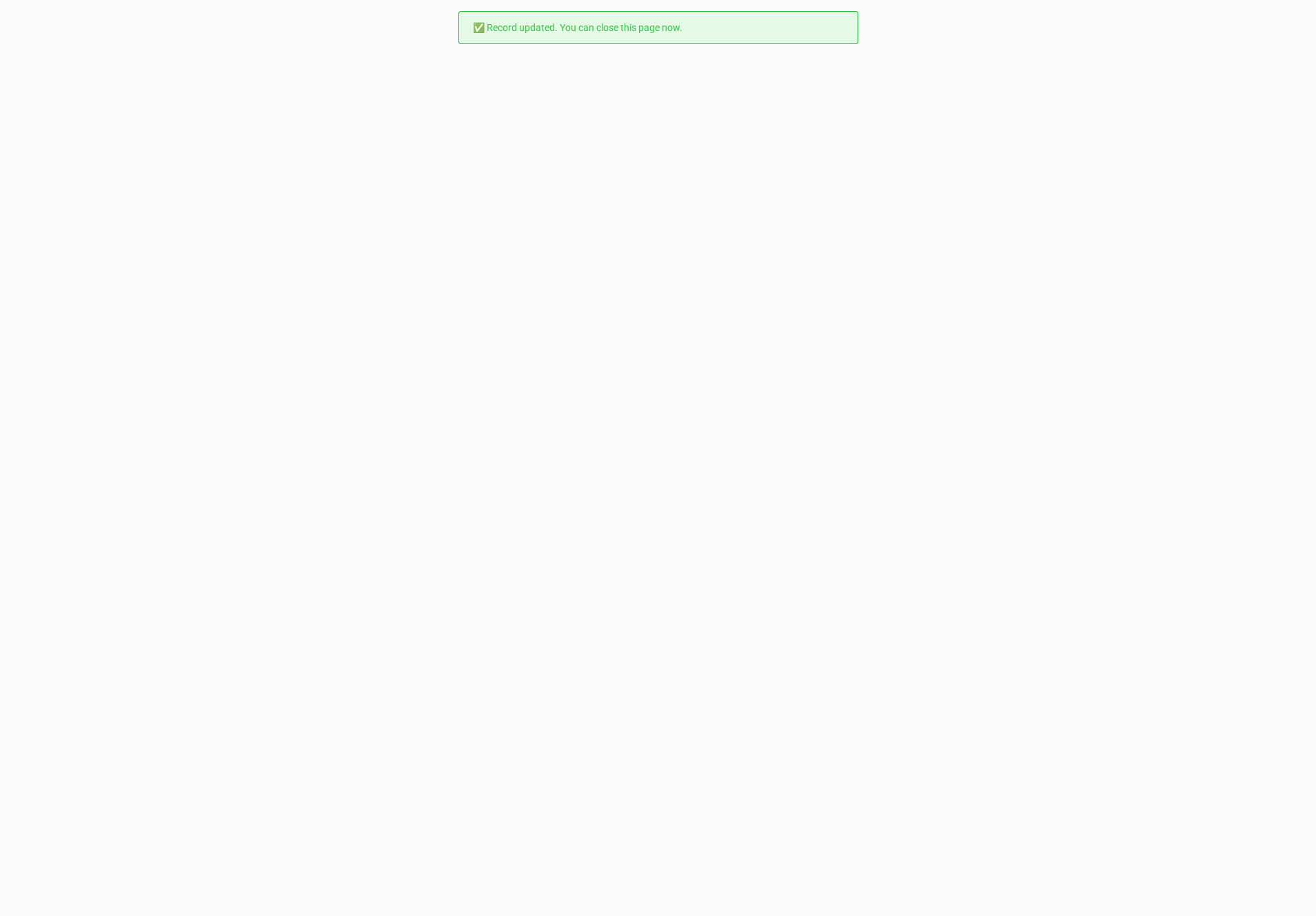
scroll to position [0, 0]
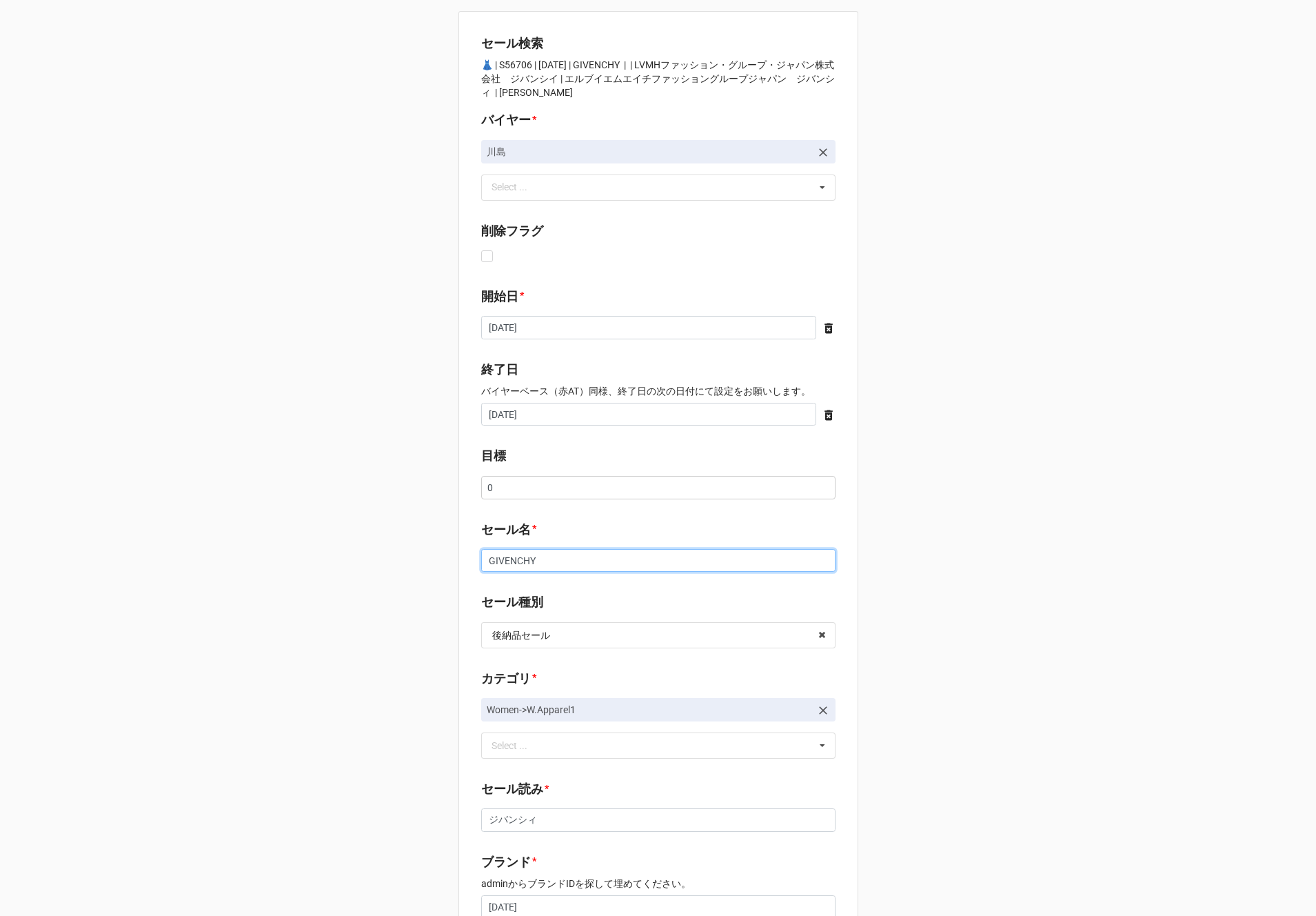
drag, startPoint x: 546, startPoint y: 561, endPoint x: 437, endPoint y: 558, distance: 109.0
click at [437, 558] on div "セール検索 👗 | S56706 | [DATE] | GIVENCHY | | LVMHファッション・グループ・ジャパン株式会社　ジバンシイ | エルブイエ…" at bounding box center [658, 858] width 1316 height 1717
paste input "LVMH EXCLUSIVE （DEFECT品を含みます）"
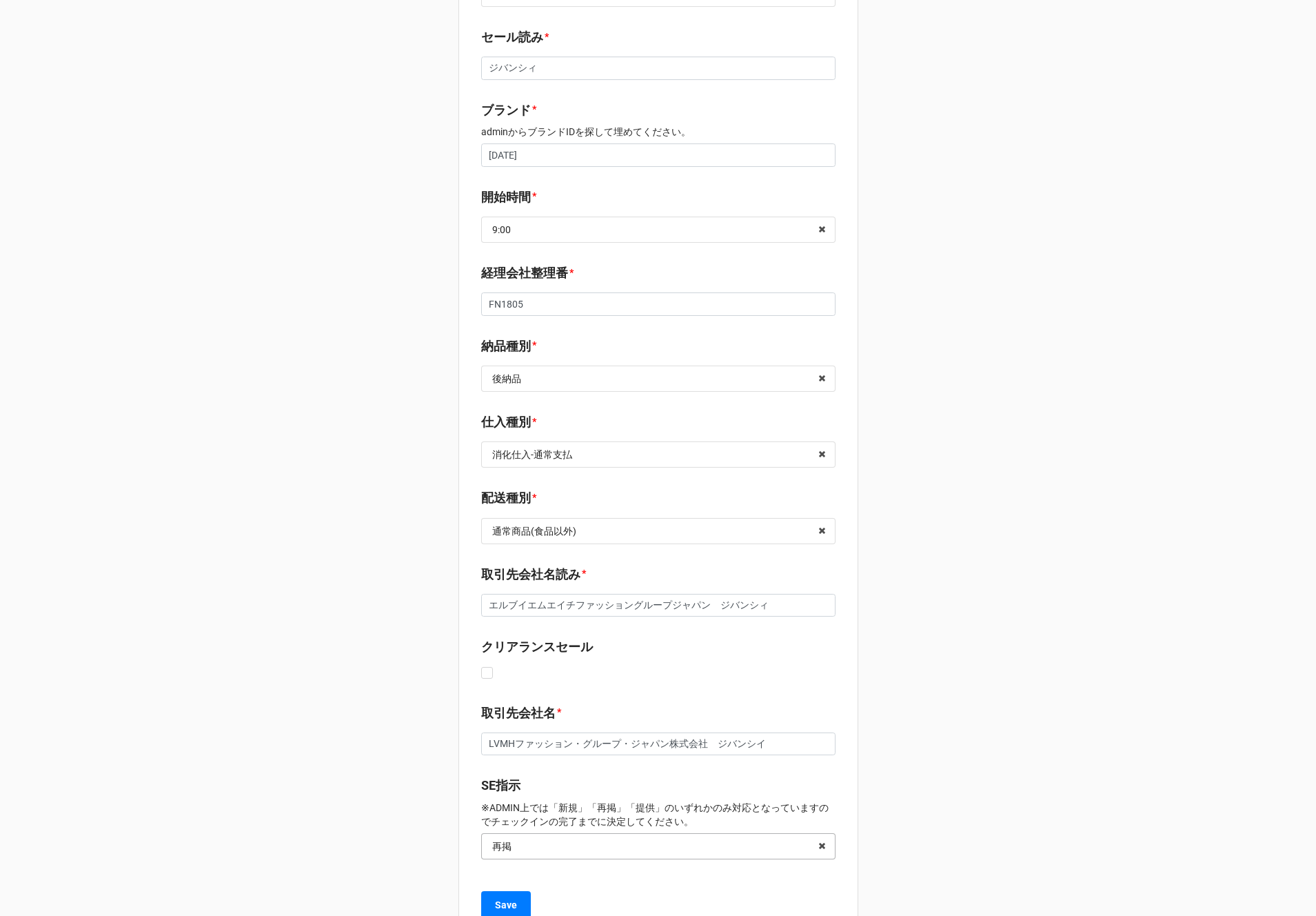
scroll to position [800, 0]
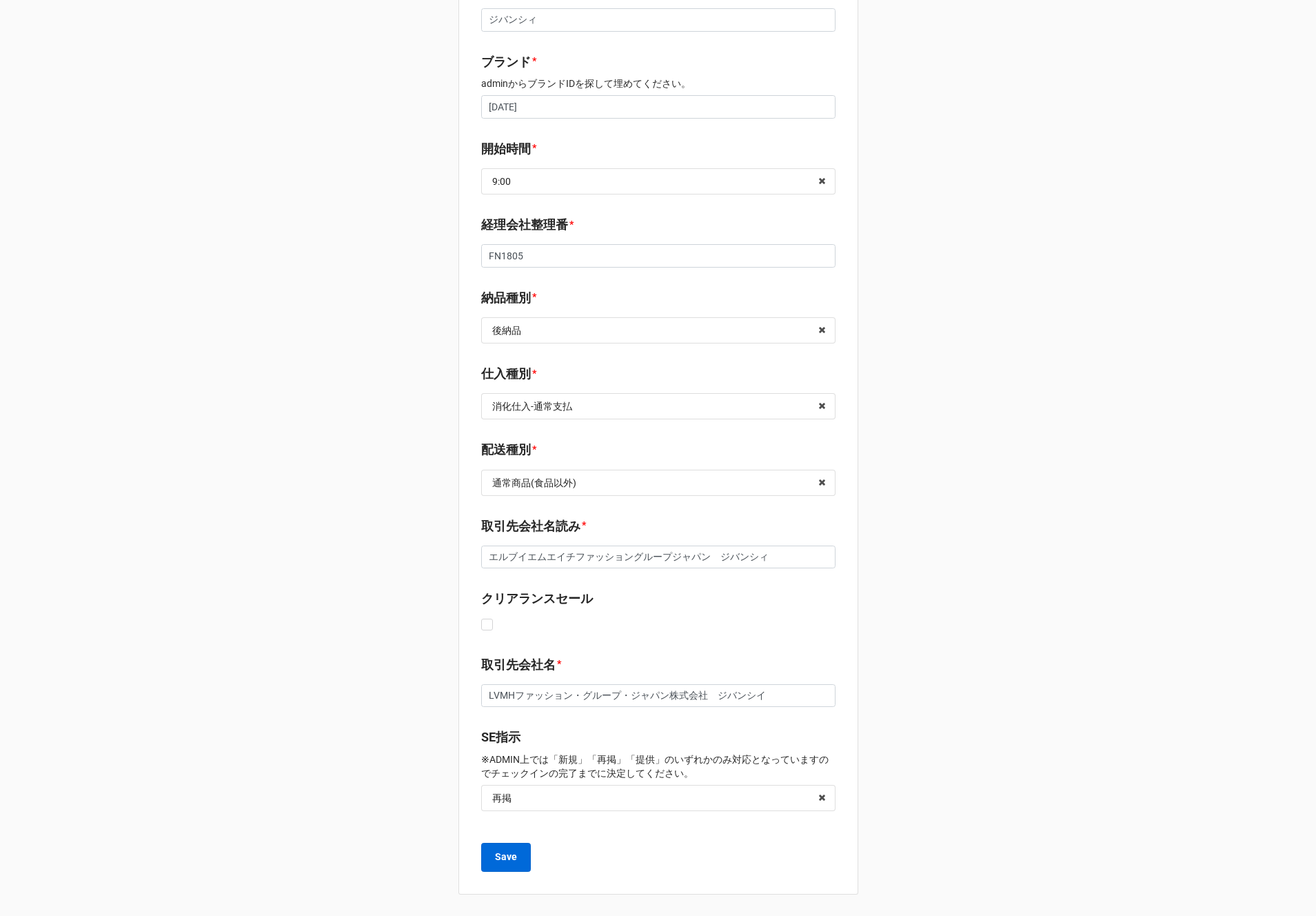
type input "LVMH EXCLUSIVE （DEFECT品を含みます）"
click at [502, 853] on b "Save" at bounding box center [506, 857] width 22 height 14
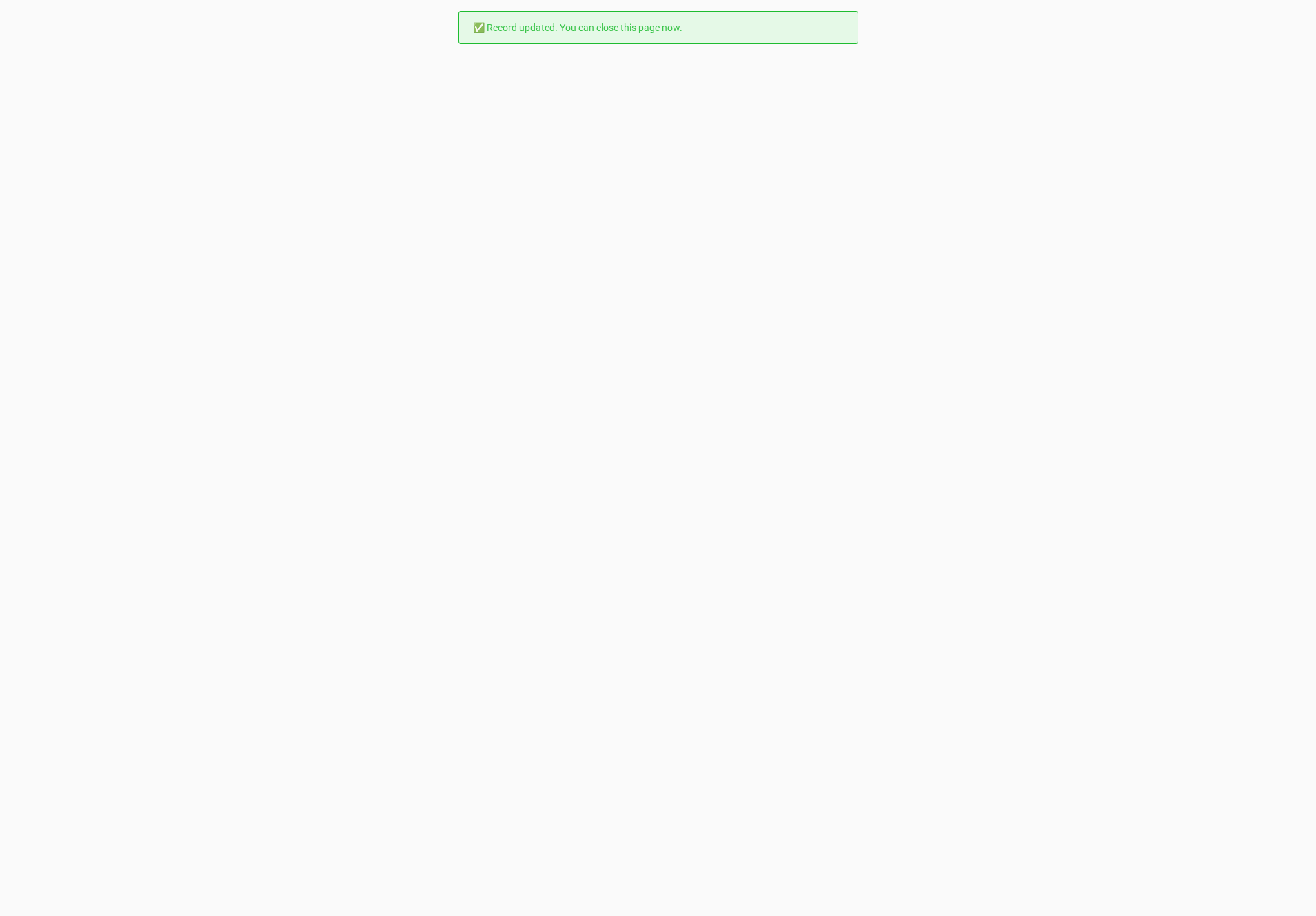
scroll to position [0, 0]
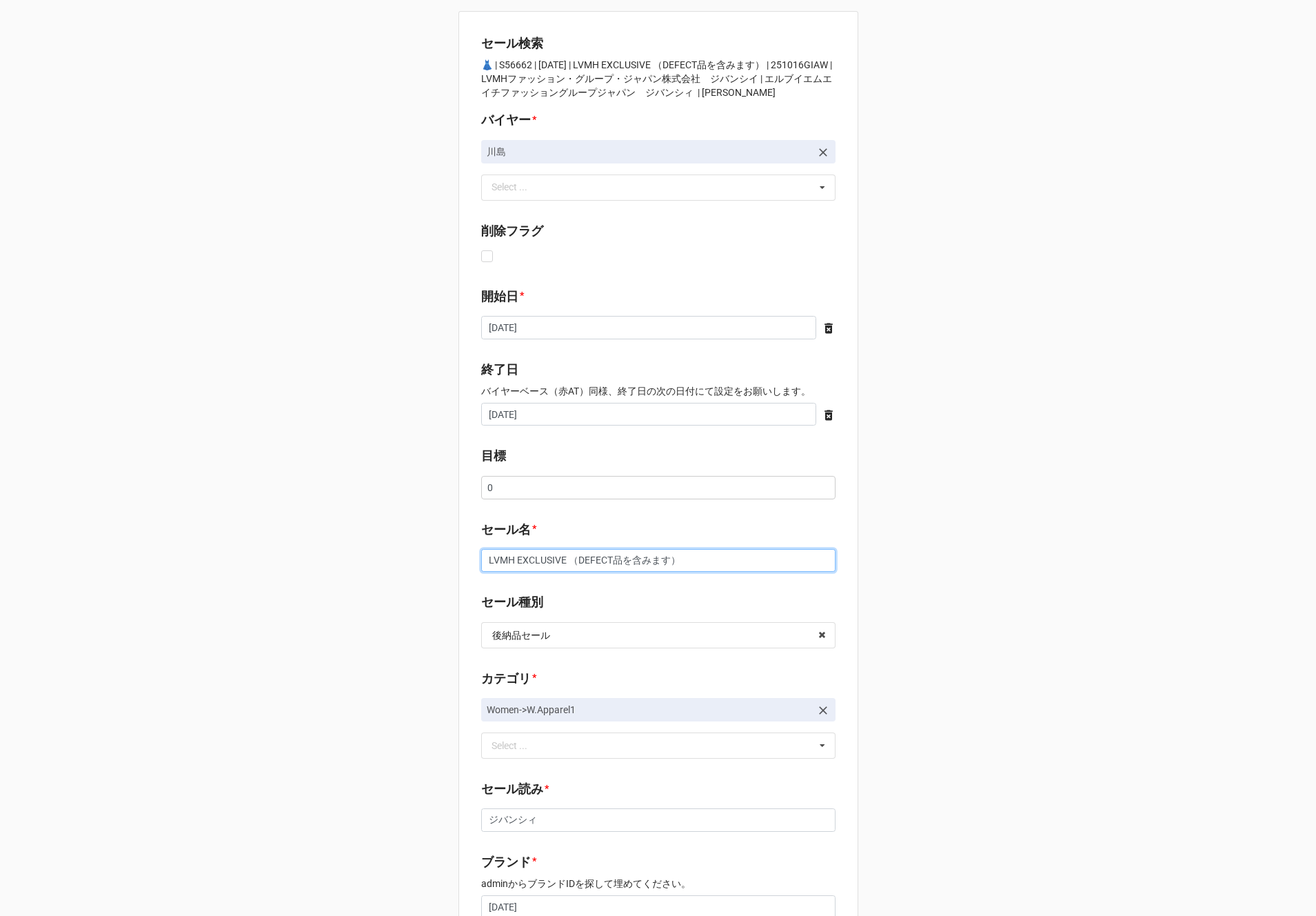
drag, startPoint x: 701, startPoint y: 561, endPoint x: 364, endPoint y: 559, distance: 337.0
click at [364, 559] on div "セール検索 👗 | S56662 | [DATE] | LVMH EXCLUSIVE （DEFECT品を含みます） | 251016GIAW | LVMHファ…" at bounding box center [658, 904] width 1316 height 1810
paste input "GIVENCHY FAMILY SALE"
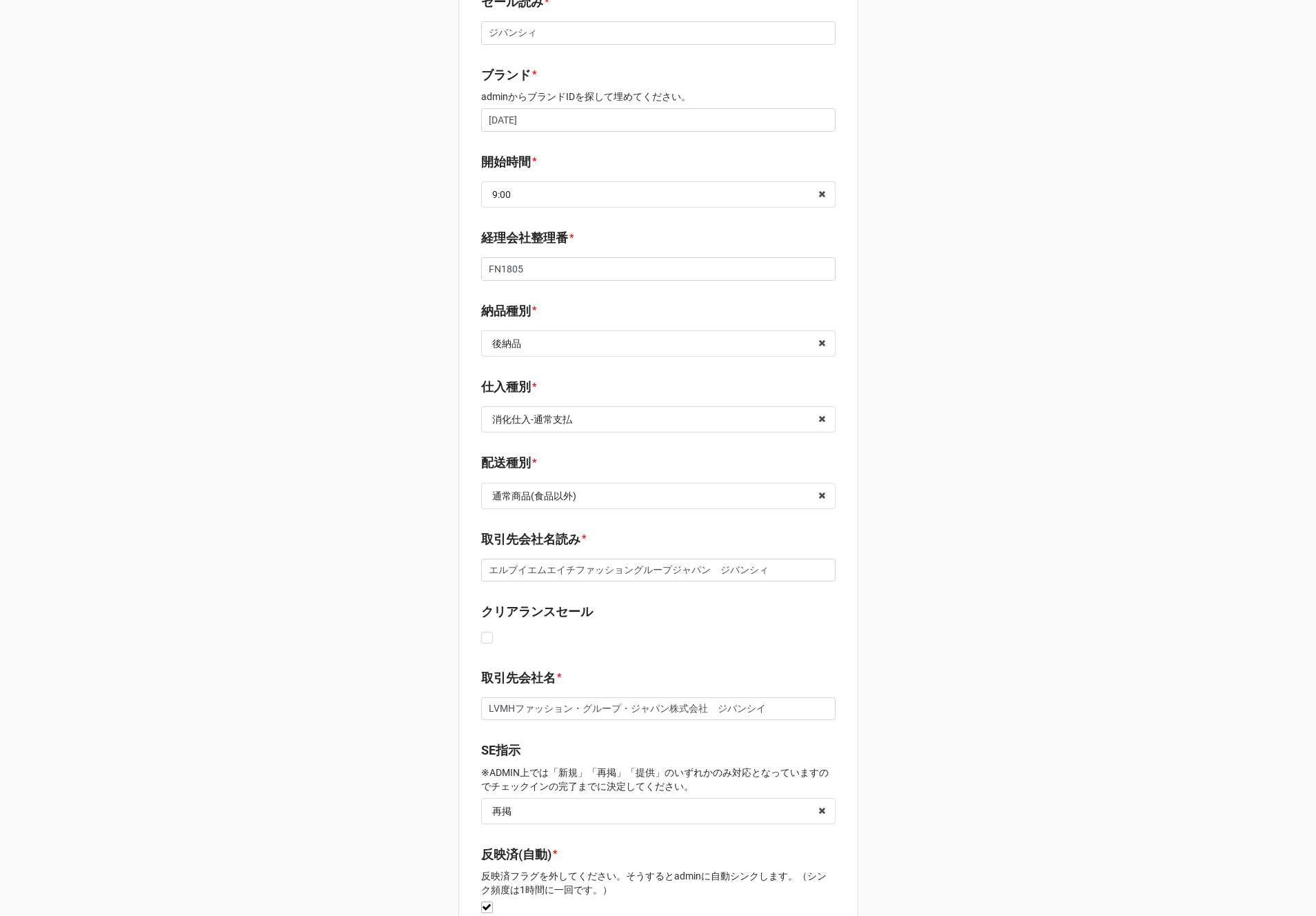
scroll to position [894, 0]
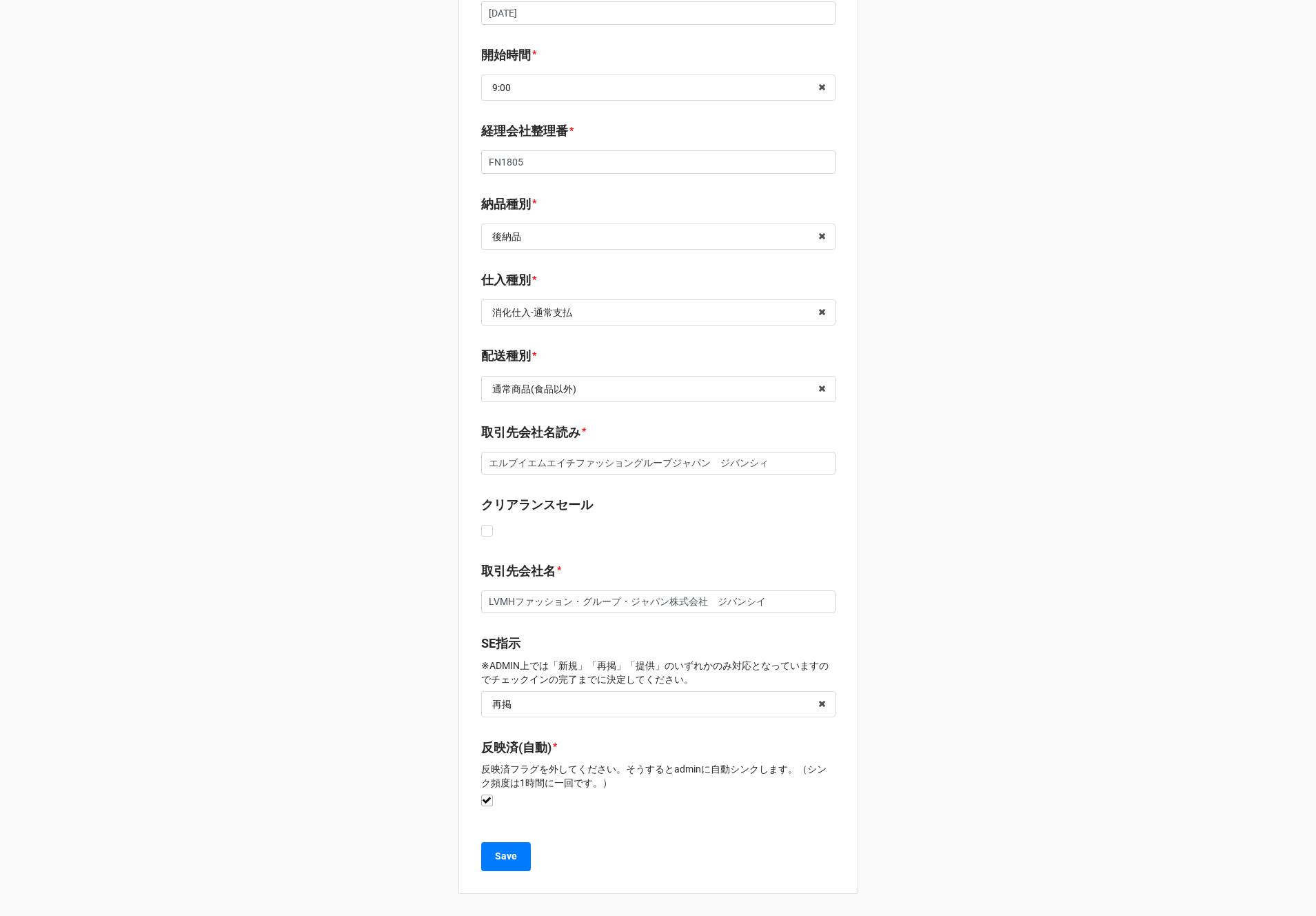
type input "GIVENCHY FAMILY SALE"
click at [481, 794] on label at bounding box center [487, 794] width 12 height 0
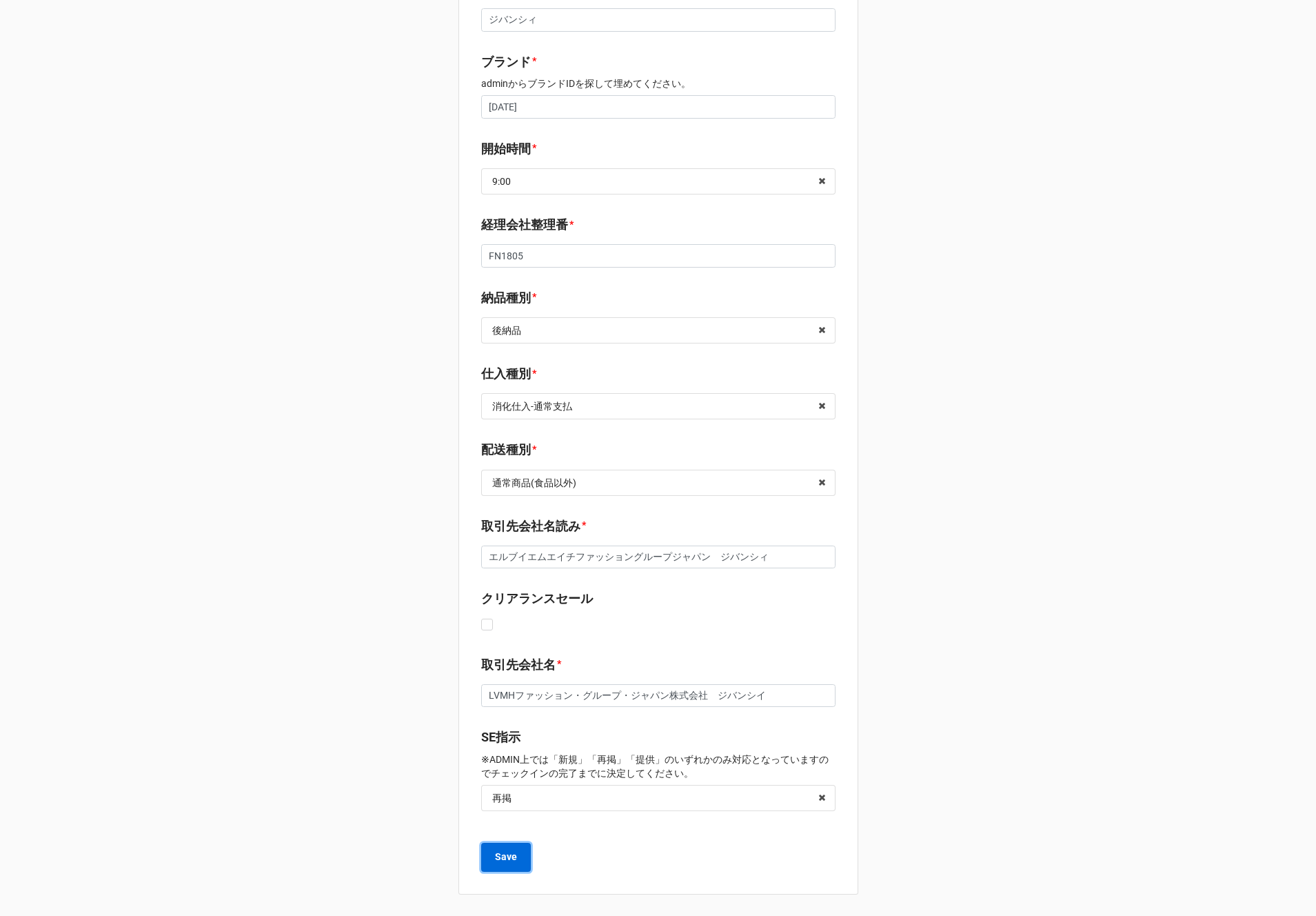
click at [509, 858] on b "Save" at bounding box center [506, 857] width 22 height 14
